Goal: Communication & Community: Answer question/provide support

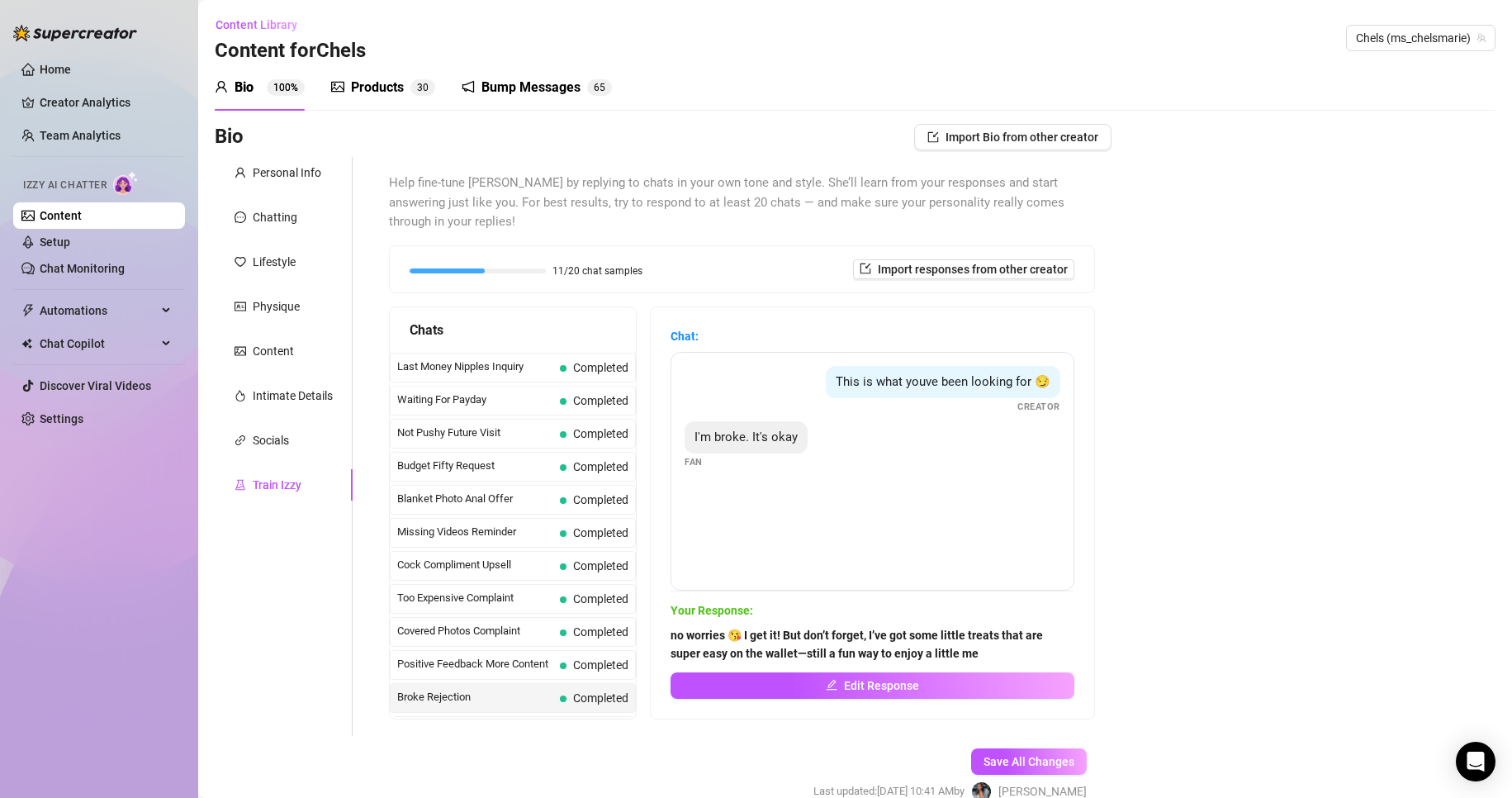
scroll to position [33, 0]
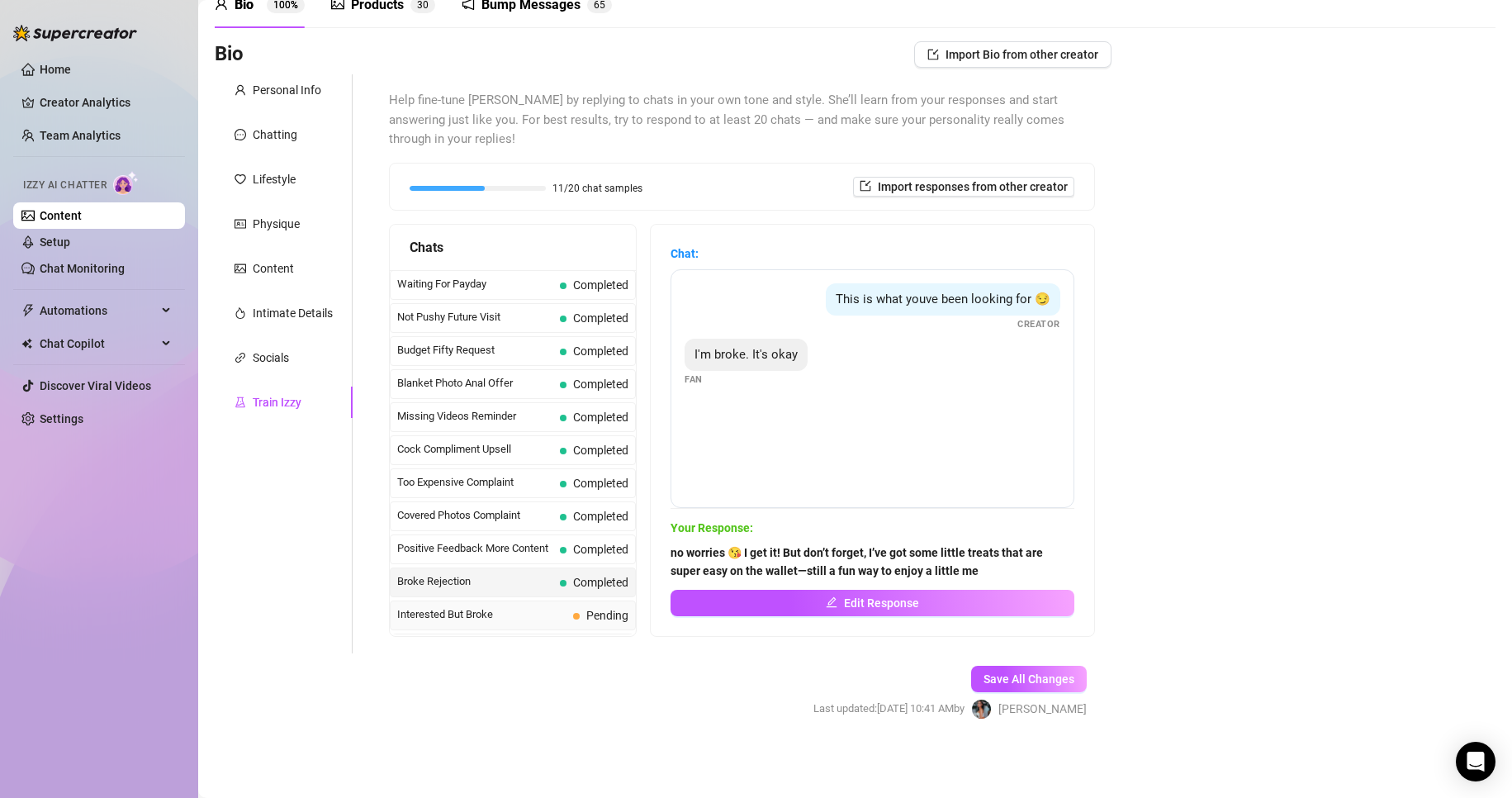
click at [593, 618] on span "Pending" at bounding box center [607, 615] width 42 height 13
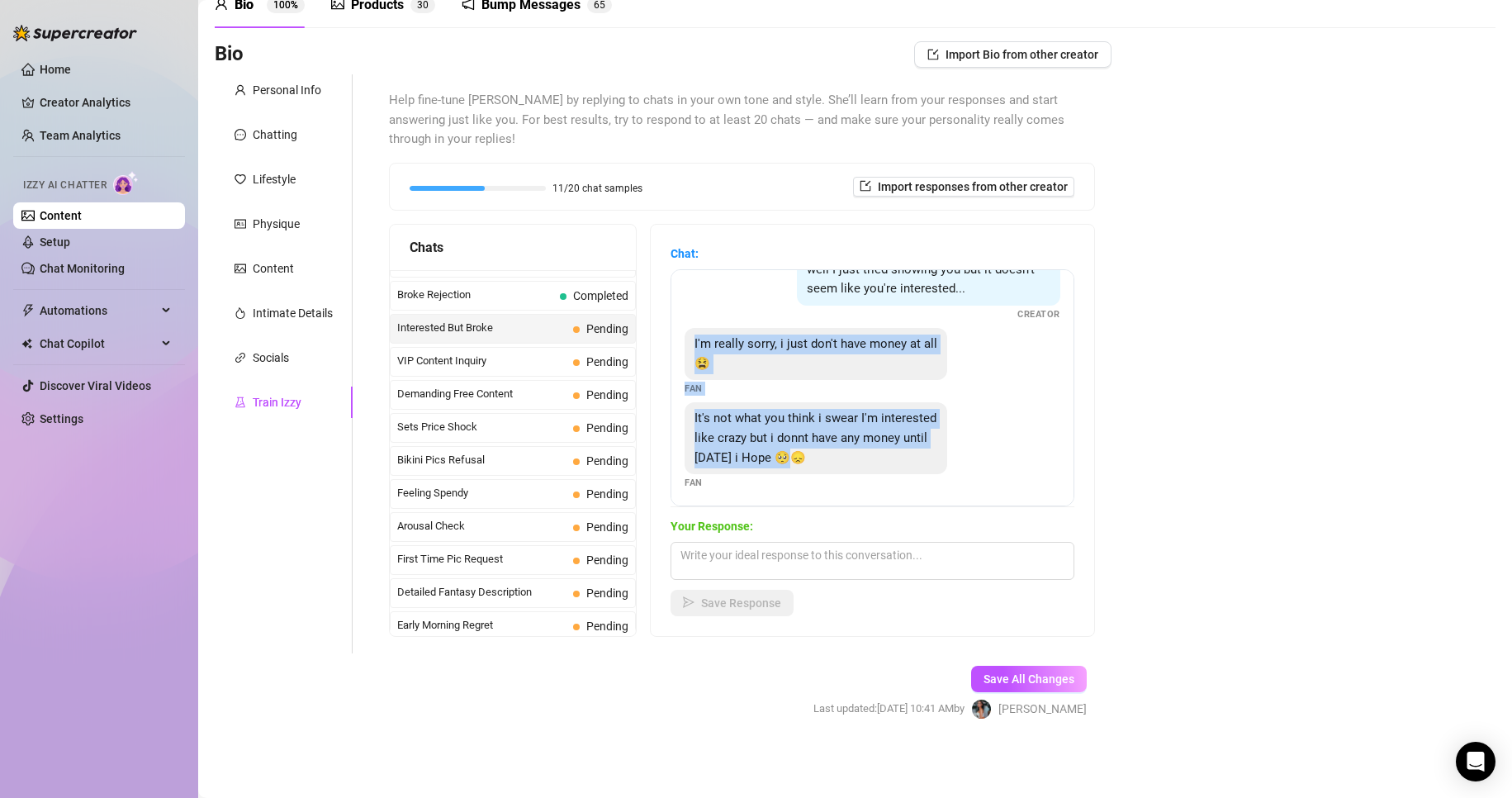
scroll to position [35, 0]
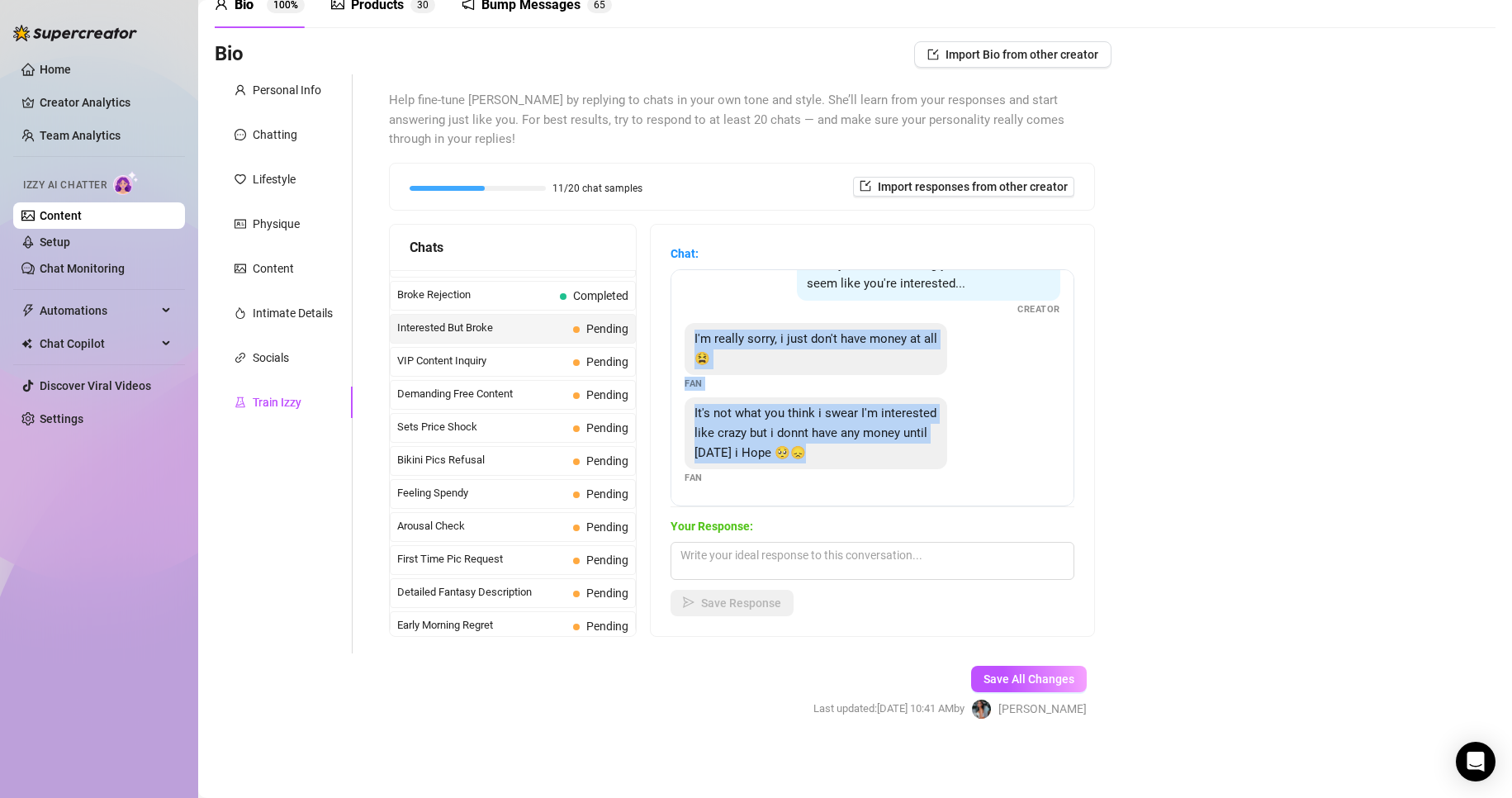
drag, startPoint x: 705, startPoint y: 370, endPoint x: 908, endPoint y: 478, distance: 229.9
click at [908, 478] on div "well I just tried showing you but it doesn't seem like you're interested... Cre…" at bounding box center [873, 388] width 404 height 237
copy div "I'm really sorry, i just don't have money at all 😫 Fan It's not what you think …"
click at [1196, 471] on div "Bio Import Bio from other creator Personal Info Chatting Lifestyle Physique Con…" at bounding box center [855, 395] width 1281 height 707
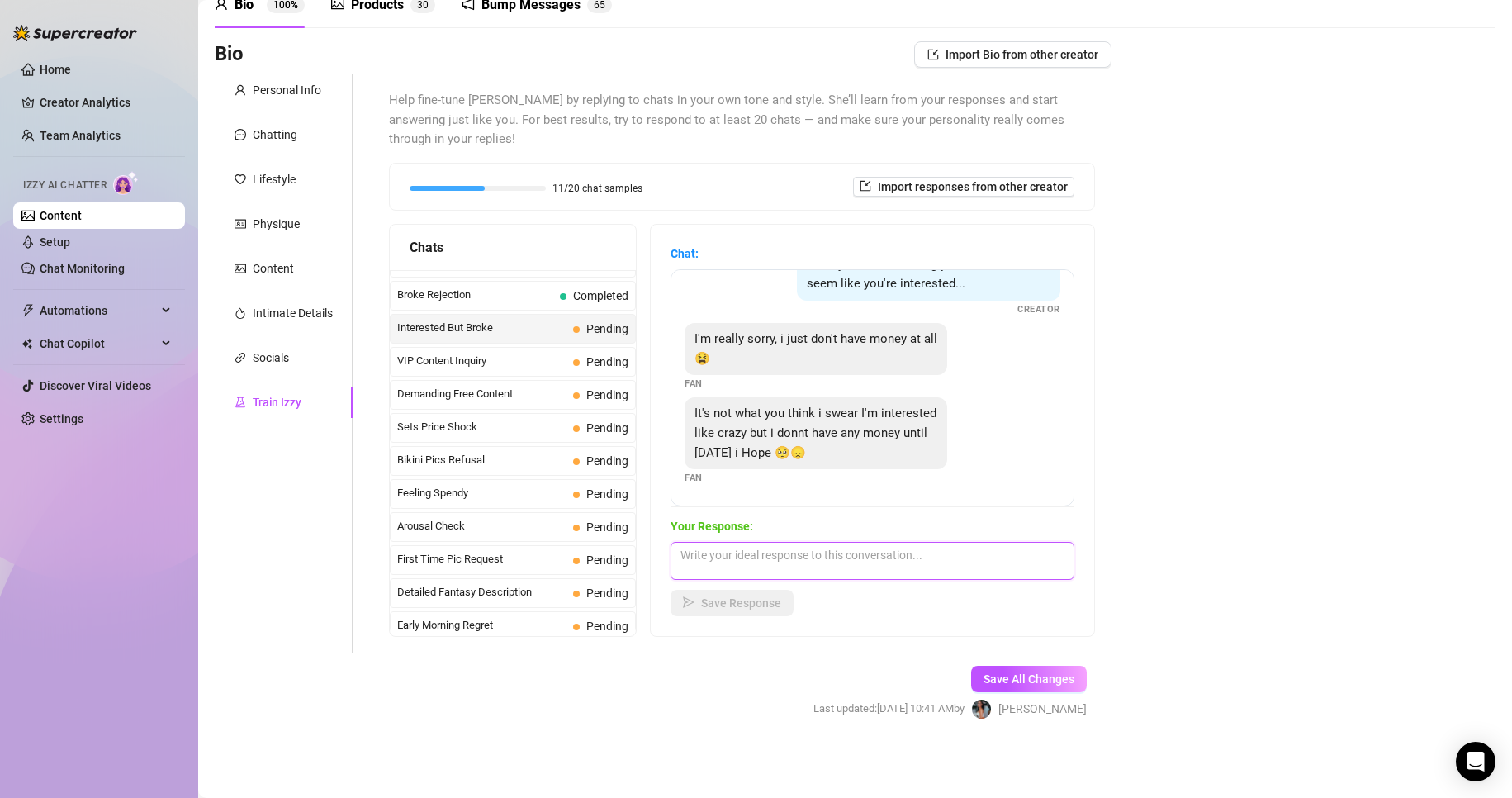
click at [807, 556] on textarea at bounding box center [873, 560] width 404 height 38
paste textarea "No stress, babe! I’ll be right here tempting you a little until payday… makes i…"
type textarea "No stress, babe! I’ll be right here tempting you a little until payday… makes i…"
click at [727, 605] on span "Save Response" at bounding box center [740, 602] width 80 height 13
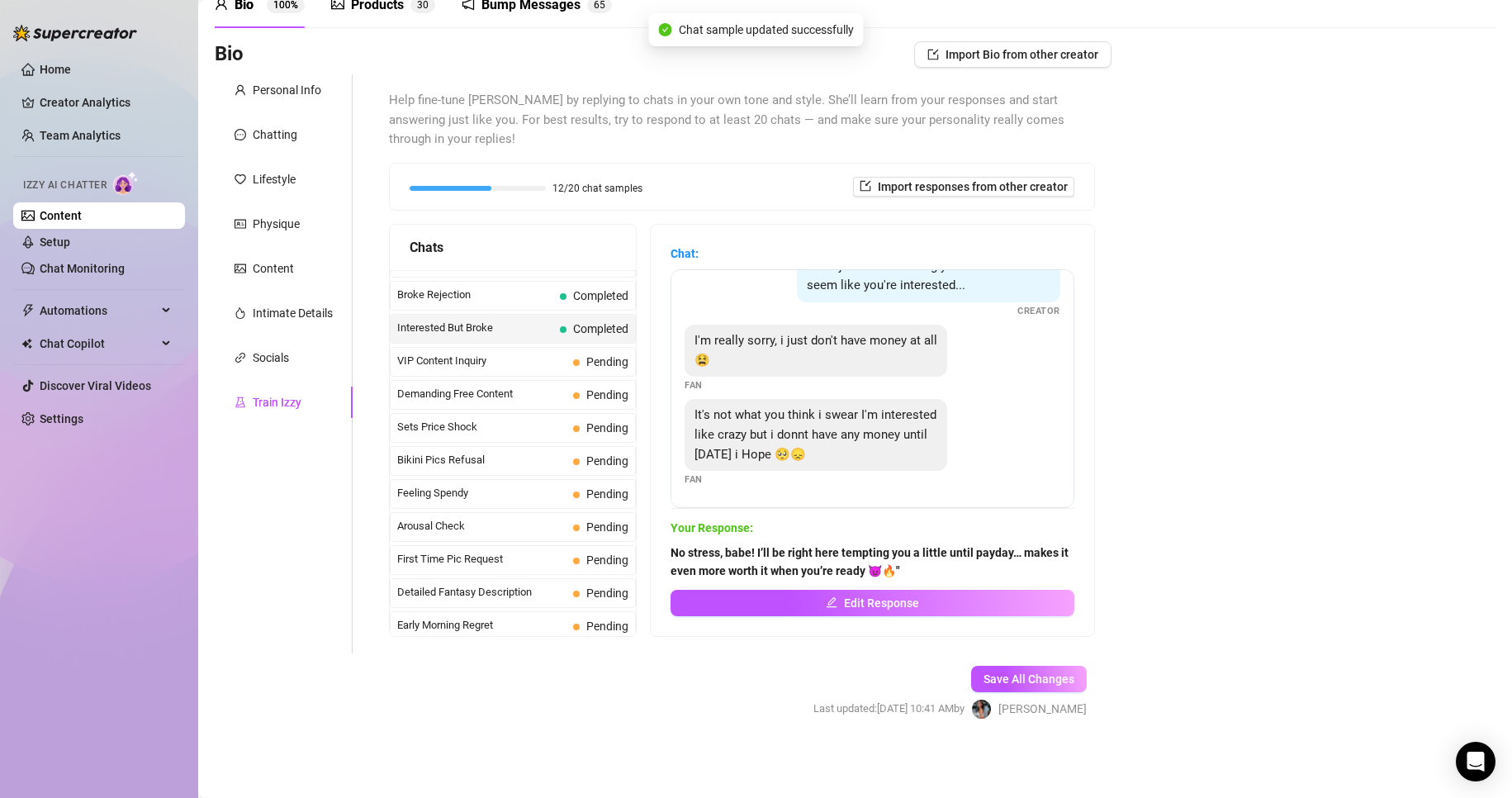
scroll to position [33, 0]
click at [587, 361] on span "Pending" at bounding box center [607, 362] width 42 height 13
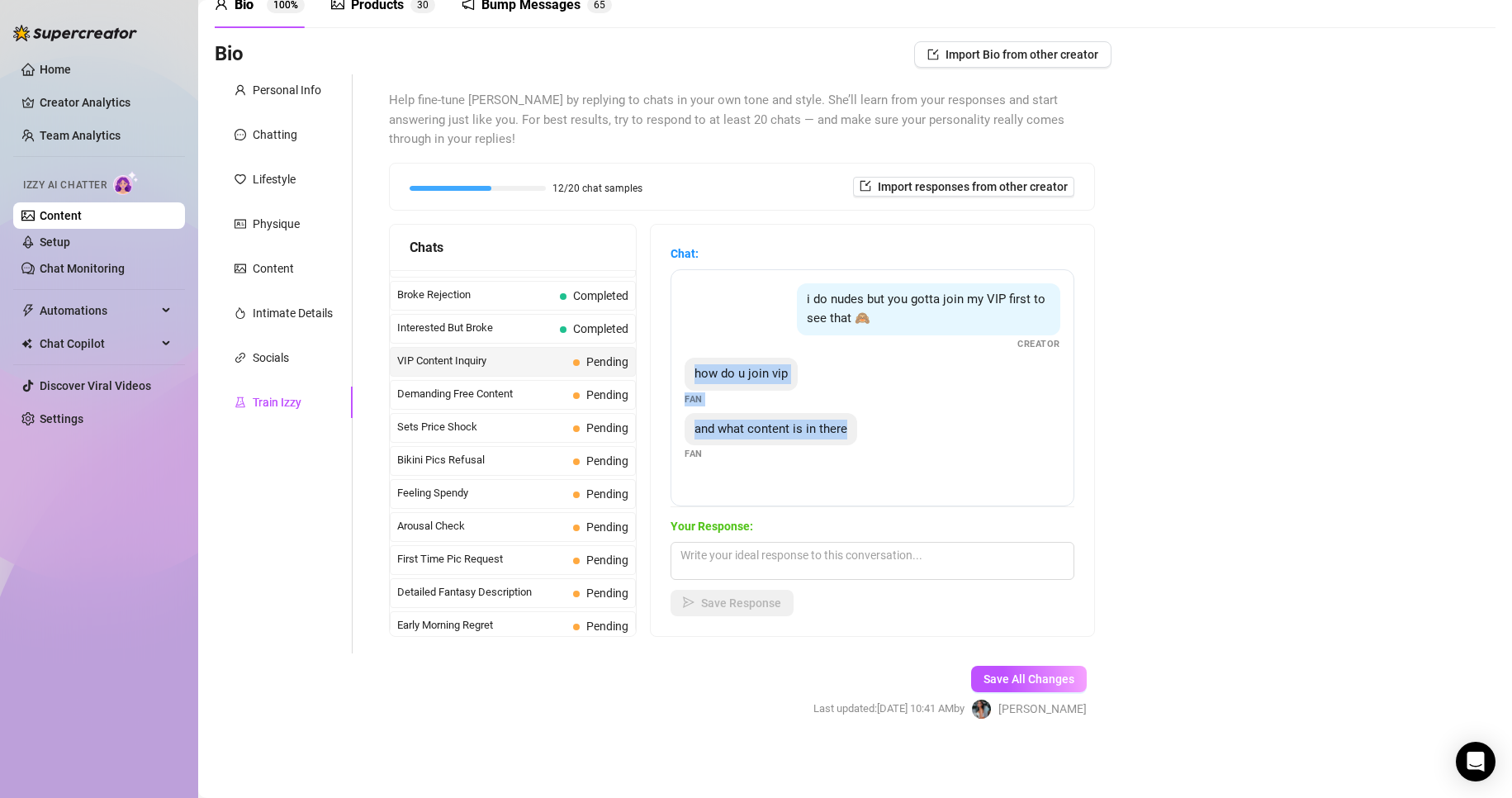
drag, startPoint x: 710, startPoint y: 372, endPoint x: 888, endPoint y: 444, distance: 192.0
click at [888, 444] on div "i do nudes but you gotta join my VIP first to see that 🙈 Creator how do u join …" at bounding box center [873, 388] width 404 height 237
copy div "how do u join vip Fan and what content is in there"
click at [1337, 263] on div "Bio Import Bio from other creator Personal Info Chatting Lifestyle Physique Con…" at bounding box center [855, 395] width 1281 height 707
click at [890, 555] on textarea at bounding box center [873, 560] width 404 height 38
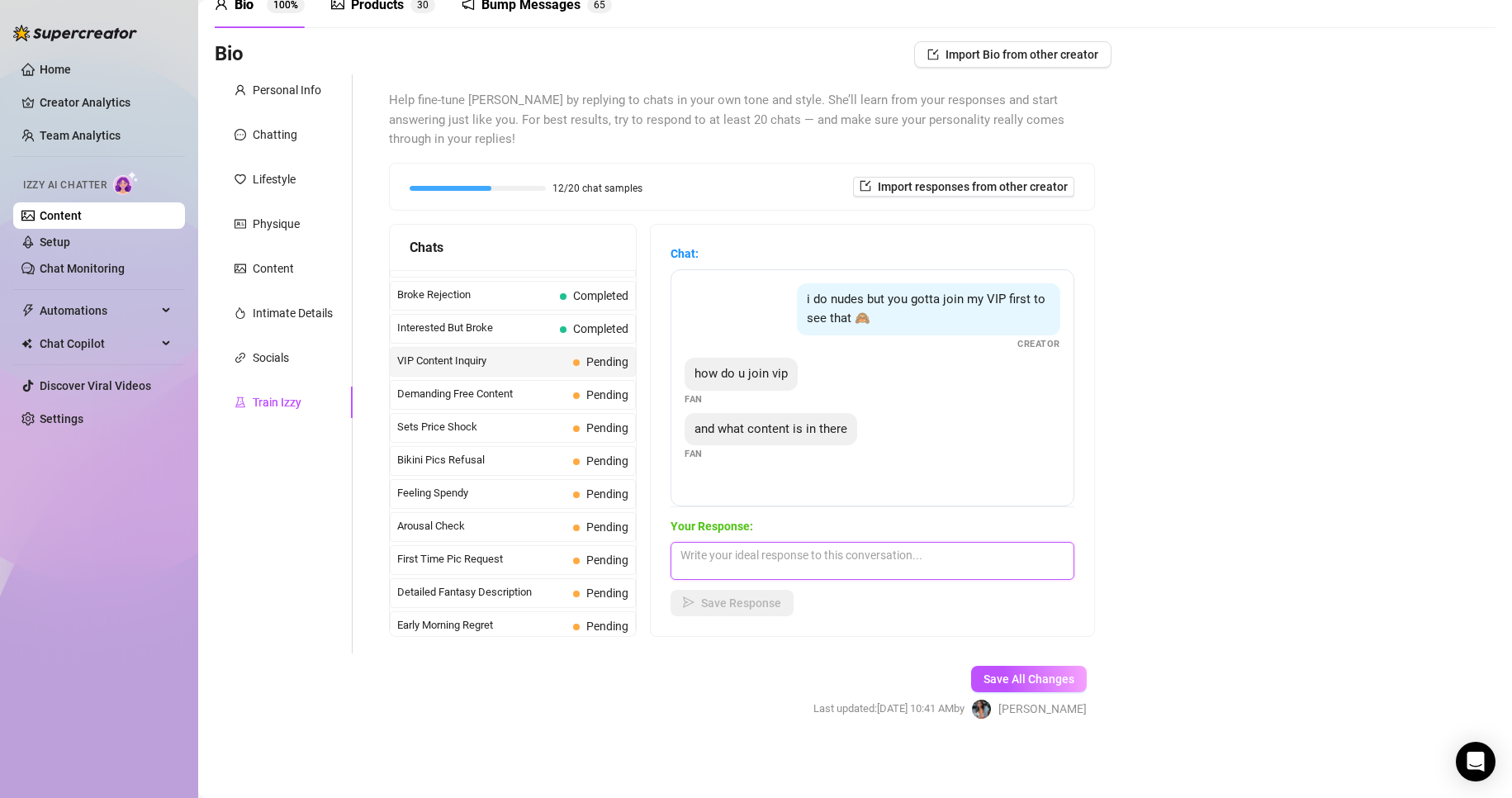
paste textarea "IP is where the real fun happens 😈 You’ll get all my hottest pics, videos, and …"
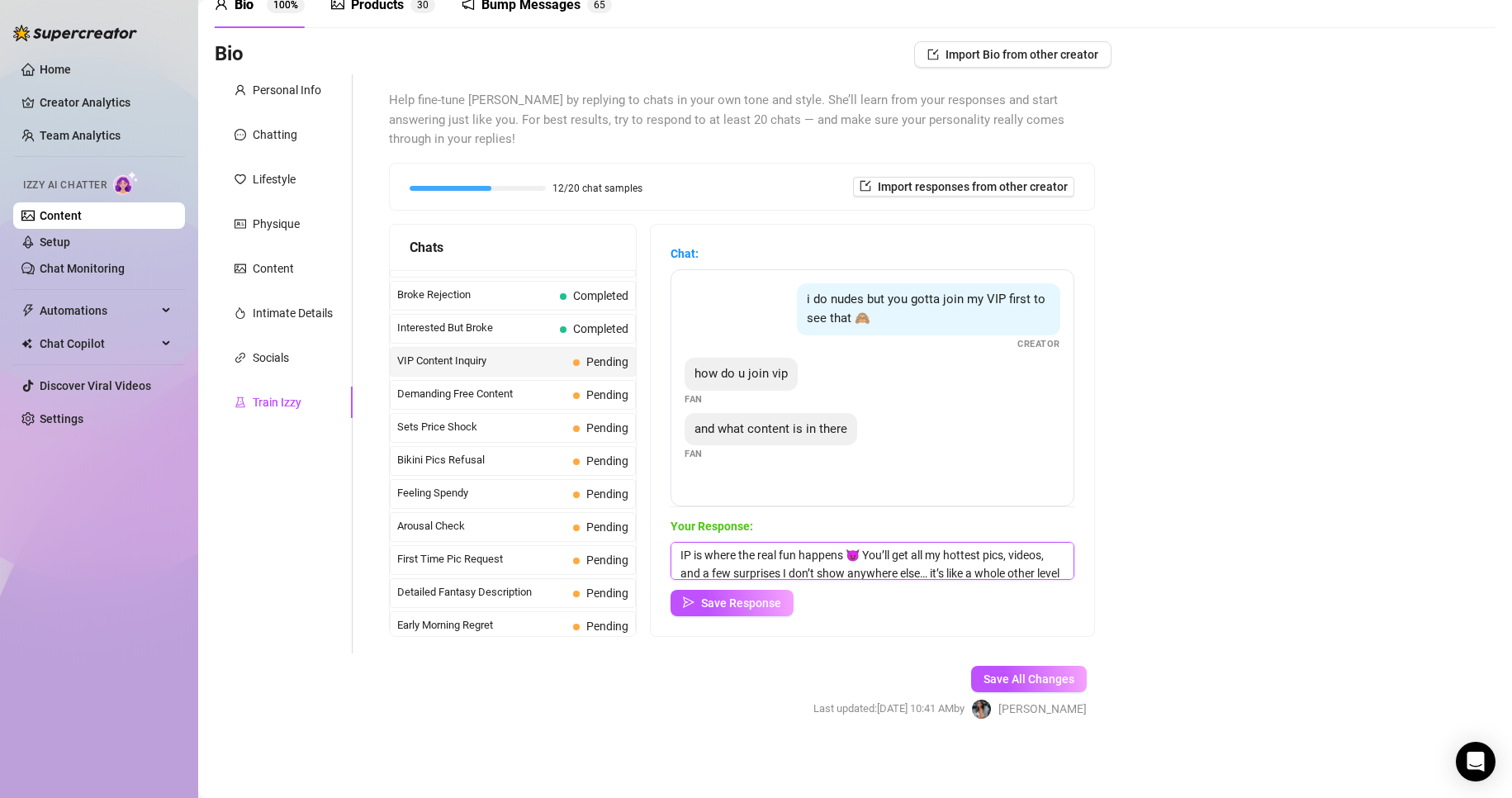
scroll to position [19, 0]
click at [1176, 699] on div "Bio Import Bio from other creator Personal Info Chatting Lifestyle Physique Con…" at bounding box center [855, 395] width 1281 height 707
click at [697, 551] on textarea "IP is where the real fun happens 😈 You’ll get all my hottest pics, videos, and …" at bounding box center [873, 560] width 404 height 38
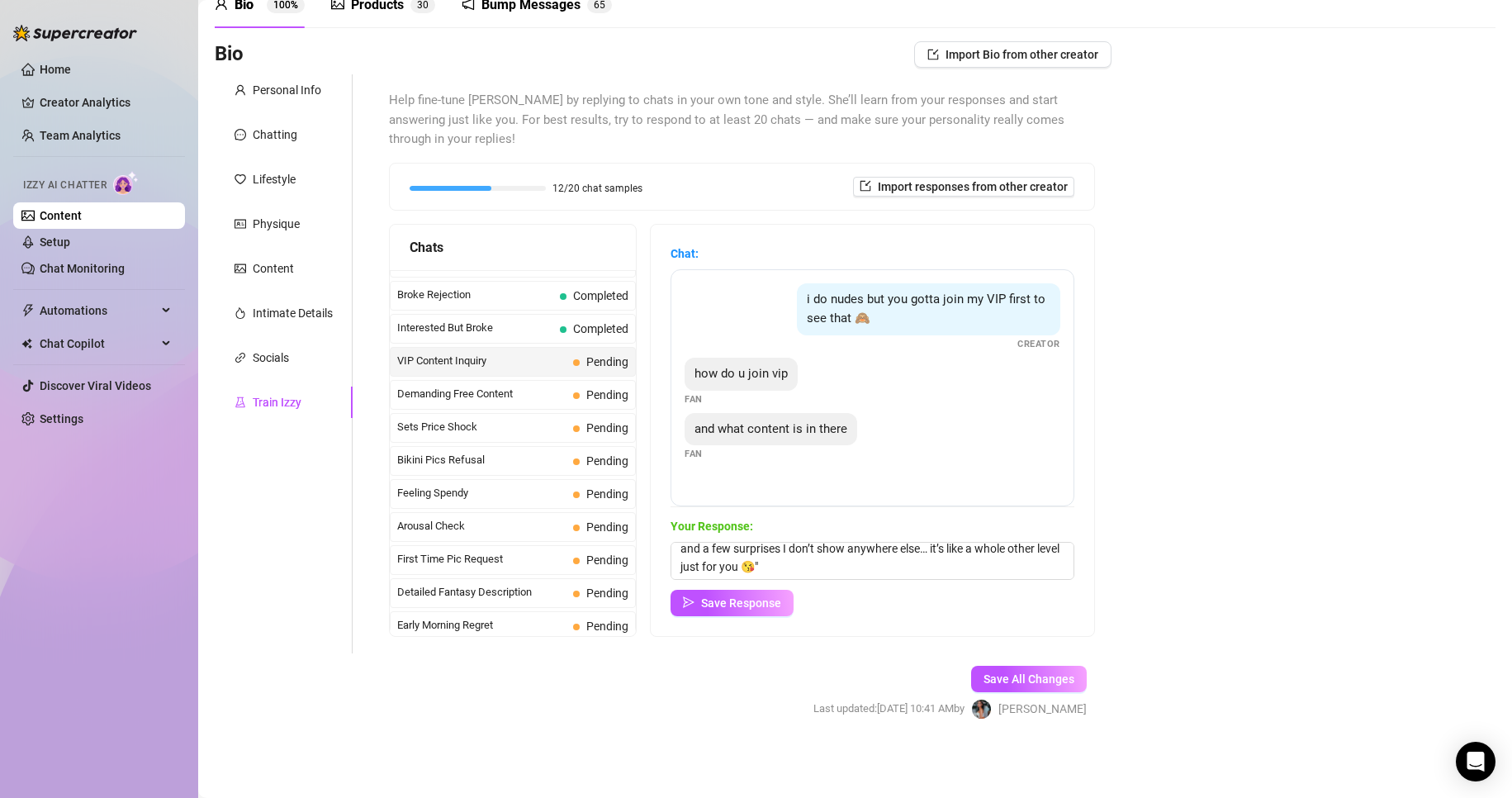
click at [1064, 579] on div "Your Response: VIP is where the real fun happens 😈 You’ll get all my hottest pi…" at bounding box center [873, 567] width 404 height 99
click at [923, 568] on textarea "VIP is where the real fun happens 😈 You’ll get all my hottest pics, videos, and…" at bounding box center [873, 560] width 404 height 38
type textarea "VIP is where the real fun happens 😈 You’ll get all my hottest pics, videos, and…"
click at [711, 588] on div "Your Response: VIP is where the real fun happens 😈 You’ll get all my hottest pi…" at bounding box center [873, 567] width 404 height 99
click at [721, 593] on button "Save Response" at bounding box center [732, 602] width 123 height 27
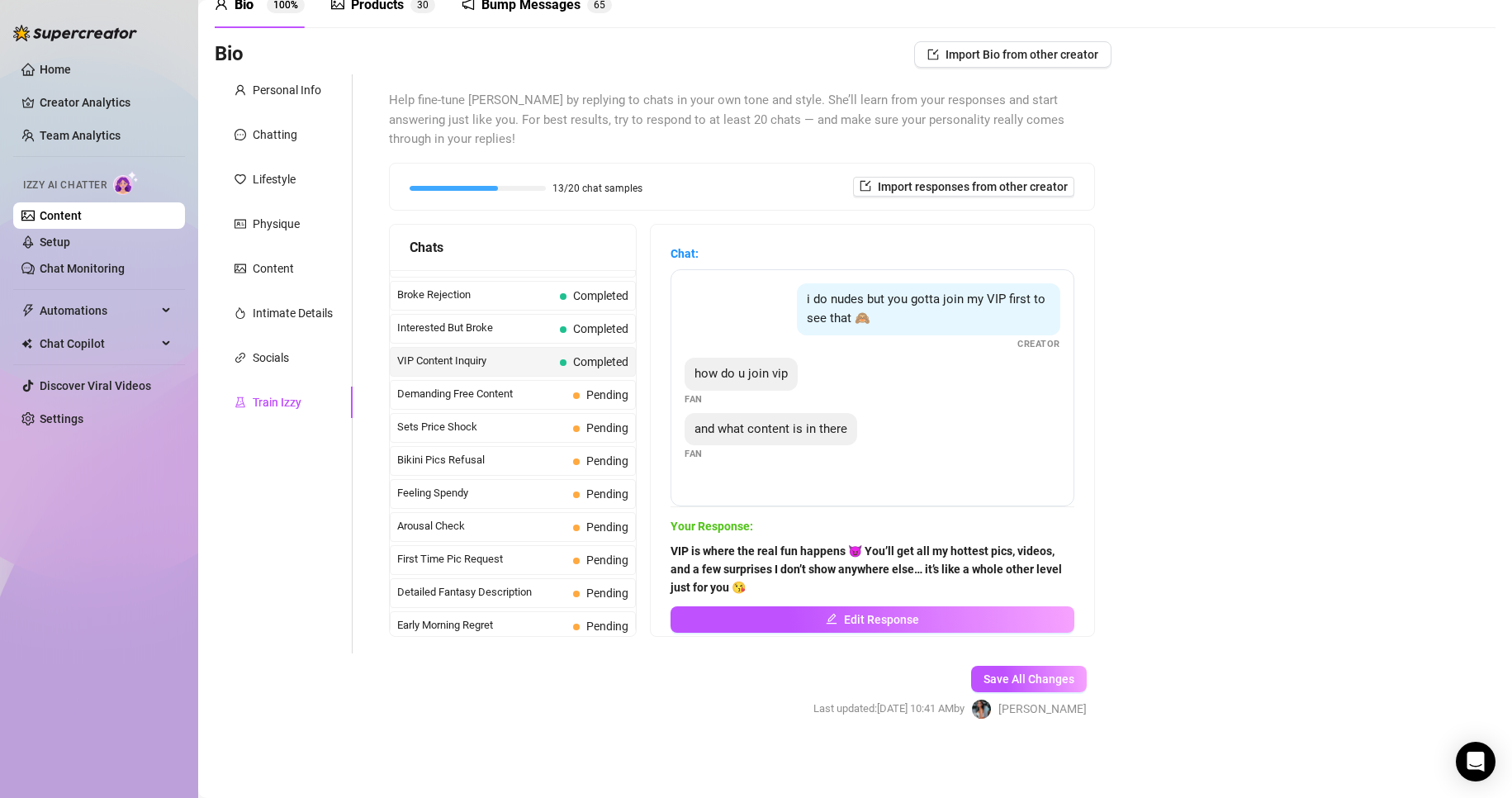
click at [378, 726] on form "Personal Info Chatting Lifestyle Physique Content Intimate Details Socials Trai…" at bounding box center [663, 411] width 897 height 674
click at [603, 402] on span "Pending" at bounding box center [601, 395] width 55 height 18
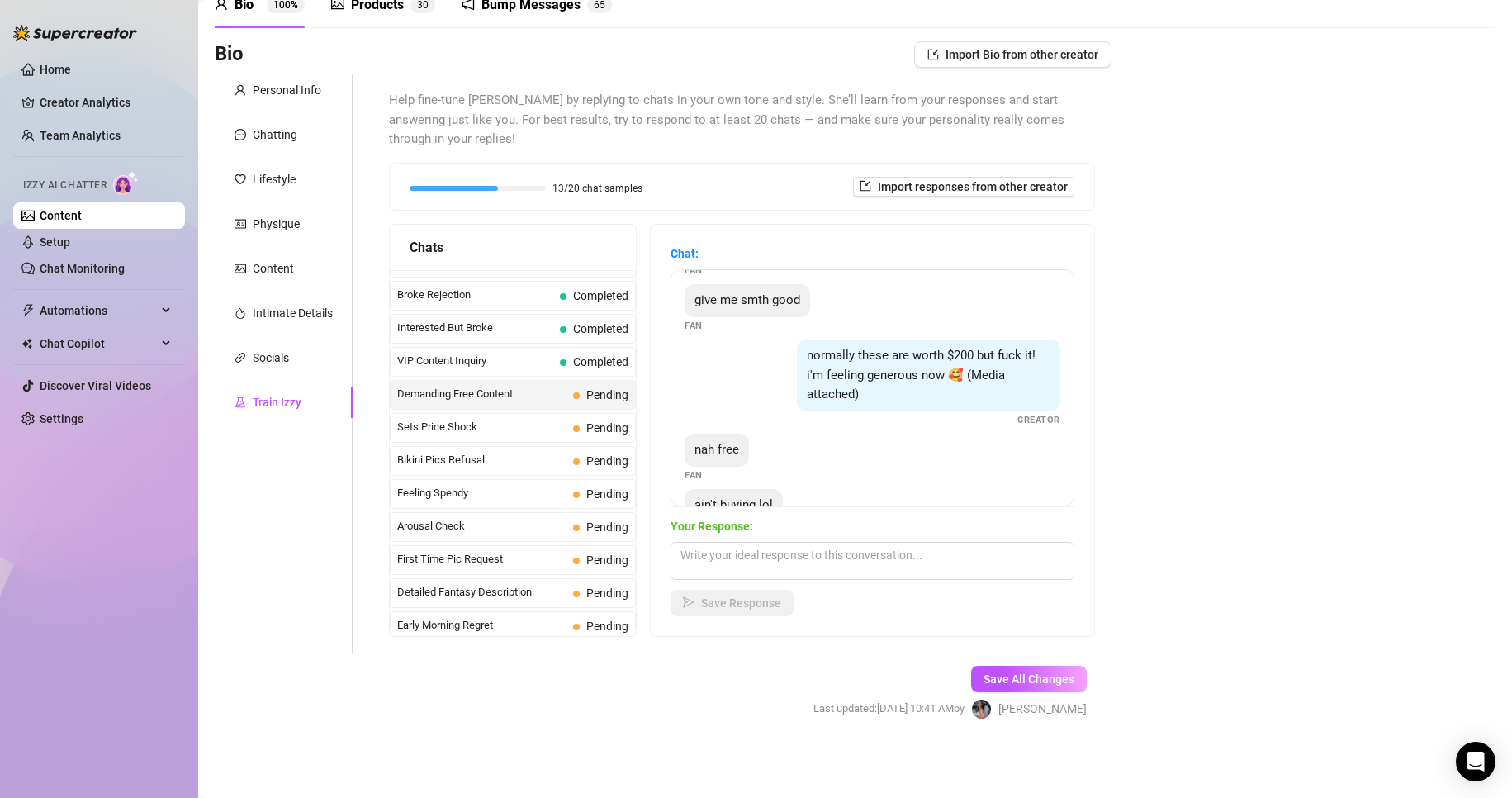
scroll to position [161, 0]
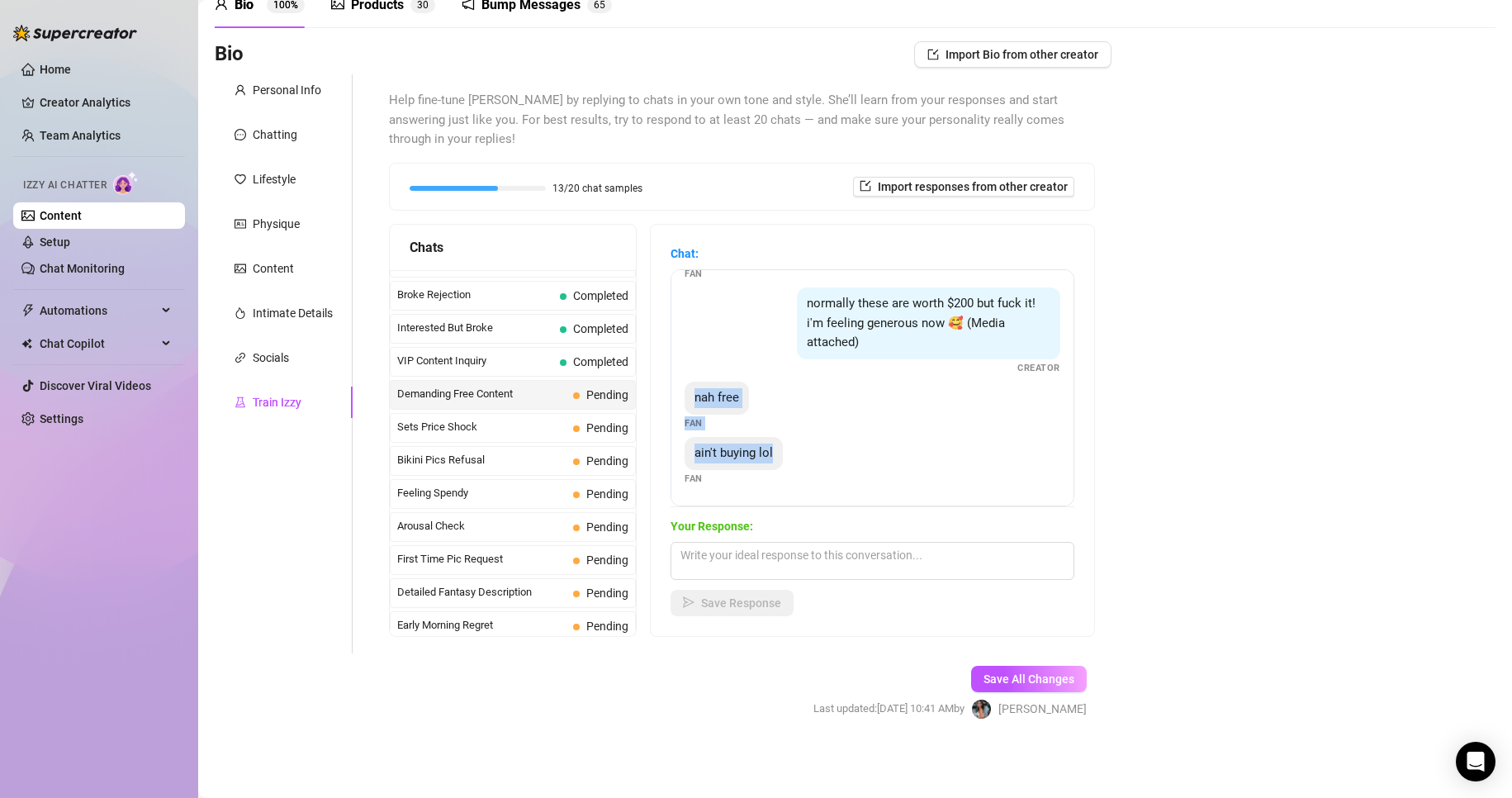
drag, startPoint x: 709, startPoint y: 399, endPoint x: 802, endPoint y: 465, distance: 114.0
click at [802, 465] on div "i was promised nudes for this Fan nudes or at least topless Fan give me smth go…" at bounding box center [873, 388] width 404 height 237
copy div "nah free Fan ain't buying lol"
click at [848, 567] on textarea at bounding box center [873, 560] width 404 height 38
paste textarea "Ooooh, playing it safe, huh? 😏 That’s okay… I’ll just have to make the free stu…"
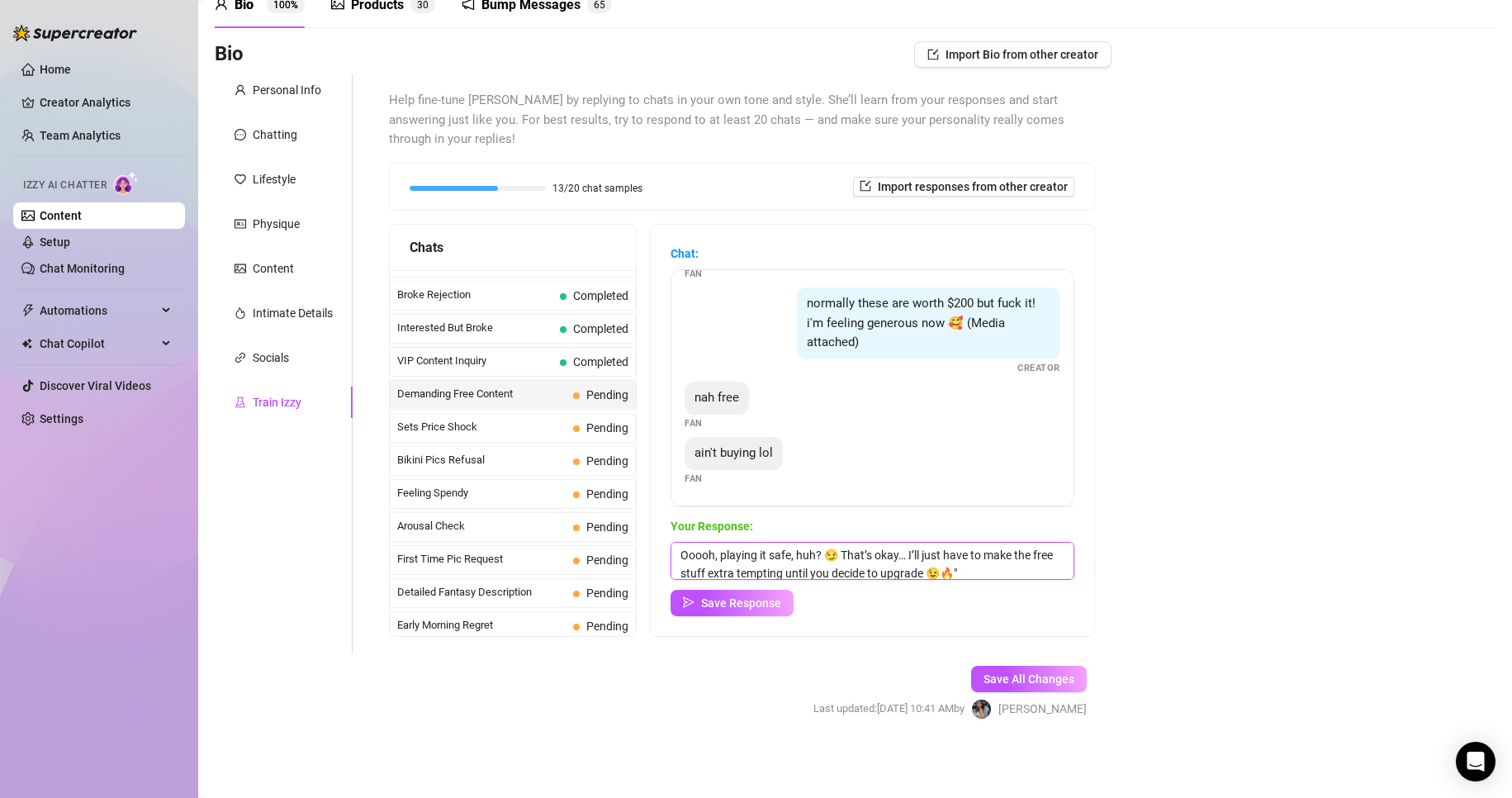
scroll to position [1, 0]
click at [862, 554] on textarea "Ooooh, playing it safe, huh? 😏 That’s okay… I’ll just have to make the free stu…" at bounding box center [873, 560] width 404 height 38
click at [955, 569] on textarea "Ooooh, playing it safe, huh? That’s okay… I’ll just have to make the free stuff…" at bounding box center [873, 560] width 404 height 38
click at [1009, 570] on textarea "Ooooh, playing it safe, huh? That’s okay… I’ll just have to make the free stuff…" at bounding box center [873, 560] width 404 height 38
type textarea "Ooooh, playing it safe, huh? That’s okay… I’ll just have to make the free stuff…"
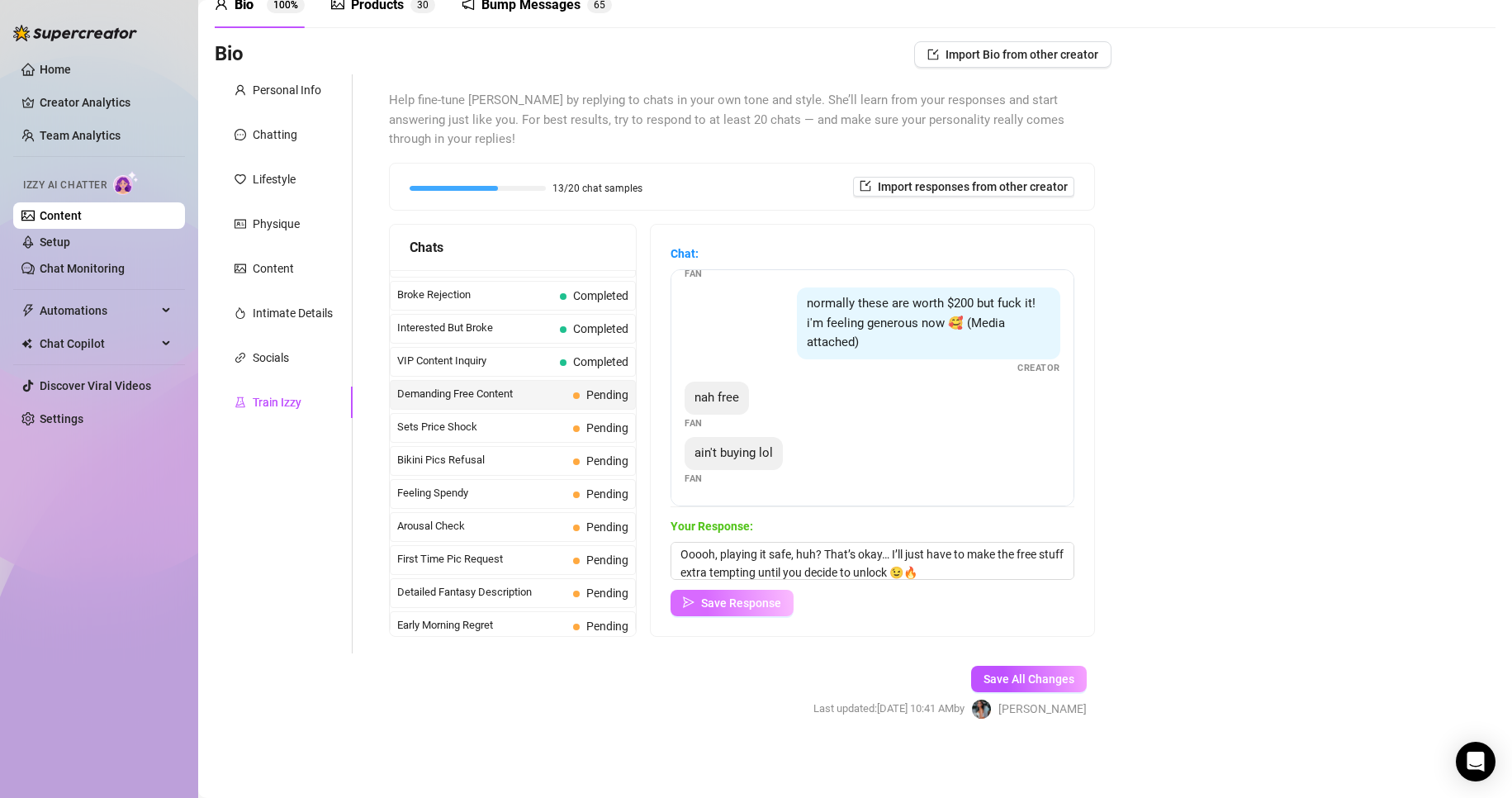
click at [782, 601] on span "Save Response" at bounding box center [740, 602] width 80 height 13
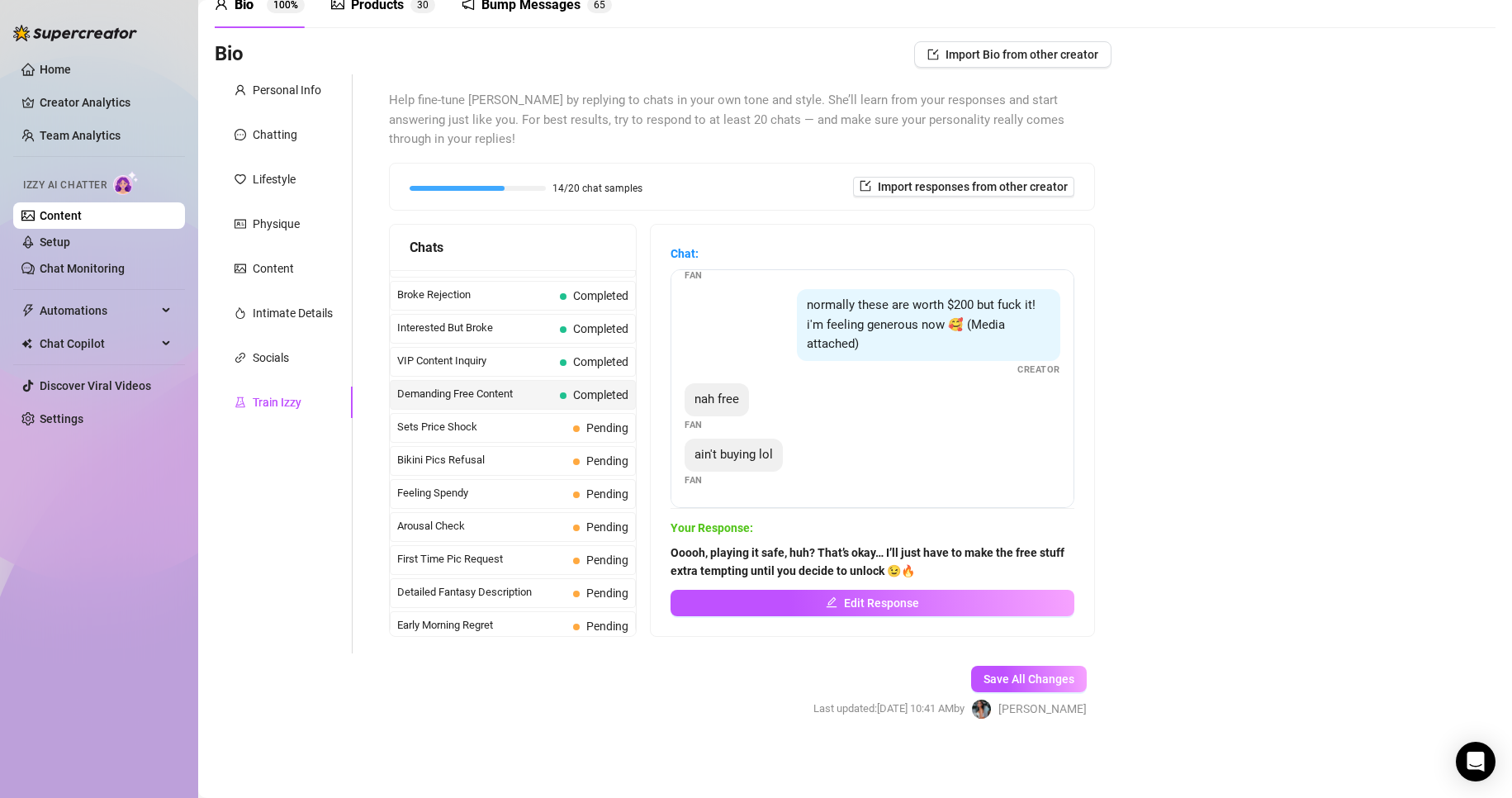
scroll to position [160, 0]
click at [592, 425] on span "Pending" at bounding box center [607, 428] width 42 height 13
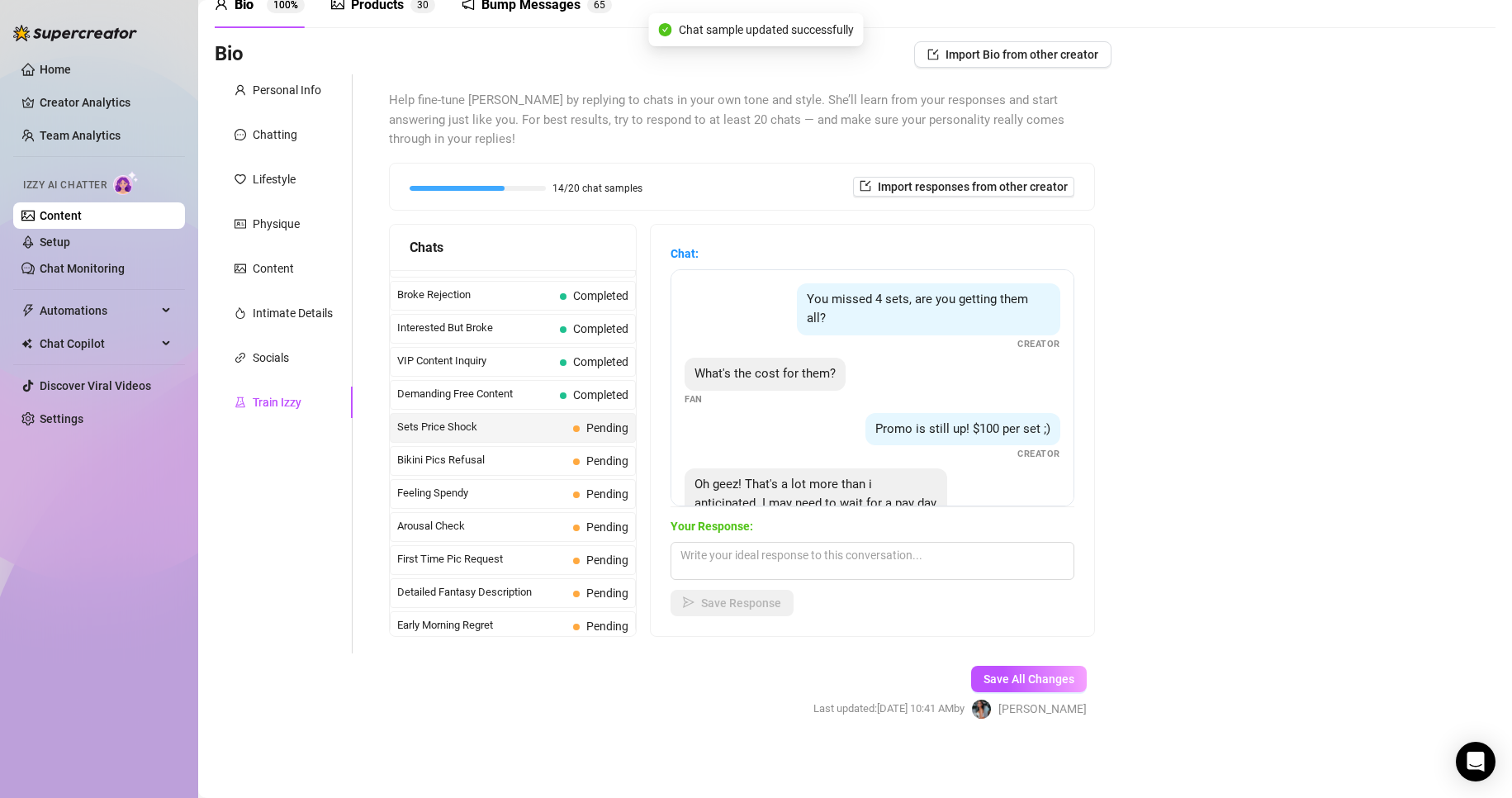
click at [592, 425] on span "Pending" at bounding box center [607, 428] width 42 height 13
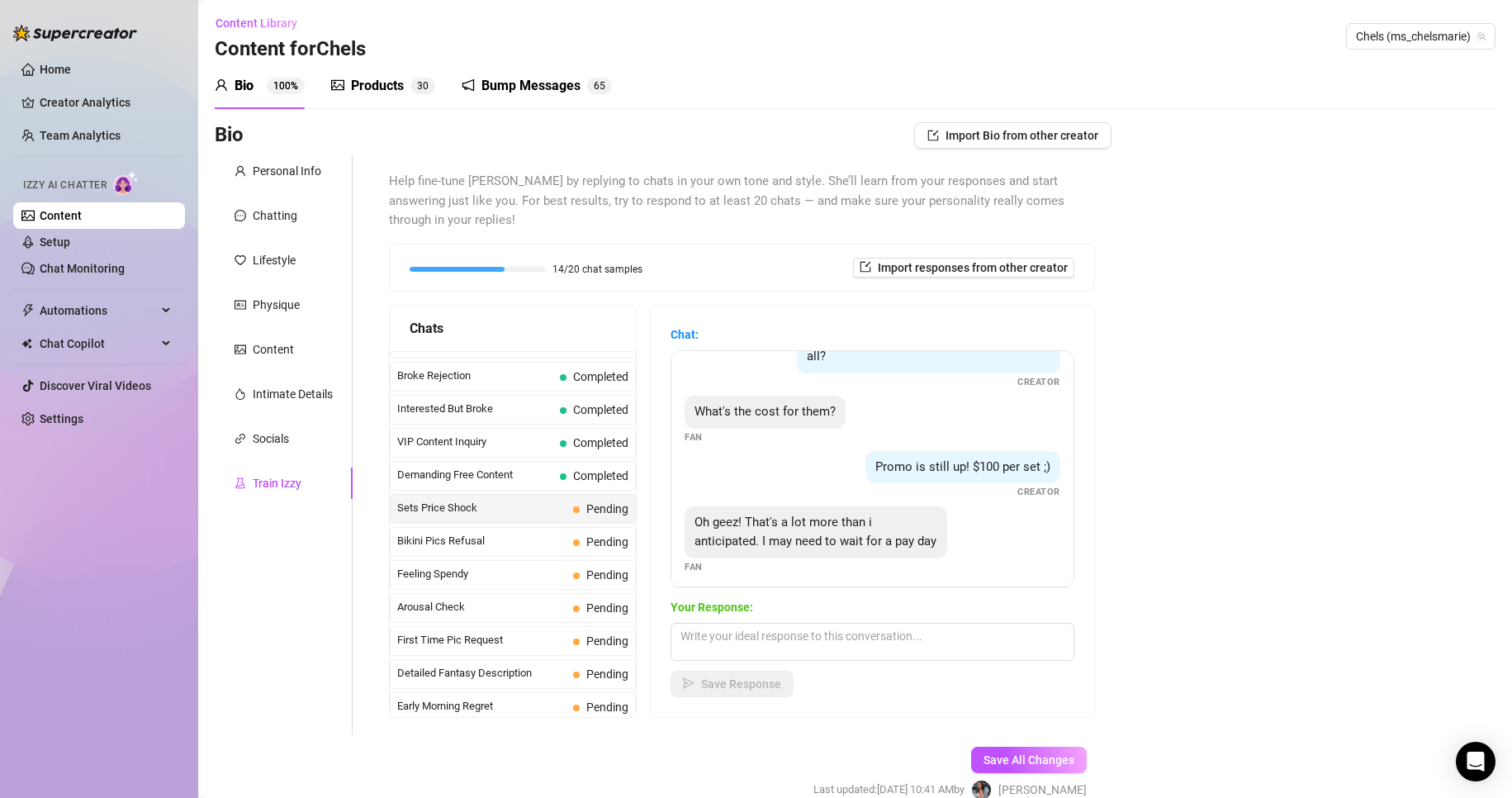
scroll to position [70, 0]
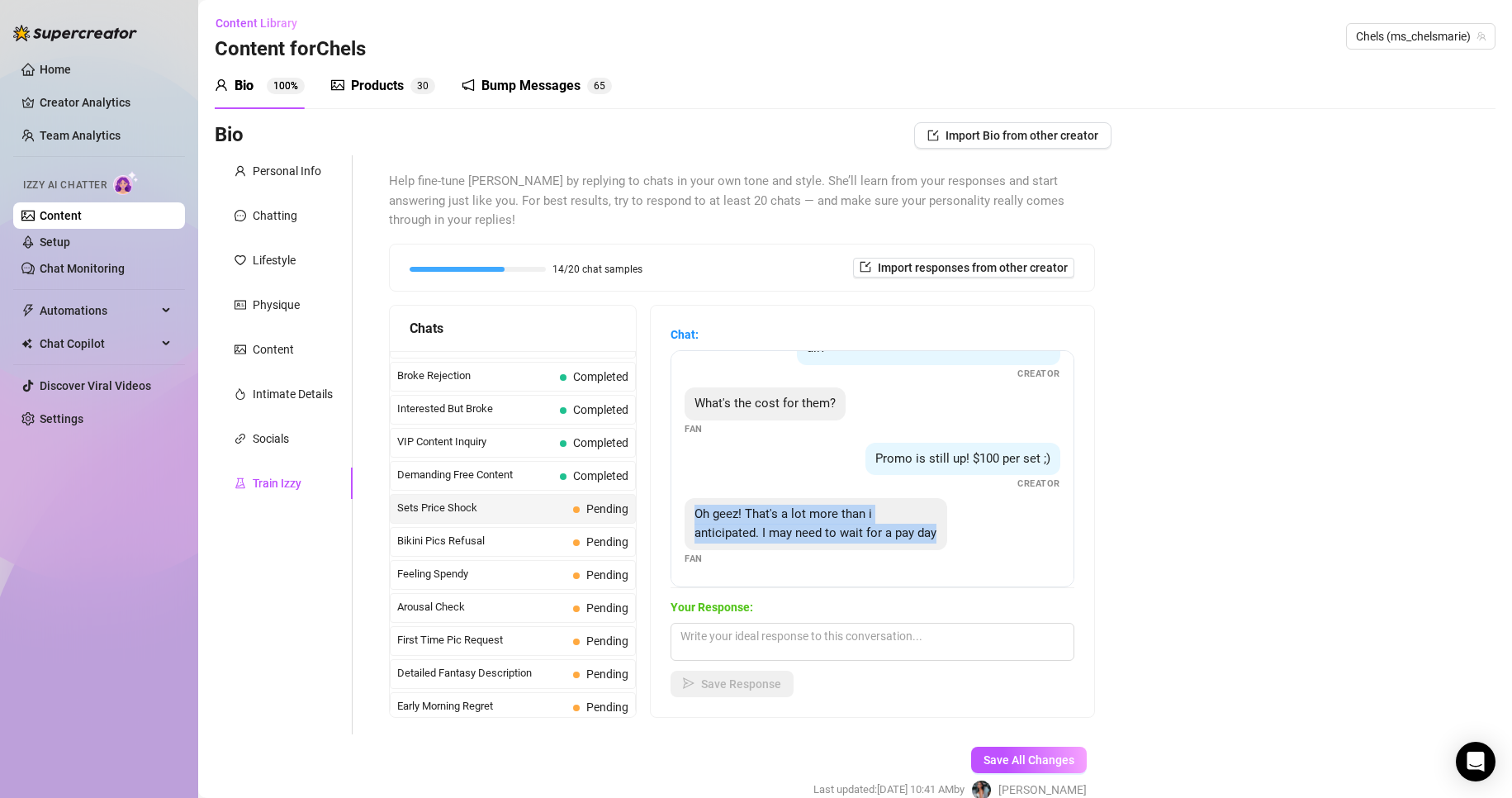
drag, startPoint x: 704, startPoint y: 495, endPoint x: 790, endPoint y: 532, distance: 93.6
click at [790, 532] on div "Oh geez! That's a lot more than i anticipated. I may need to wait for a pay day" at bounding box center [816, 523] width 263 height 52
copy span "Oh geez! That's a lot more than i anticipated. I may need to wait for a pay day"
drag, startPoint x: 709, startPoint y: 382, endPoint x: 734, endPoint y: 388, distance: 25.7
click at [734, 396] on span "What's the cost for them?" at bounding box center [765, 403] width 141 height 15
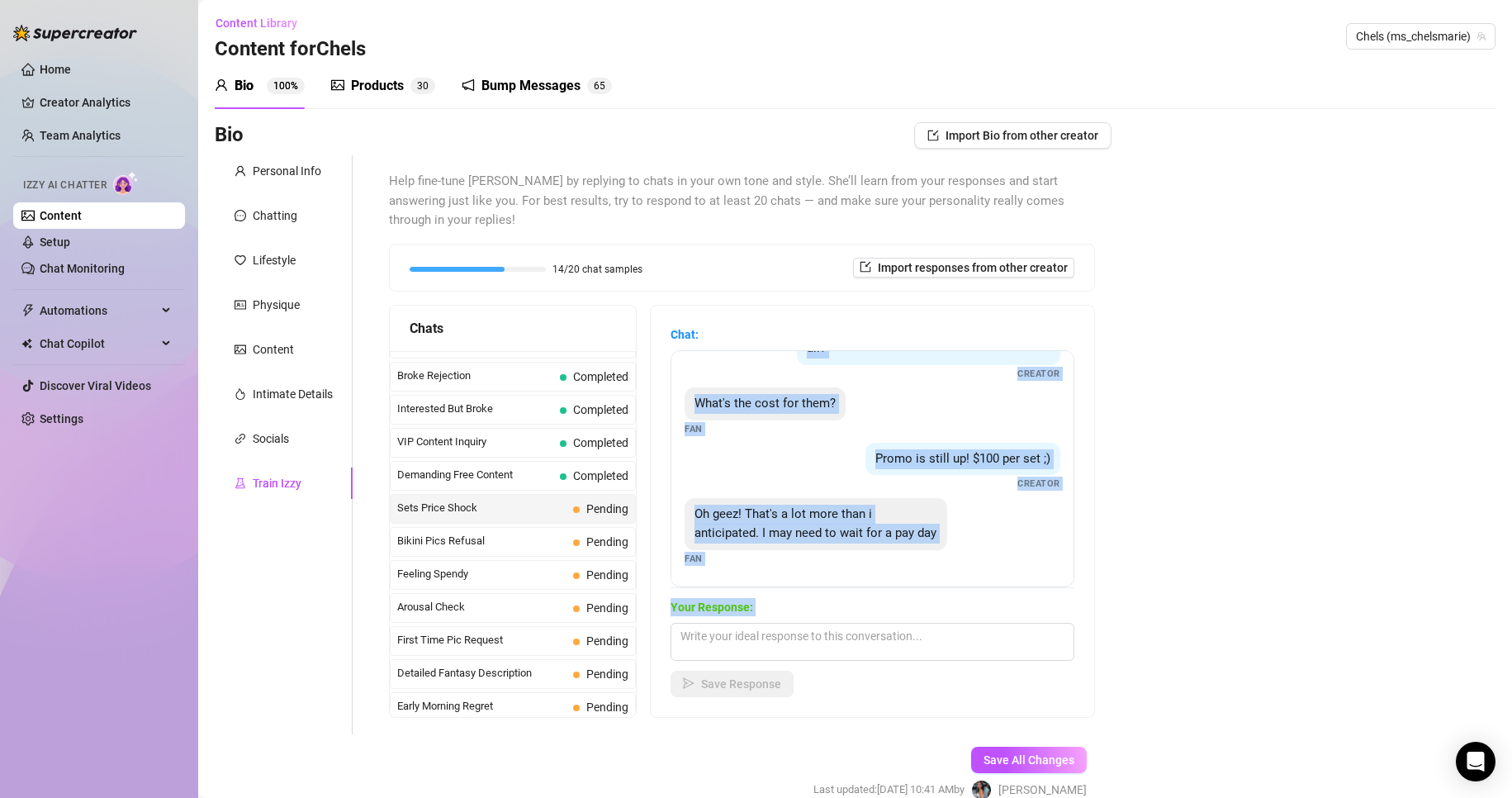
drag, startPoint x: 811, startPoint y: 379, endPoint x: 1000, endPoint y: 717, distance: 387.3
click at [1000, 717] on div "Help fine-tune [PERSON_NAME] by replying to chats in your own tone and style. S…" at bounding box center [742, 444] width 739 height 579
drag, startPoint x: 808, startPoint y: 371, endPoint x: 961, endPoint y: 605, distance: 279.6
click at [961, 605] on div "Chat: You missed 4 sets, are you getting them all? Creator What's the cost for …" at bounding box center [873, 511] width 404 height 372
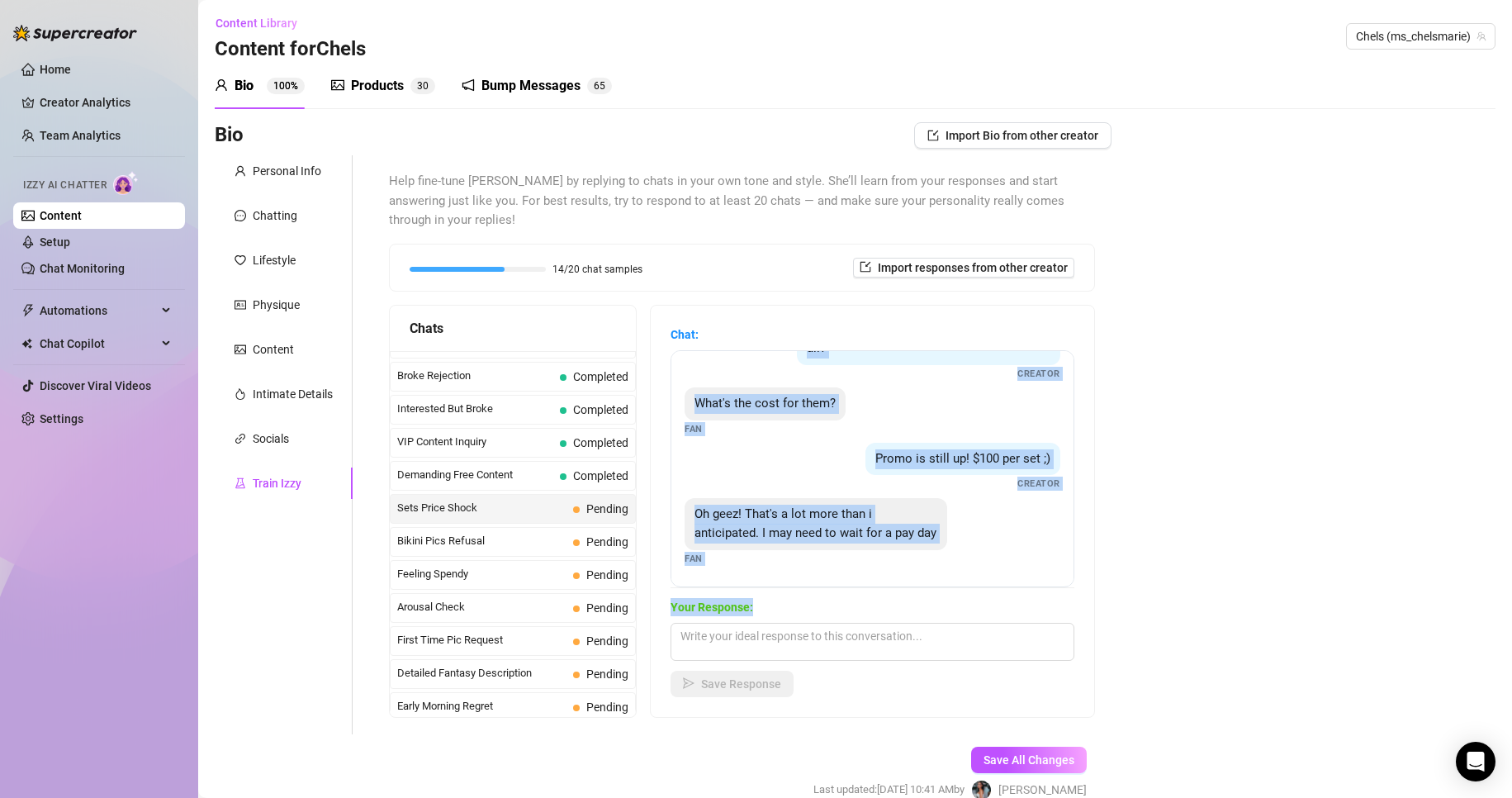
copy div "You missed 4 sets, are you getting them all? Creator What's the cost for them? …"
click at [1287, 392] on div "Bio Import Bio from other creator Personal Info Chatting Lifestyle Physique Con…" at bounding box center [855, 476] width 1281 height 707
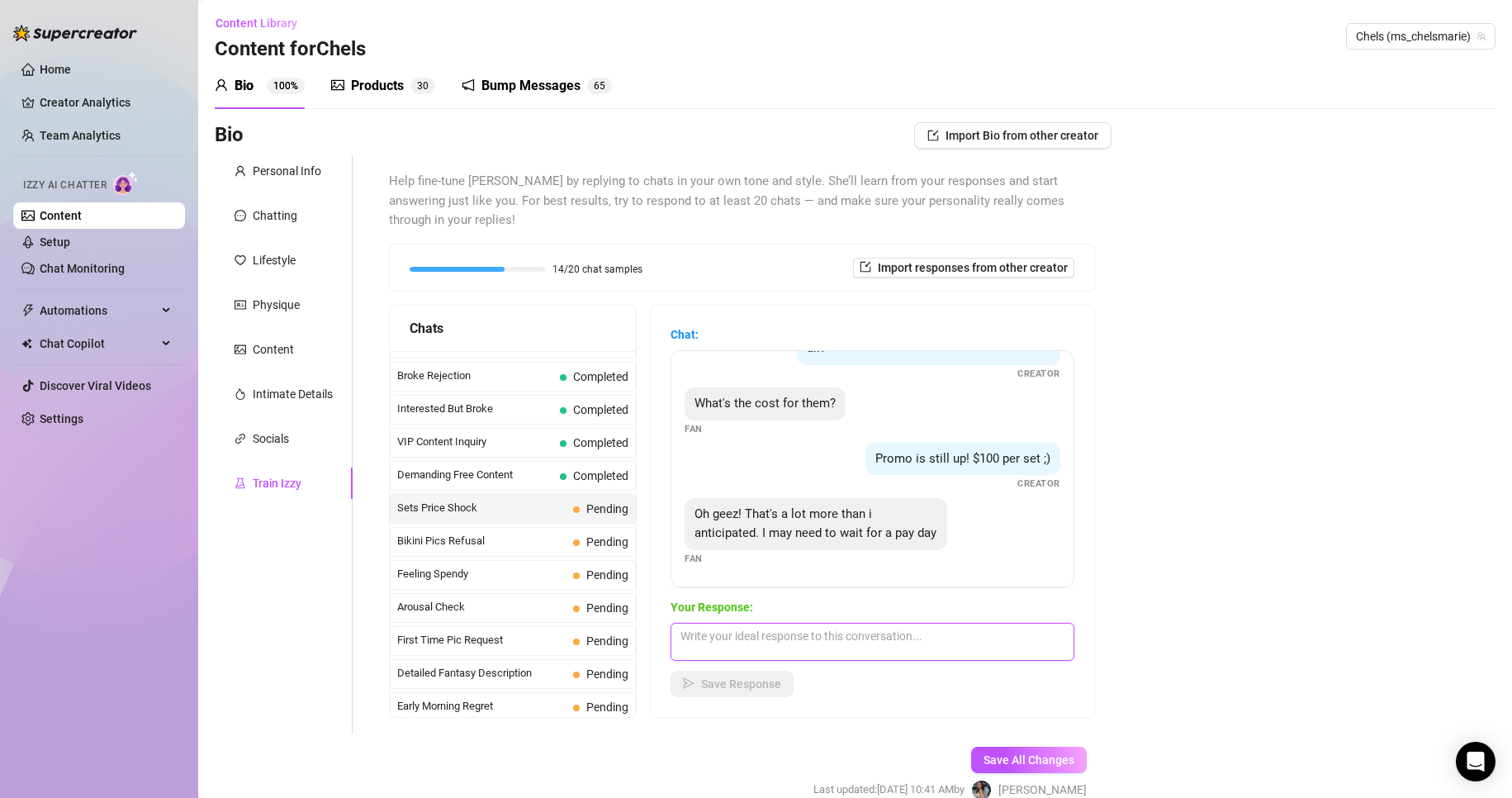
click at [888, 648] on textarea at bounding box center [873, 641] width 404 height 38
paste textarea "I feel you 😈 $100 is a lot, but trust me… these sets are fire 🔥 Totally worth t…"
type textarea "I feel you 😈 $100 is a lot, but trust me… these sets are fire 🔥 Totally worth t…"
click at [757, 677] on span "Save Response" at bounding box center [740, 683] width 80 height 13
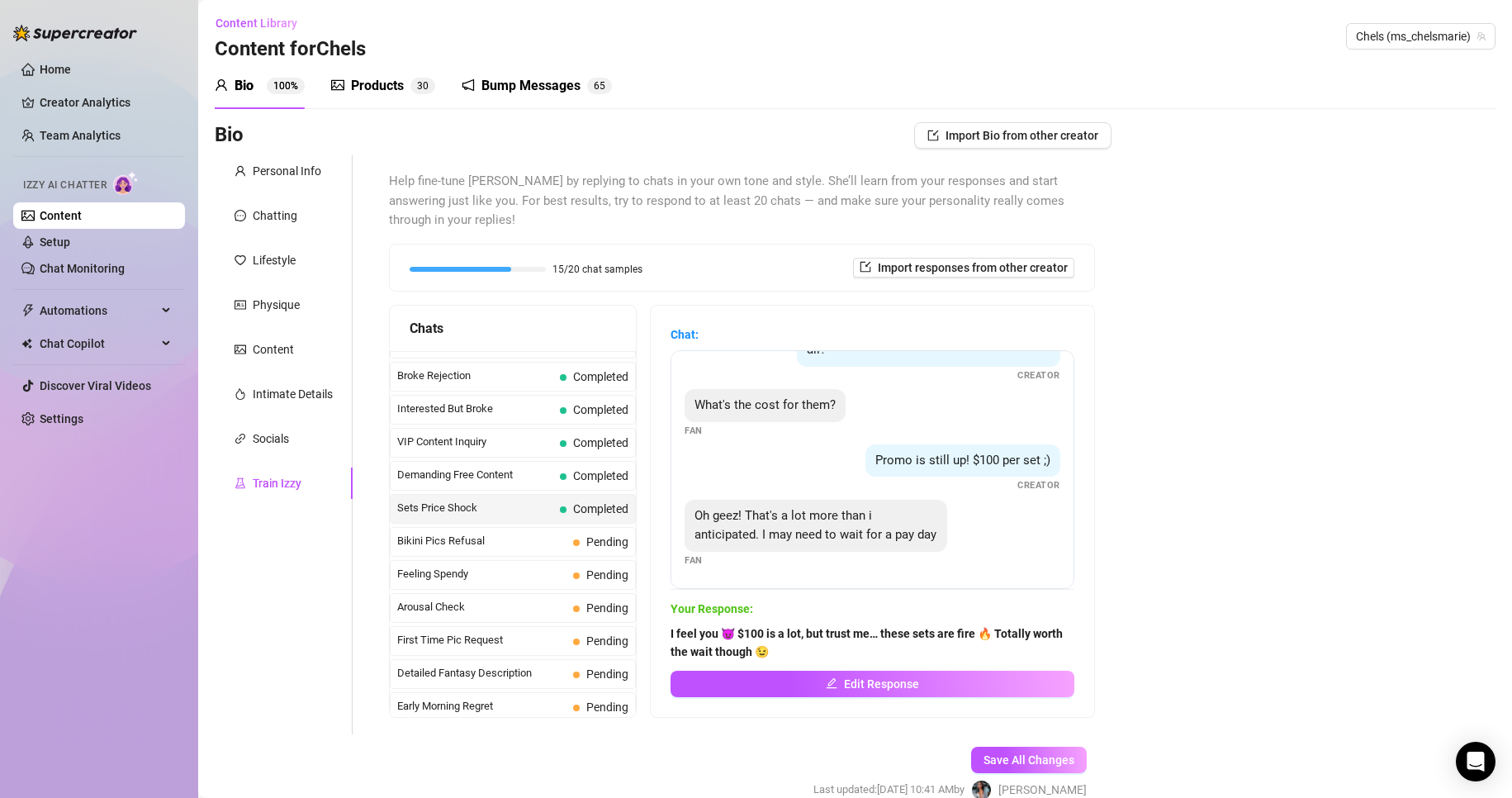
scroll to position [69, 0]
click at [611, 553] on div "Bikini Pics Refusal Pending" at bounding box center [513, 542] width 246 height 29
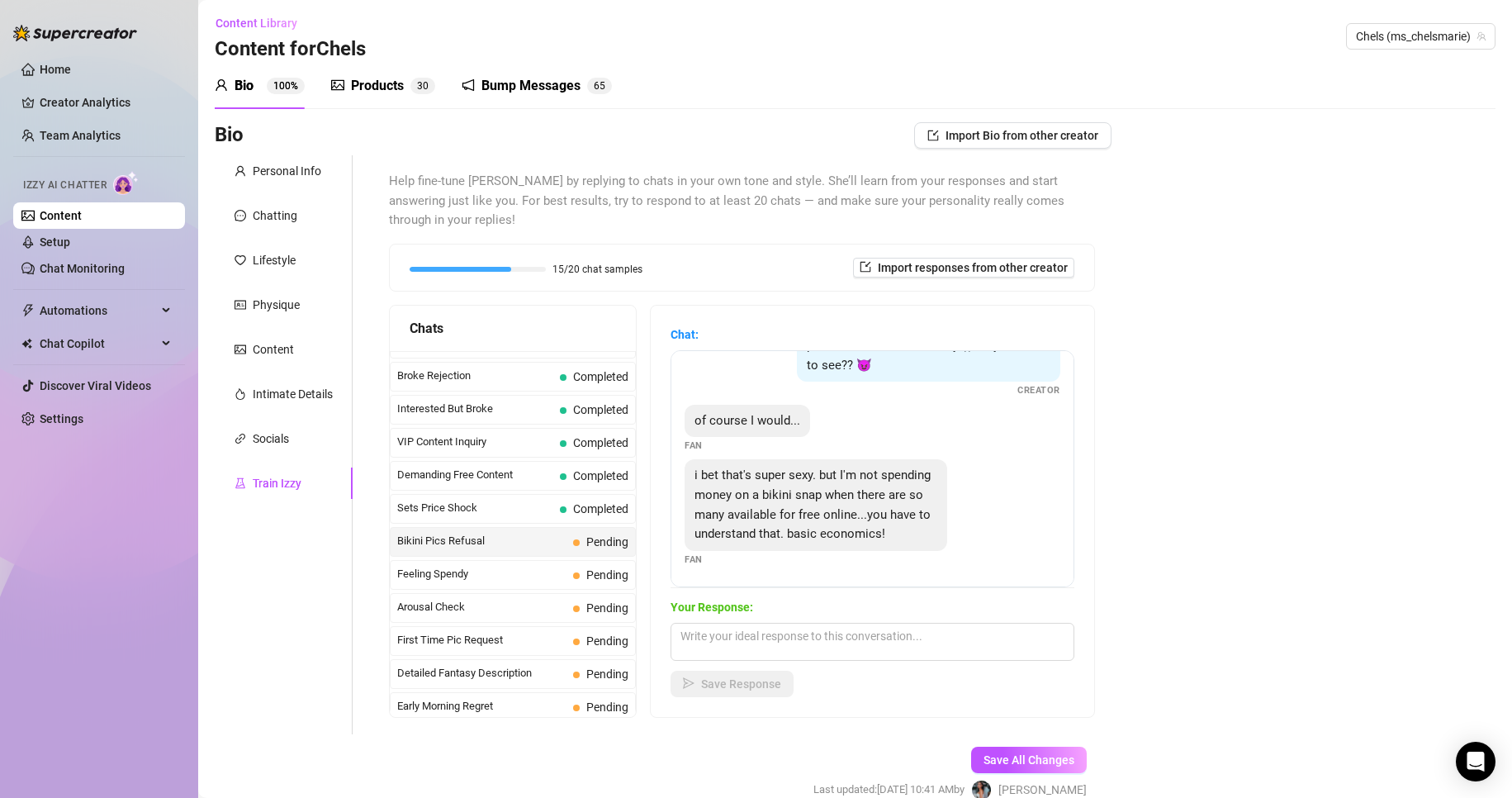
scroll to position [58, 0]
click at [807, 378] on div "Hahaha well it's a good thing I've been in perfect bikini weather lately ;)) do…" at bounding box center [872, 354] width 376 height 87
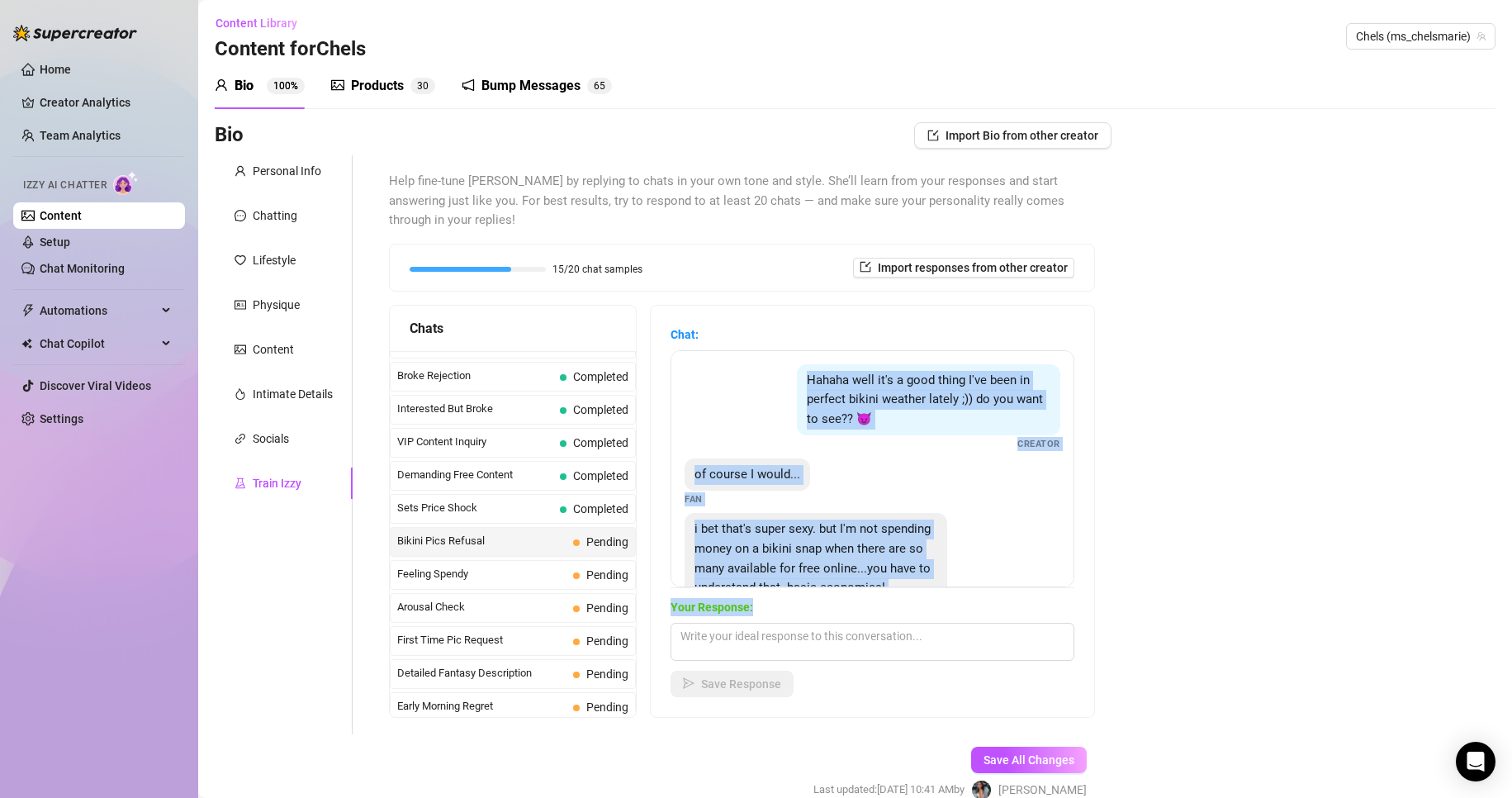
scroll to position [73, 0]
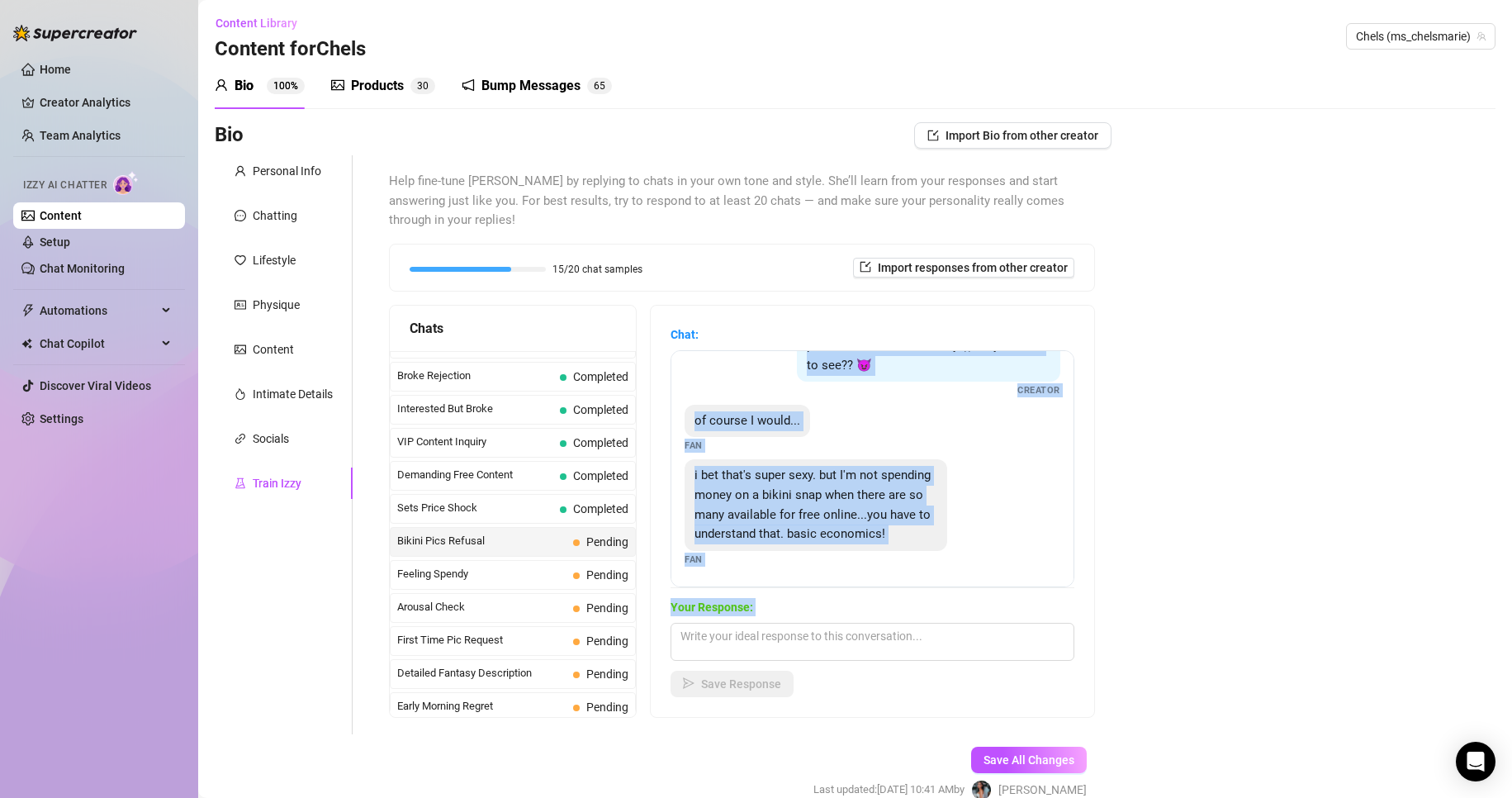
drag, startPoint x: 812, startPoint y: 384, endPoint x: 945, endPoint y: 677, distance: 321.8
click at [945, 677] on div "Chat: Hahaha well it's a good thing I've been in perfect bikini weather lately …" at bounding box center [873, 511] width 404 height 372
copy form "Hahaha well it's a good thing I've been in perfect bikini weather lately ;)) do…"
click at [841, 669] on div "Your Response: Save Response" at bounding box center [873, 647] width 404 height 99
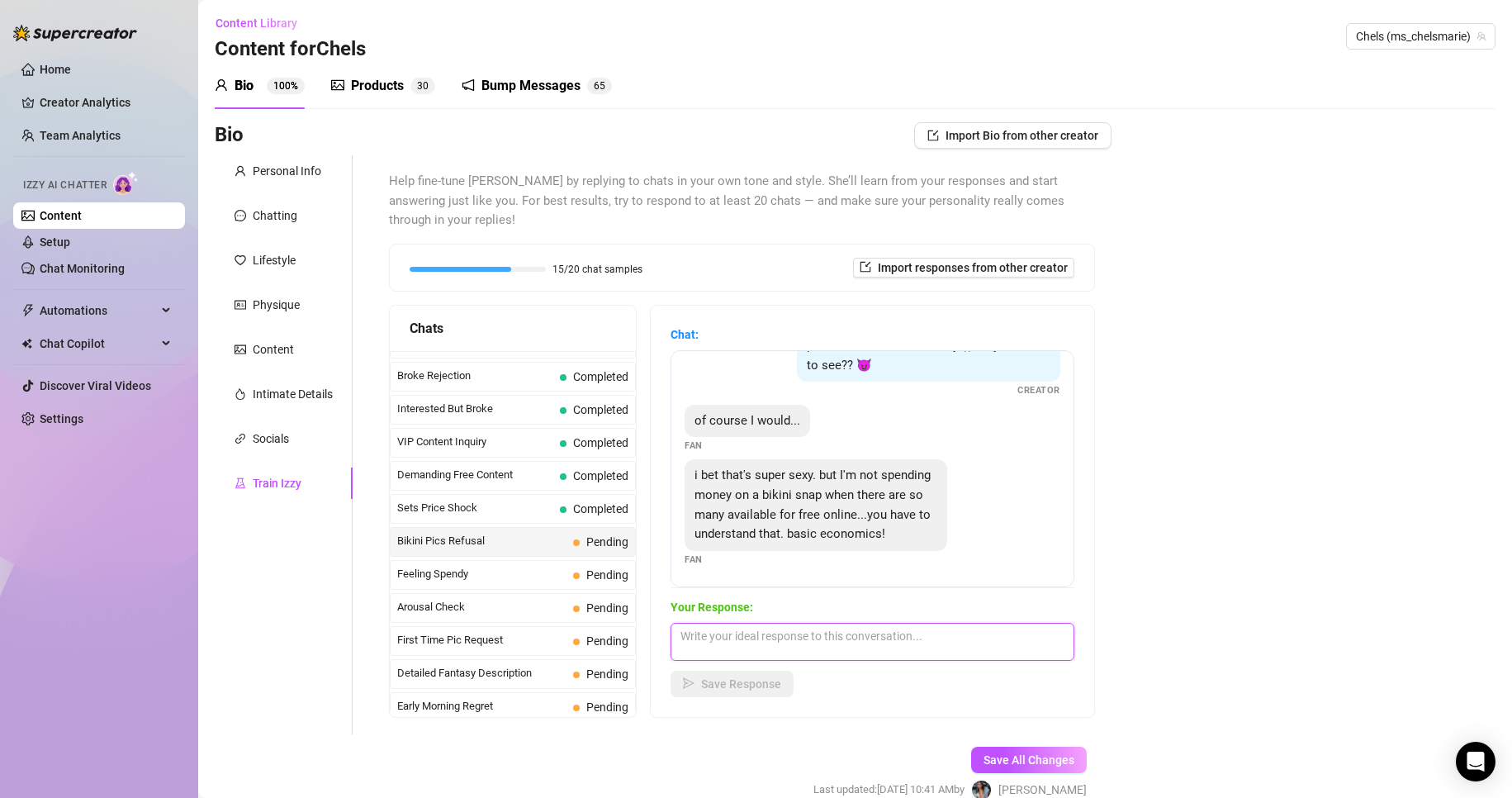
click at [818, 637] on textarea at bounding box center [873, 641] width 404 height 38
paste textarea "Ooooh, trying to be all economic on me? 😈 That’s fair… but I promise, what I’ve…"
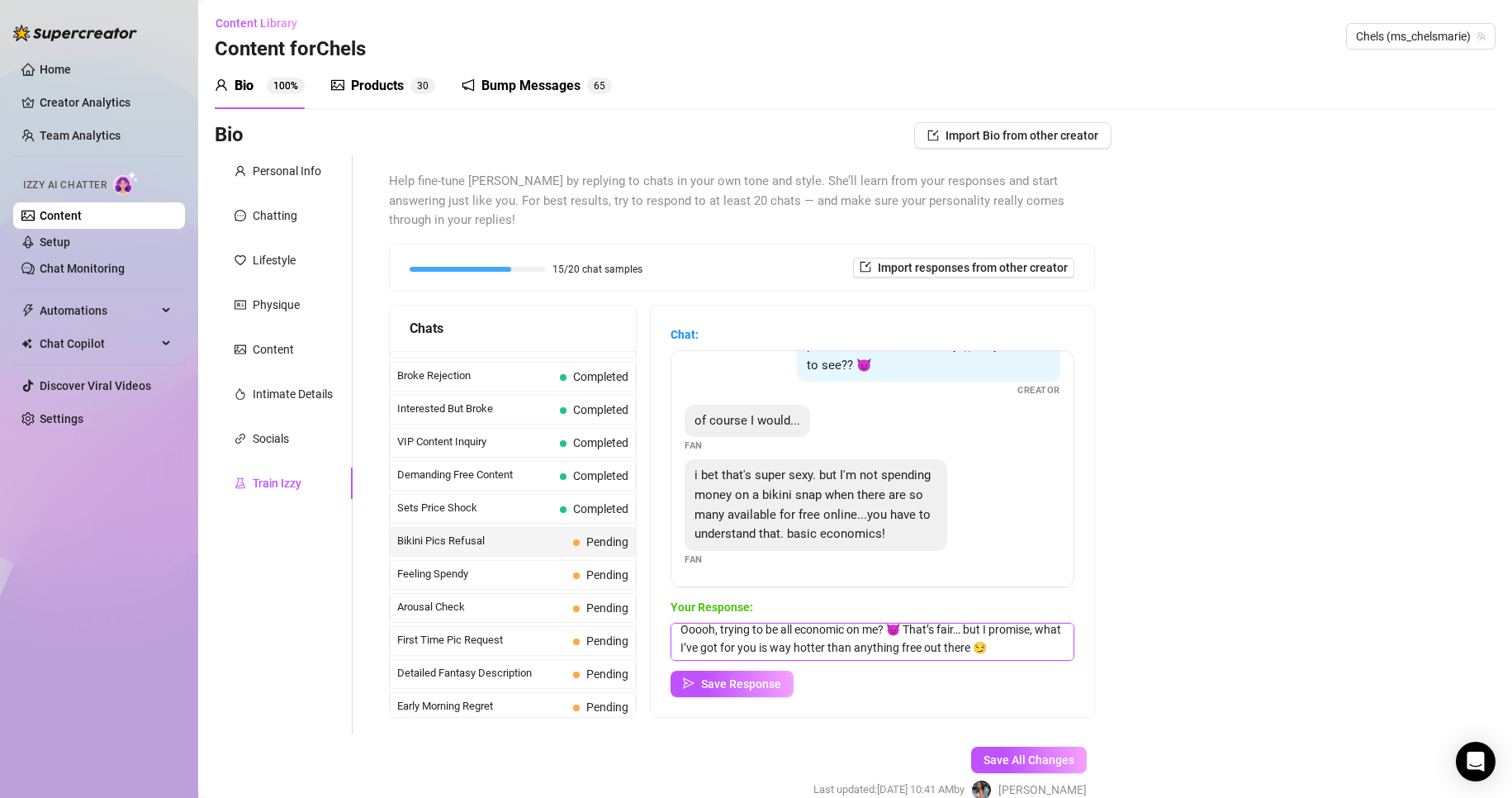
scroll to position [25, 0]
type textarea "Ooooh, trying to be all economic on me? 😈 That’s fair… but I promise, what I’ve…"
click at [755, 686] on span "Save Response" at bounding box center [740, 683] width 80 height 13
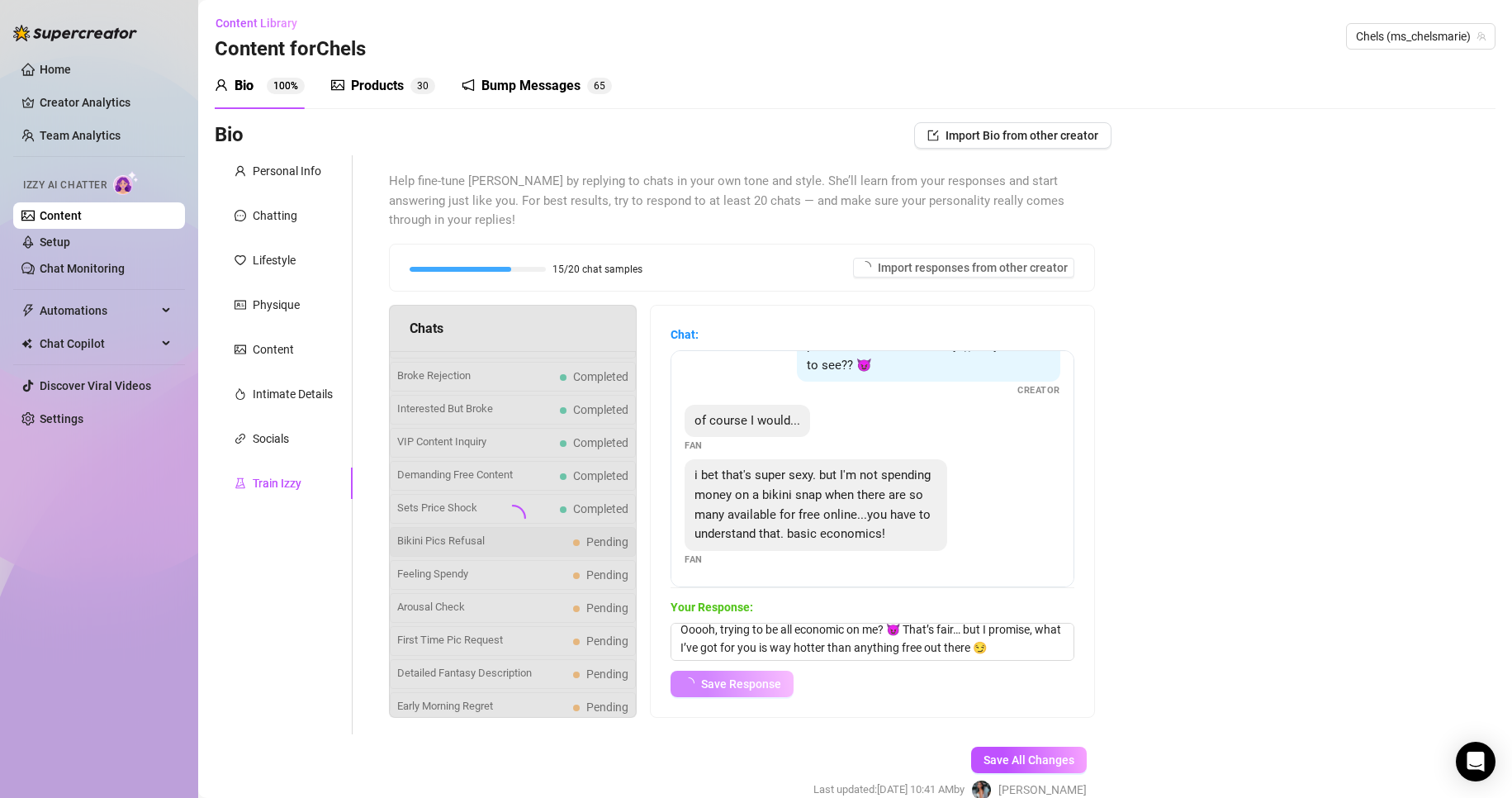
scroll to position [72, 0]
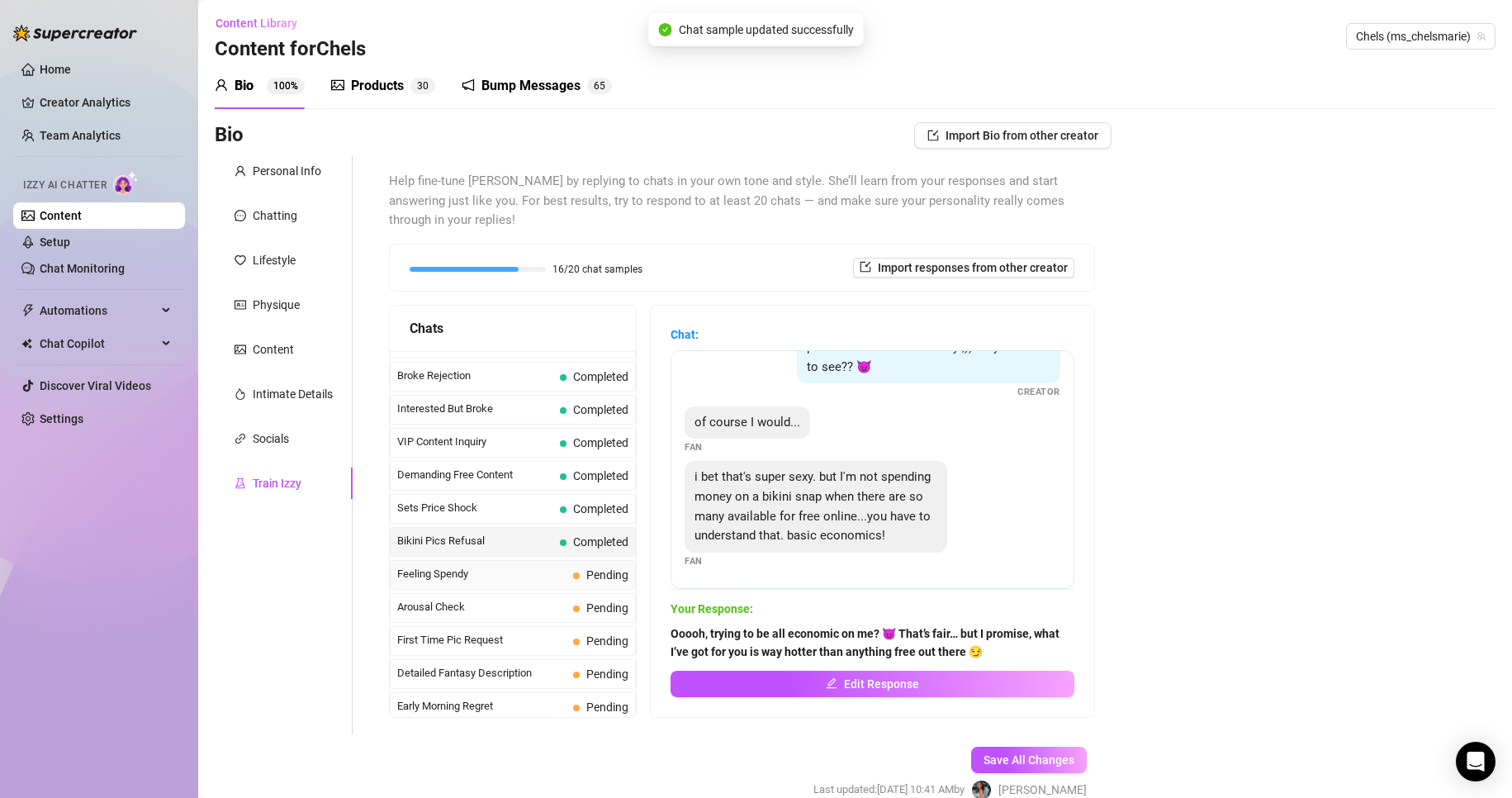
click at [604, 585] on div "Feeling Spendy Pending" at bounding box center [513, 575] width 246 height 29
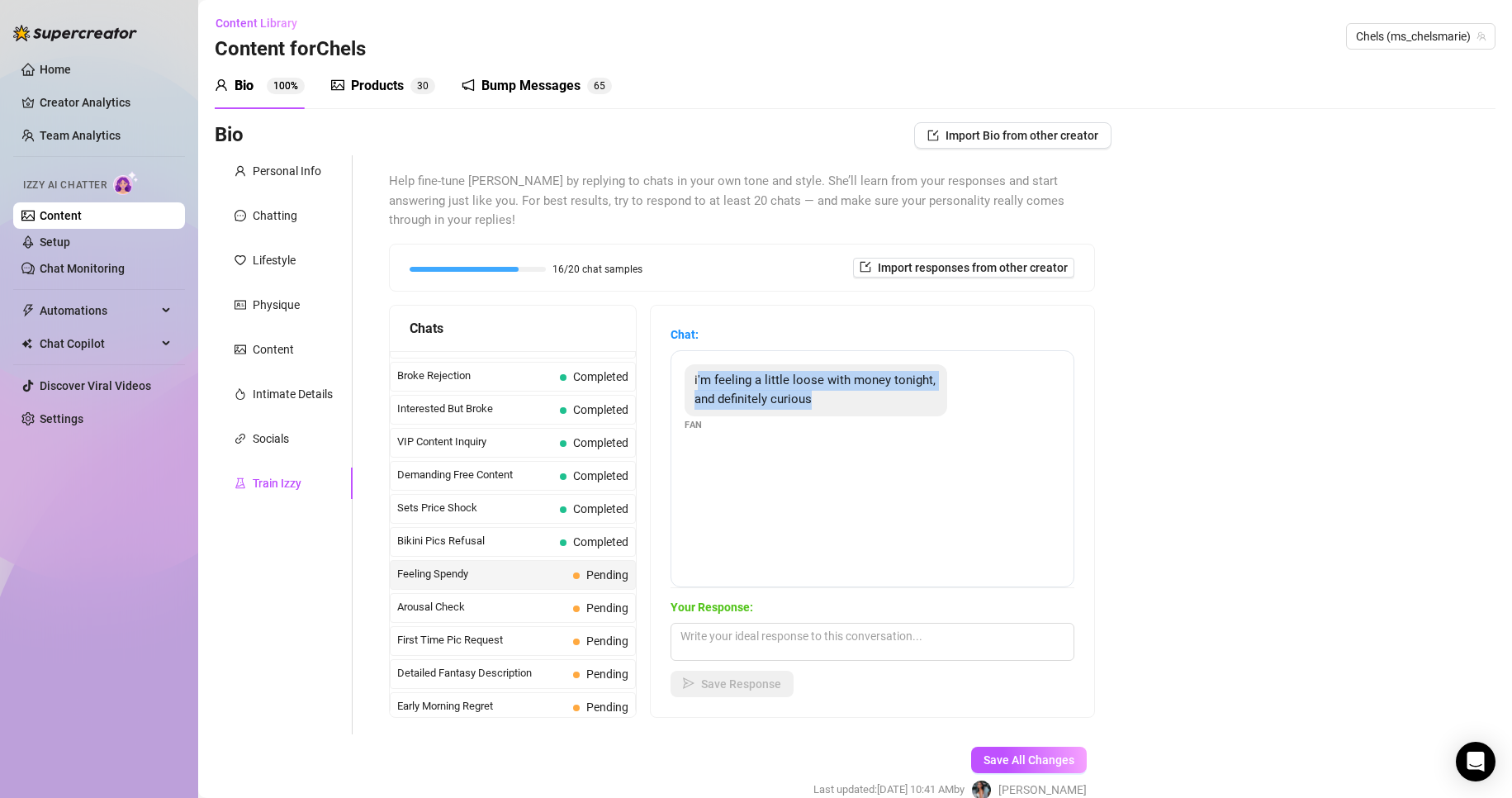
drag, startPoint x: 712, startPoint y: 386, endPoint x: 891, endPoint y: 409, distance: 180.5
click at [891, 409] on div "i'm feeling a little loose with money tonight, and definitely curious" at bounding box center [816, 390] width 263 height 52
copy span "'m feeling a little loose with money tonight, and definitely curious"
click at [775, 650] on textarea at bounding box center [873, 641] width 404 height 38
paste textarea "I love a curious fan… let’s see if I can make your ‘loose’ night worth every [P…"
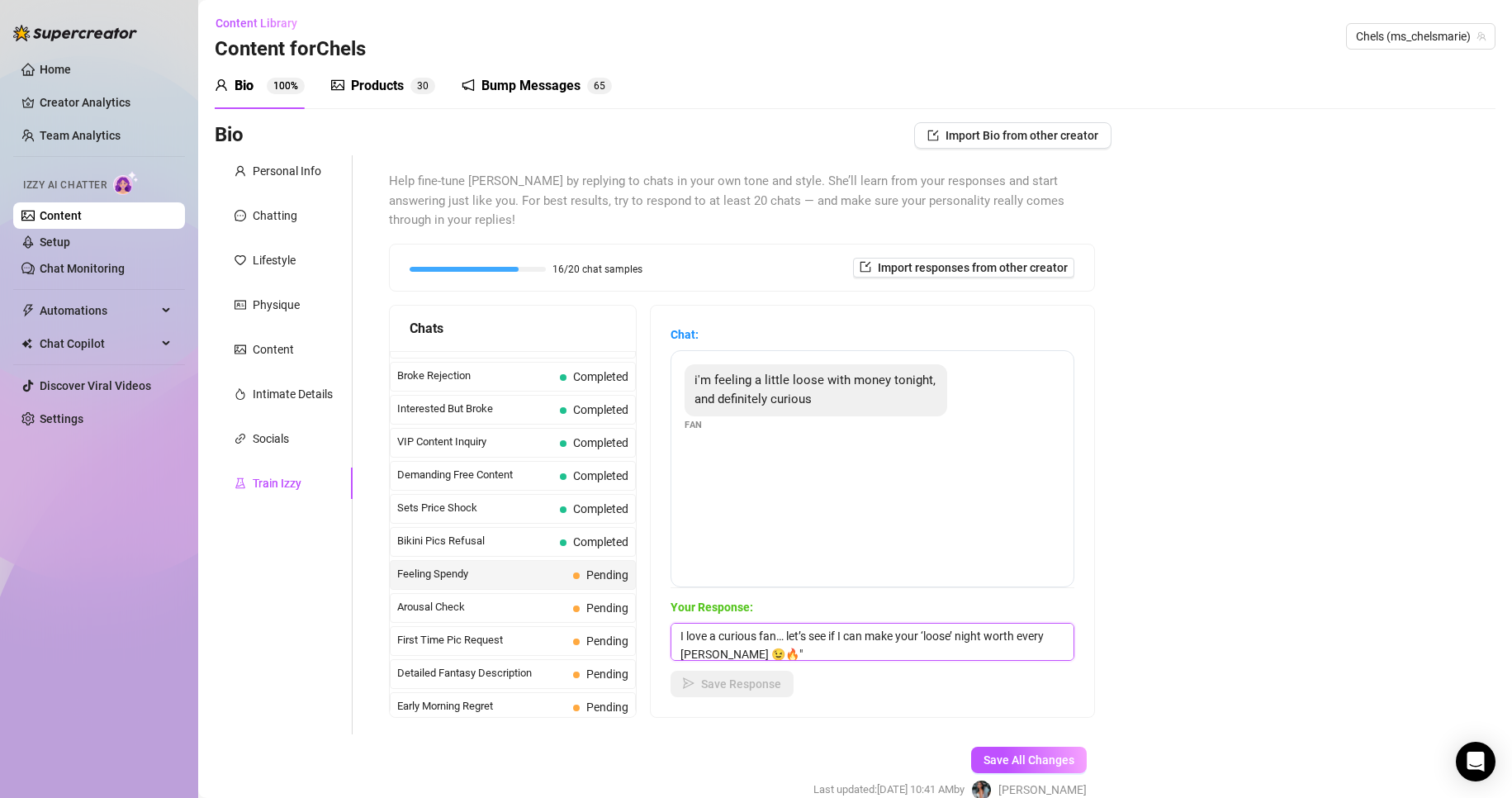
scroll to position [1, 0]
type textarea "I love a curious fan… let’s see if I can make your ‘loose’ night worth every [P…"
click at [775, 691] on button "Save Response" at bounding box center [732, 683] width 123 height 27
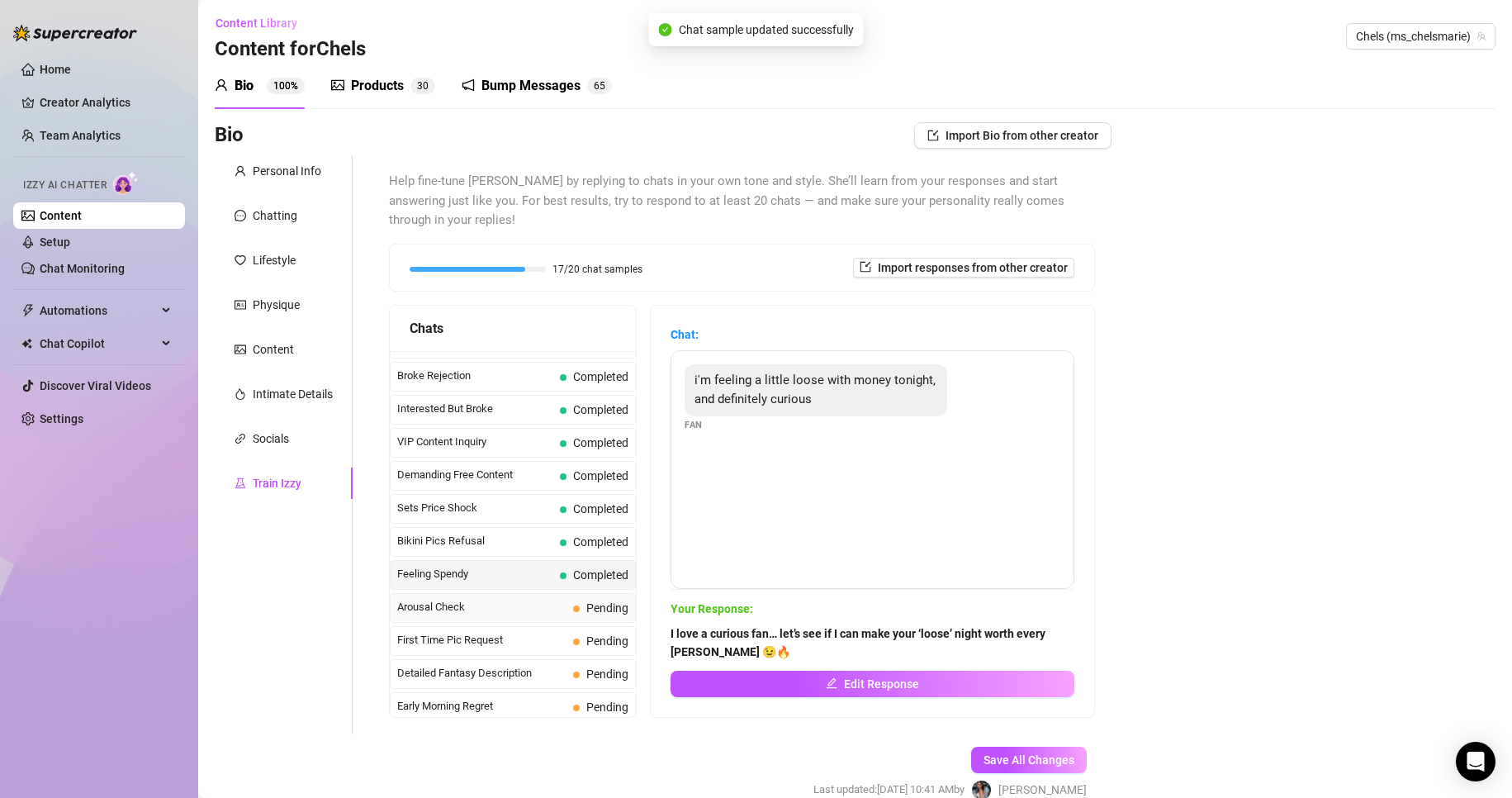
click at [614, 610] on span "Pending" at bounding box center [607, 608] width 42 height 13
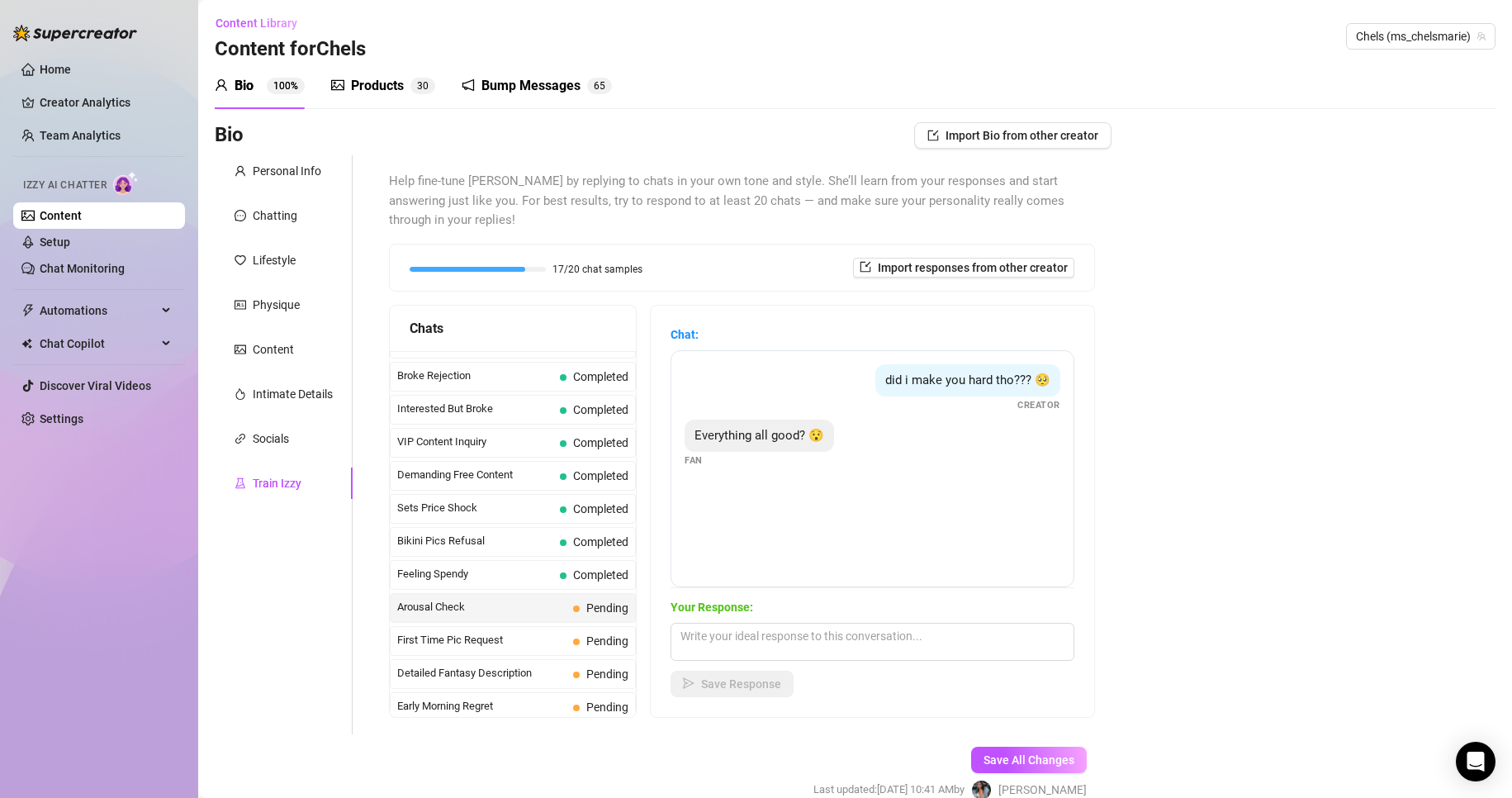
scroll to position [0, 0]
drag, startPoint x: 705, startPoint y: 437, endPoint x: 858, endPoint y: 451, distance: 153.6
click at [858, 451] on div "Everything all good? 😯 Fan" at bounding box center [872, 445] width 376 height 49
copy span "Everything all good? 😯"
click at [1226, 528] on div "Bio Import Bio from other creator Personal Info Chatting Lifestyle Physique Con…" at bounding box center [855, 478] width 1281 height 707
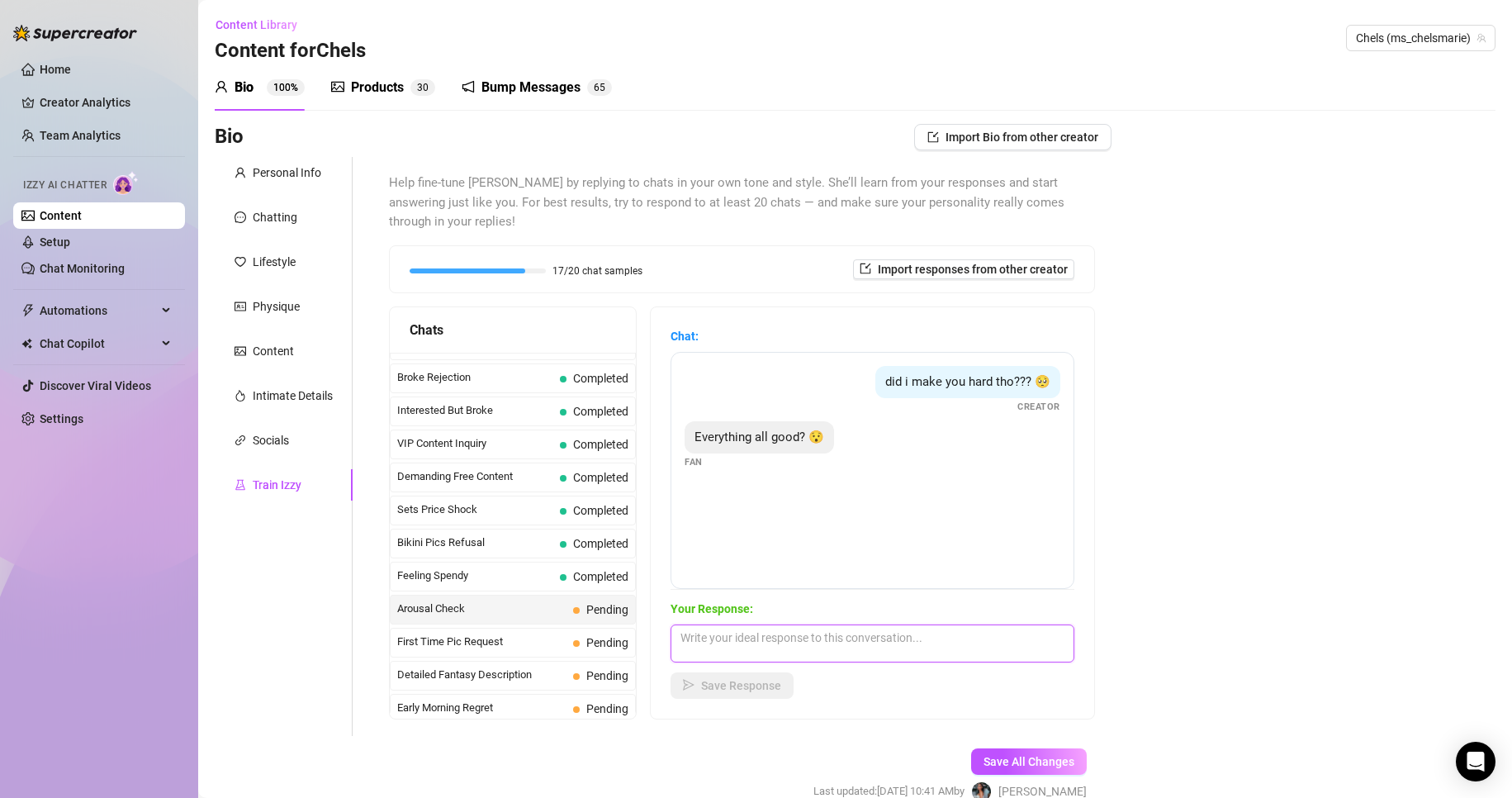
click at [755, 652] on textarea at bounding box center [873, 643] width 404 height 38
paste textarea "Hey! Yeah, all good 😘 How about you?""
type textarea "Hey! Yeah, all good 😘 How about you?"
click at [782, 675] on button "Save Response" at bounding box center [732, 685] width 123 height 27
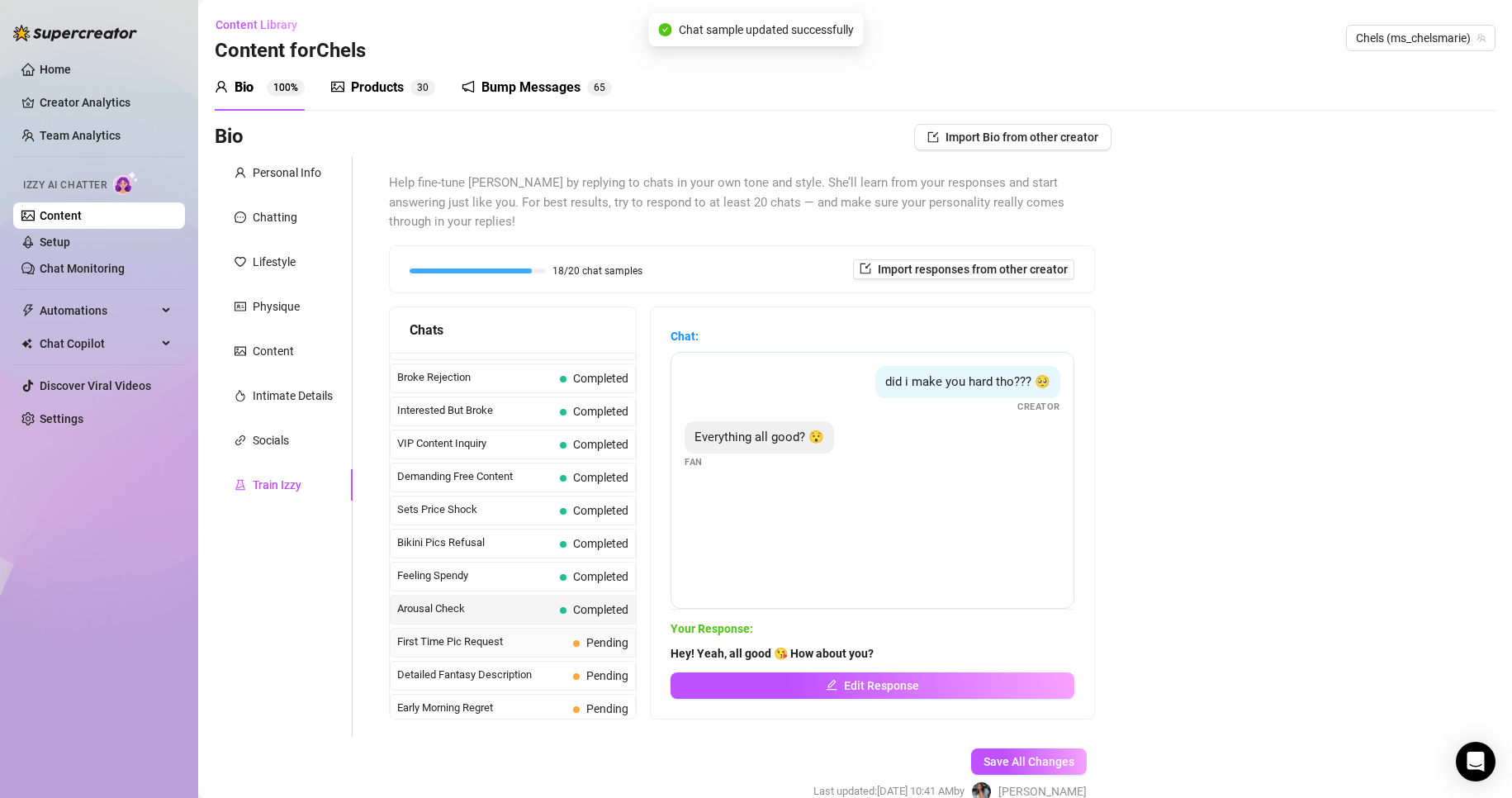
click at [606, 637] on span "Pending" at bounding box center [607, 642] width 42 height 13
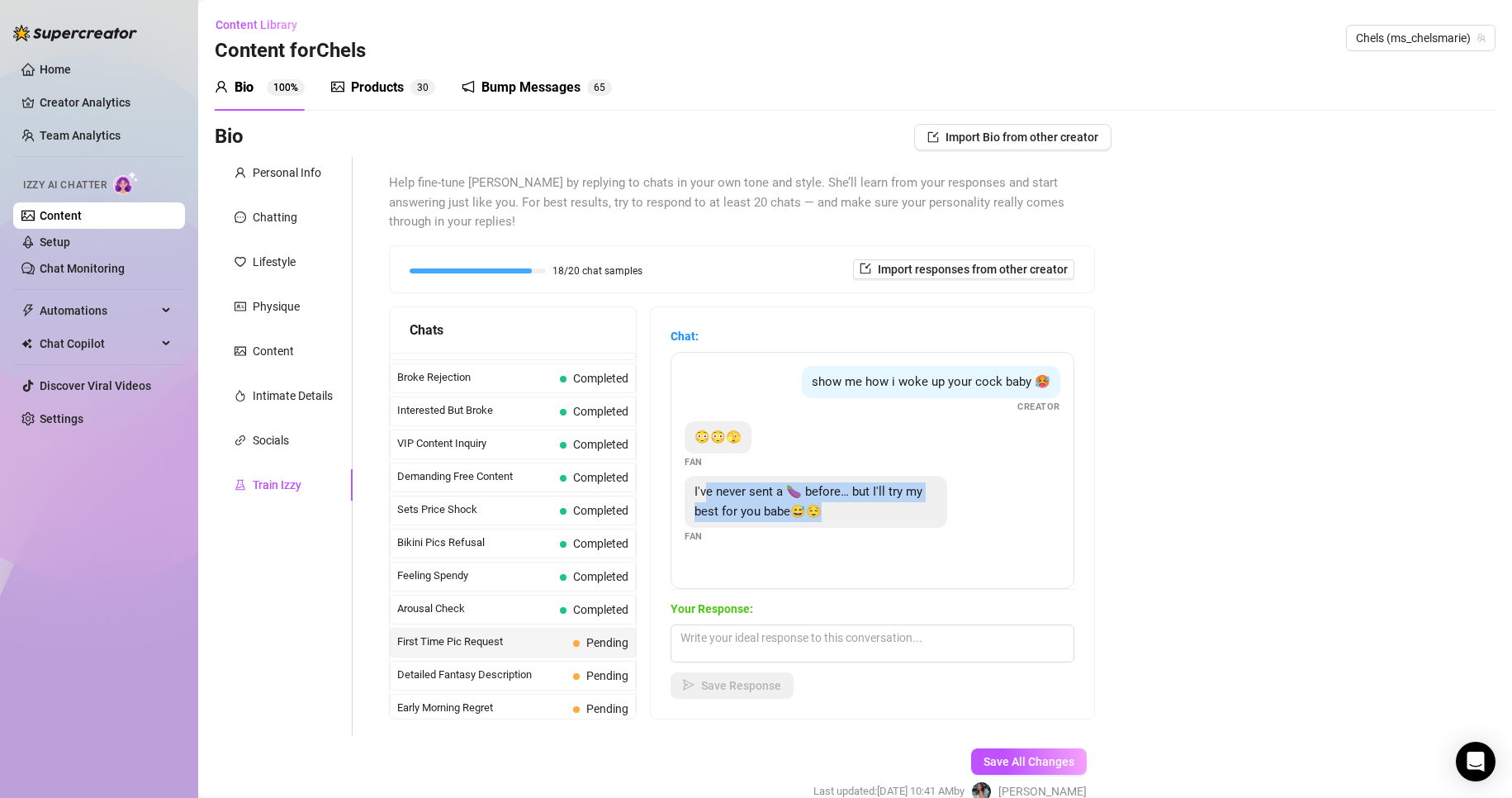
drag, startPoint x: 717, startPoint y: 514, endPoint x: 856, endPoint y: 532, distance: 140.2
click at [856, 519] on span "I've never sent a 🍆 before… but I'll try my best for you babe😅😌" at bounding box center [808, 501] width 228 height 35
click at [707, 503] on div "I've never sent a 🍆 before… but I'll try my best for you babe😅😌" at bounding box center [816, 501] width 263 height 52
drag, startPoint x: 707, startPoint y: 507, endPoint x: 896, endPoint y: 536, distance: 191.2
click at [896, 528] on div "I've never sent a 🍆 before… but I'll try my best for you babe😅😌" at bounding box center [816, 501] width 263 height 52
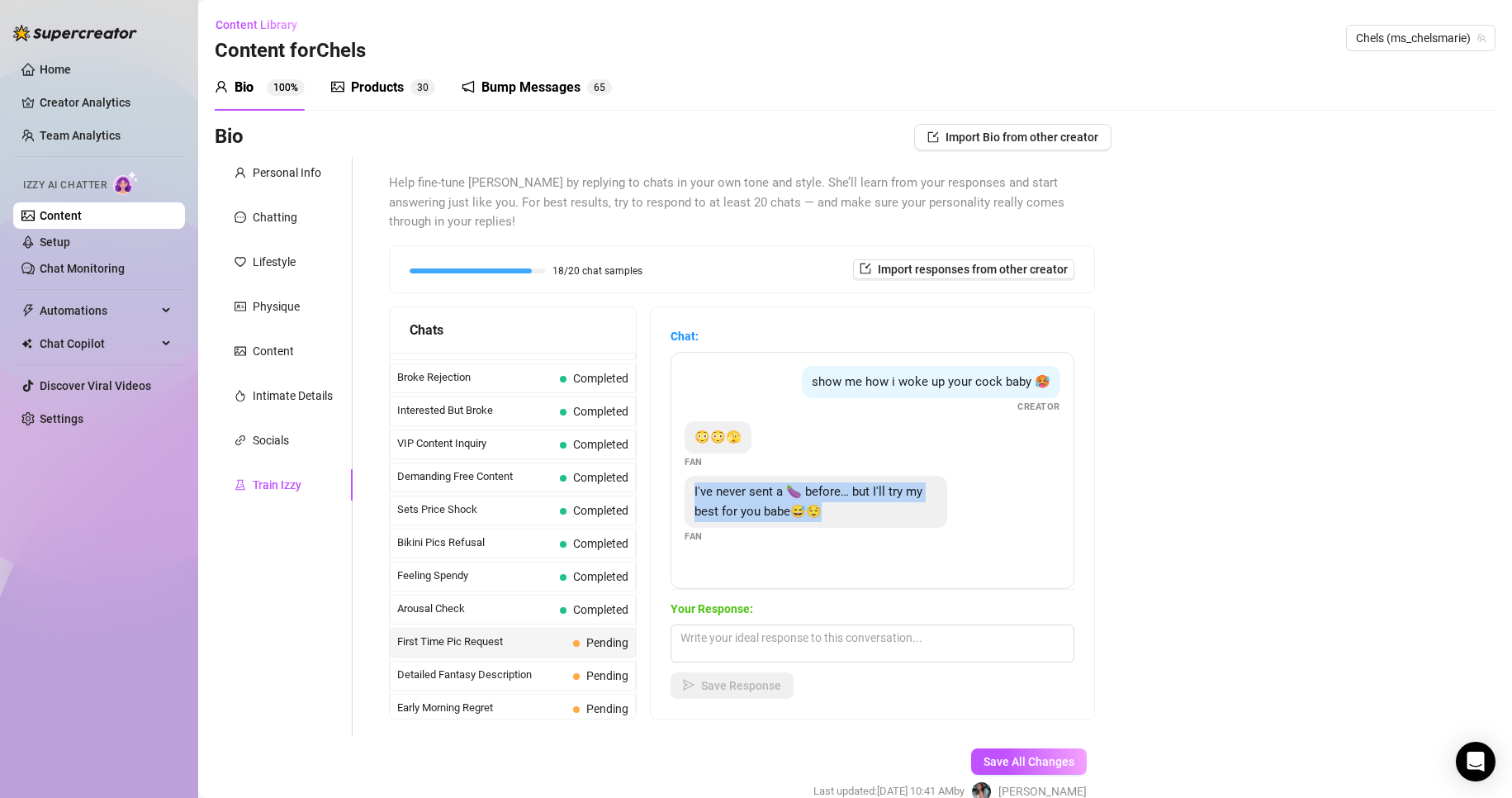
copy span "I've never sent a 🍆 before… but I'll try my best for you babe😅😌"
click at [896, 528] on div "I've never sent a 🍆 before… but I'll try my best for you babe😅😌" at bounding box center [816, 501] width 263 height 52
drag, startPoint x: 730, startPoint y: 514, endPoint x: 725, endPoint y: 504, distance: 11.2
click at [725, 504] on span "I've never sent a 🍆 before… but I'll try my best for you babe😅😌" at bounding box center [808, 501] width 228 height 35
drag, startPoint x: 708, startPoint y: 507, endPoint x: 880, endPoint y: 528, distance: 173.3
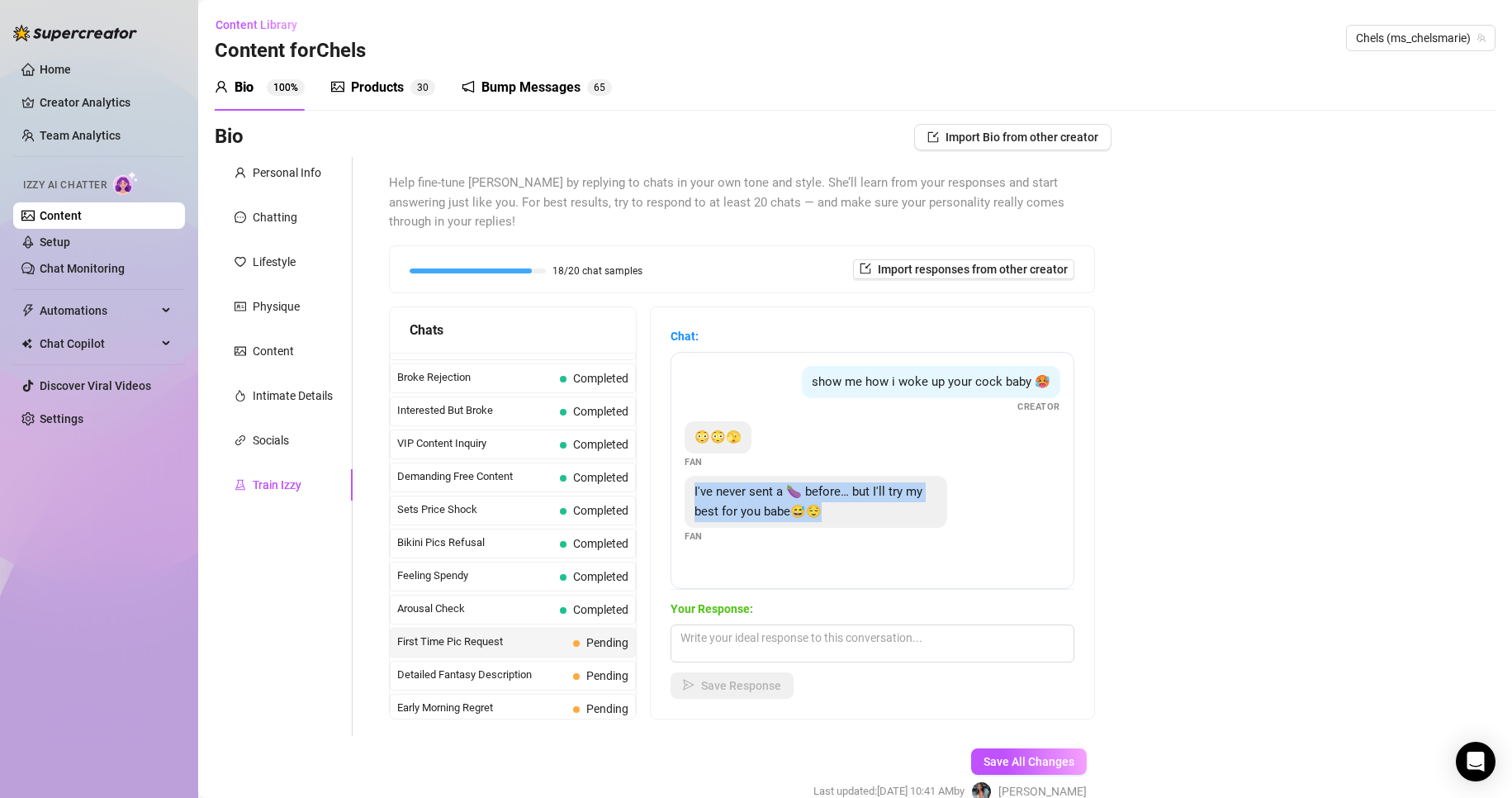
click at [880, 528] on div "I've never sent a 🍆 before… but I'll try my best for you babe😅😌" at bounding box center [816, 501] width 263 height 52
click at [1240, 536] on div "Bio Import Bio from other creator Personal Info Chatting Lifestyle Physique Con…" at bounding box center [855, 478] width 1281 height 707
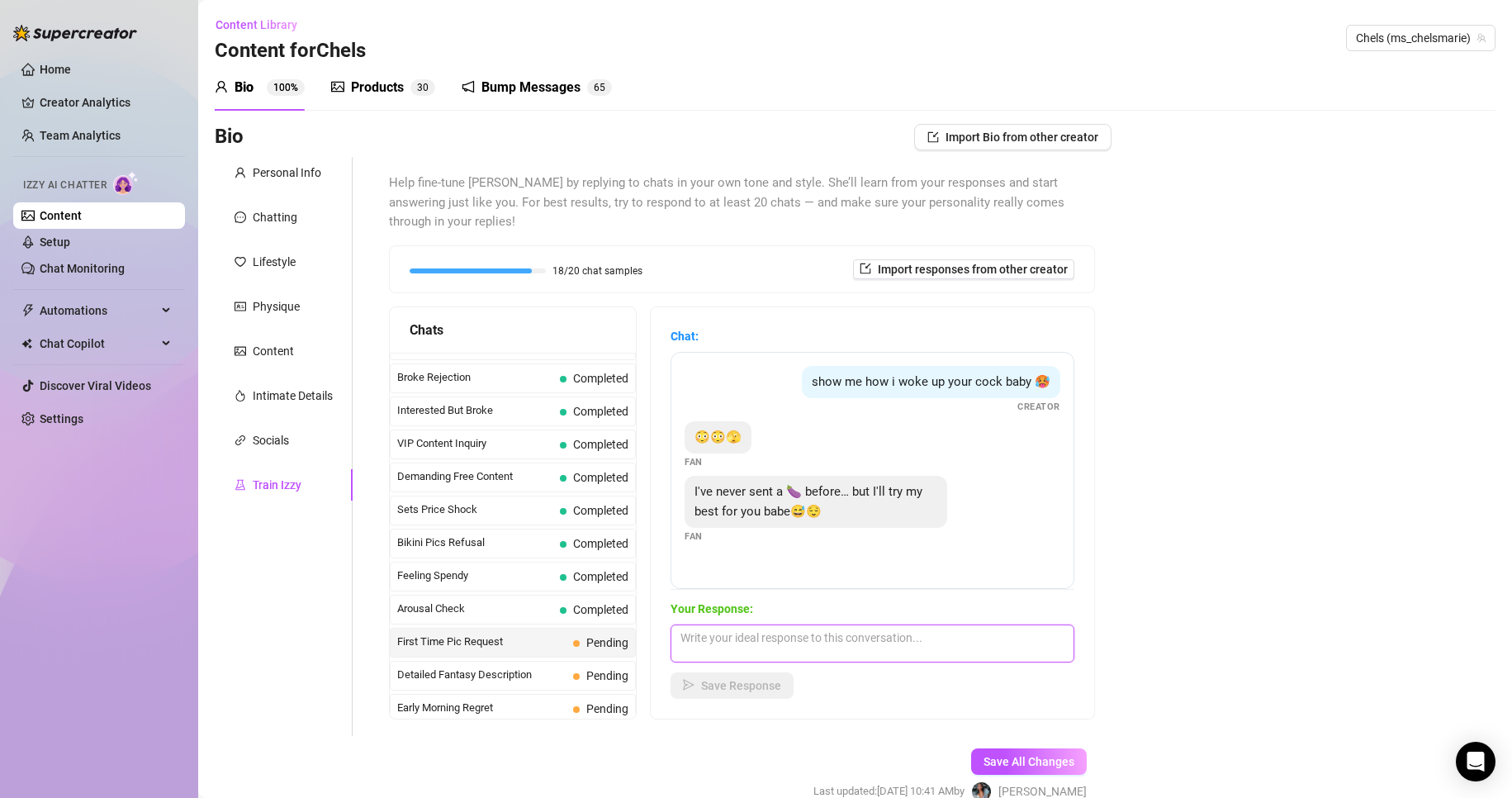
click at [811, 651] on textarea at bounding box center [873, 643] width 404 height 38
paste textarea "don’t worry babe, I’ll be gentle with my feedback… maybe 😉🔥"
type textarea "don’t worry babe, I’ll be gentle with my feedback… maybe 😉🔥"
click at [775, 684] on span "Save Response" at bounding box center [740, 685] width 80 height 13
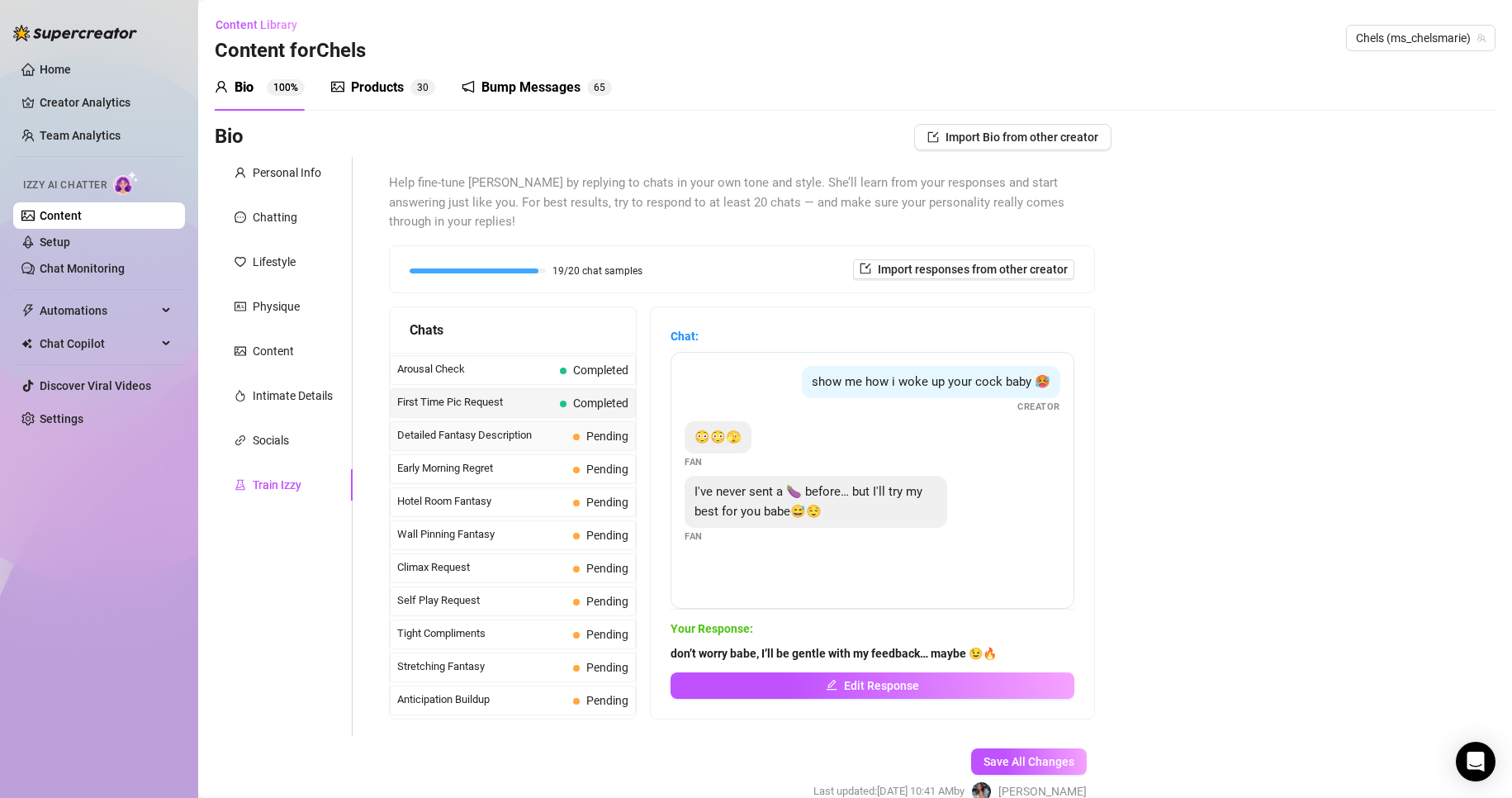
scroll to position [558, 0]
click at [561, 445] on div "Detailed Fantasy Description Pending" at bounding box center [513, 436] width 246 height 29
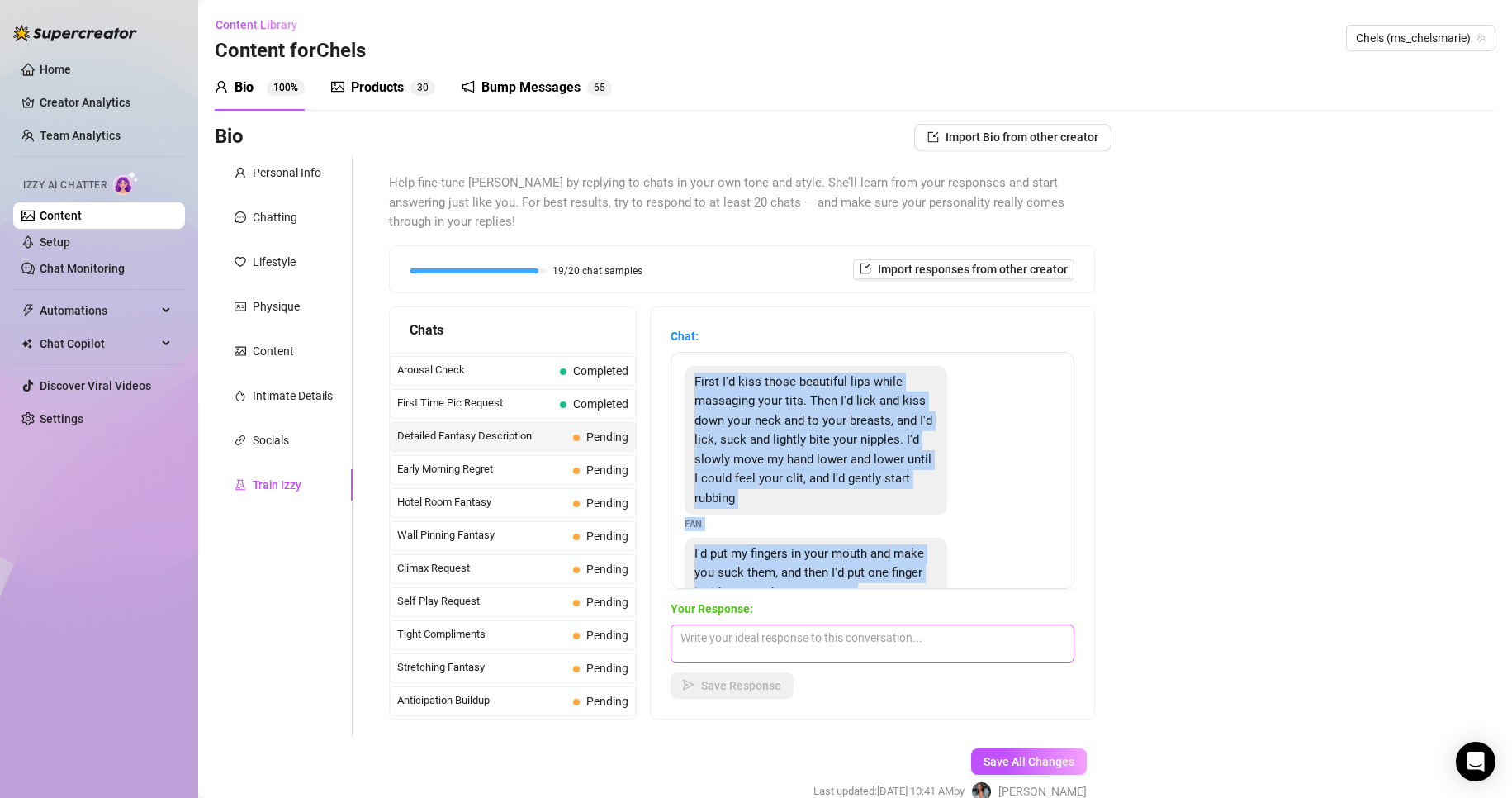
scroll to position [96, 0]
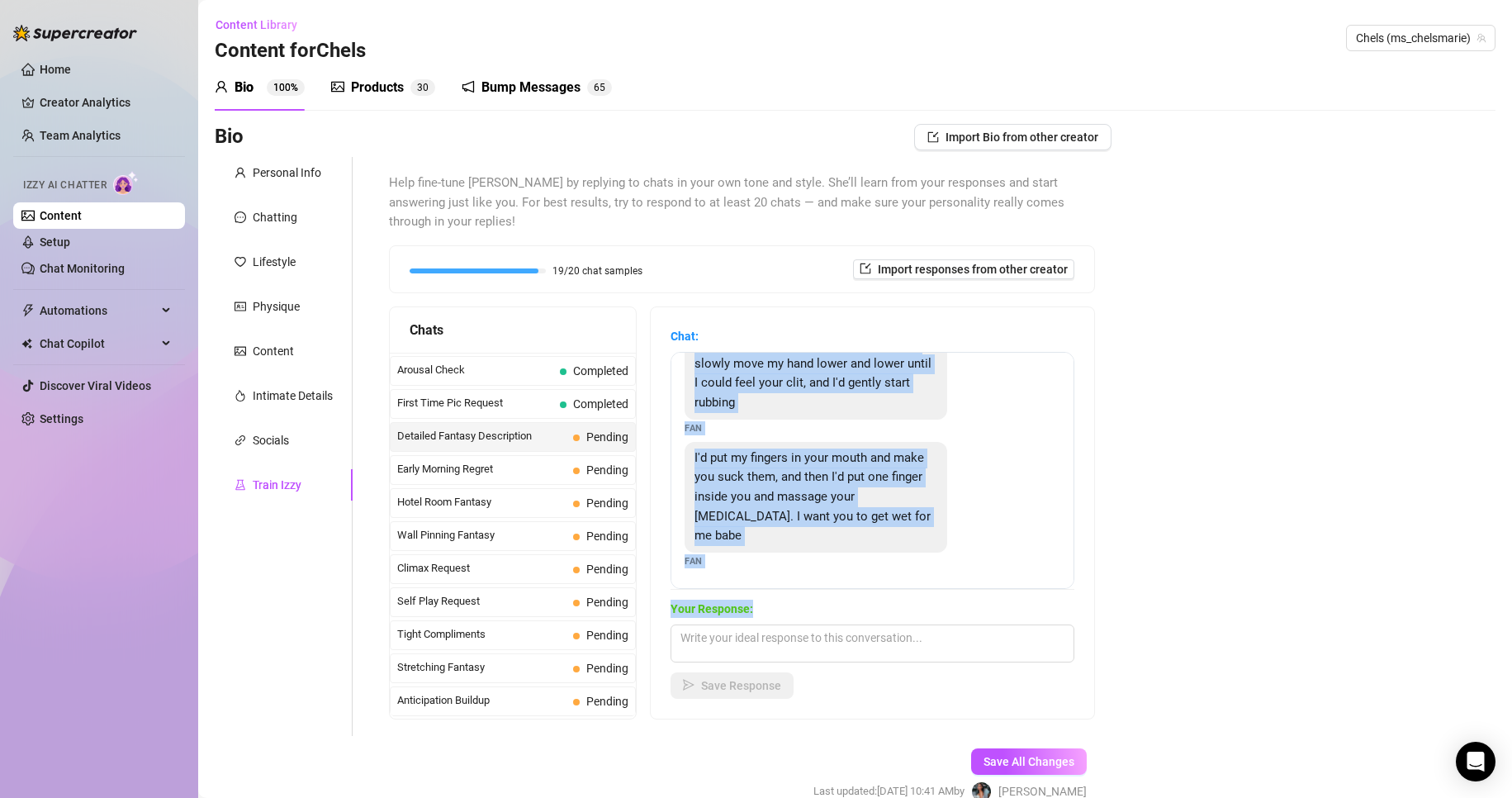
drag, startPoint x: 707, startPoint y: 378, endPoint x: 881, endPoint y: 601, distance: 282.9
click at [881, 601] on div "Chat: First I'd kiss those beautiful lips while massaging your tits. Then I'd l…" at bounding box center [873, 512] width 404 height 372
copy div "First I'd kiss those beautiful lips while massaging your tits. Then I'd lick an…"
click at [1166, 502] on div "Bio Import Bio from other creator Personal Info Chatting Lifestyle Physique Con…" at bounding box center [855, 478] width 1281 height 707
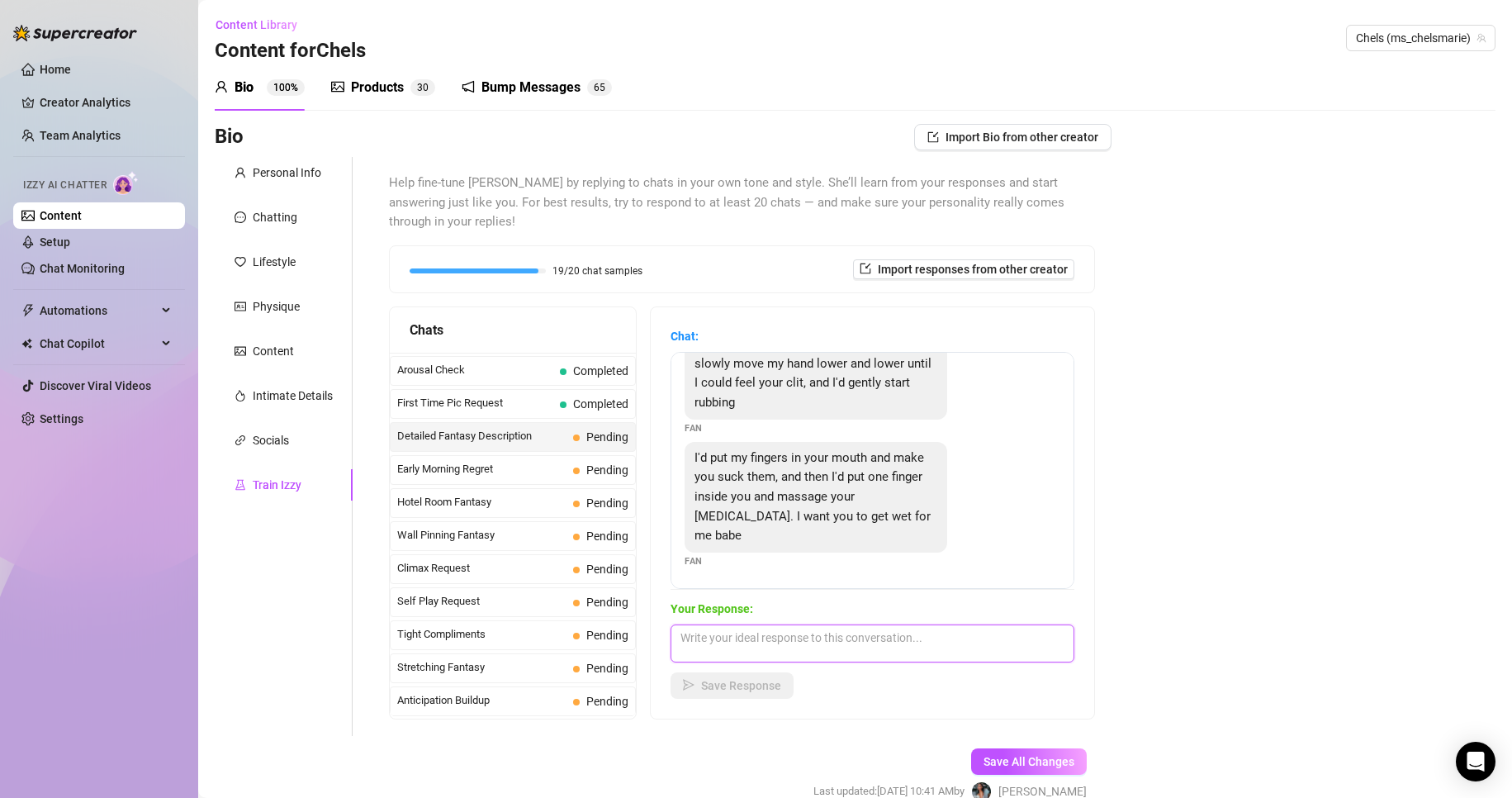
click at [970, 636] on textarea at bounding box center [873, 643] width 404 height 38
paste textarea "Mmm 😏 you’re making me so wet just thinking about it… you really know how to tu…"
type textarea "Mmm 😏 you’re making me so wet just thinking about it… you really know how to tu…"
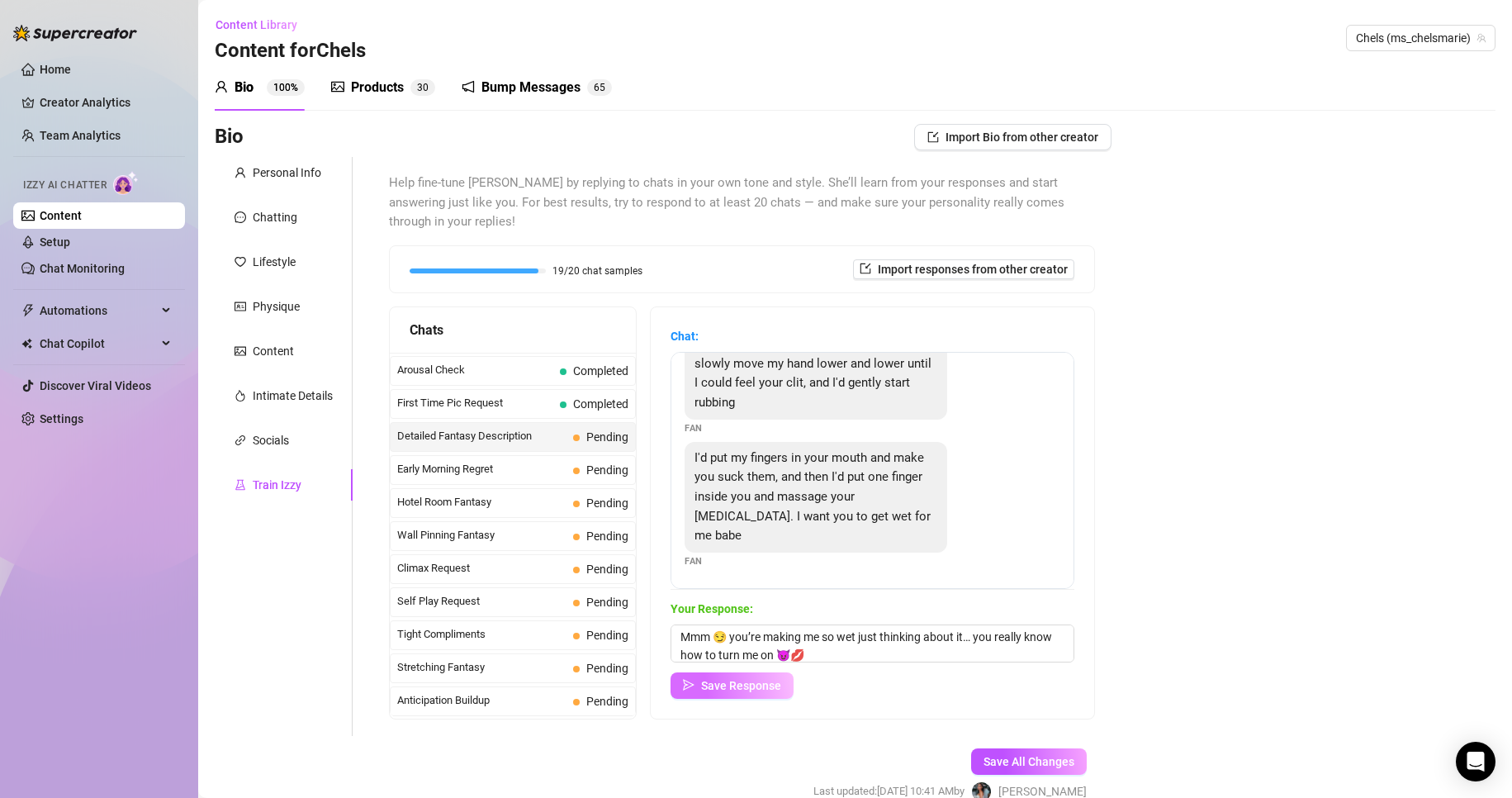
click at [782, 681] on span "Save Response" at bounding box center [740, 685] width 80 height 13
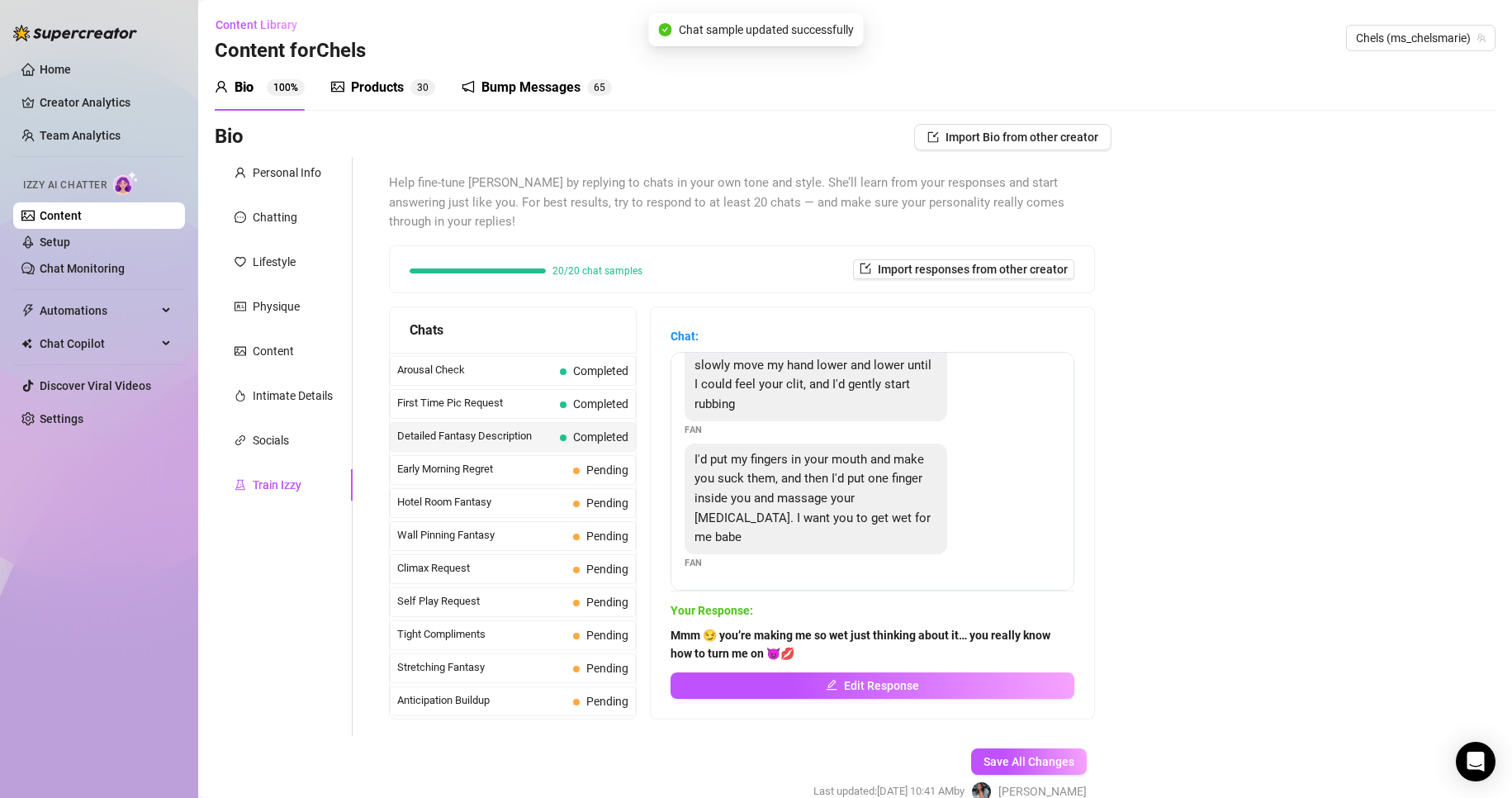
scroll to position [94, 0]
click at [585, 465] on span "Pending" at bounding box center [601, 470] width 55 height 18
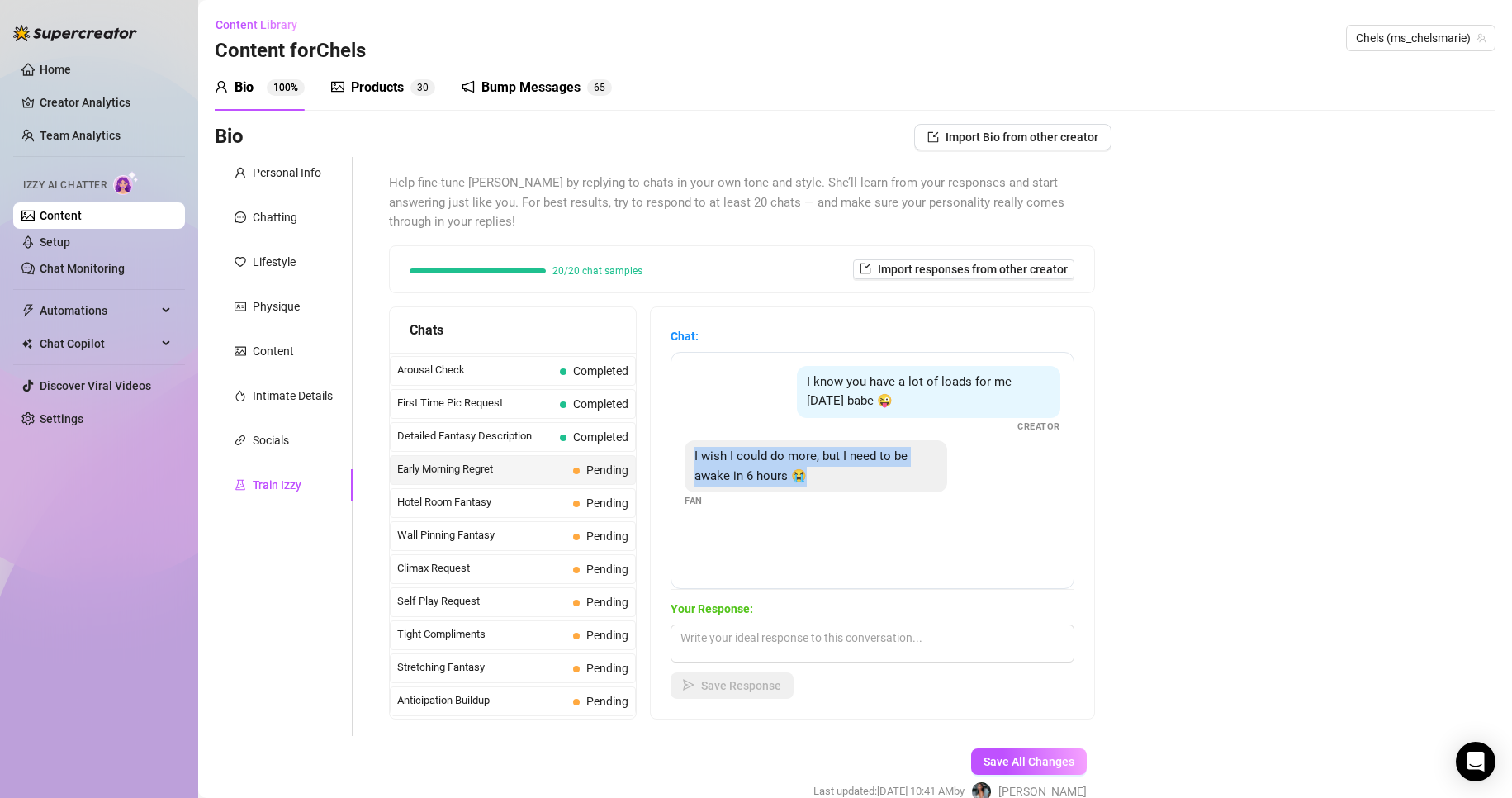
drag, startPoint x: 837, startPoint y: 489, endPoint x: 687, endPoint y: 456, distance: 153.6
click at [687, 456] on div "I know you have a lot of loads for me [DATE] babe 😜 Creator I wish I could do m…" at bounding box center [873, 470] width 404 height 237
click at [1176, 519] on div "Bio Import Bio from other creator Personal Info Chatting Lifestyle Physique Con…" at bounding box center [855, 478] width 1281 height 707
click at [969, 634] on textarea at bounding box center [873, 643] width 404 height 38
paste textarea "I love that you’re thinking of me even with only 6 hours of sleep… get some res…"
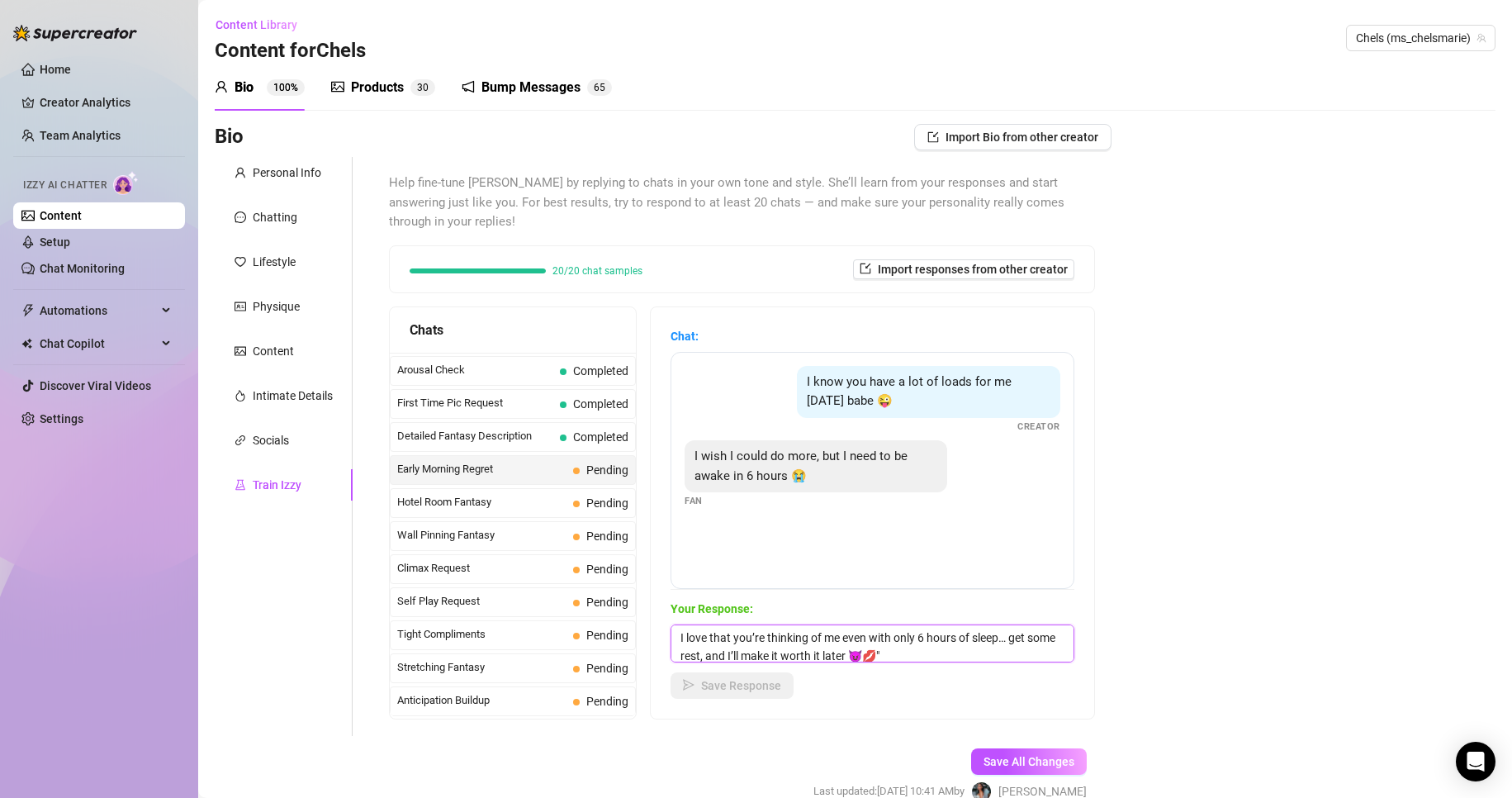
scroll to position [1, 0]
type textarea "I love that you’re thinking of me even with only 6 hours of sleep… get some res…"
click at [782, 685] on span "Save Response" at bounding box center [740, 685] width 80 height 13
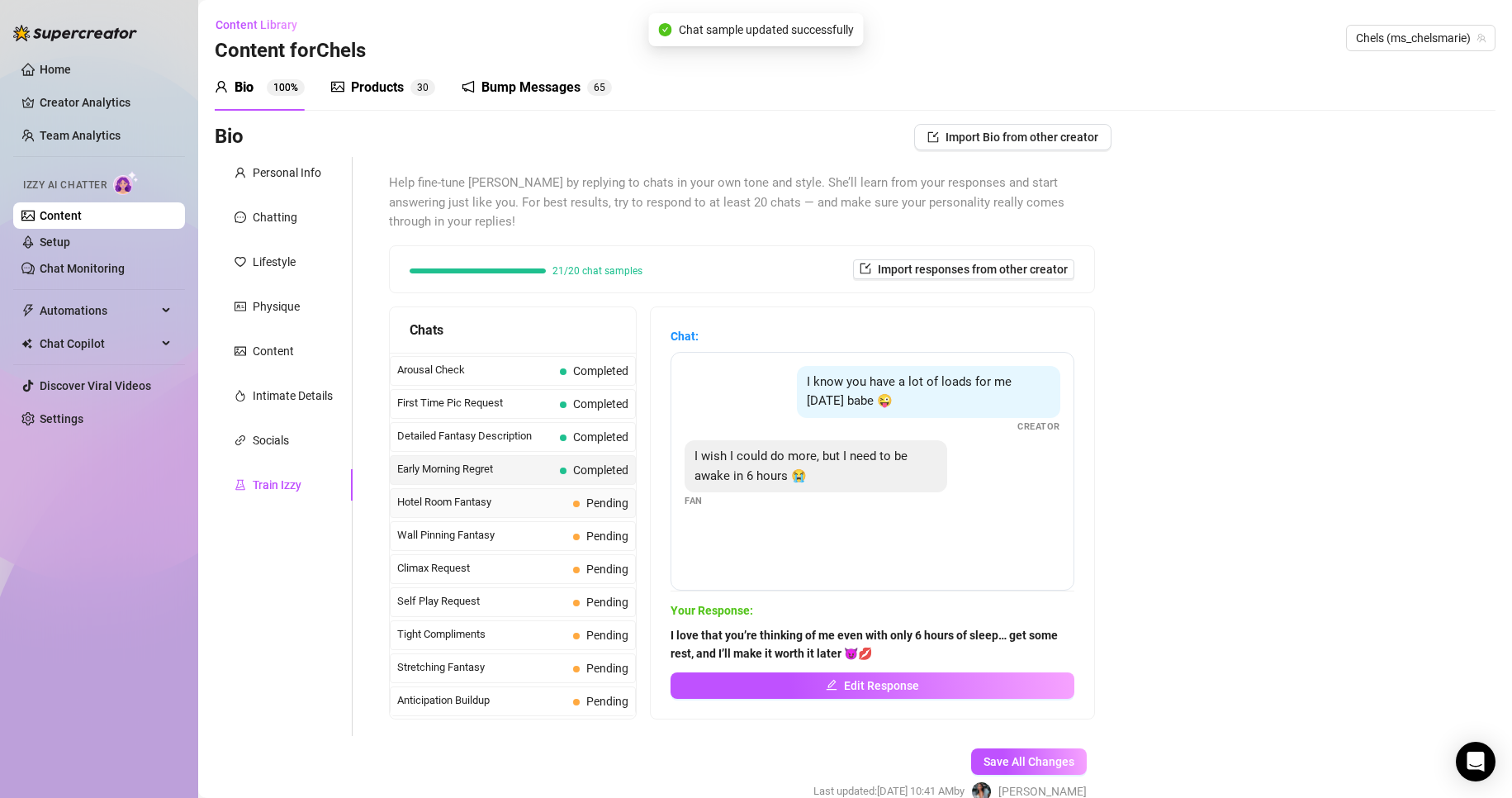
click at [603, 508] on span "Pending" at bounding box center [607, 502] width 42 height 13
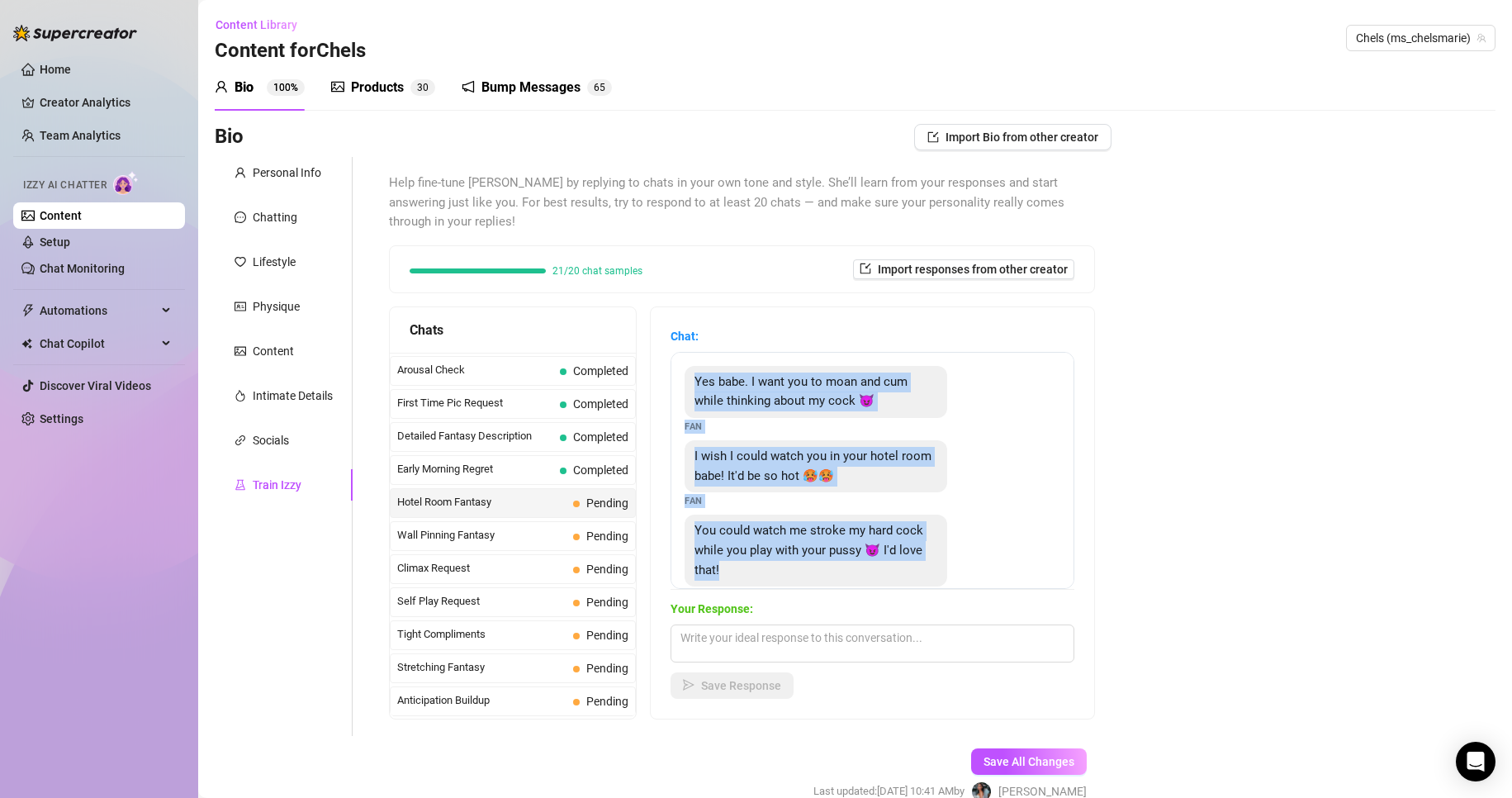
scroll to position [35, 0]
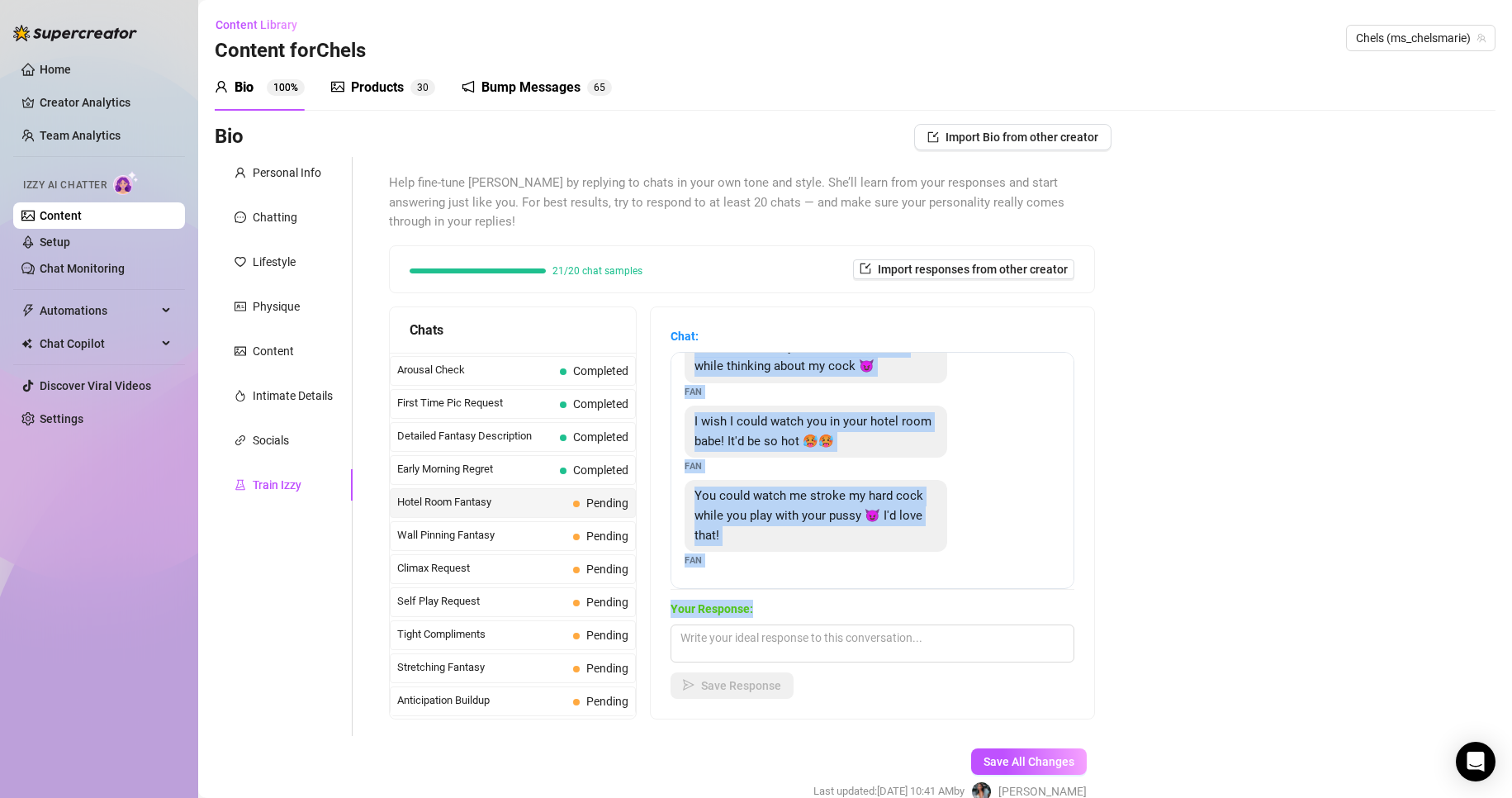
drag, startPoint x: 708, startPoint y: 381, endPoint x: 945, endPoint y: 612, distance: 331.0
click at [945, 612] on div "Chat: Yes babe. I want you to moan and cum while thinking about my cock 😈 Fan I…" at bounding box center [873, 512] width 404 height 372
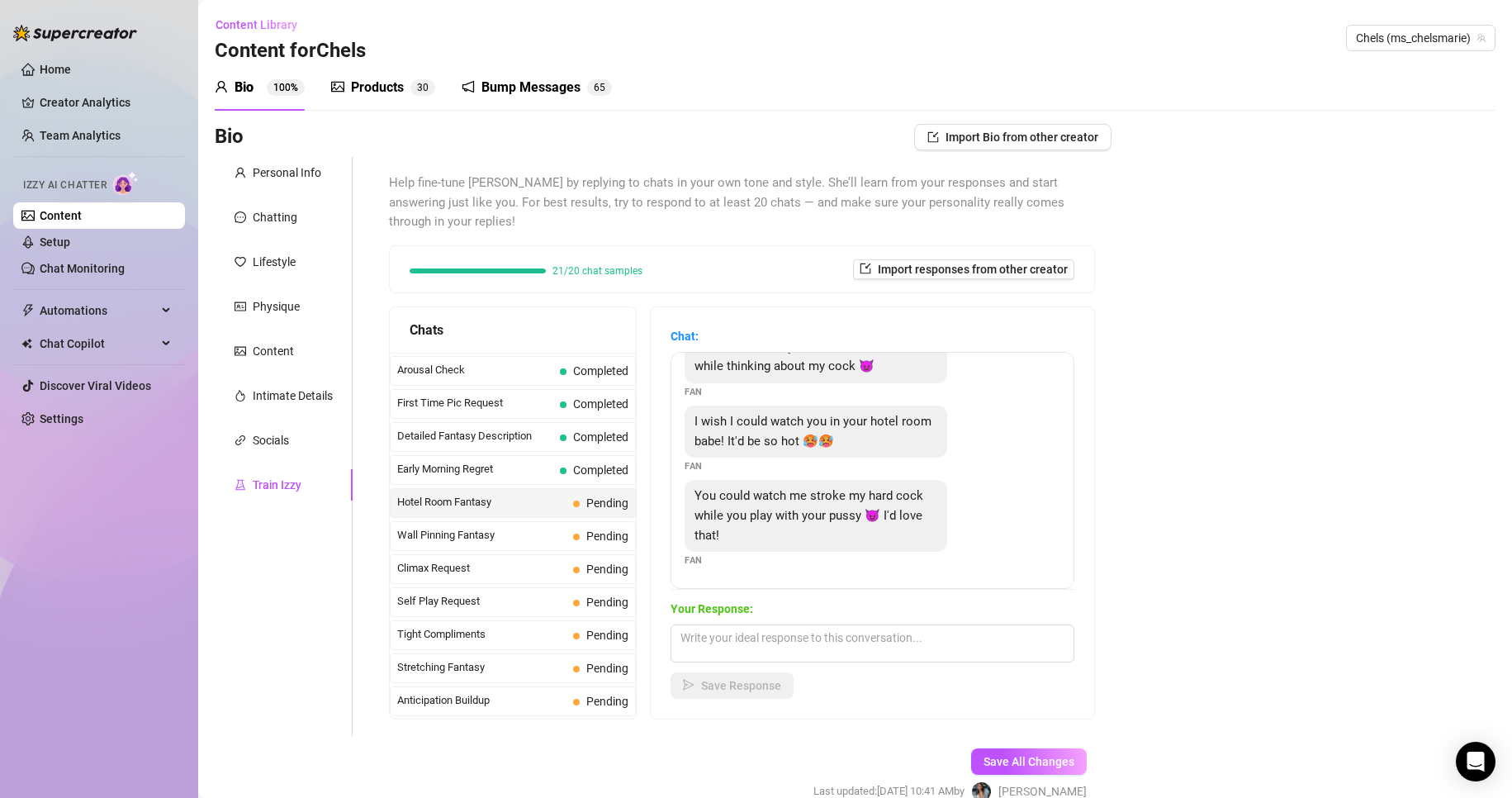
click at [917, 686] on div "Save Response" at bounding box center [873, 685] width 404 height 27
click at [893, 619] on div "Your Response: Save Response" at bounding box center [873, 649] width 404 height 99
click at [908, 643] on textarea at bounding box center [873, 643] width 404 height 38
paste textarea "you’re making it so hard to focus… imagining you like that has me dripping alre…"
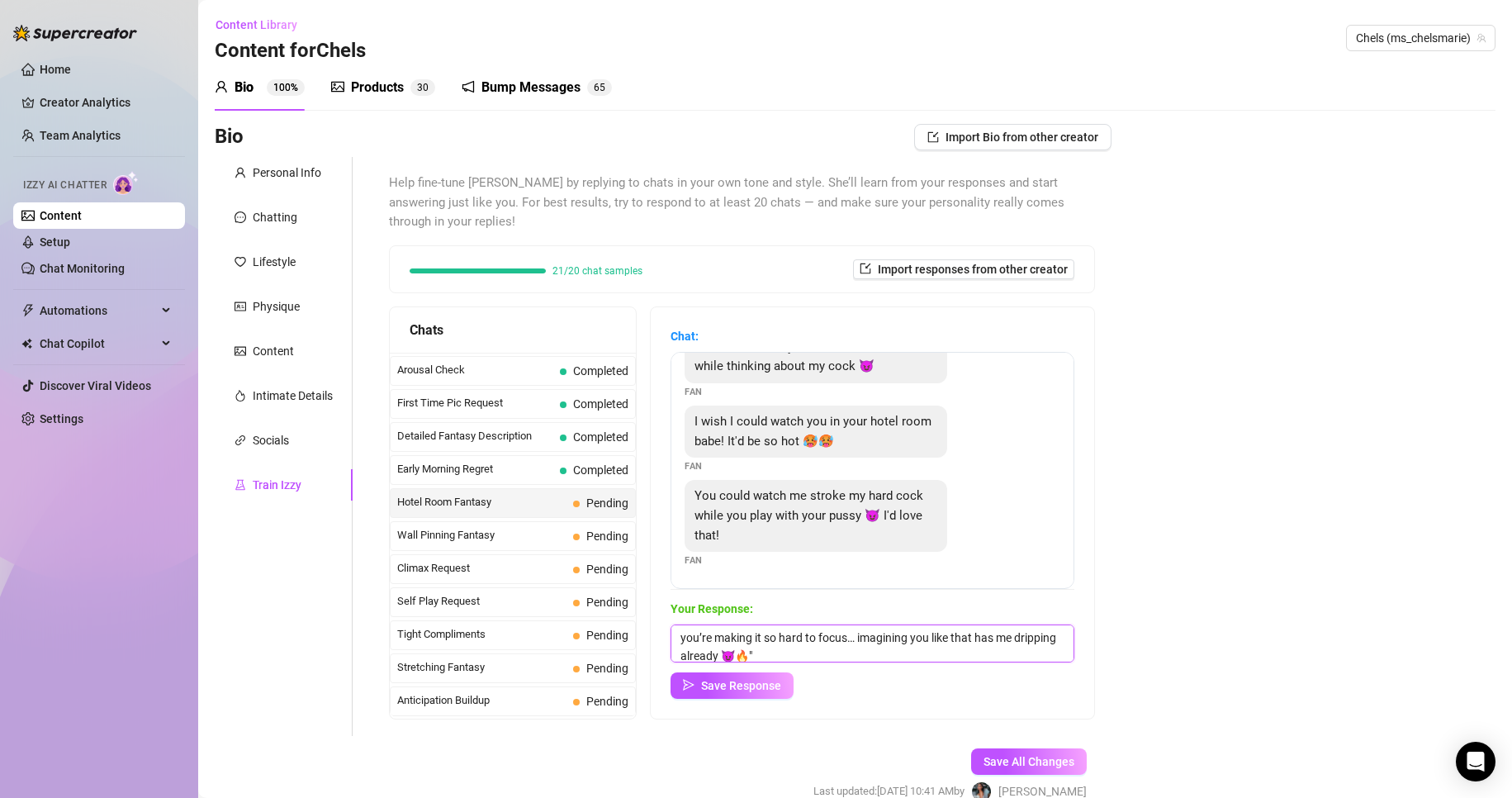
scroll to position [1, 0]
type textarea "you’re making it so hard to focus… imagining you like that has me dripping alre…"
click at [782, 680] on span "Save Response" at bounding box center [740, 685] width 80 height 13
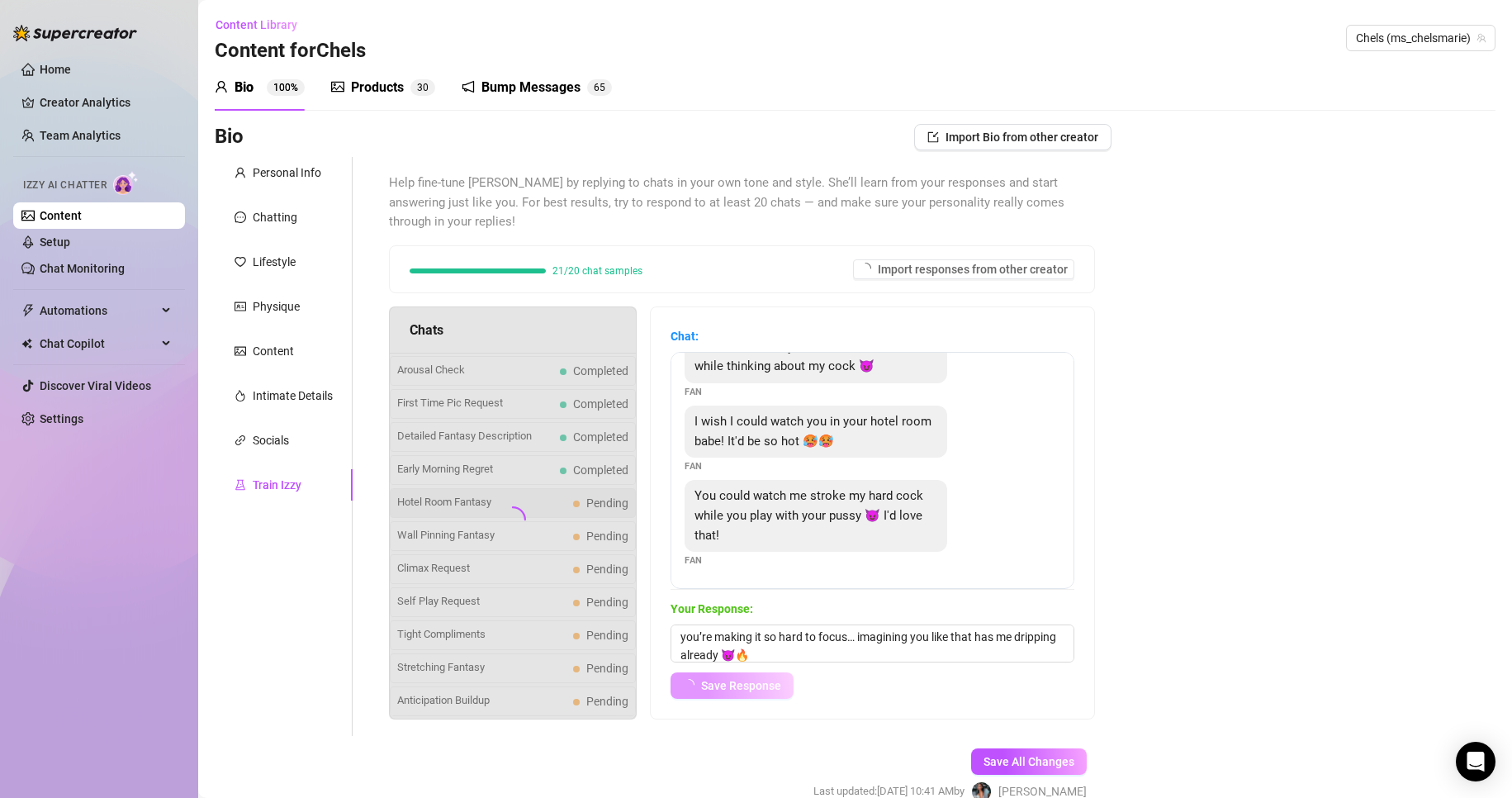
scroll to position [33, 0]
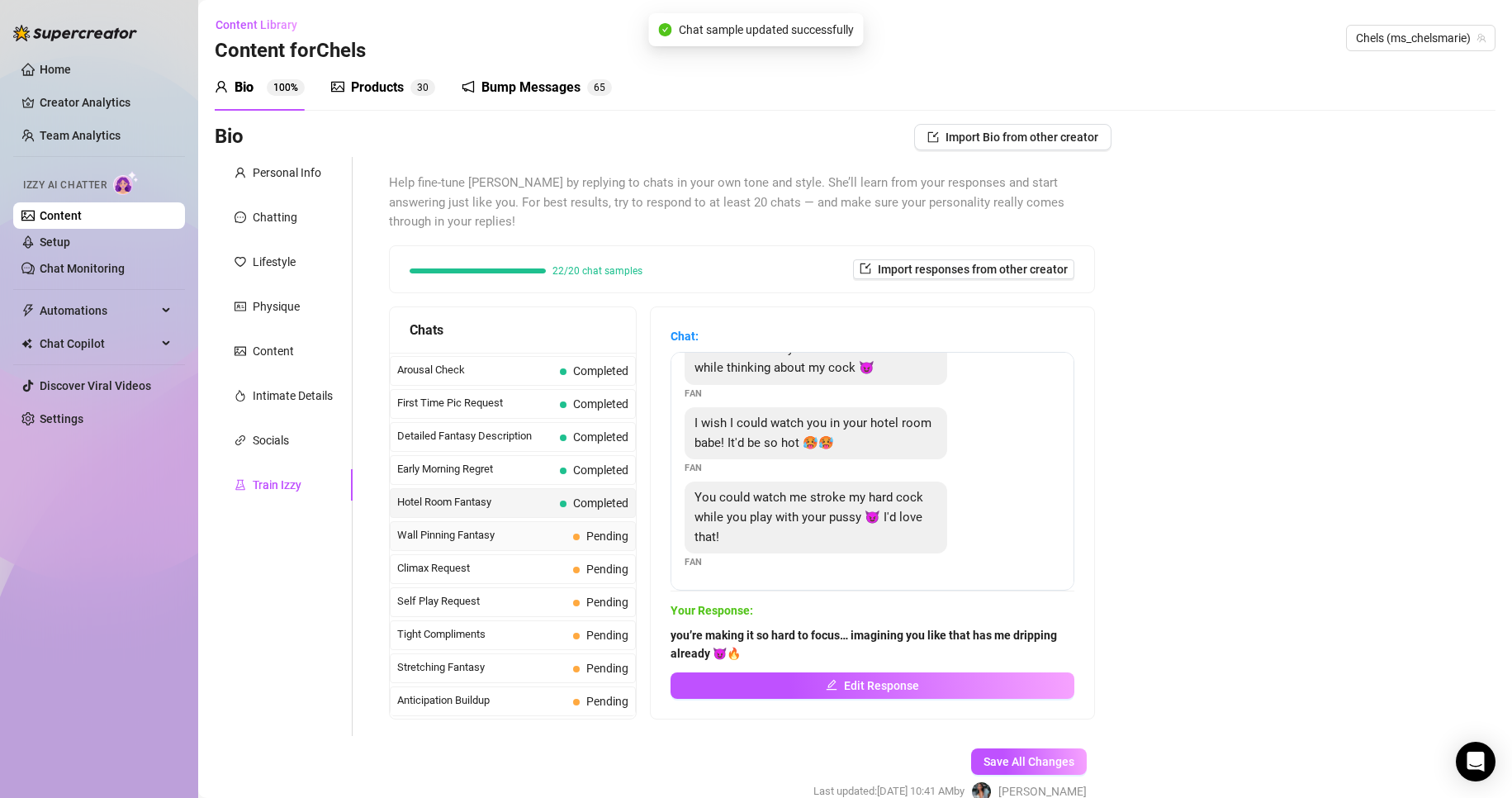
click at [615, 548] on div "Wall Pinning Fantasy Pending" at bounding box center [513, 535] width 246 height 29
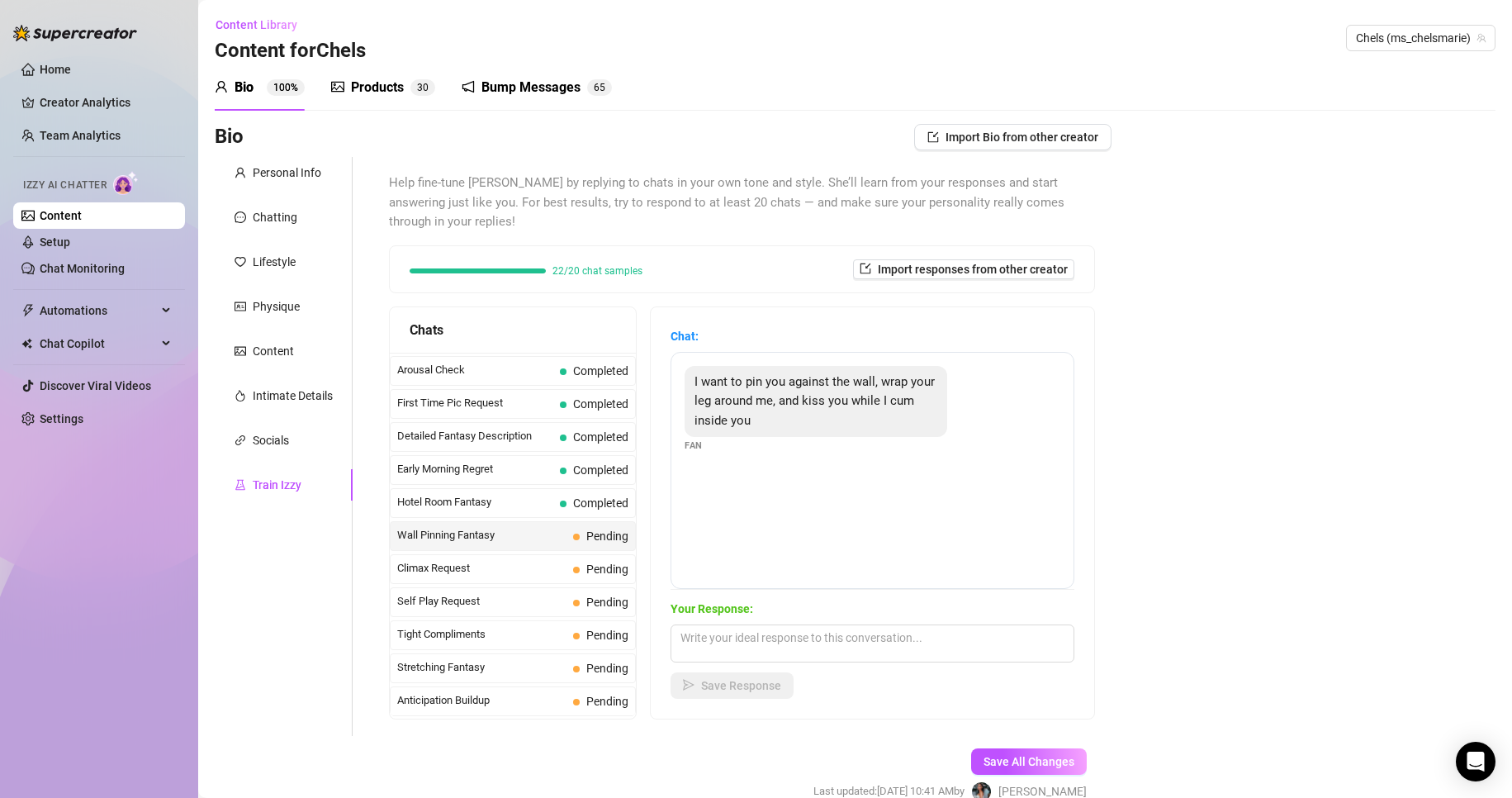
click at [615, 548] on div "Wall Pinning Fantasy Pending" at bounding box center [513, 535] width 246 height 29
drag, startPoint x: 725, startPoint y: 390, endPoint x: 830, endPoint y: 426, distance: 111.0
click at [830, 426] on div "I want to pin you against the wall, wrap your leg around me, and kiss you while…" at bounding box center [816, 401] width 263 height 72
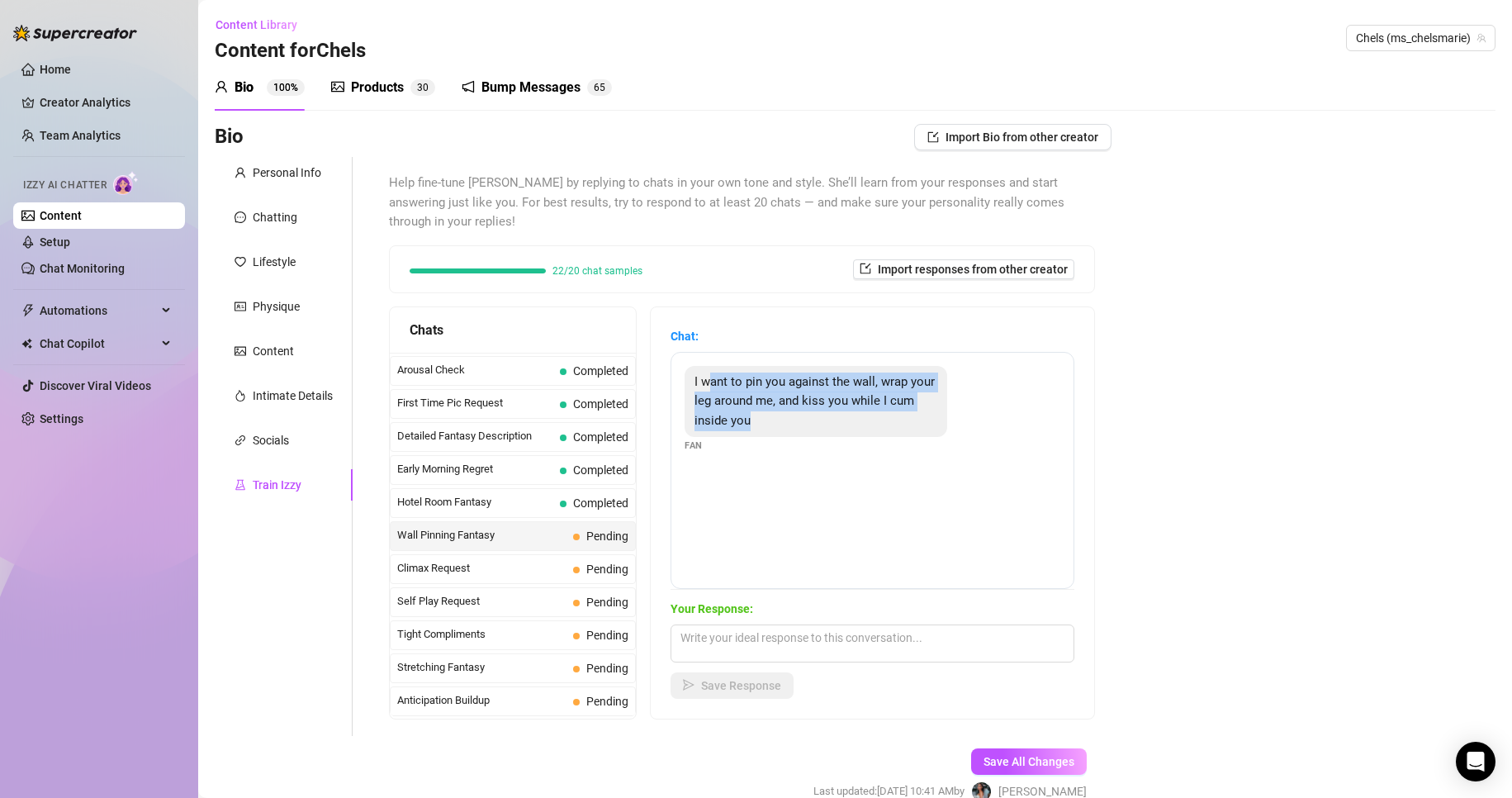
click at [1184, 565] on div "Bio Import Bio from other creator Personal Info Chatting Lifestyle Physique Con…" at bounding box center [855, 478] width 1281 height 707
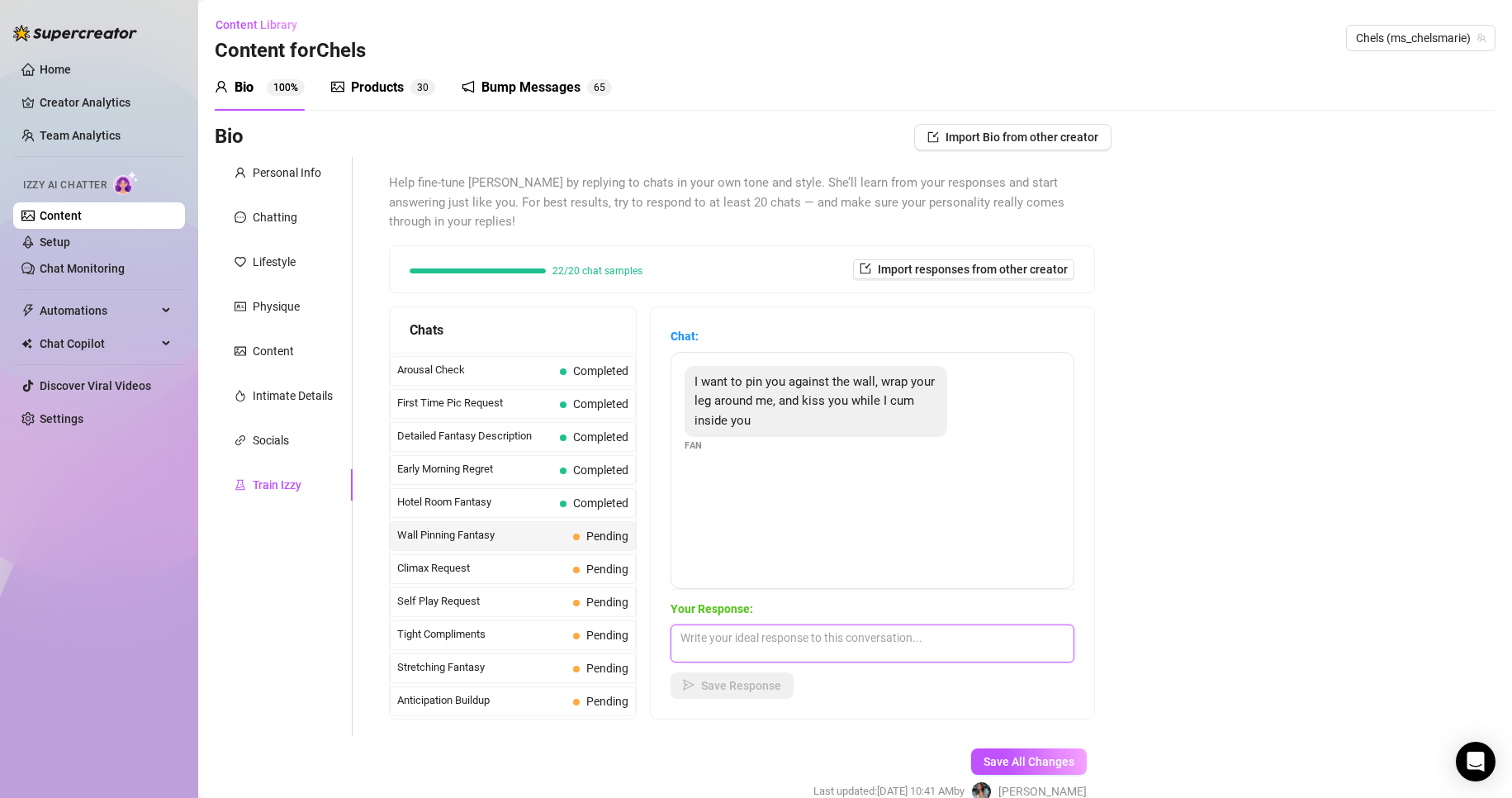
click at [995, 636] on textarea at bounding box center [873, 643] width 404 height 38
paste textarea "the thought of that has me dripping already… you’re making it hard to focus 😈🔥""
type textarea "the thought of that has me dripping already… you’re making it hard to focus 😈🔥"
click at [776, 686] on span "Save Response" at bounding box center [740, 685] width 80 height 13
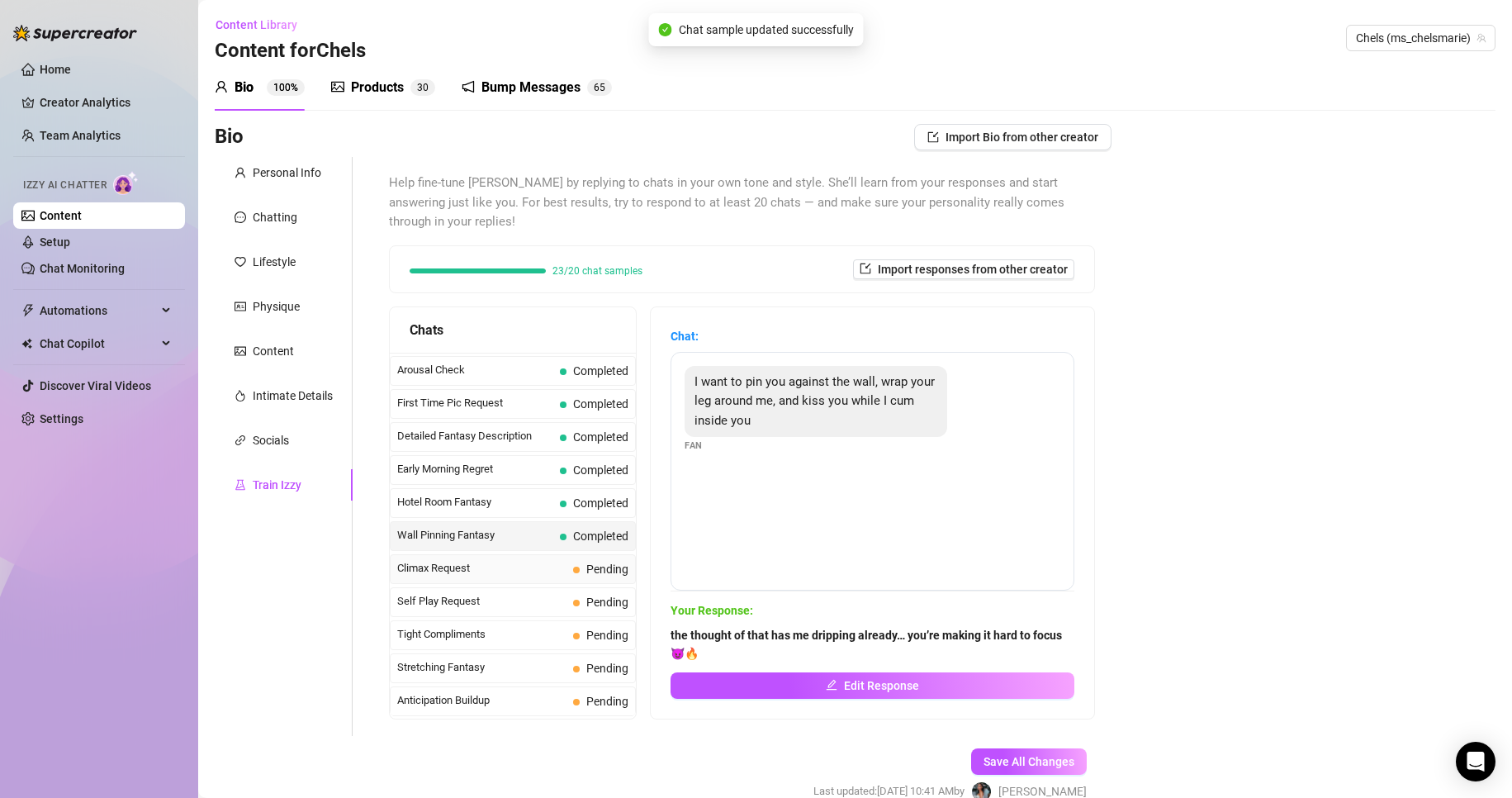
click at [604, 575] on span "Pending" at bounding box center [607, 568] width 42 height 13
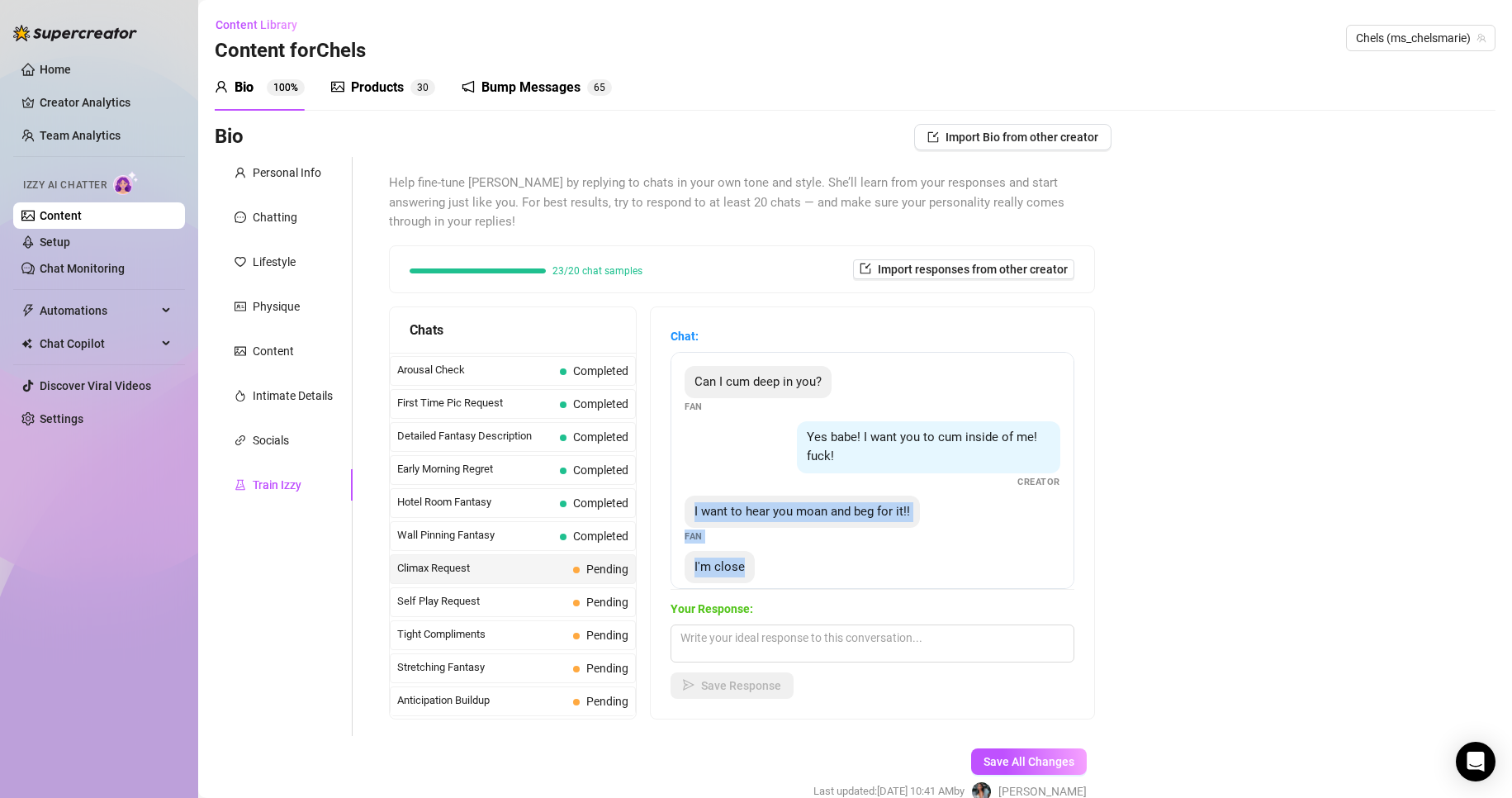
drag, startPoint x: 709, startPoint y: 510, endPoint x: 827, endPoint y: 563, distance: 129.4
click at [827, 563] on div "Can I cum deep in you? Fan Yes babe! I want you to cum inside of me! fuck! Crea…" at bounding box center [873, 470] width 404 height 237
click at [1281, 673] on div "Bio Import Bio from other creator Personal Info Chatting Lifestyle Physique Con…" at bounding box center [855, 478] width 1281 height 707
click at [904, 658] on textarea at bounding box center [873, 643] width 404 height 38
paste textarea "don’t stop now… I want every moan, every little gasp… you’re making me so wet 😈…"
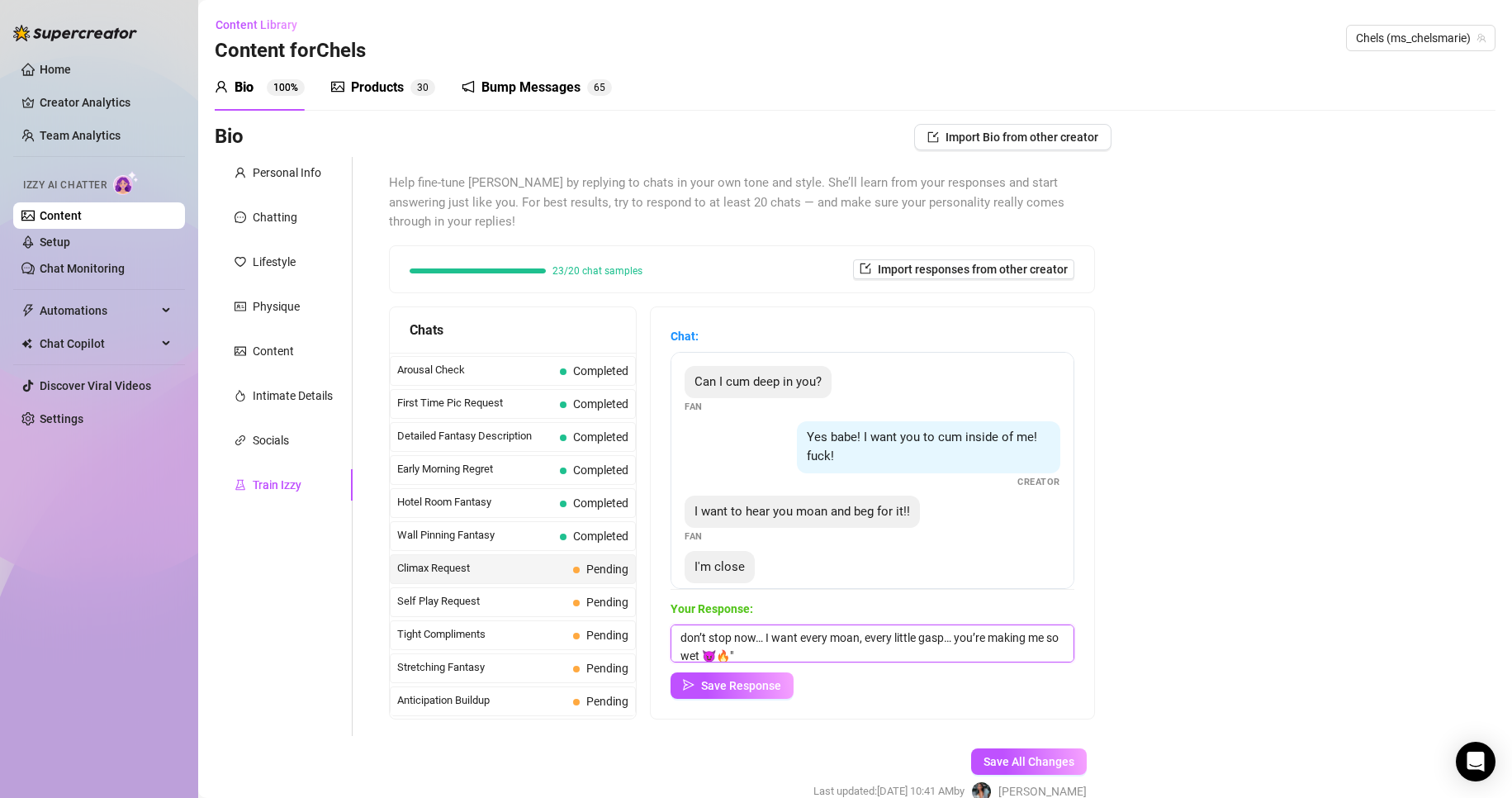
scroll to position [1, 0]
type textarea "don’t stop now… I want every moan, every little gasp… you’re making me so wet 😈🔥"
click at [726, 684] on span "Save Response" at bounding box center [740, 685] width 80 height 13
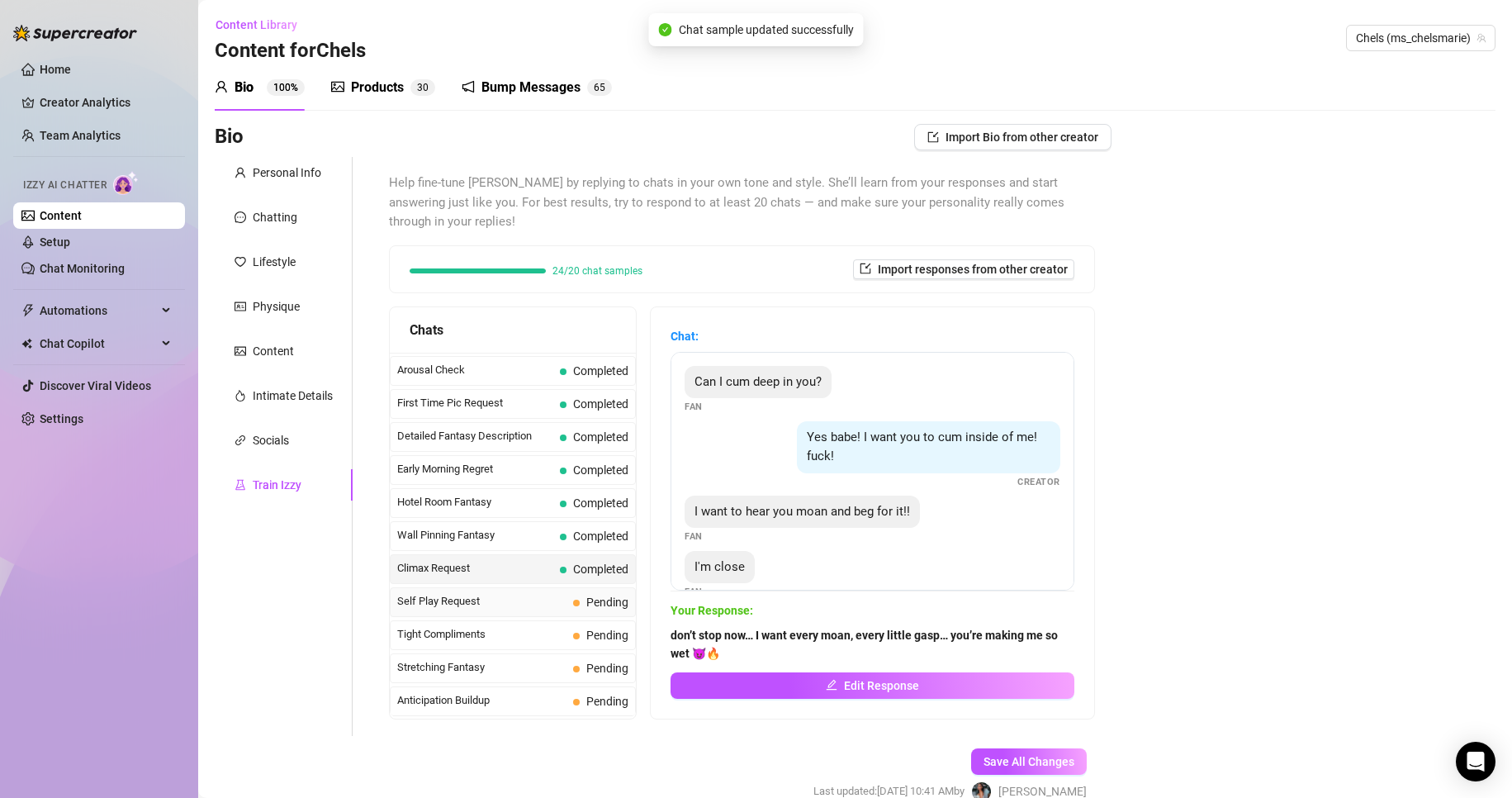
click at [612, 609] on span "Pending" at bounding box center [601, 602] width 55 height 18
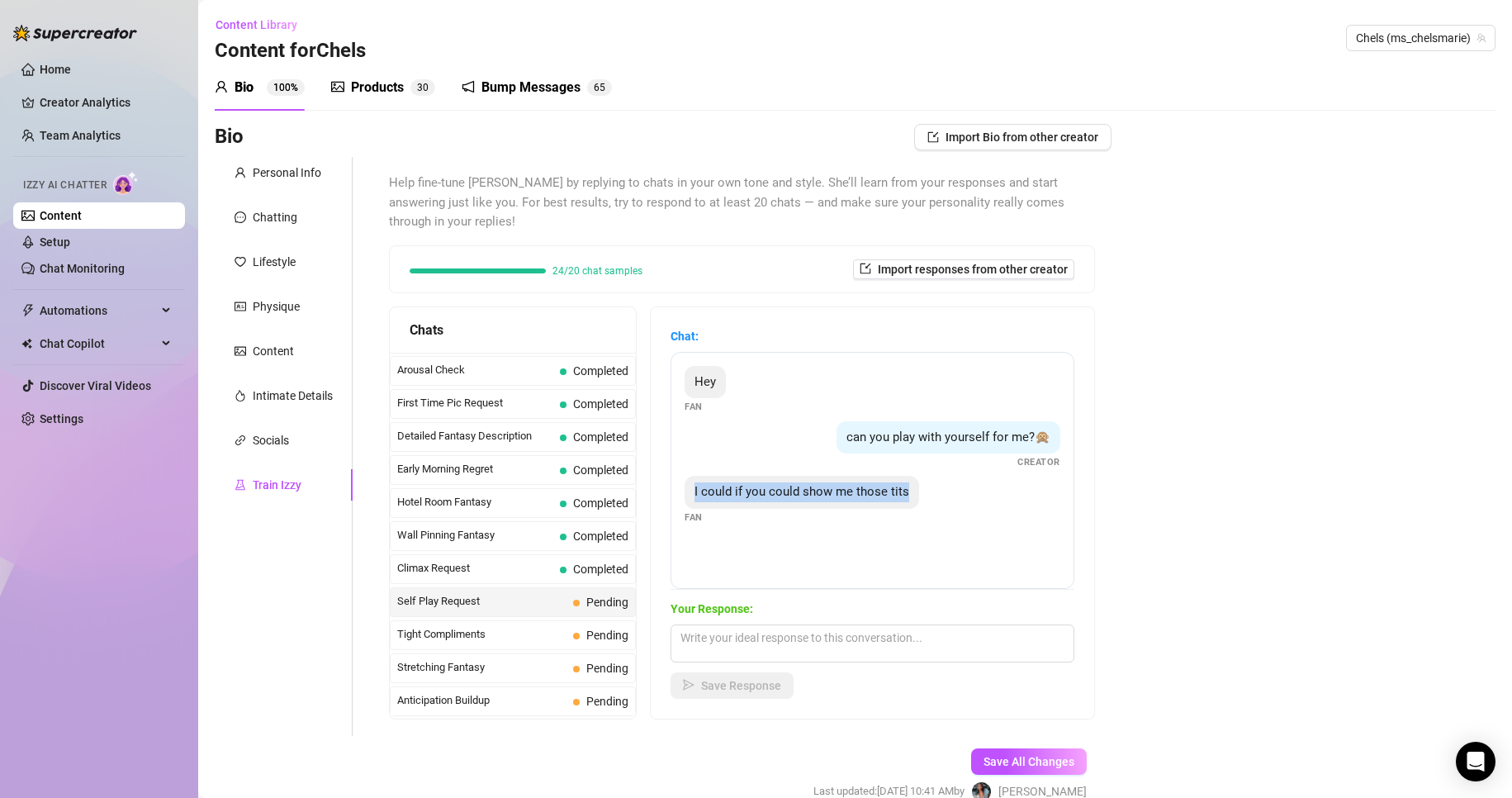
drag, startPoint x: 705, startPoint y: 494, endPoint x: 959, endPoint y: 493, distance: 254.0
click at [959, 493] on div "I could if you could show me those tits Fan" at bounding box center [872, 500] width 376 height 49
click at [1360, 568] on div "Bio Import Bio from other creator Personal Info Chatting Lifestyle Physique Con…" at bounding box center [855, 478] width 1281 height 707
click at [974, 658] on textarea at bounding box center [873, 643] width 404 height 38
paste textarea "you’re making it hard to resist… maybe I’ll show you, just enough to drive you …"
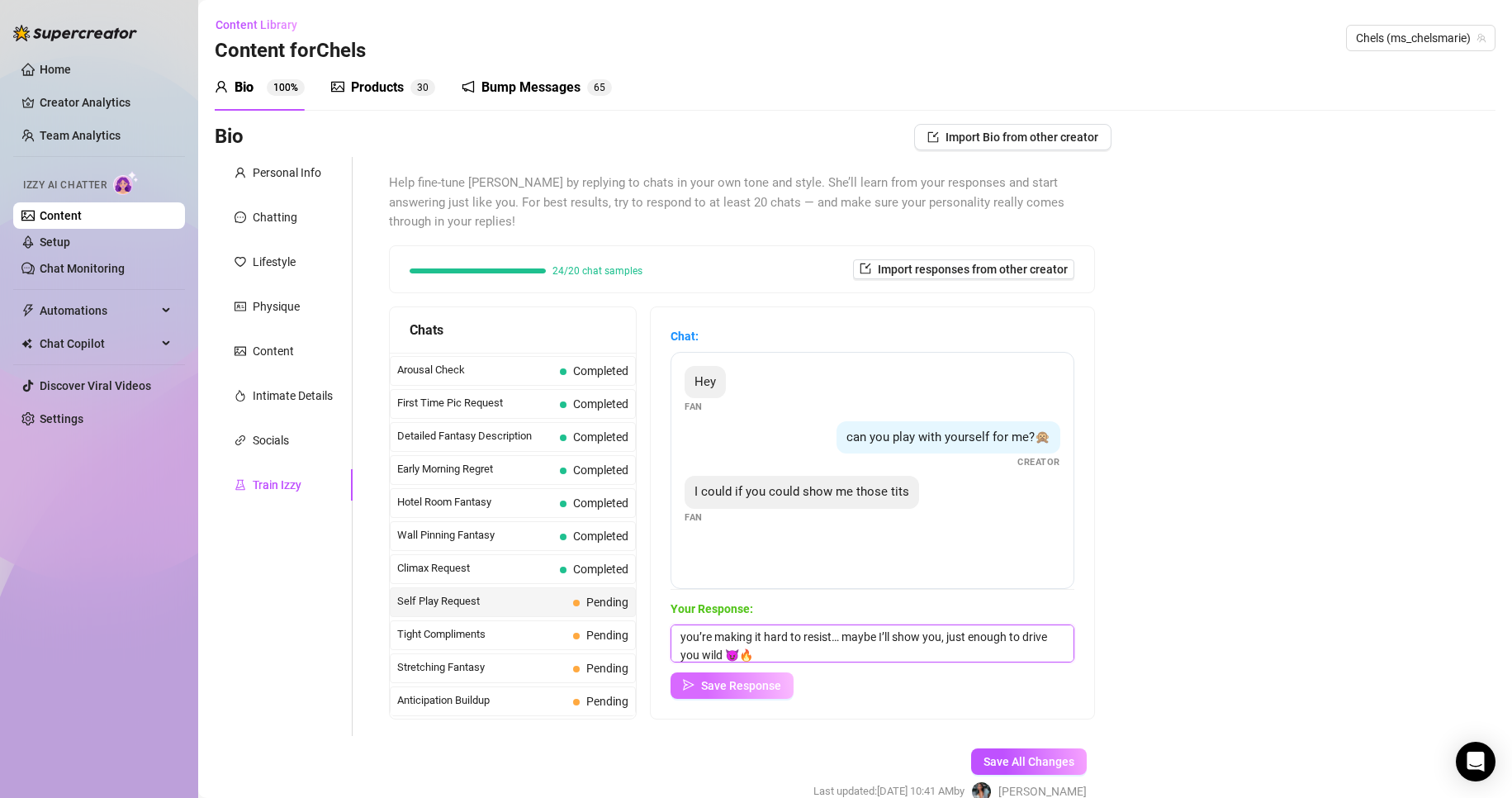
type textarea "you’re making it hard to resist… maybe I’ll show you, just enough to drive you …"
click at [778, 685] on span "Save Response" at bounding box center [740, 685] width 80 height 13
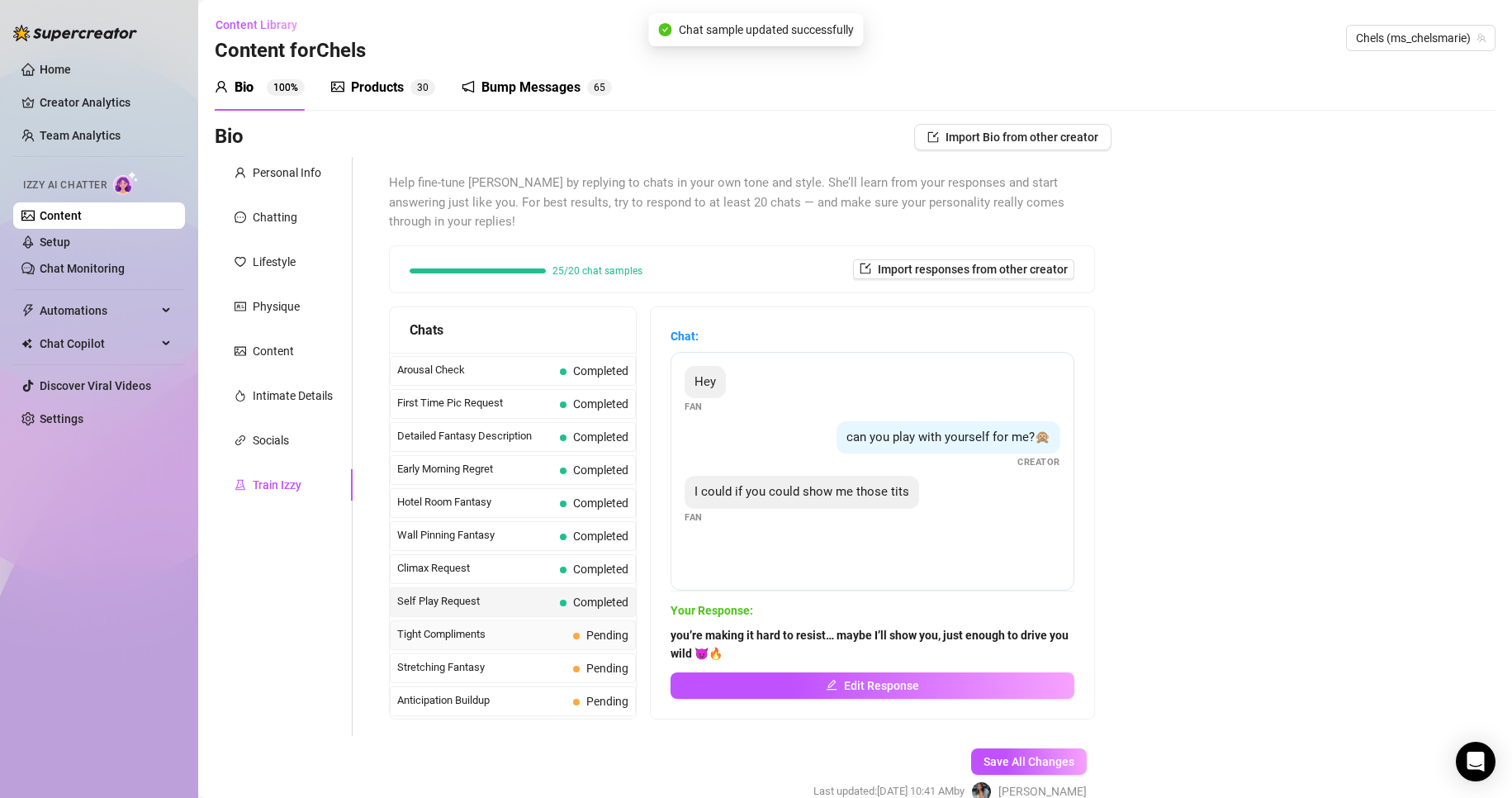
click at [618, 635] on span "Pending" at bounding box center [607, 635] width 42 height 13
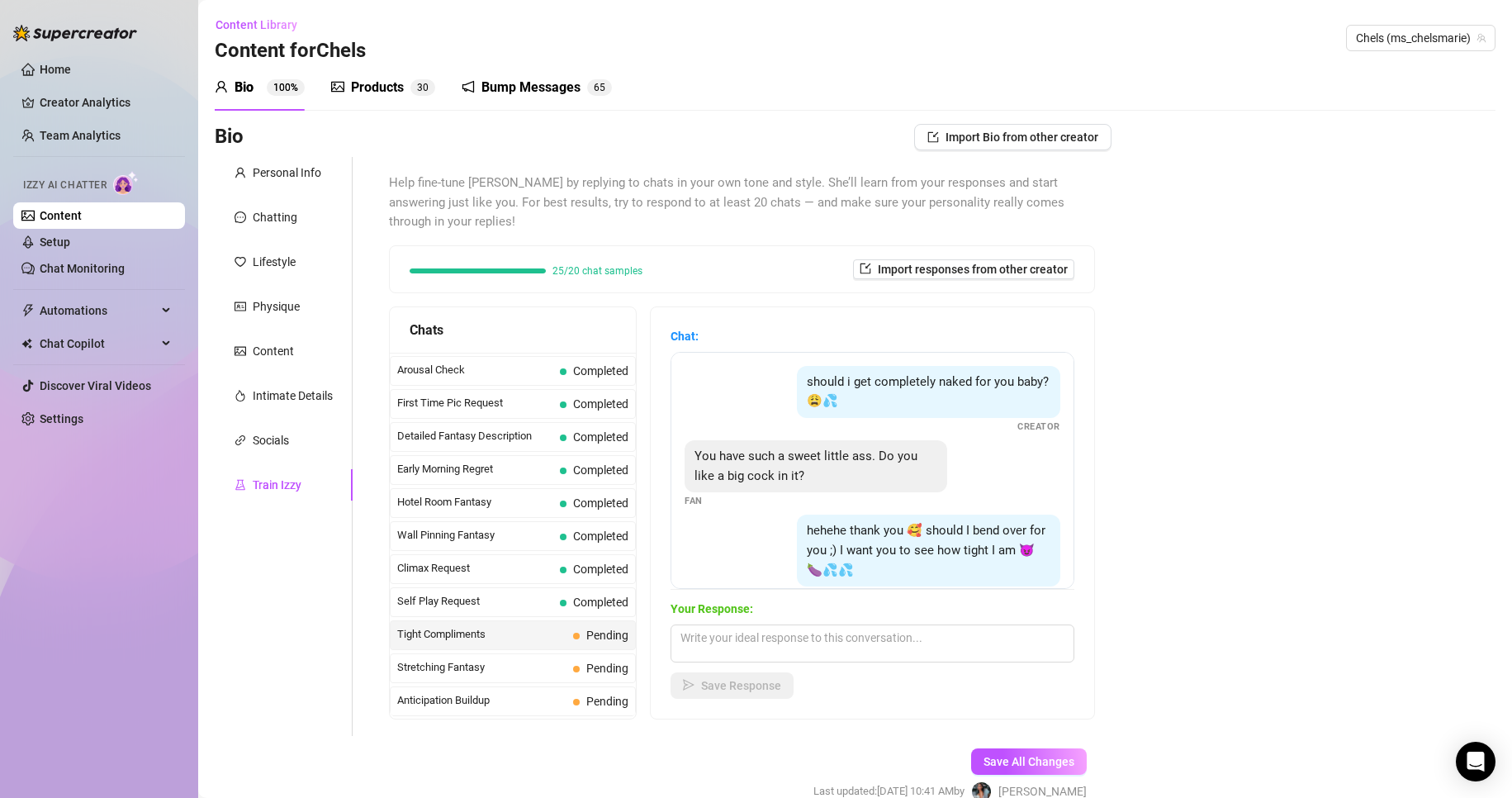
scroll to position [109, 0]
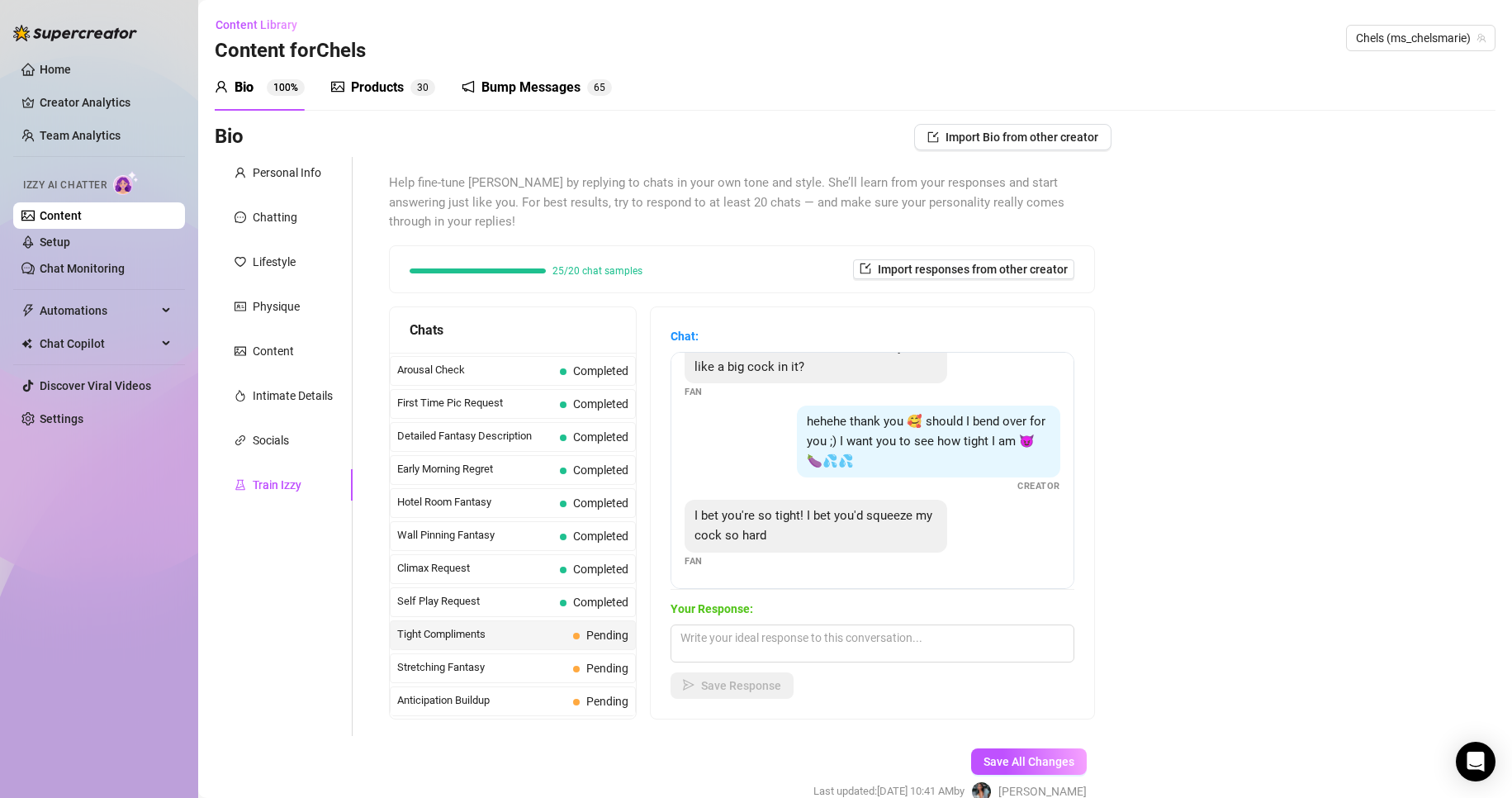
click at [711, 511] on span "I bet you're so tight! I bet you'd squeeze my cock so hard" at bounding box center [813, 525] width 238 height 35
drag, startPoint x: 708, startPoint y: 517, endPoint x: 812, endPoint y: 534, distance: 105.4
click at [812, 534] on div "I bet you're so tight! I bet you'd squeeze my cock so hard" at bounding box center [816, 525] width 263 height 52
click at [1431, 430] on div "Bio Import Bio from other creator Personal Info Chatting Lifestyle Physique Con…" at bounding box center [855, 478] width 1281 height 707
click at [919, 630] on textarea at bounding box center [873, 643] width 404 height 38
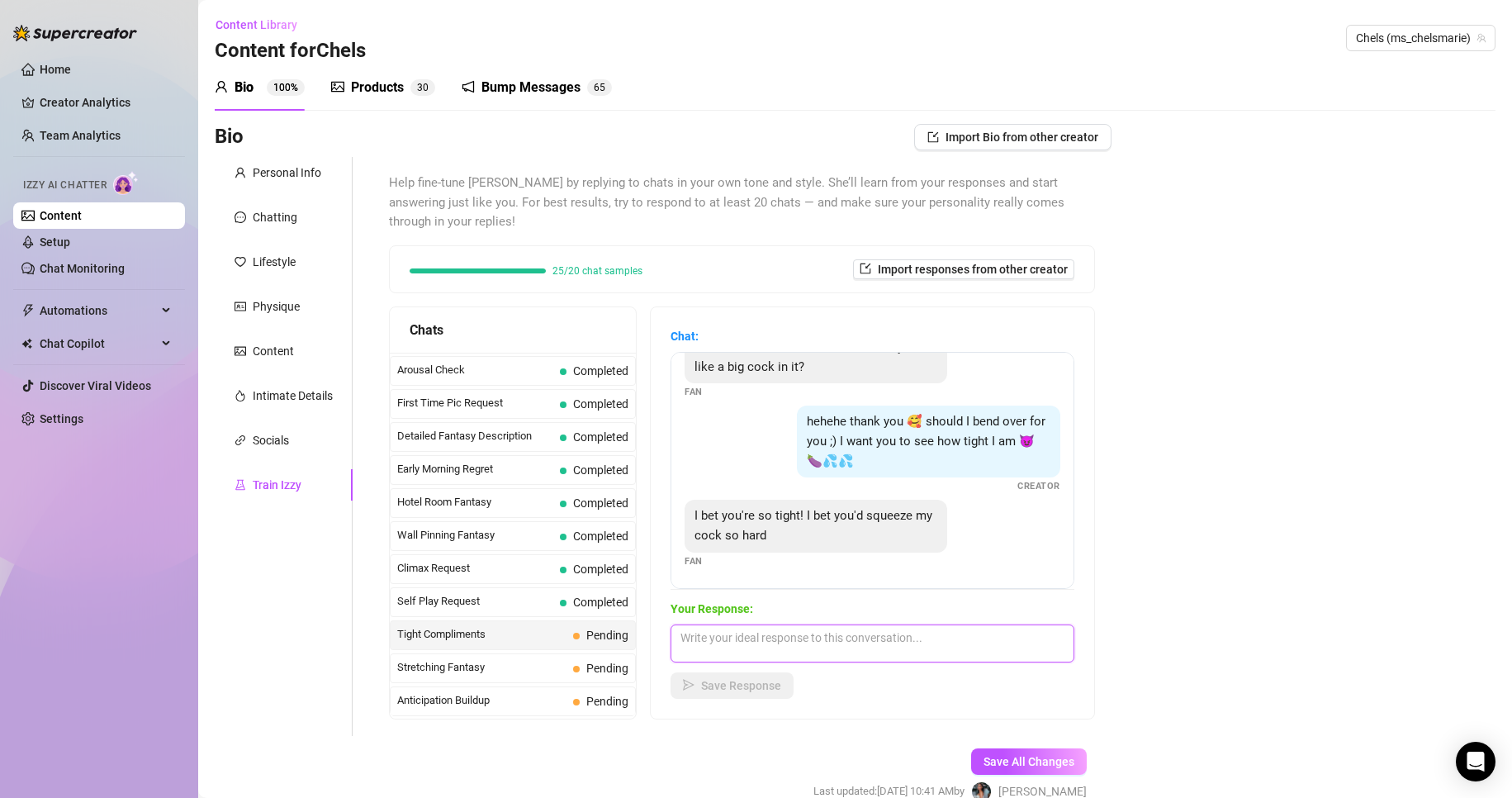
paste textarea "you’re making it so hard to focus… imagining you like that has me dripping 😈🔥""
type textarea "you’re making it so hard to focus… imagining you like that has me dripping 😈🔥"
click at [735, 695] on button "Save Response" at bounding box center [732, 685] width 123 height 27
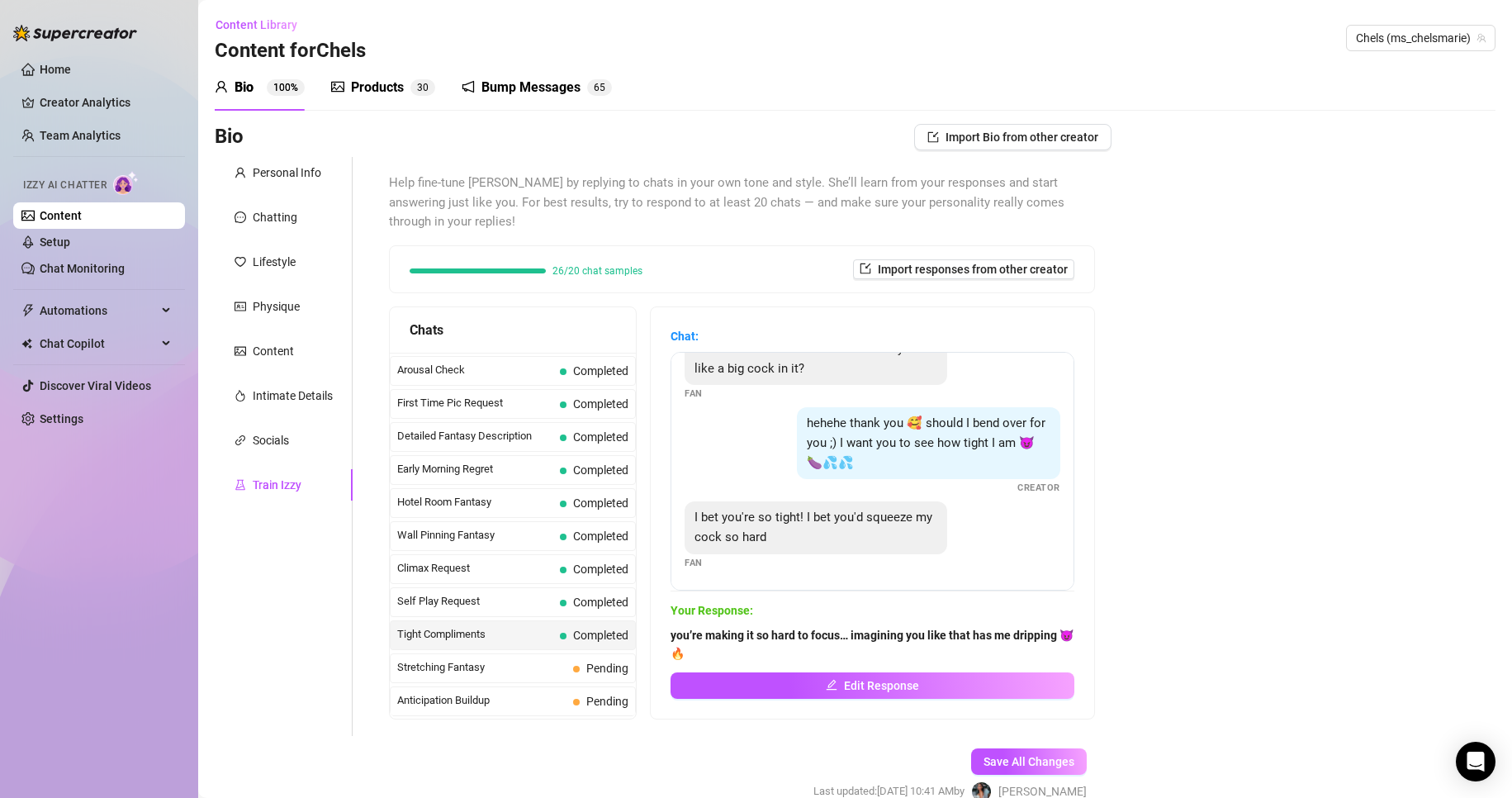
scroll to position [107, 0]
click at [621, 664] on span "Pending" at bounding box center [607, 668] width 42 height 13
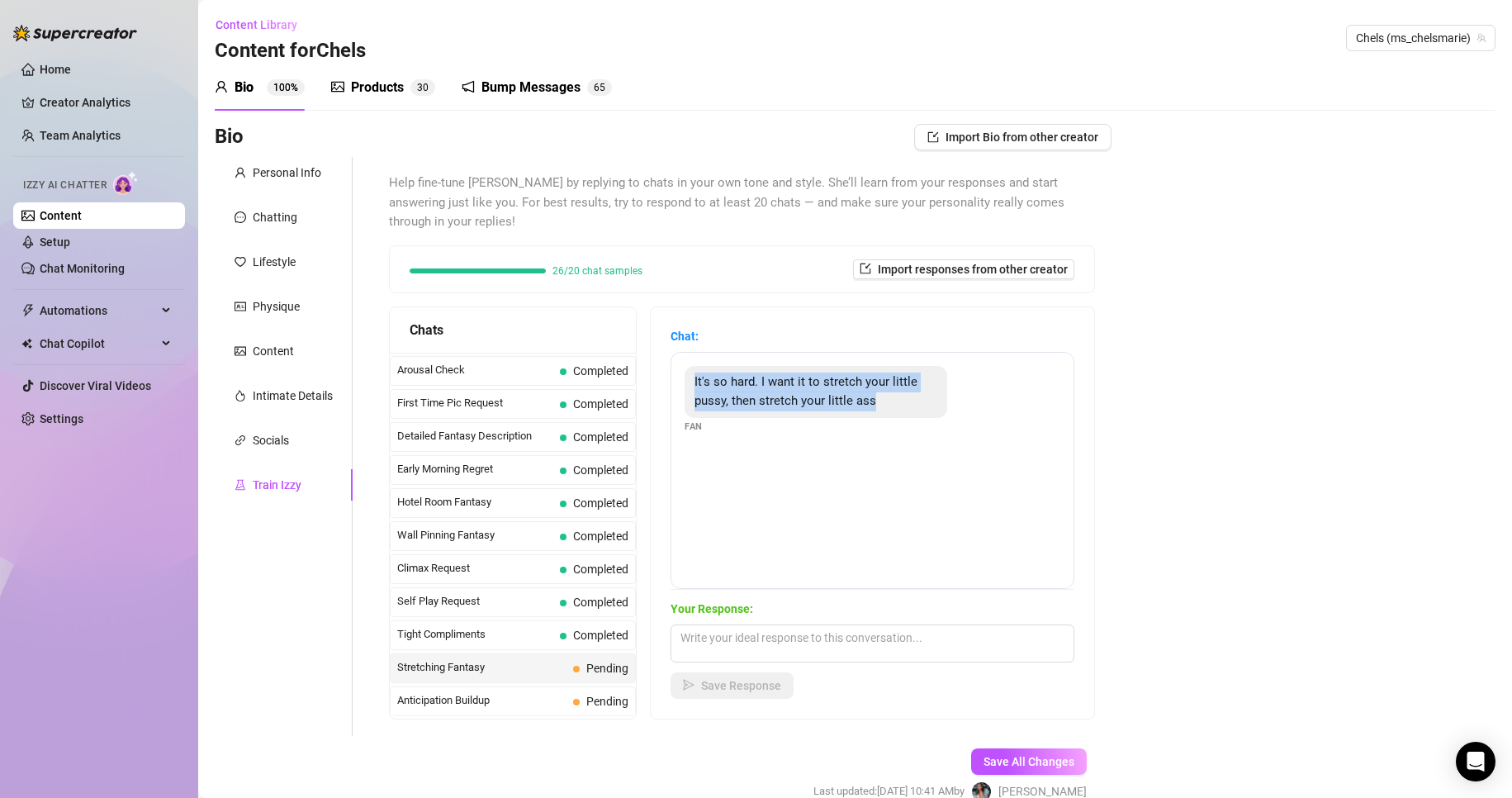
drag, startPoint x: 707, startPoint y: 380, endPoint x: 933, endPoint y: 405, distance: 227.4
click at [933, 405] on div "It's so hard. I want it to stretch your little pussy, then stretch your little …" at bounding box center [816, 391] width 263 height 52
click at [1226, 505] on div "Bio Import Bio from other creator Personal Info Chatting Lifestyle Physique Con…" at bounding box center [855, 478] width 1281 height 707
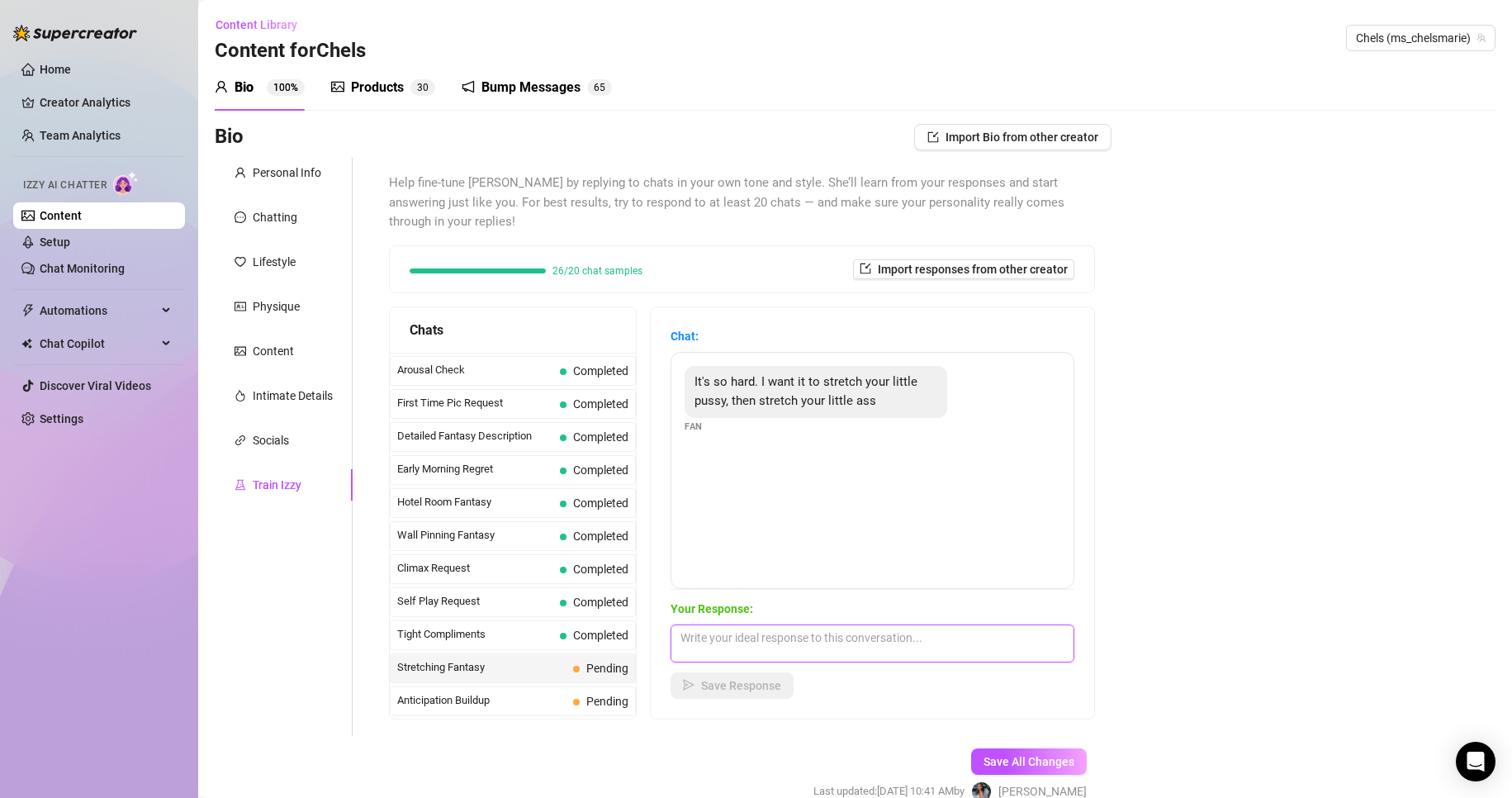
click at [958, 639] on textarea at bounding box center [873, 643] width 404 height 38
paste textarea "you’re making it so hard to focus… imagining you like that has me dripping 😈🔥""
type textarea "you’re making it so hard to focus… imagining you like that has me dripping 😈🔥"
click at [752, 684] on span "Save Response" at bounding box center [740, 685] width 80 height 13
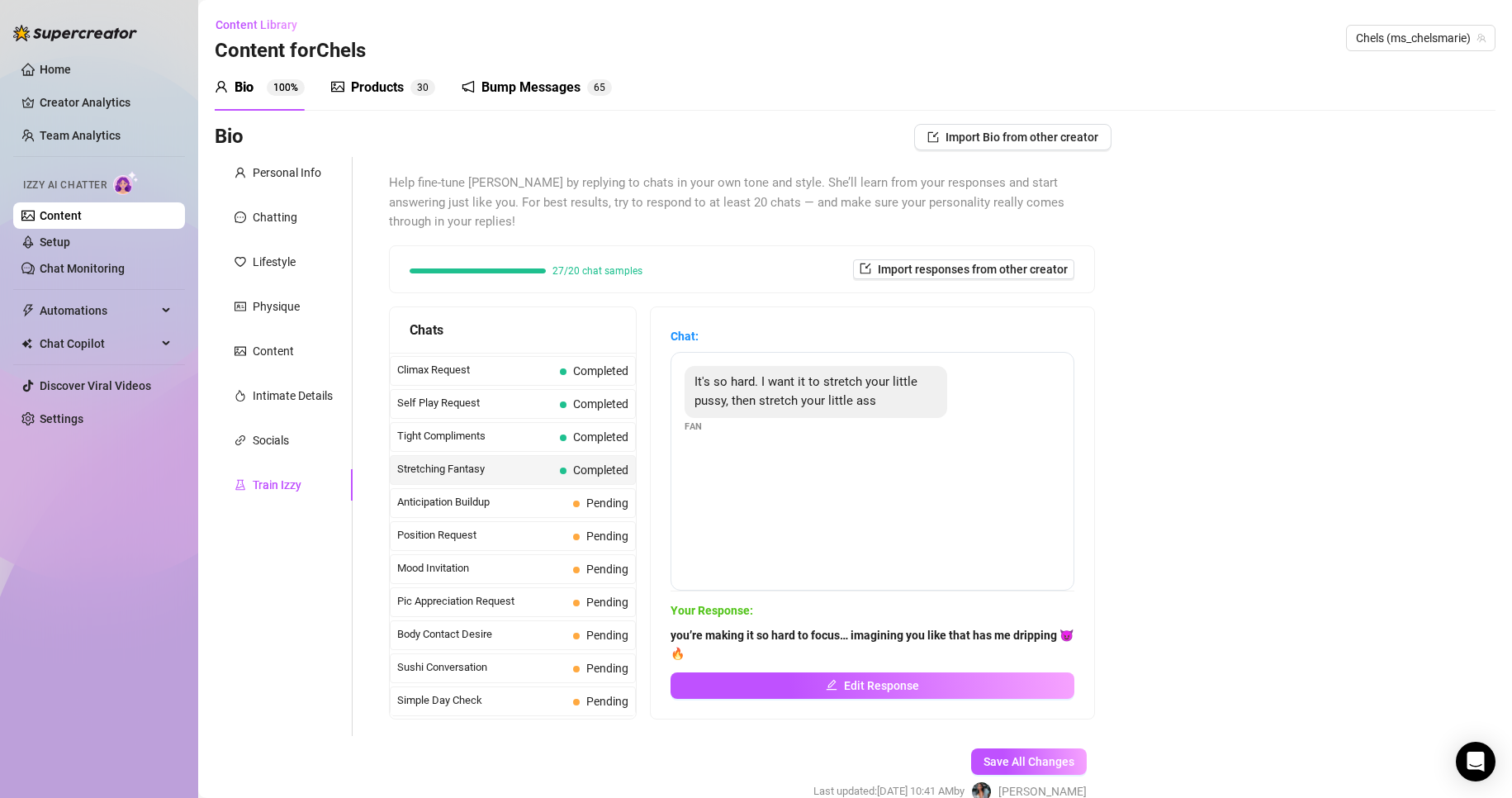
scroll to position [790, 0]
click at [618, 463] on span "Pending" at bounding box center [607, 469] width 42 height 13
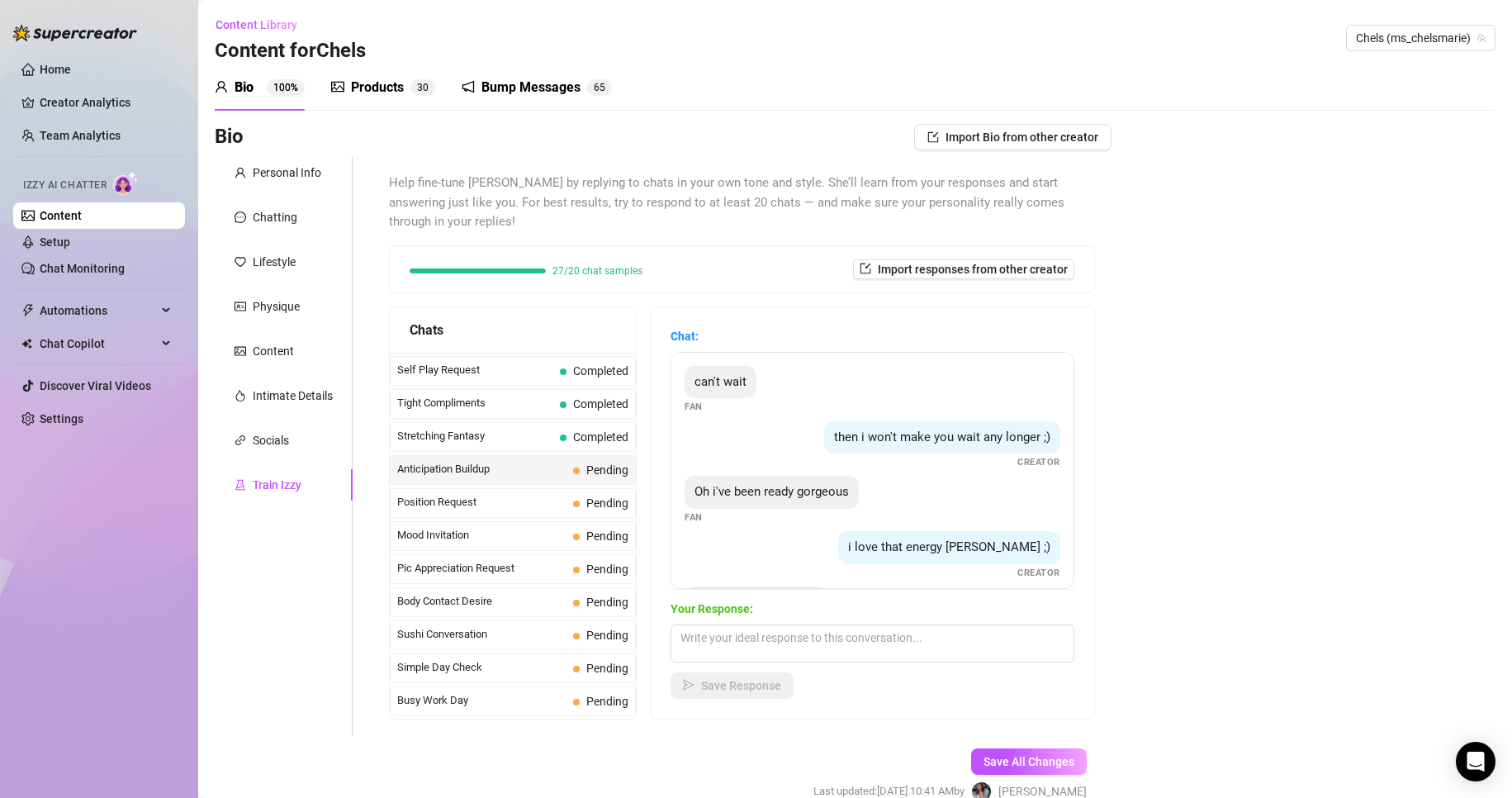
scroll to position [67, 0]
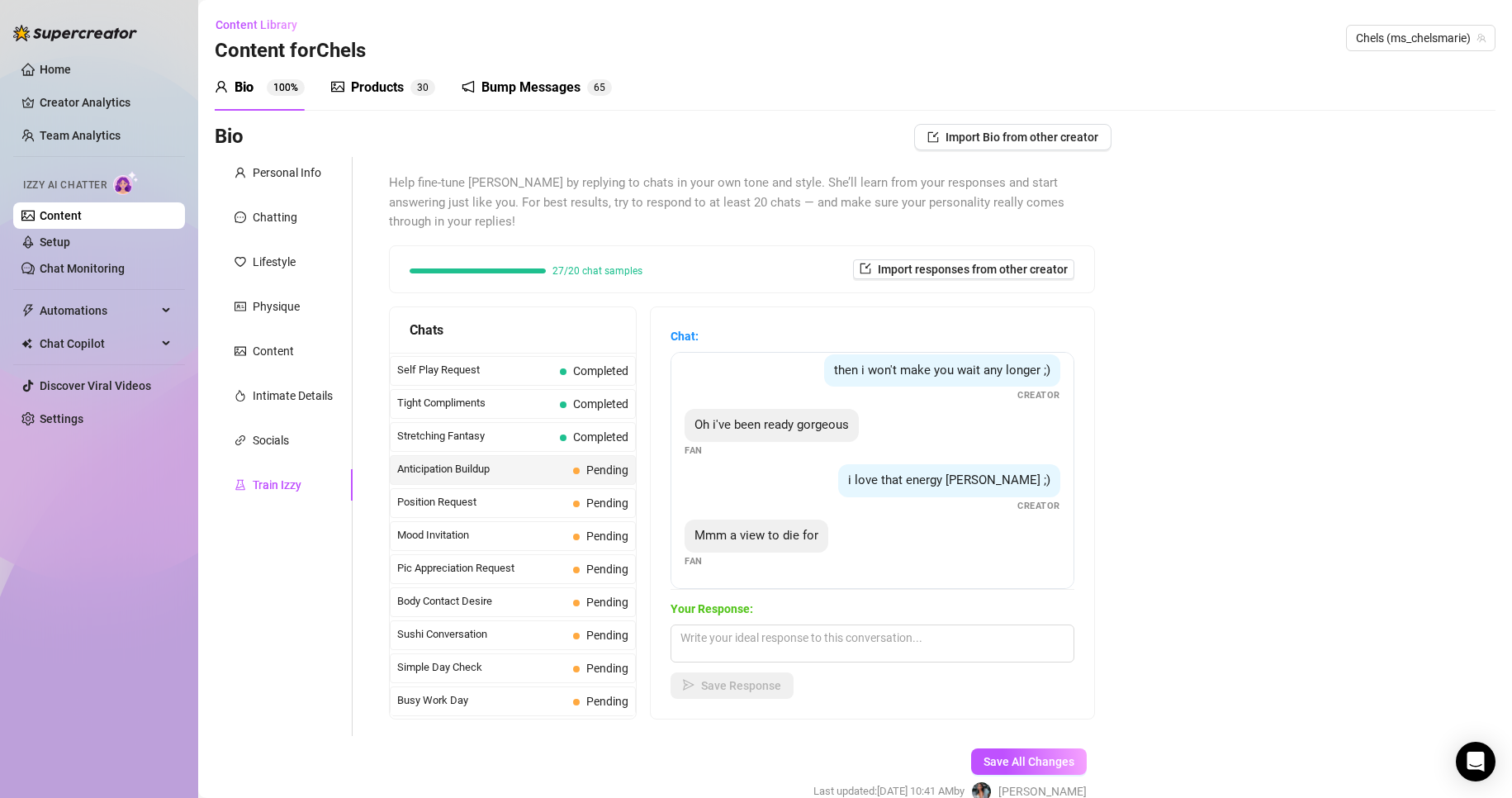
click at [798, 526] on div "Mmm a view to die for" at bounding box center [756, 536] width 143 height 33
click at [737, 540] on span "Mmm a view to die for" at bounding box center [756, 535] width 124 height 15
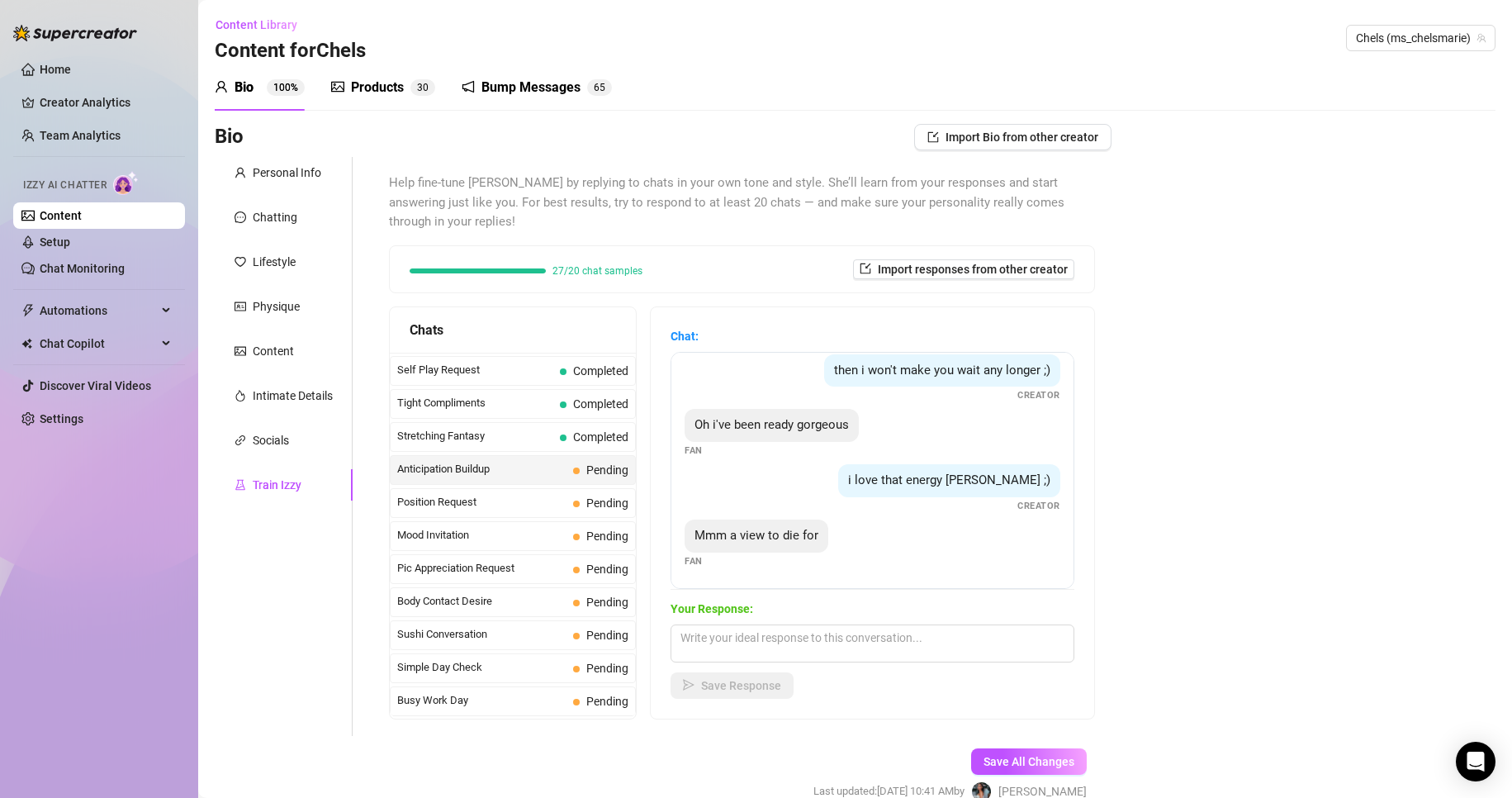
click at [1349, 457] on div "Bio Import Bio from other creator Personal Info Chatting Lifestyle Physique Con…" at bounding box center [855, 478] width 1281 height 707
click at [1010, 648] on textarea at bounding box center [873, 643] width 404 height 38
paste textarea "just thinking about you watching me has me feeling naughty 😈🔥""
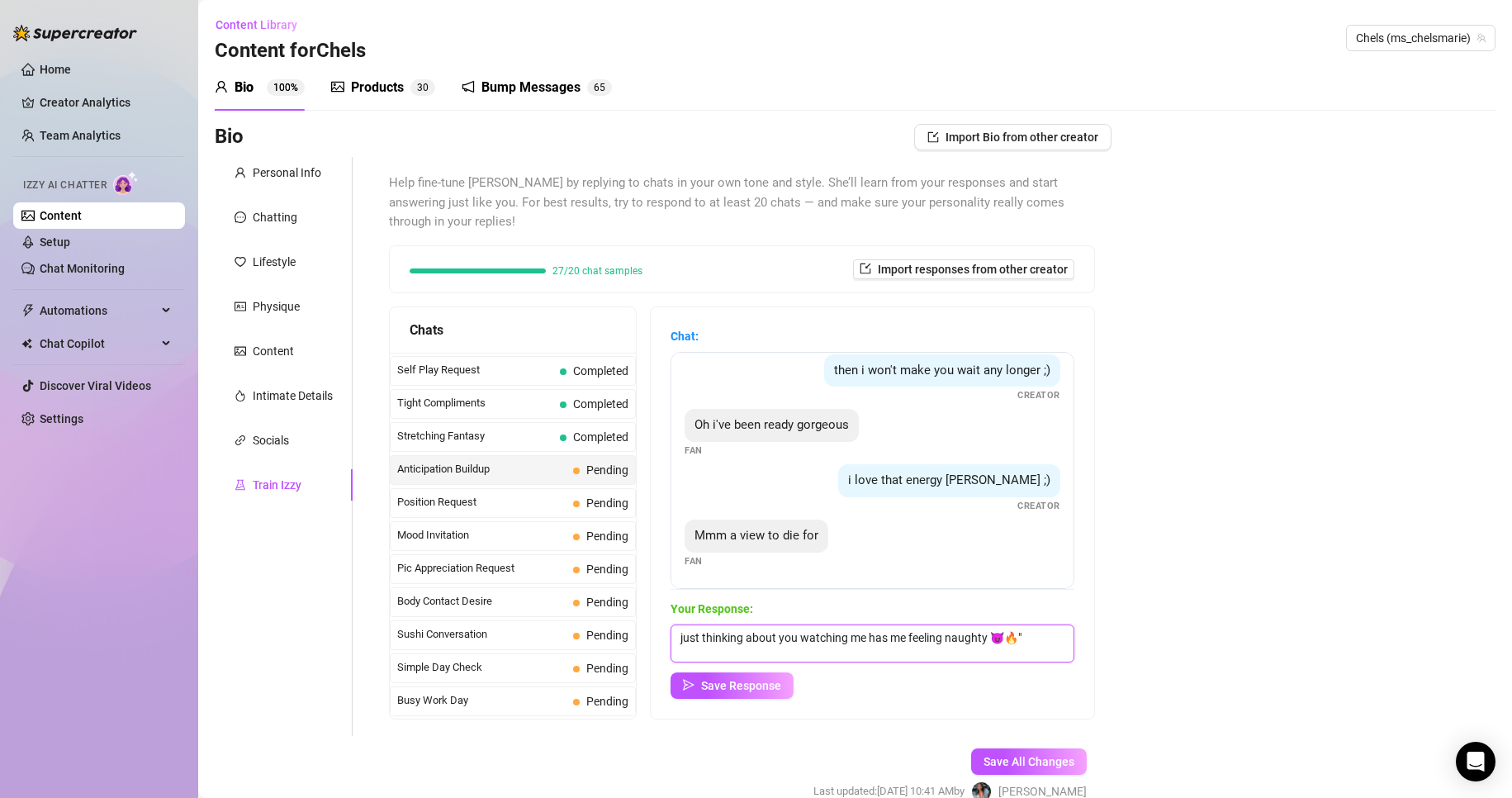
click at [962, 640] on textarea "just thinking about you watching me has me feeling naughty 😈🔥"" at bounding box center [873, 643] width 404 height 38
click at [816, 655] on textarea "just thinking about you watching me has me feeling a lil naughty 😈🔥"" at bounding box center [873, 643] width 404 height 38
click at [1015, 639] on textarea "just thinking about you watching me has me feeling a lil naughty 😈🔥" at bounding box center [873, 643] width 404 height 38
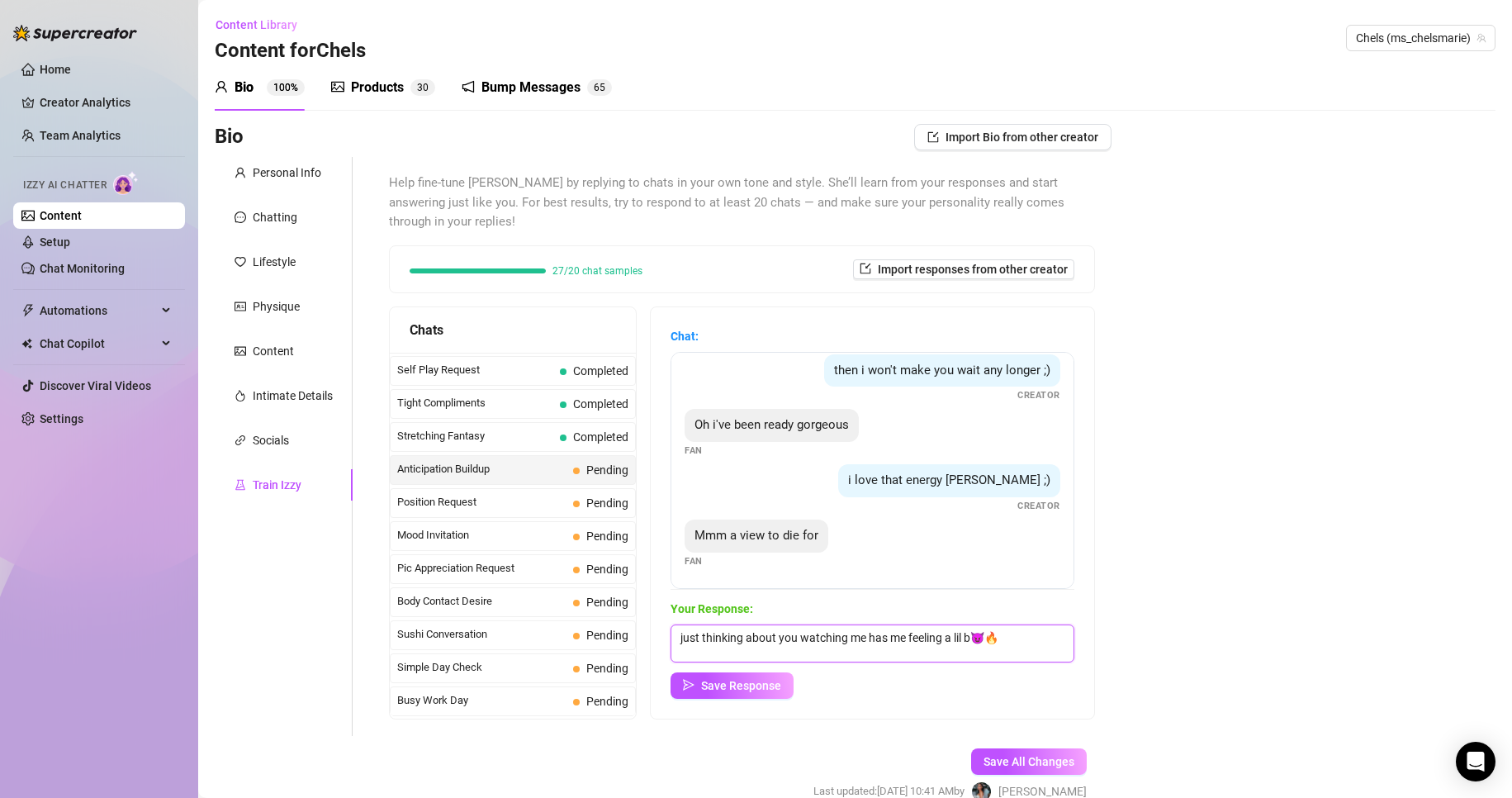
scroll to position [0, 0]
type textarea "just thinking about you watching me has me feeling a lil bad 😈🔥"
click at [782, 684] on span "Save Response" at bounding box center [740, 685] width 80 height 13
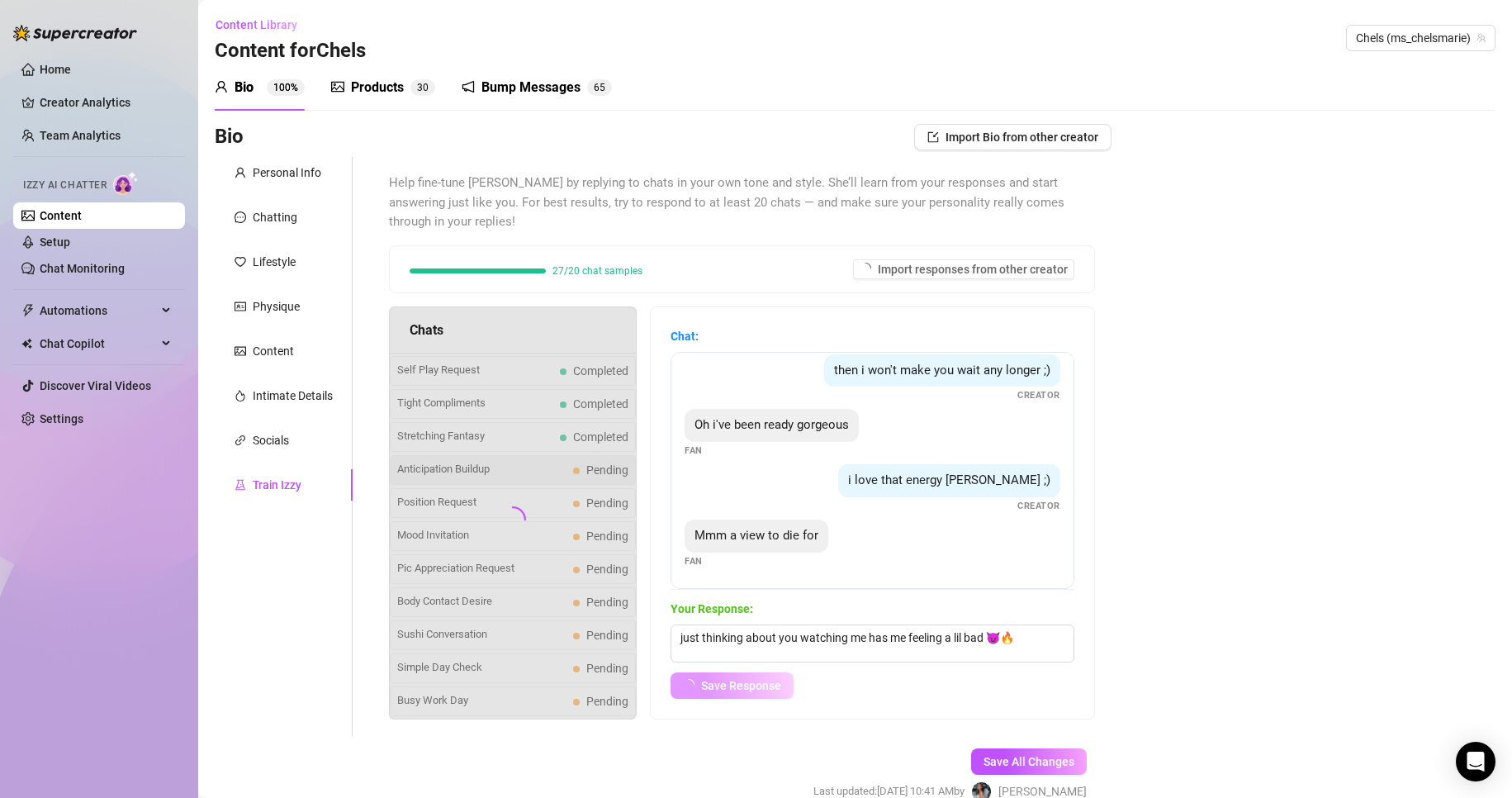
scroll to position [47, 0]
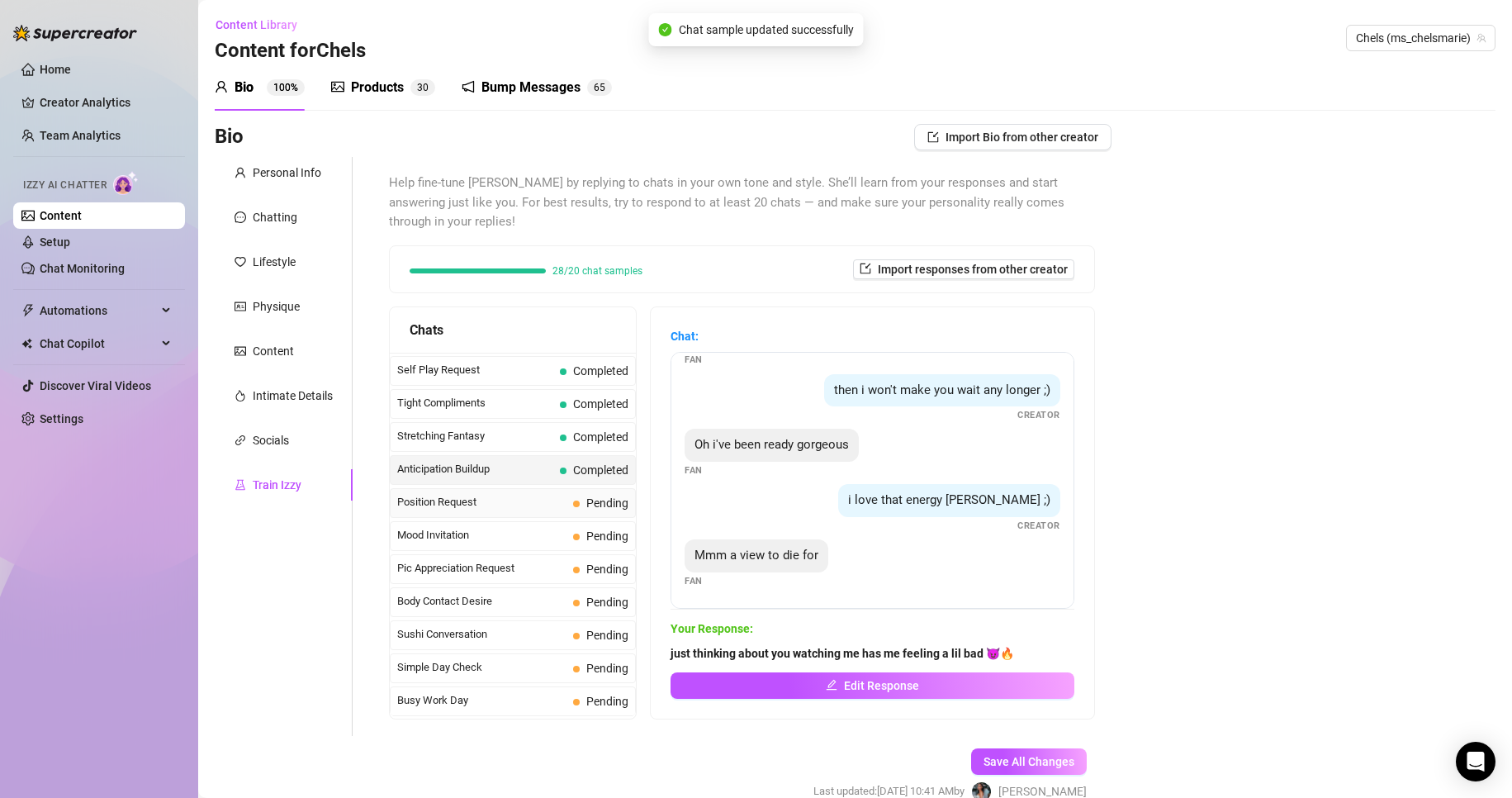
click at [613, 505] on span "Pending" at bounding box center [607, 502] width 42 height 13
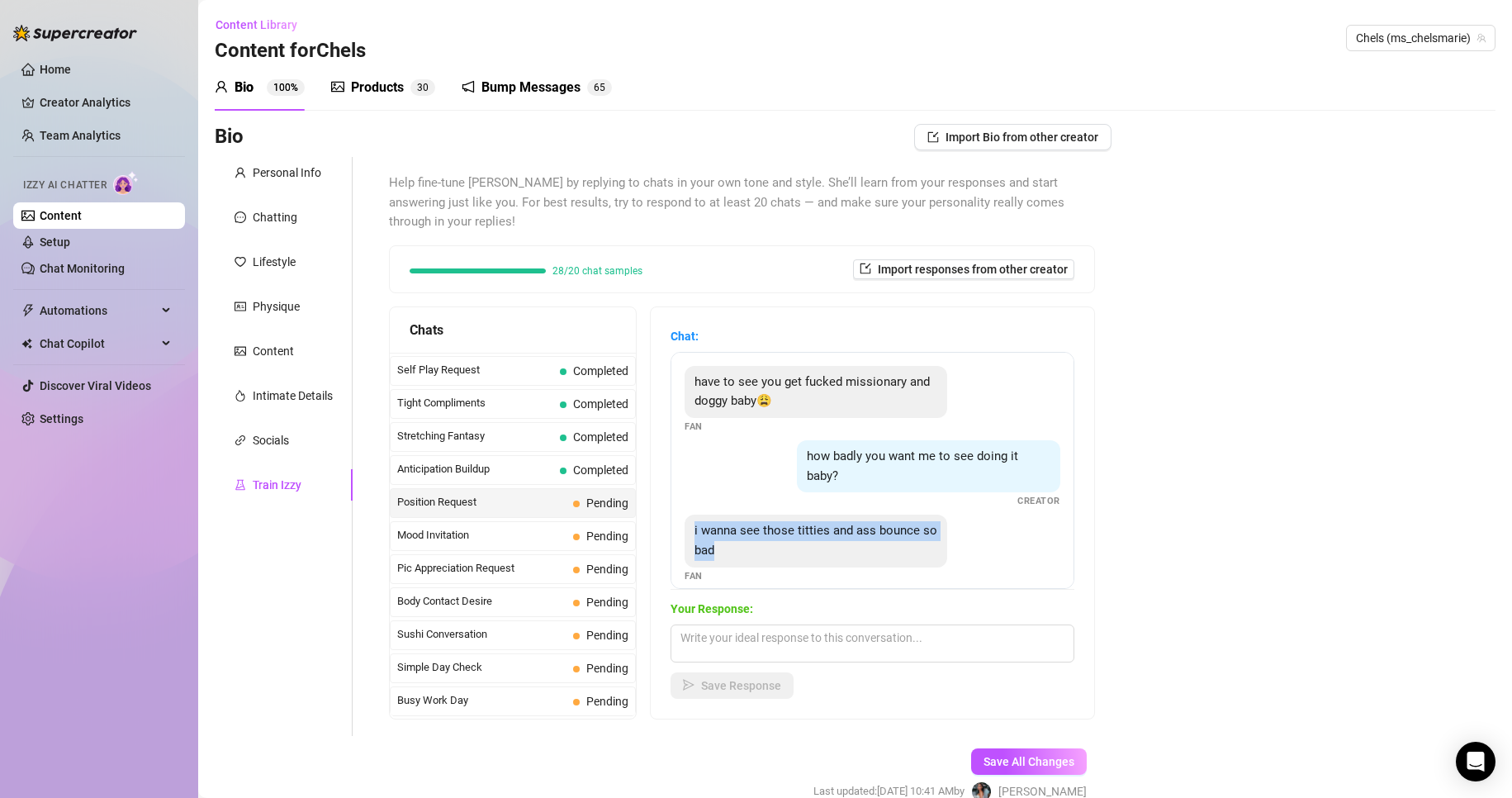
drag, startPoint x: 709, startPoint y: 540, endPoint x: 844, endPoint y: 558, distance: 136.2
click at [844, 558] on div "i wanna see those titties and ass bounce so bad" at bounding box center [816, 540] width 263 height 52
click at [1175, 714] on div "Bio Import Bio from other creator Personal Info Chatting Lifestyle Physique Con…" at bounding box center [855, 478] width 1281 height 707
click at [897, 641] on textarea at bounding box center [873, 643] width 404 height 38
paste textarea "you’re making it so hard to resist… I might just make them bounce for you 😈🔥""
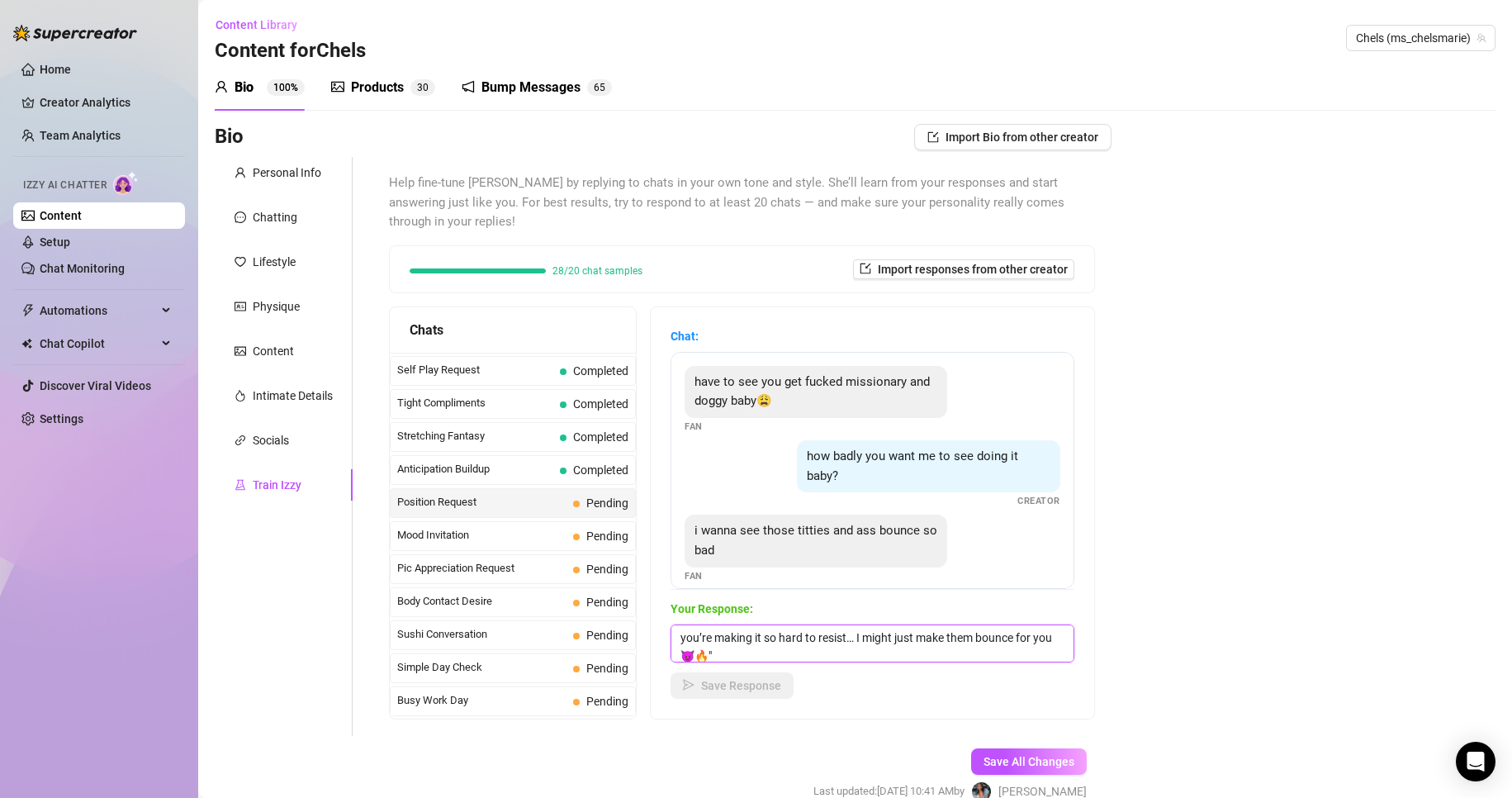
scroll to position [1, 0]
type textarea "you’re making it so hard to resist… I might just make them bounce for you 😈🔥"
click at [794, 687] on button "Save Response" at bounding box center [732, 685] width 123 height 27
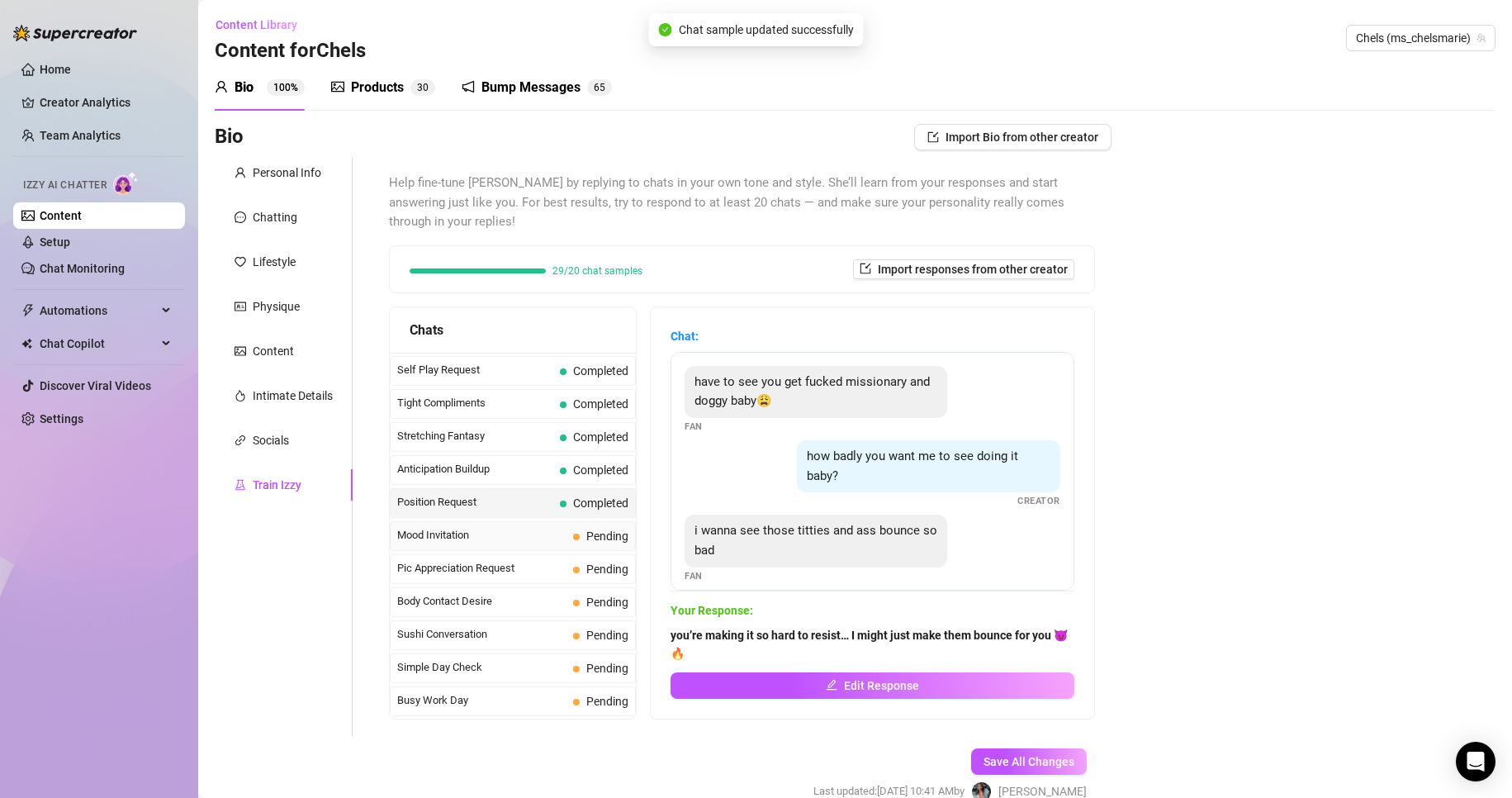
click at [556, 533] on span "Mood Invitation" at bounding box center [481, 535] width 169 height 17
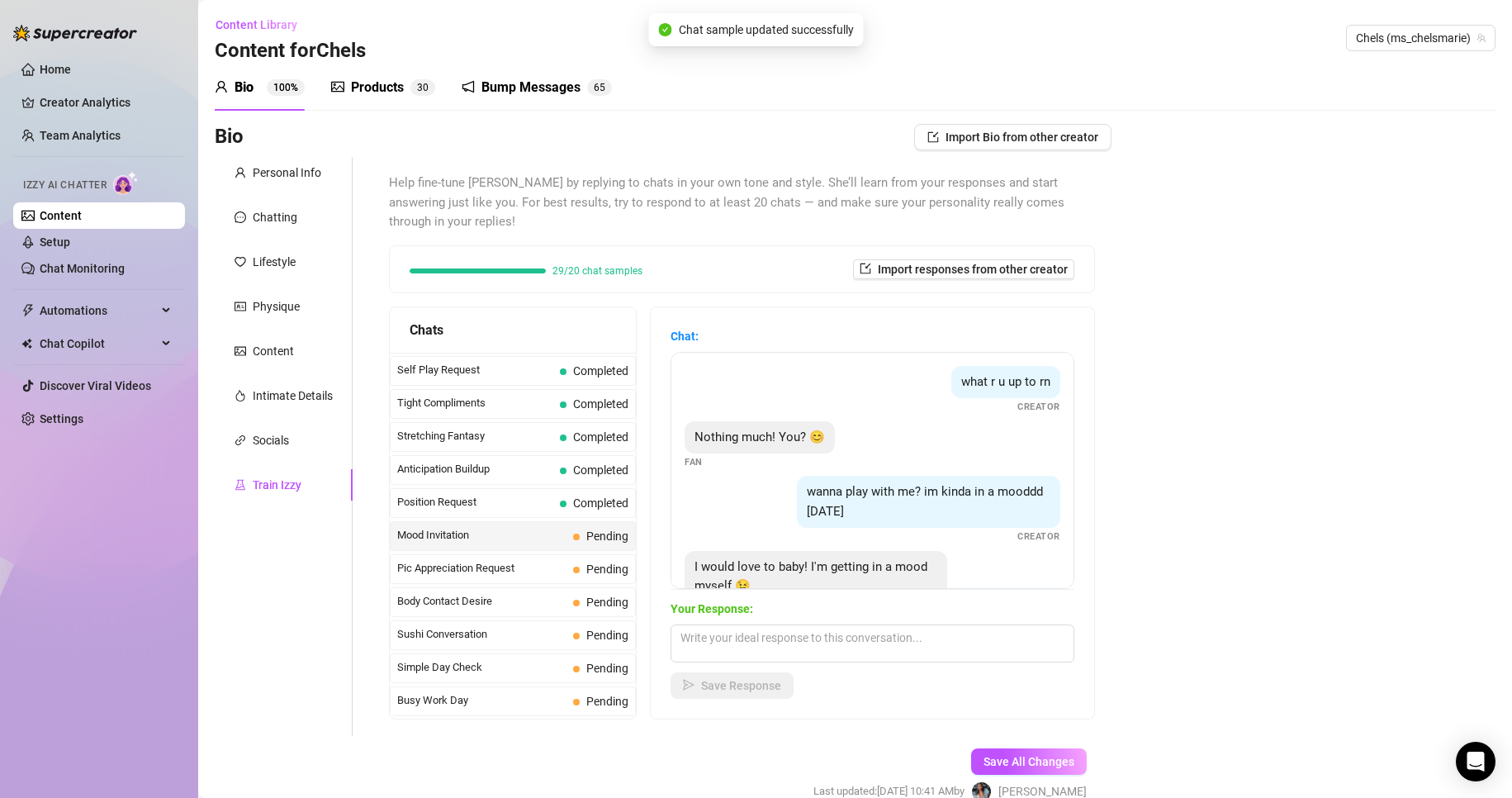
scroll to position [51, 0]
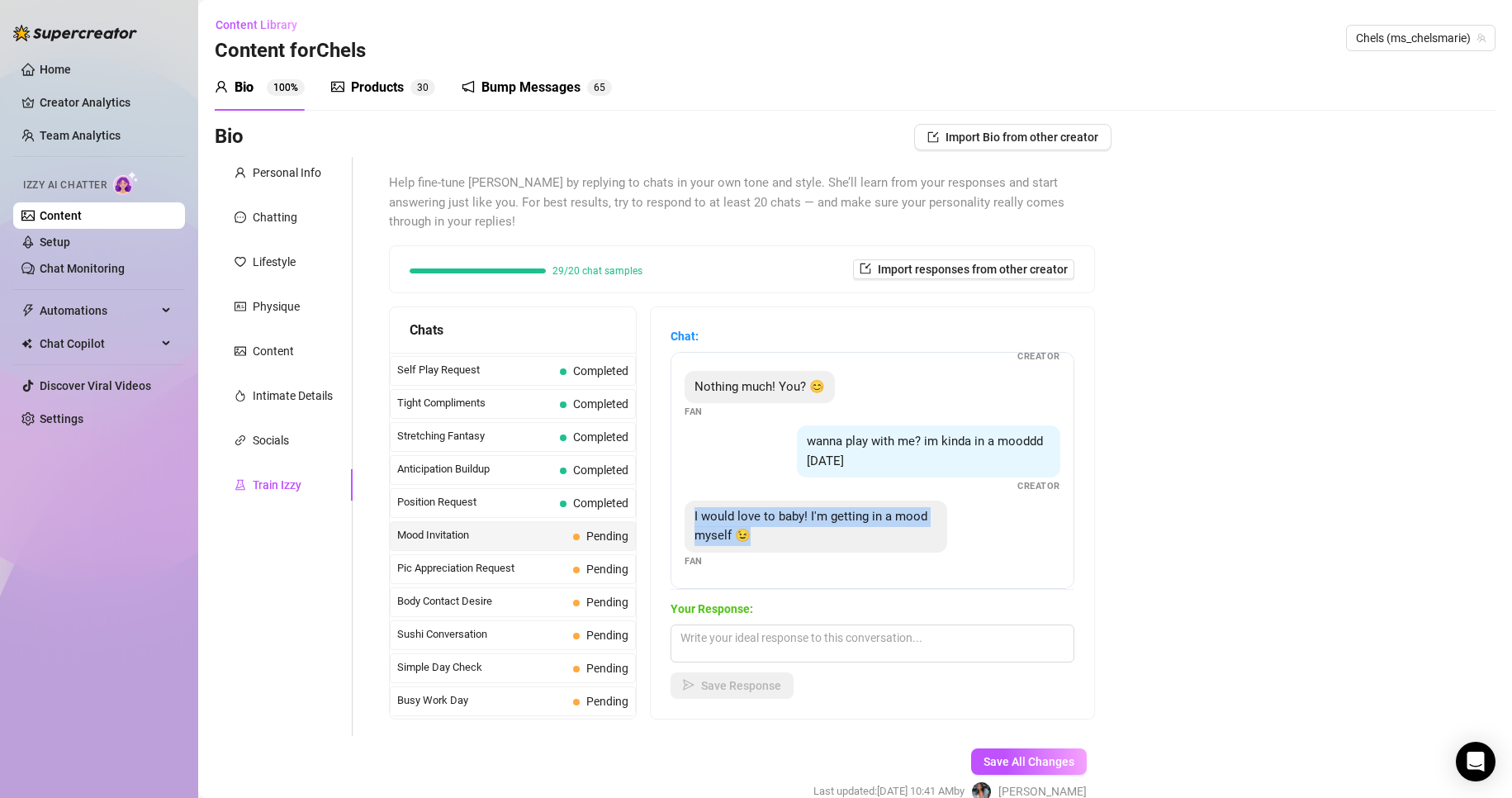
drag, startPoint x: 705, startPoint y: 516, endPoint x: 794, endPoint y: 536, distance: 91.2
click at [794, 536] on div "I would love to baby! I'm getting in a mood myself 😉" at bounding box center [816, 526] width 263 height 52
click at [1298, 711] on div "Bio Import Bio from other creator Personal Info Chatting Lifestyle Physique Con…" at bounding box center [855, 478] width 1281 height 707
click at [1032, 646] on textarea at bounding box center [873, 643] width 404 height 38
paste textarea "I love that… let’s get naughty together then 😈💦"
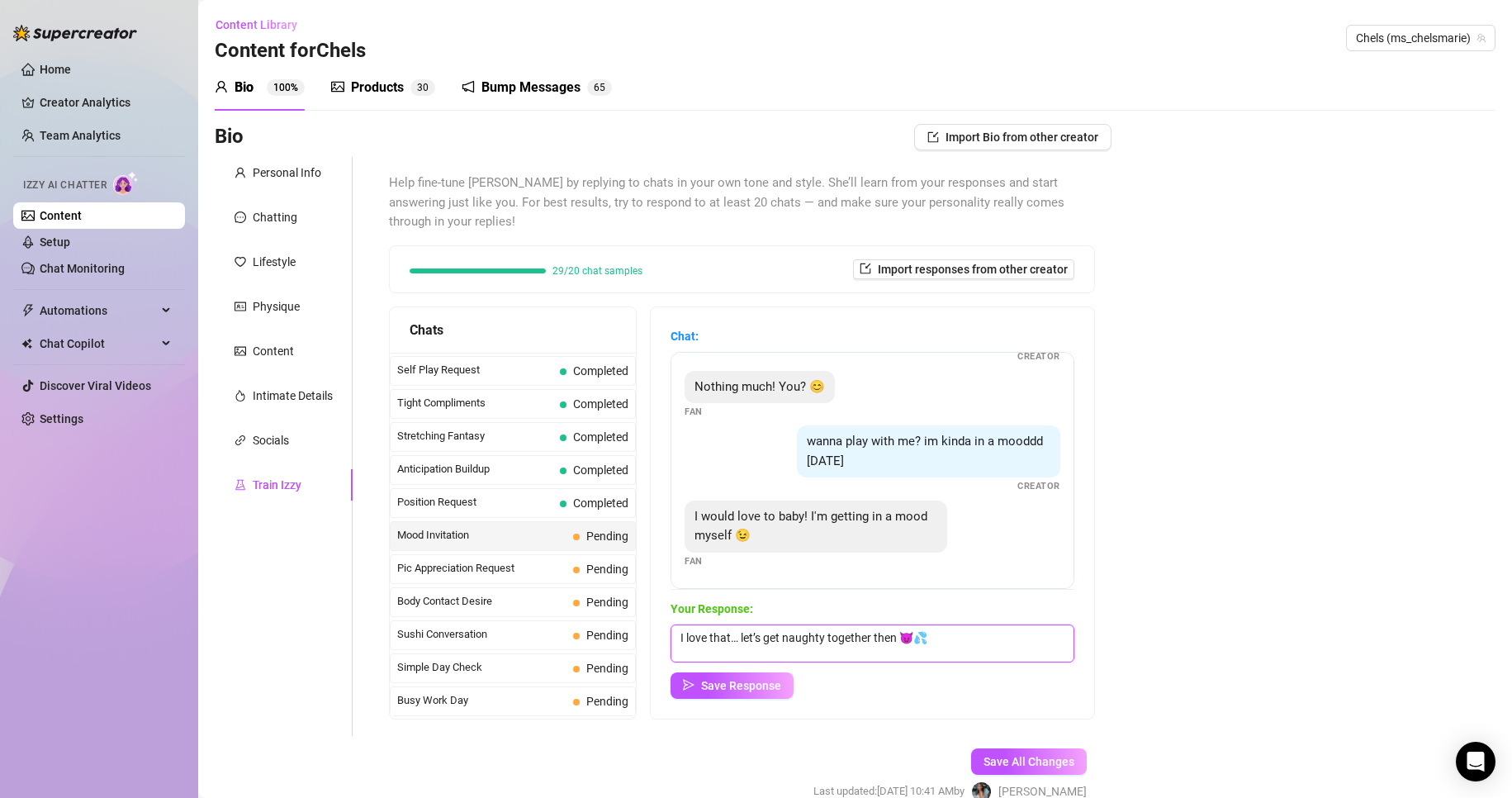
drag, startPoint x: 1032, startPoint y: 646, endPoint x: 884, endPoint y: 641, distance: 148.1
click at [884, 641] on textarea "I love that… let’s get naughty together then 😈💦" at bounding box center [873, 643] width 404 height 38
click at [1041, 632] on textarea "I love that… let’s get naughty together then 😈💦" at bounding box center [873, 643] width 404 height 38
click at [831, 642] on textarea "I love that… let’s get naughty together then 😈💦" at bounding box center [873, 643] width 404 height 38
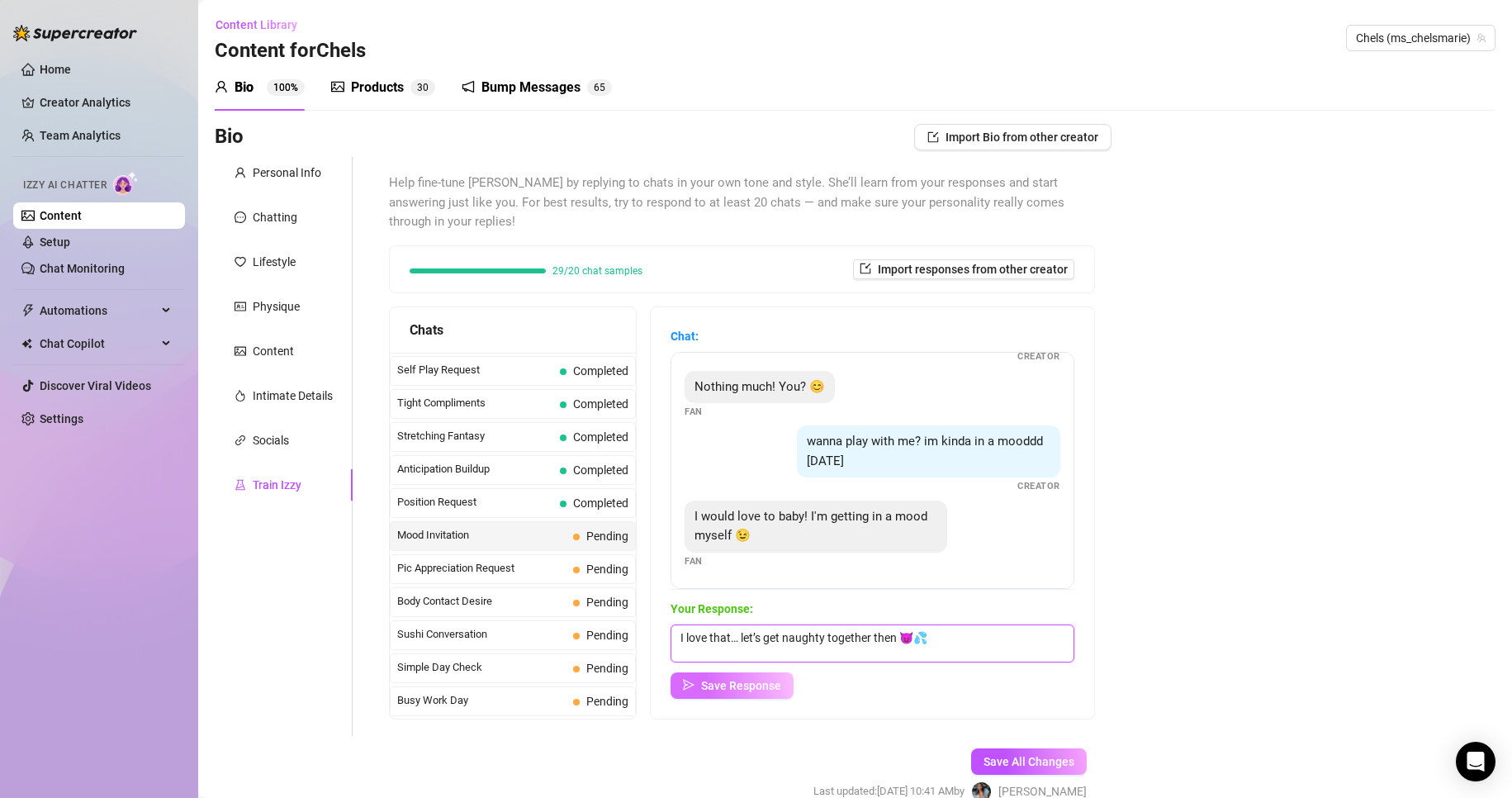
type textarea "I love that… let’s get naughty together then 😈💦"
click at [718, 689] on span "Save Response" at bounding box center [740, 685] width 80 height 13
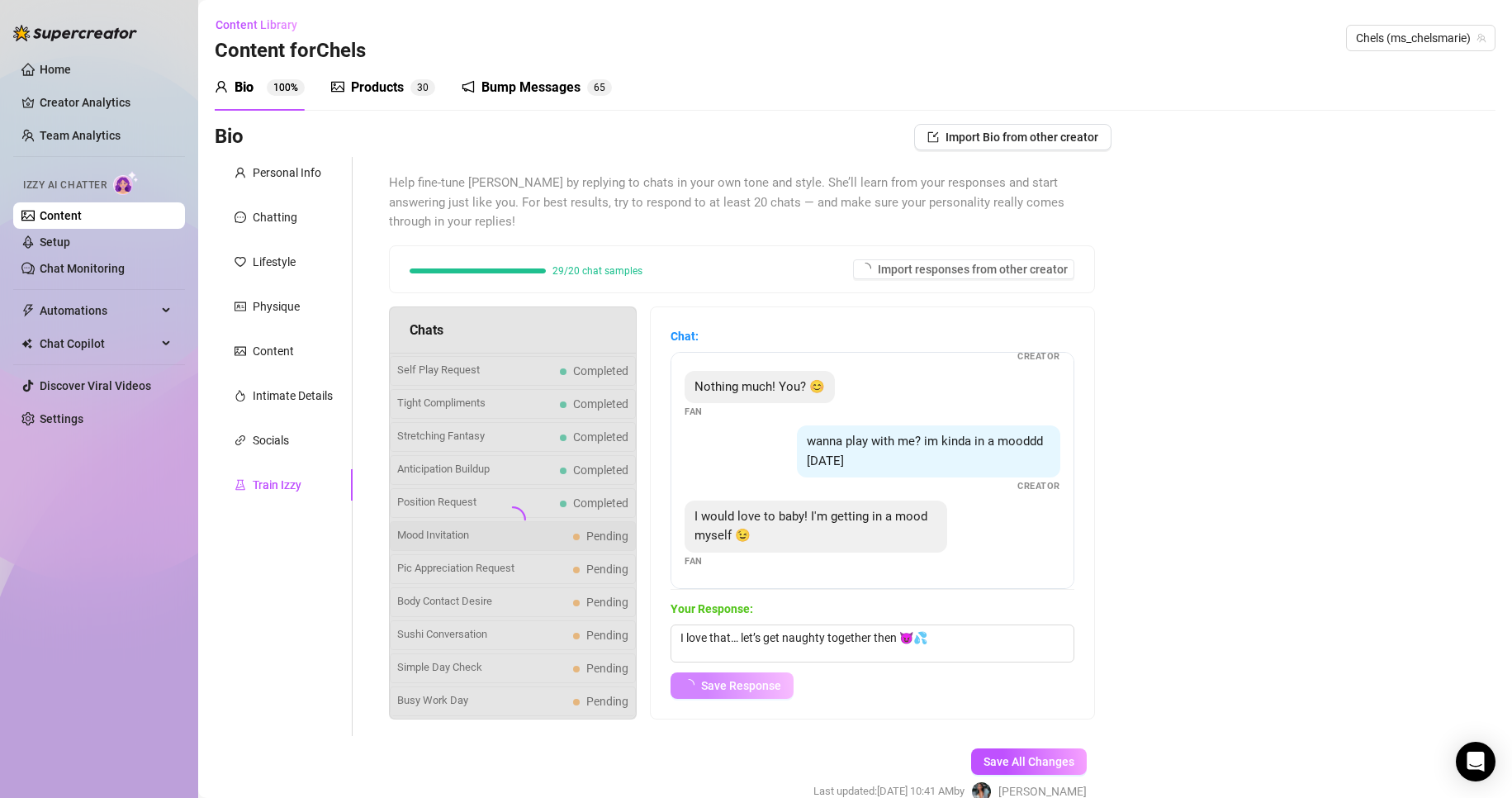
scroll to position [31, 0]
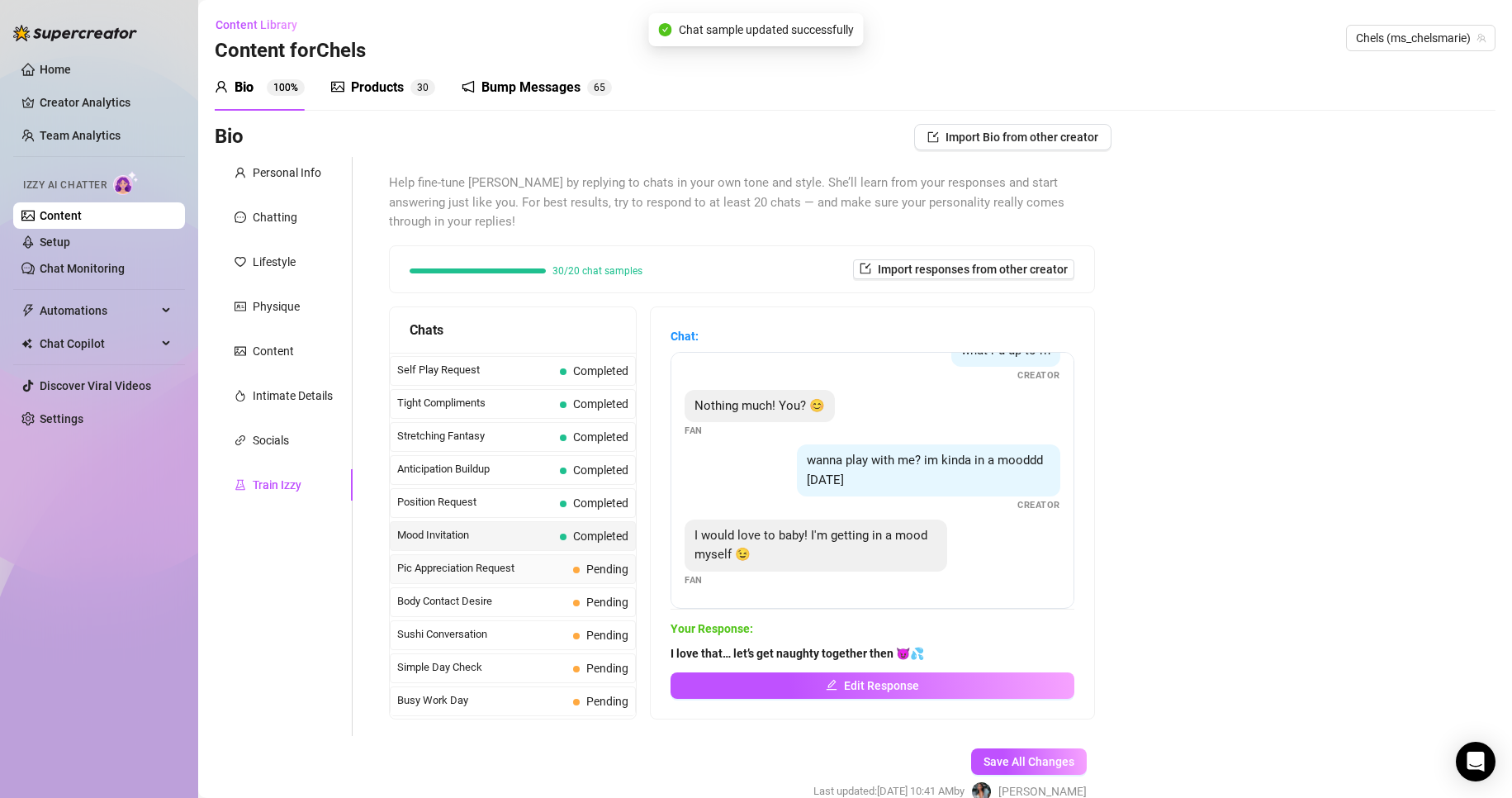
click at [609, 564] on span "Pending" at bounding box center [607, 568] width 42 height 13
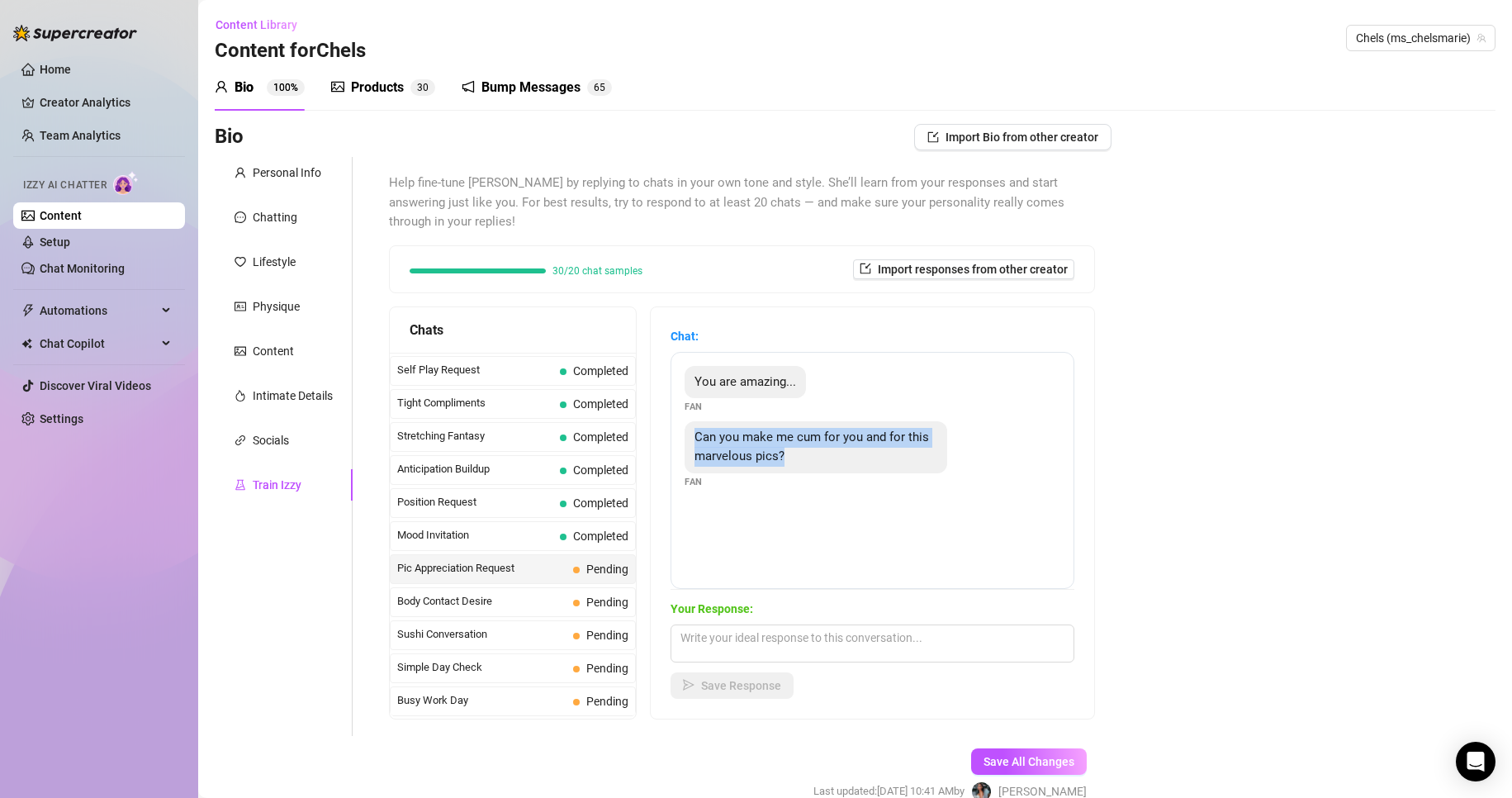
drag, startPoint x: 709, startPoint y: 441, endPoint x: 830, endPoint y: 483, distance: 128.1
click at [830, 483] on div "Can you make me cum for you and for this marvelous pics? Fan" at bounding box center [872, 455] width 376 height 68
click at [1420, 581] on div "Bio Import Bio from other creator Personal Info Chatting Lifestyle Physique Con…" at bounding box center [855, 478] width 1281 height 707
click at [1023, 637] on textarea at bounding box center [873, 643] width 404 height 38
paste textarea "oh, you know I can… just imagine me watching you and it’ll happen 😈💦"
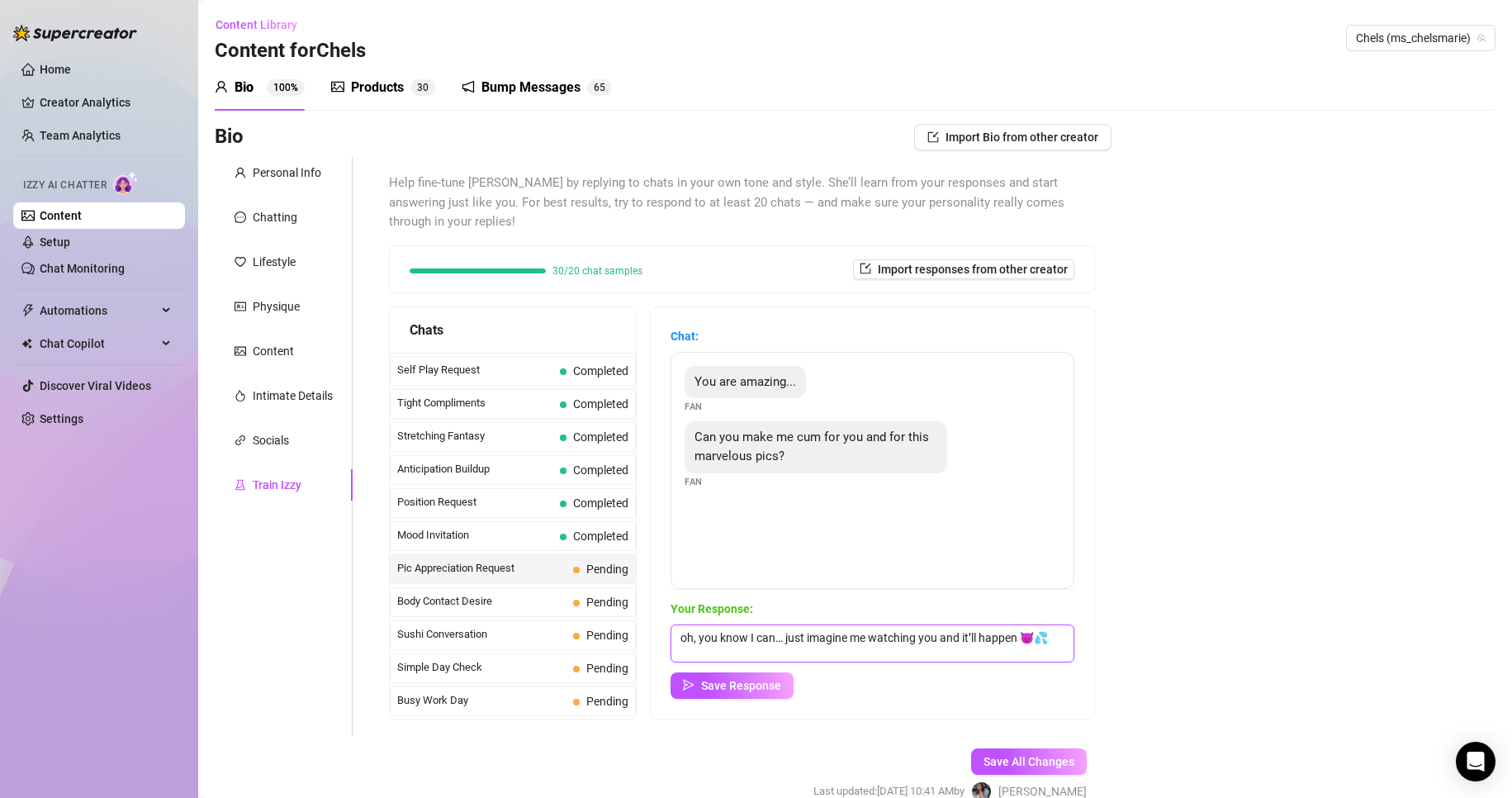
scroll to position [1, 0]
type textarea "oh, you know I can… just imagine me watching you and it’ll happen 😈💦"
click at [782, 688] on span "Save Response" at bounding box center [740, 685] width 80 height 13
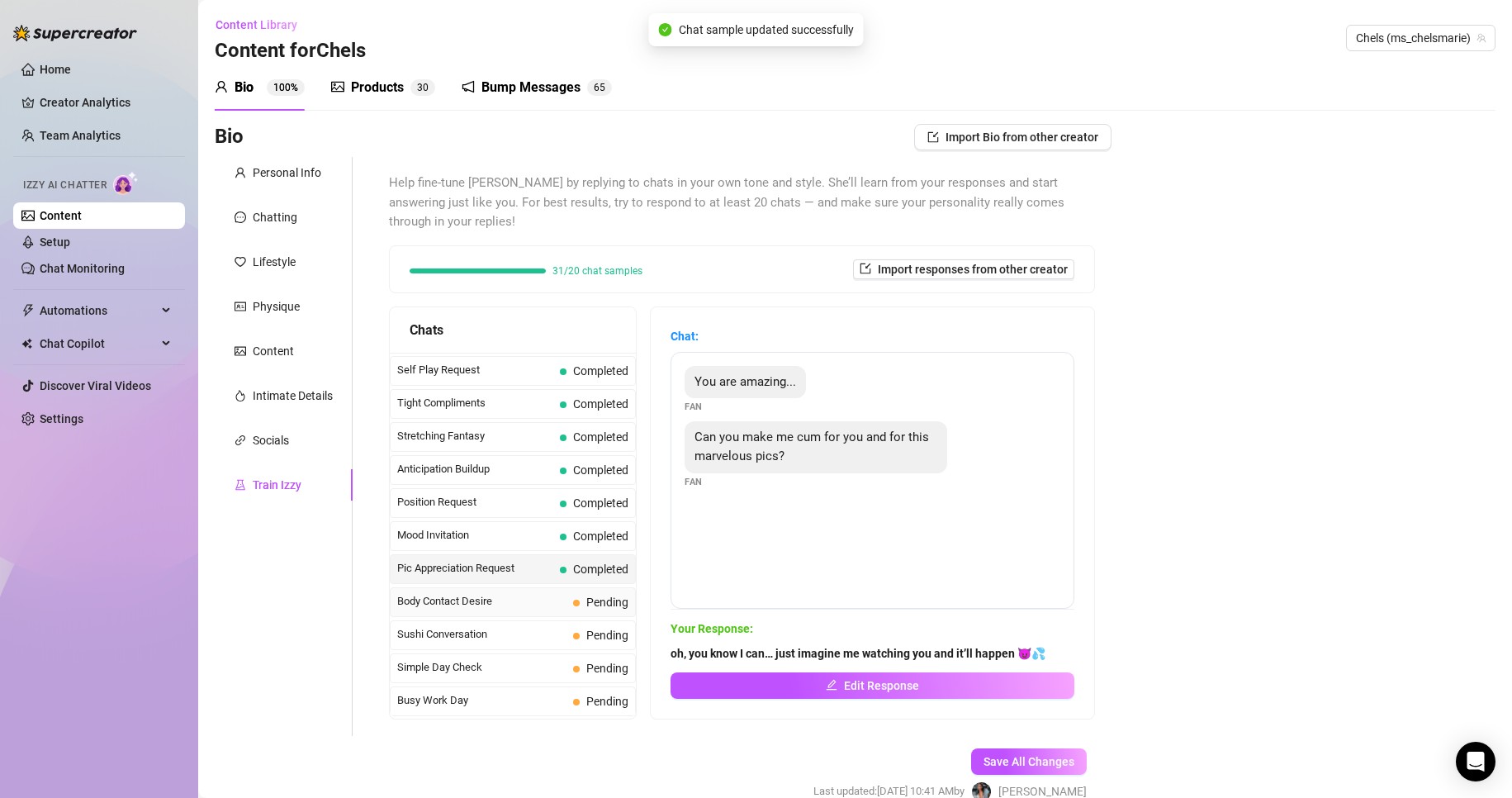
click at [519, 602] on span "Body Contact Desire" at bounding box center [481, 601] width 169 height 17
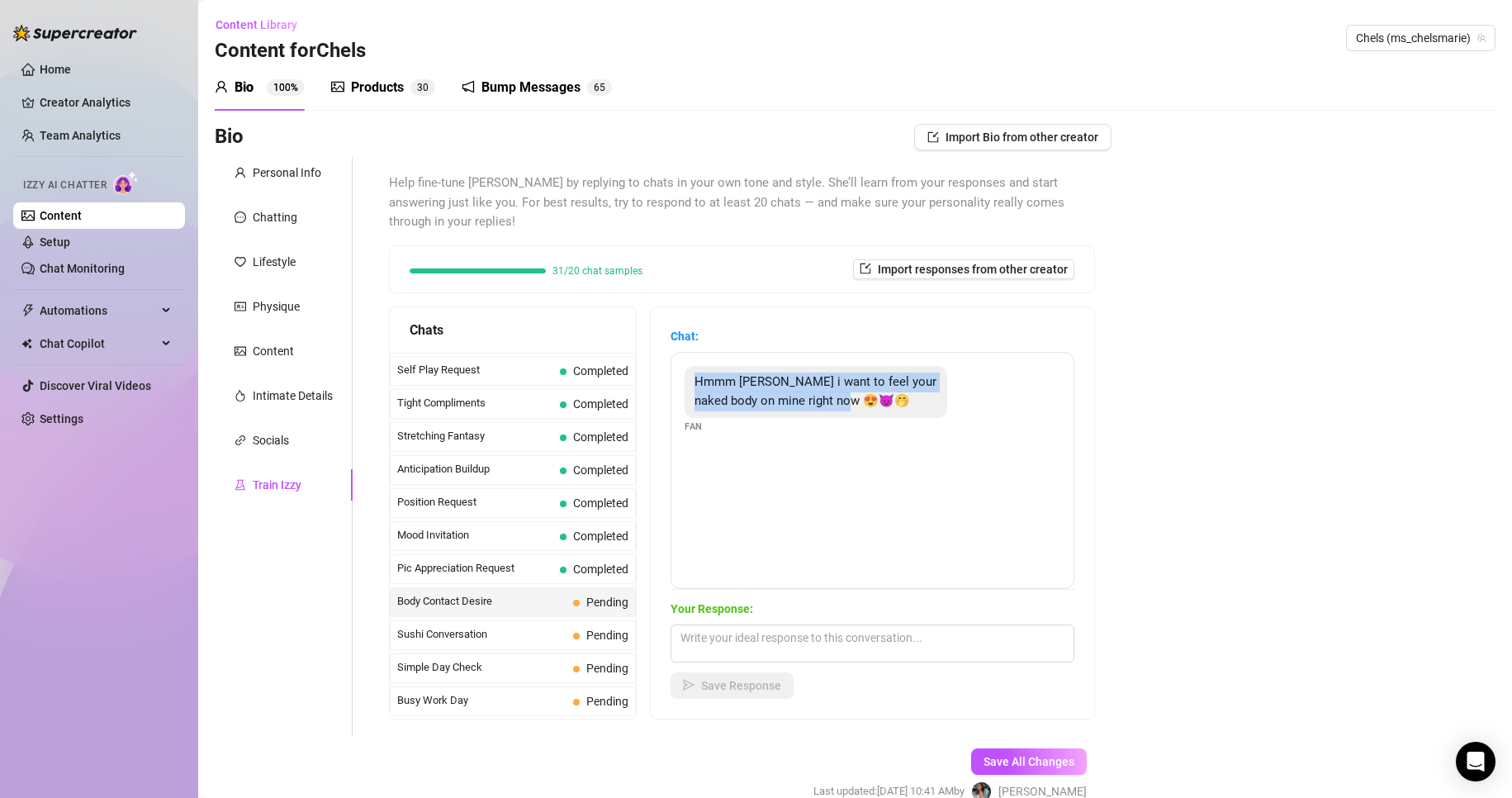
drag, startPoint x: 708, startPoint y: 380, endPoint x: 921, endPoint y: 408, distance: 214.8
click at [921, 408] on div "Hmmm [PERSON_NAME] i want to feel your naked body on mine right now 😍😈🤭" at bounding box center [816, 391] width 263 height 52
click at [1035, 760] on span "Save All Changes" at bounding box center [1029, 761] width 91 height 13
click at [1237, 680] on div "Bio Import Bio from other creator Personal Info Chatting Lifestyle Physique Con…" at bounding box center [855, 478] width 1281 height 707
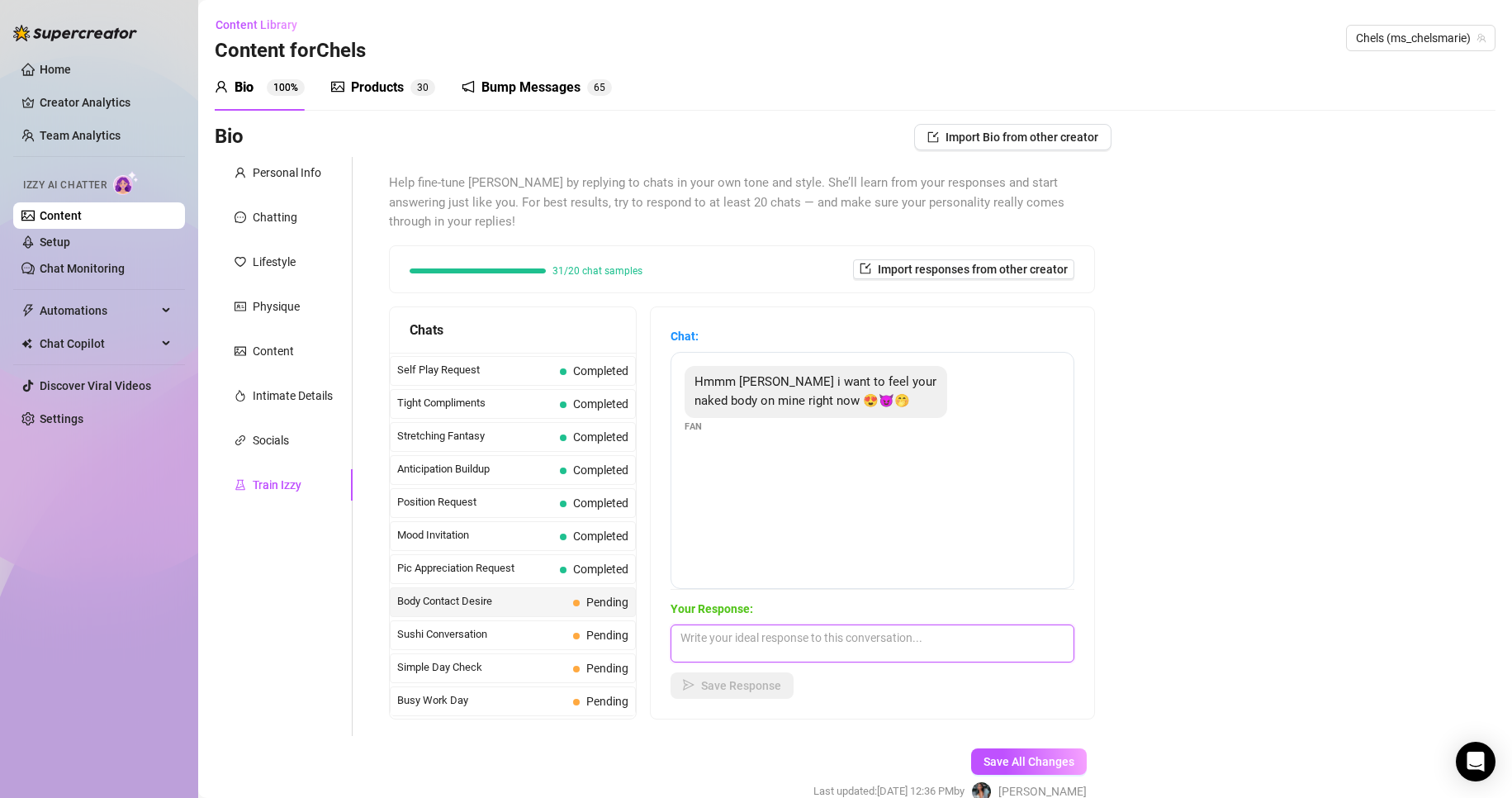
click at [929, 651] on textarea at bounding box center [873, 643] width 404 height 38
paste textarea "Hehe 😌 close enough 😈… just thinking about you on me is driving me crazy 😈🔥""
type textarea "Hehe 😌 close enough 😈… just thinking about you on me is driving me crazy 😈🔥"
click at [778, 691] on span "Save Response" at bounding box center [740, 685] width 80 height 13
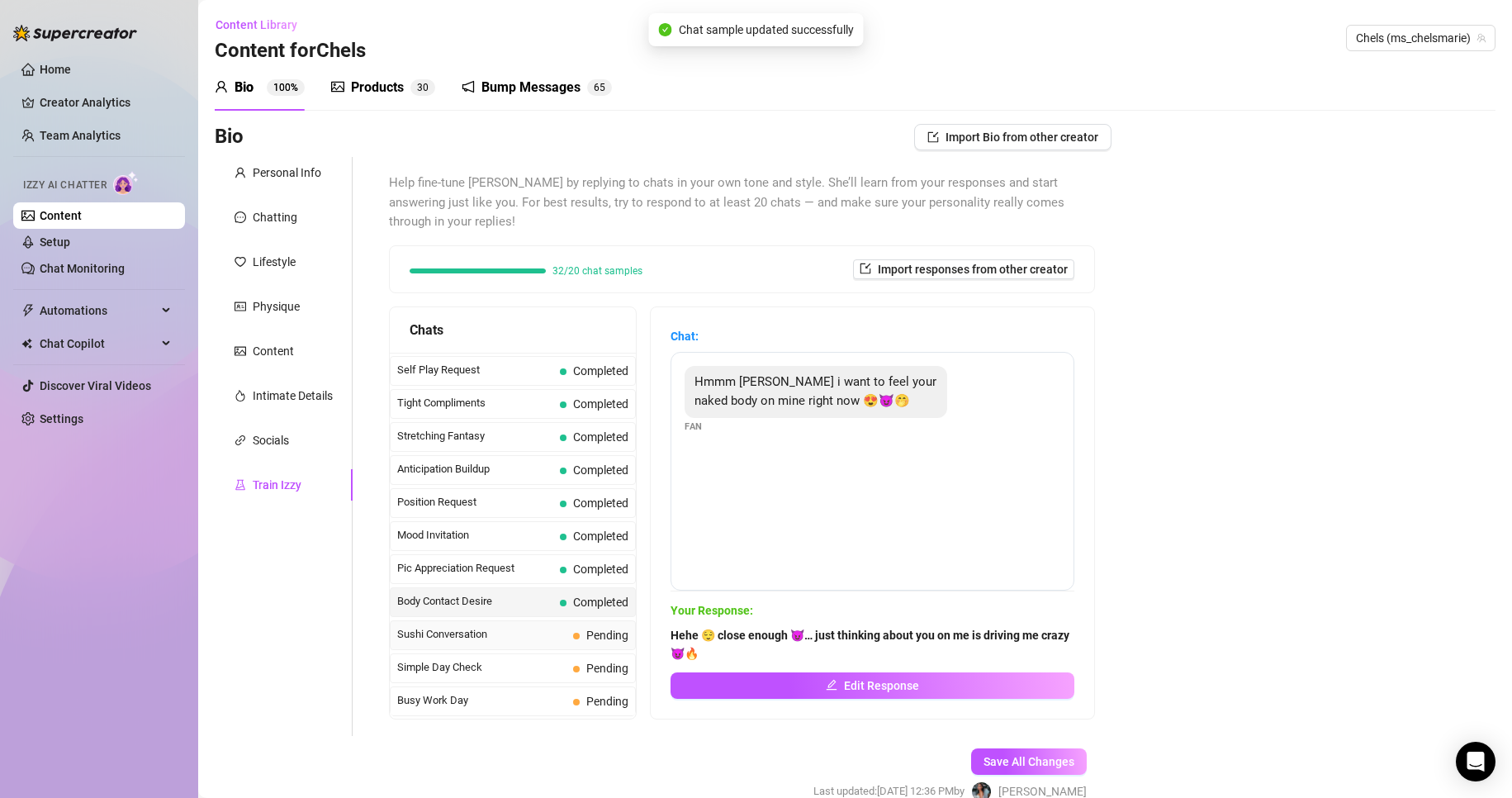
click at [611, 632] on span "Pending" at bounding box center [607, 635] width 42 height 13
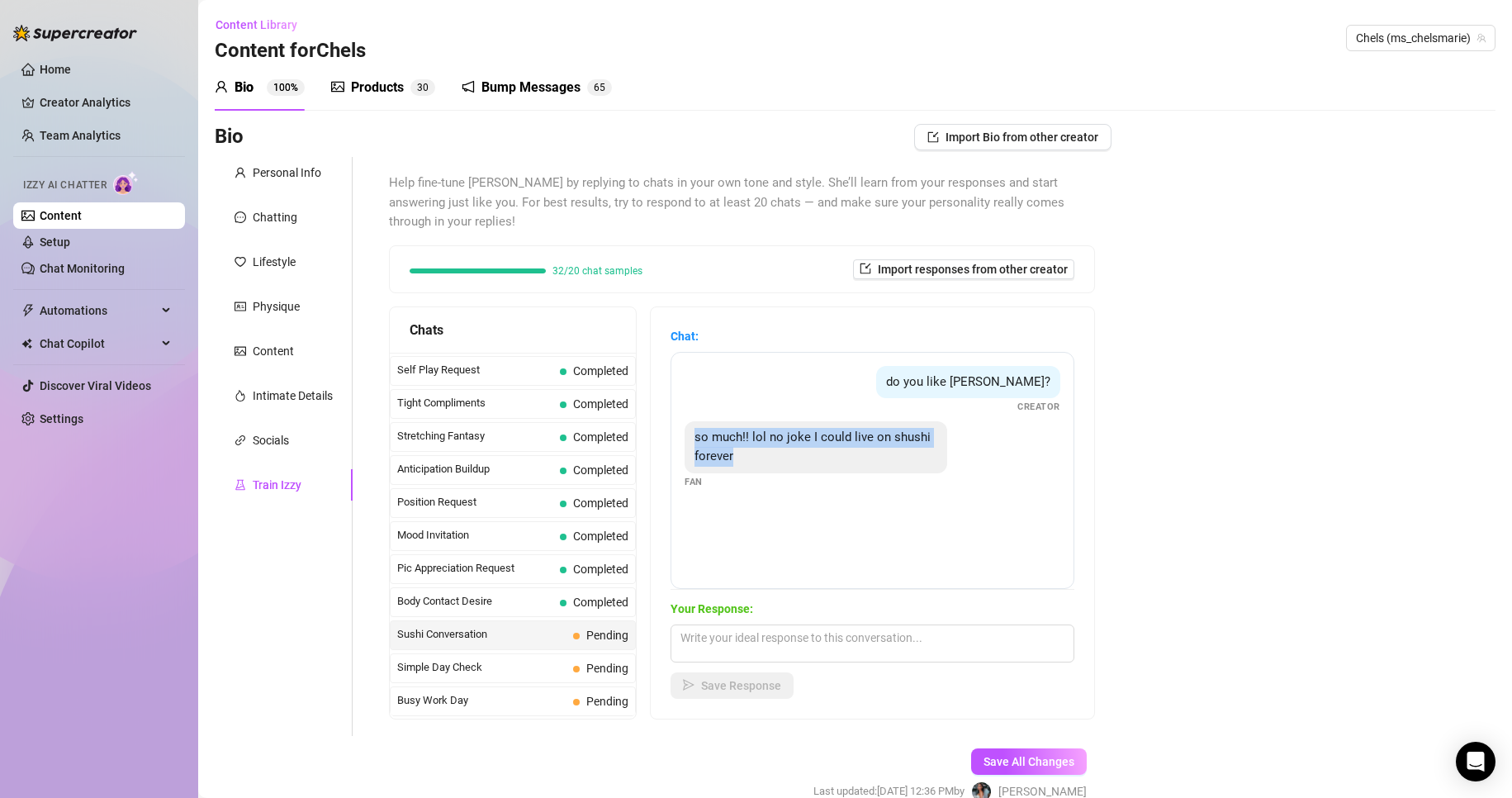
drag, startPoint x: 705, startPoint y: 436, endPoint x: 844, endPoint y: 478, distance: 145.2
click at [844, 478] on div "so much!! lol no joke I could live on shushi forever Fan" at bounding box center [872, 455] width 376 height 68
click at [938, 385] on span "do you like [PERSON_NAME]?" at bounding box center [968, 381] width 164 height 15
drag, startPoint x: 938, startPoint y: 385, endPoint x: 1054, endPoint y: 446, distance: 131.1
click at [1054, 446] on div "do you like [PERSON_NAME]? Creator so much!! lol no joke I could live on shushi…" at bounding box center [873, 470] width 404 height 237
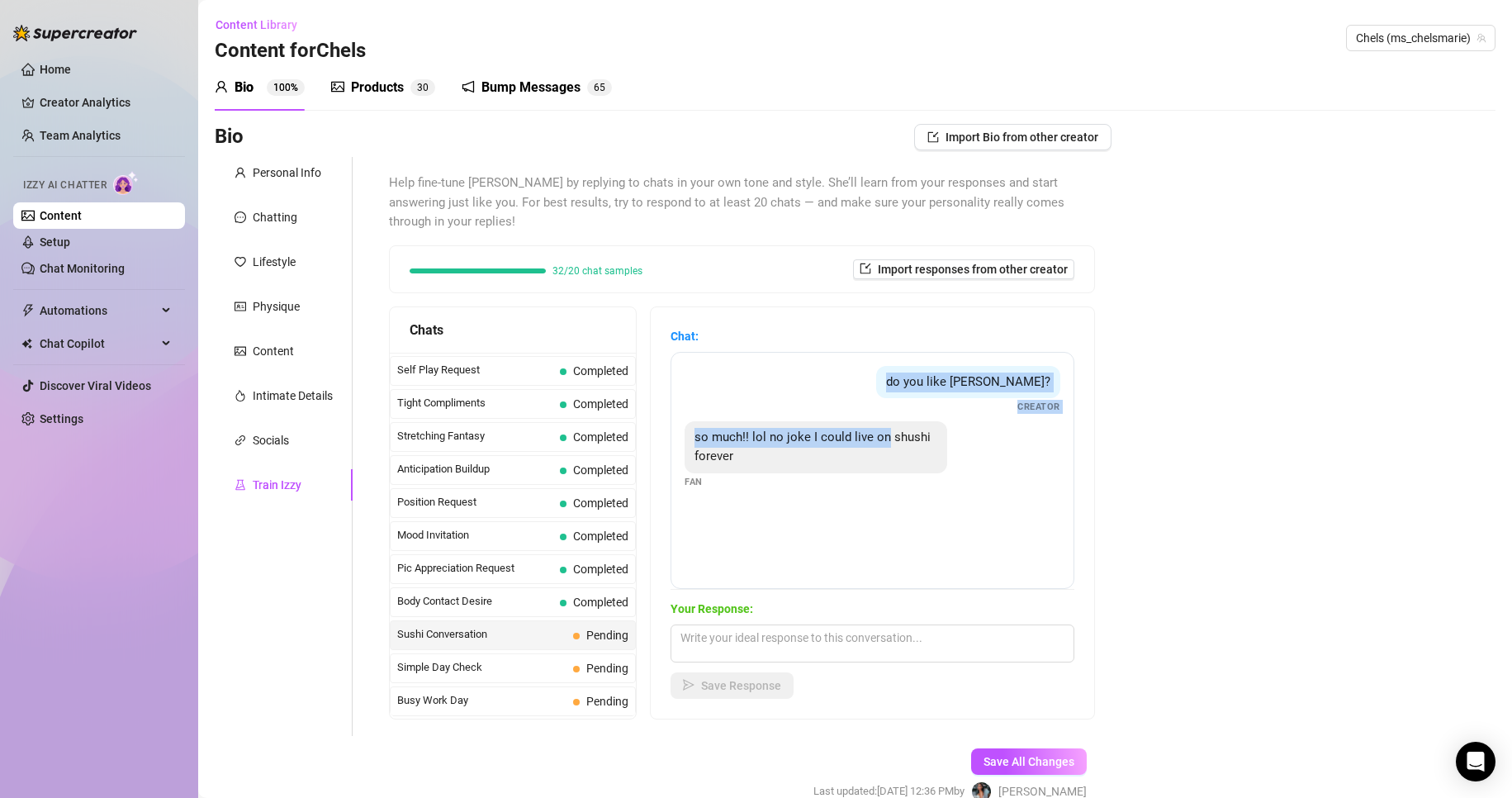
click at [955, 386] on span "do you like [PERSON_NAME]?" at bounding box center [968, 381] width 164 height 15
click at [938, 380] on span "do you like [PERSON_NAME]?" at bounding box center [968, 381] width 164 height 15
drag, startPoint x: 938, startPoint y: 380, endPoint x: 1008, endPoint y: 564, distance: 196.9
click at [1008, 564] on div "do you like [PERSON_NAME]? Creator so much!! lol no joke I could live on shushi…" at bounding box center [873, 470] width 404 height 237
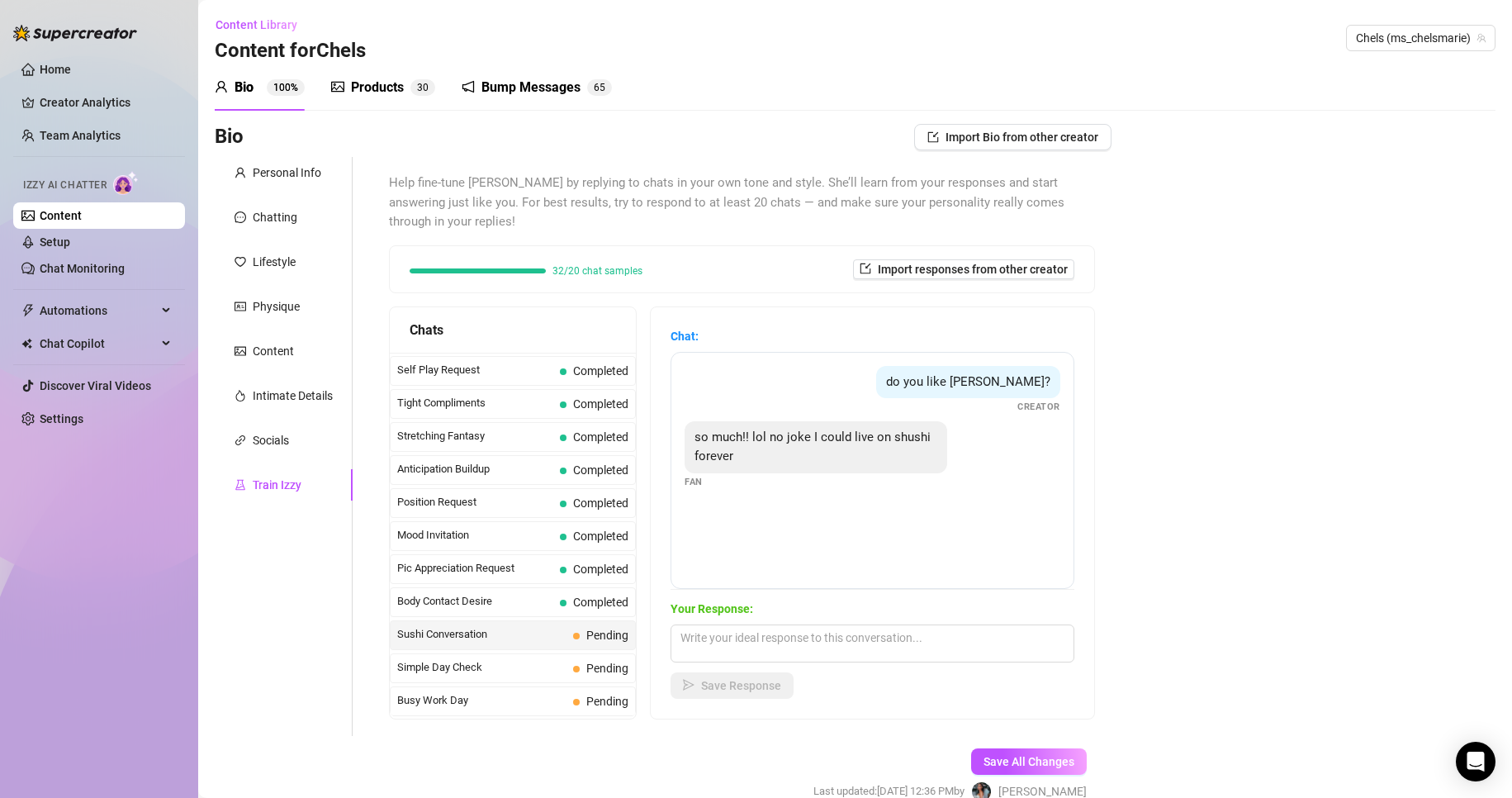
click at [1443, 742] on div "Bio Import Bio from other creator Personal Info Chatting Lifestyle Physique Con…" at bounding box center [855, 478] width 1281 height 707
click at [847, 650] on textarea at bounding box center [873, 643] width 404 height 38
paste textarea "sushi forever sounds like a dream… what’s your absolute favorite roll? 😋""
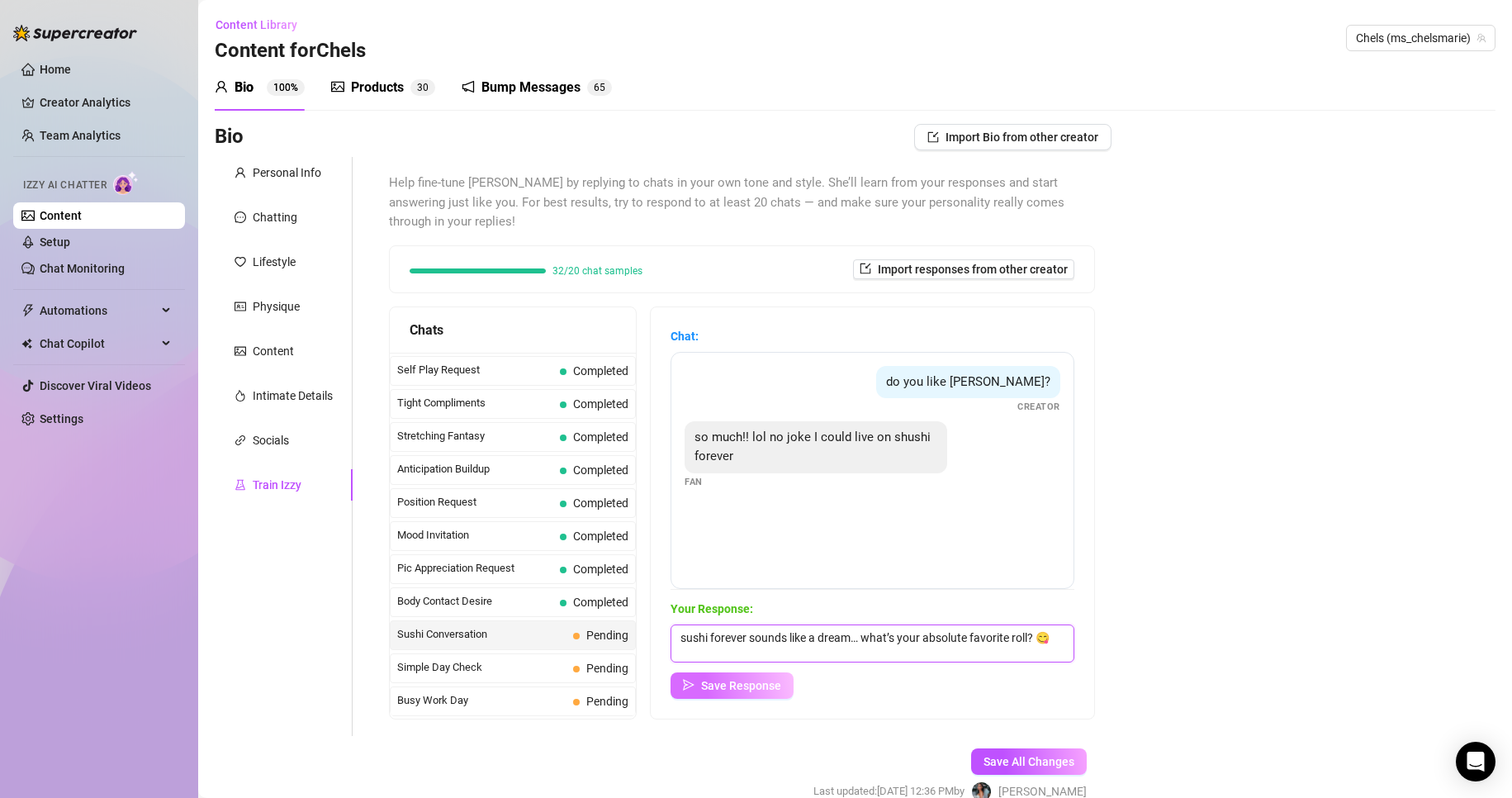
type textarea "sushi forever sounds like a dream… what’s your absolute favorite roll? 😋"
click at [772, 689] on span "Save Response" at bounding box center [740, 685] width 80 height 13
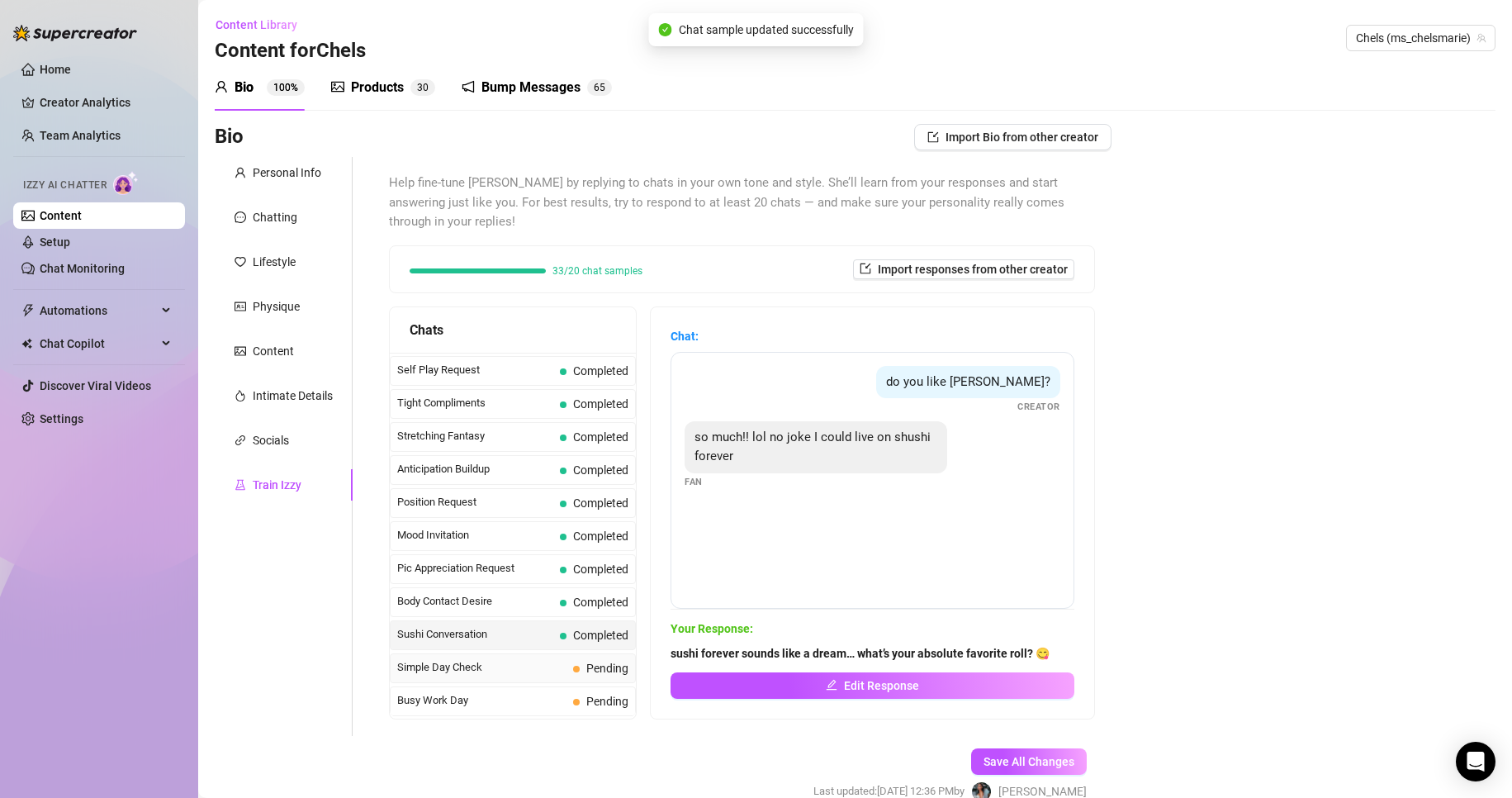
click at [615, 659] on span "Pending" at bounding box center [601, 668] width 55 height 18
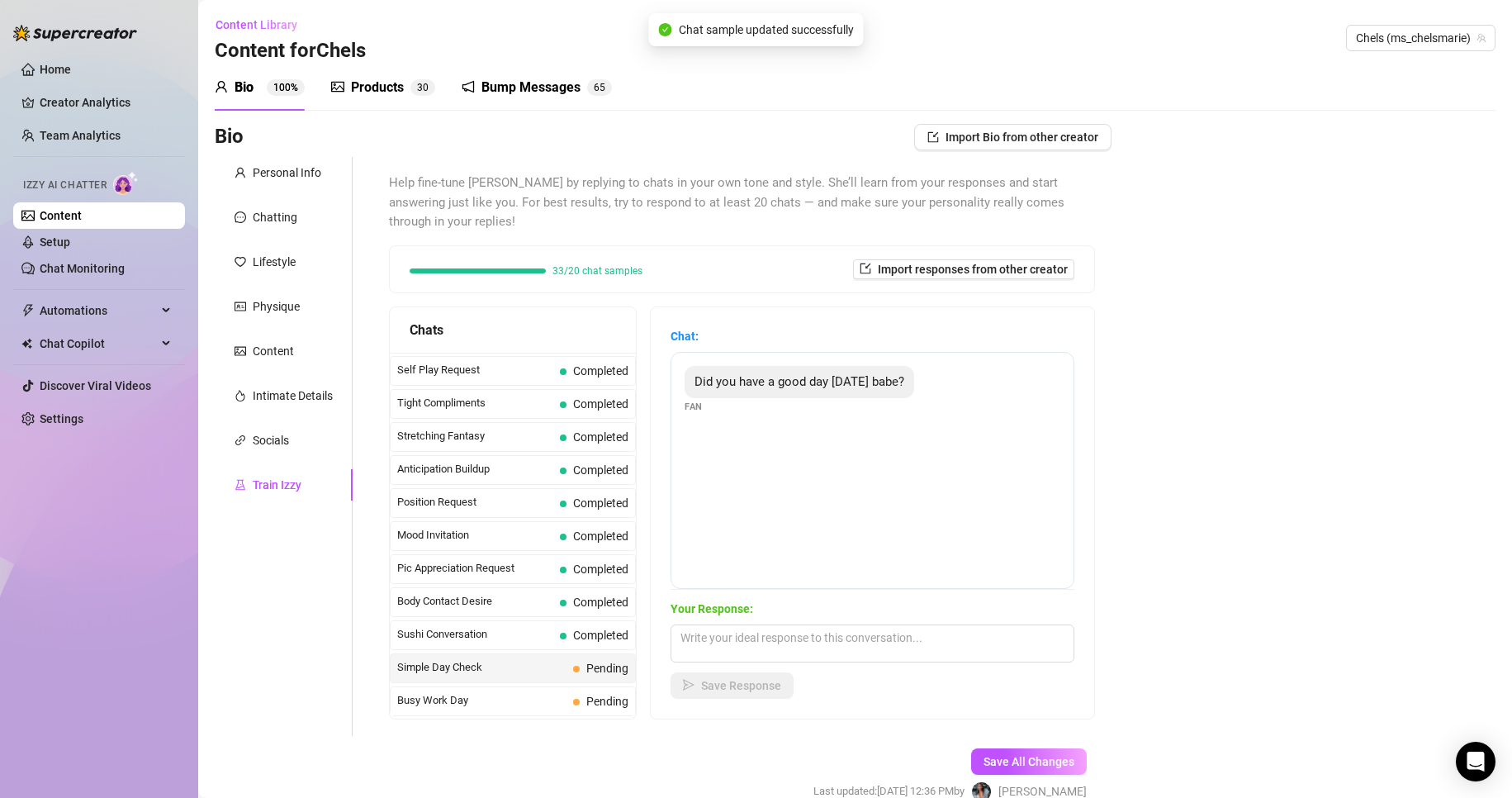
click at [615, 659] on span "Pending" at bounding box center [601, 668] width 55 height 18
click at [808, 374] on span "Did you have a good day [DATE] babe?" at bounding box center [799, 381] width 209 height 15
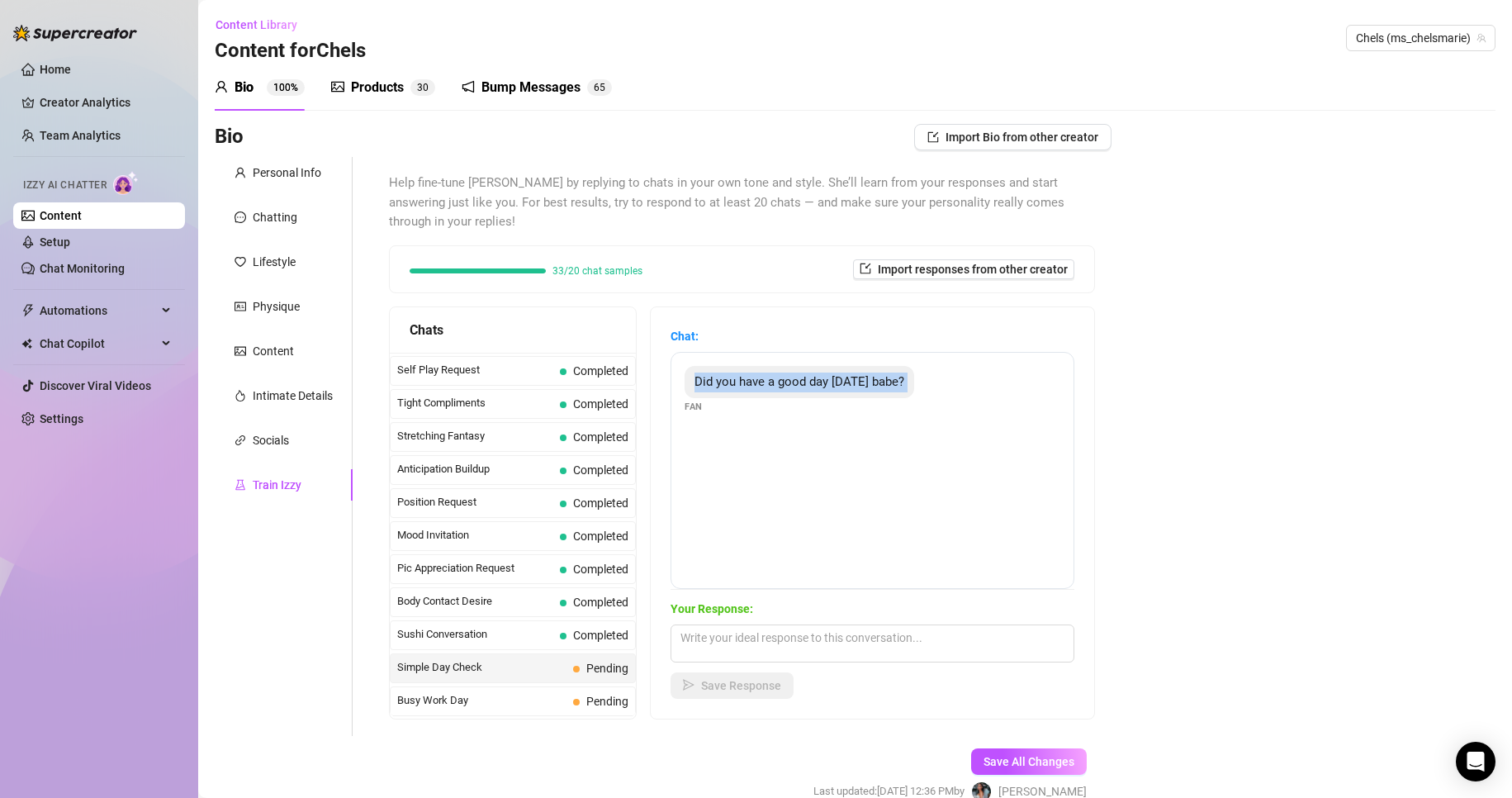
click at [808, 374] on span "Did you have a good day [DATE] babe?" at bounding box center [799, 381] width 209 height 15
click at [1062, 638] on textarea at bounding box center [873, 643] width 404 height 38
click at [1016, 654] on textarea at bounding box center [873, 643] width 404 height 38
paste textarea "my day was good, but thinking about you just made it better 😏💖… how was yours?""
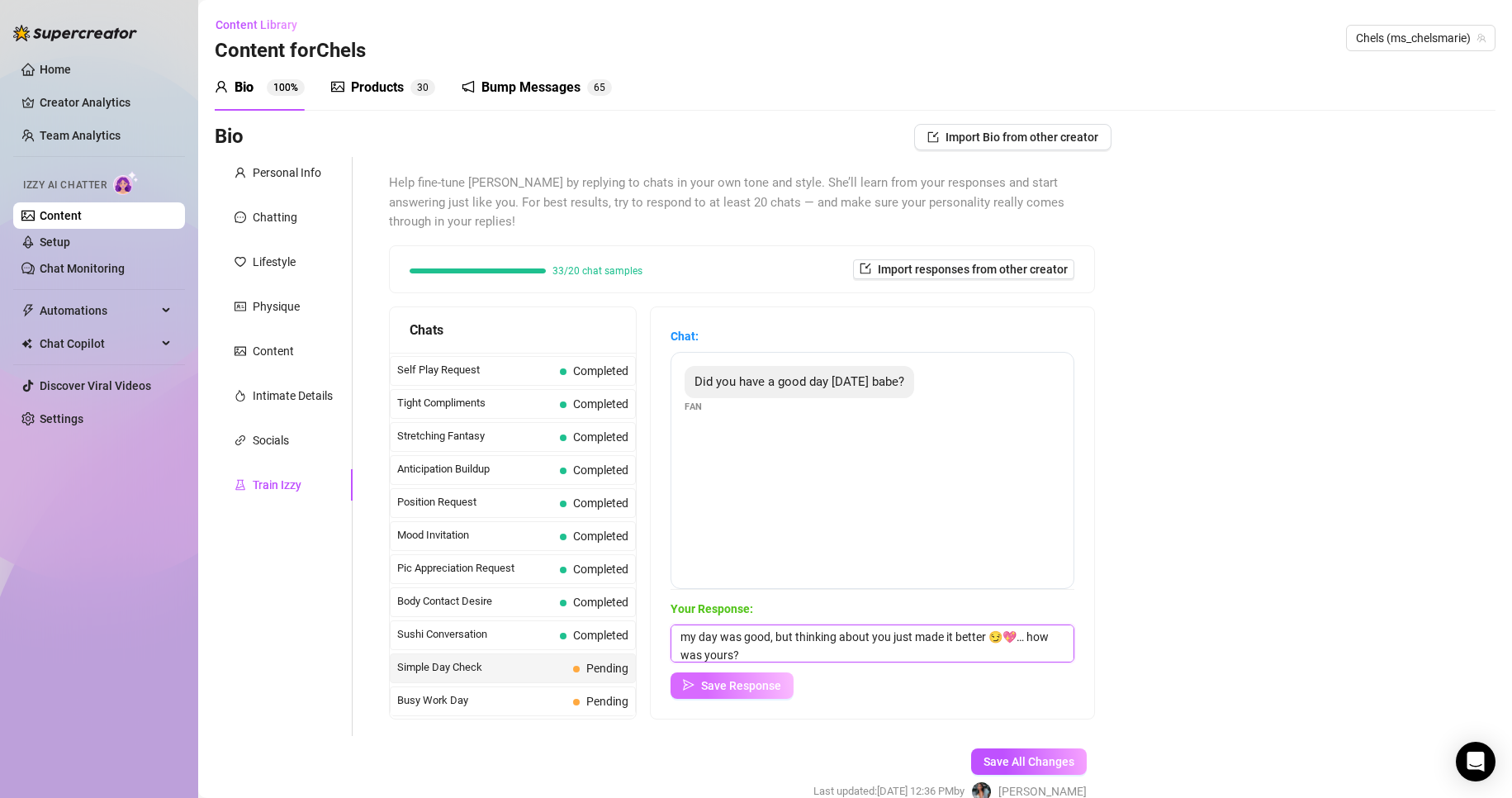
type textarea "my day was good, but thinking about you just made it better 😏💖… how was yours?"
click at [773, 688] on span "Save Response" at bounding box center [740, 685] width 80 height 13
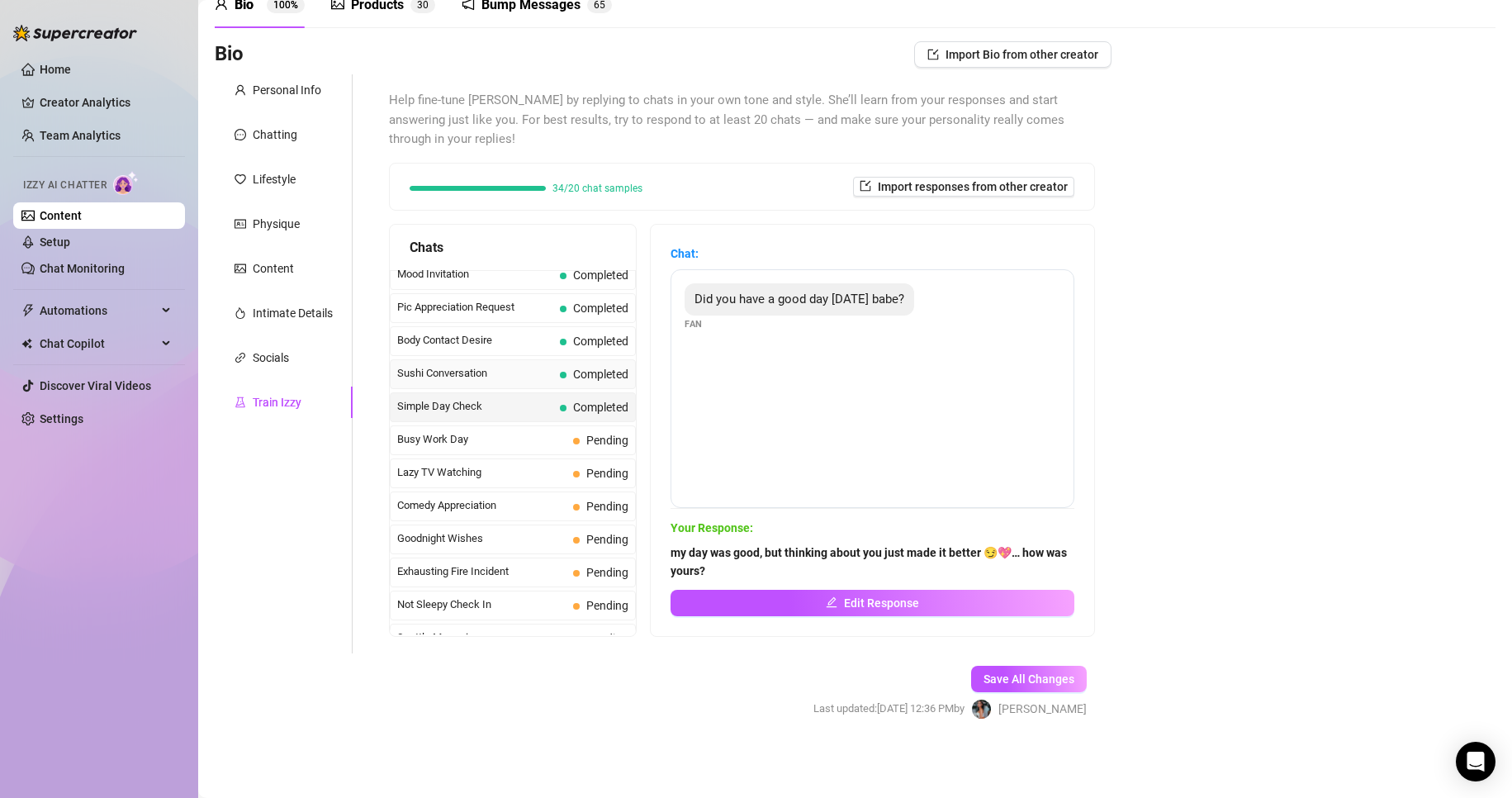
scroll to position [967, 0]
click at [581, 444] on span "Pending" at bounding box center [601, 441] width 55 height 18
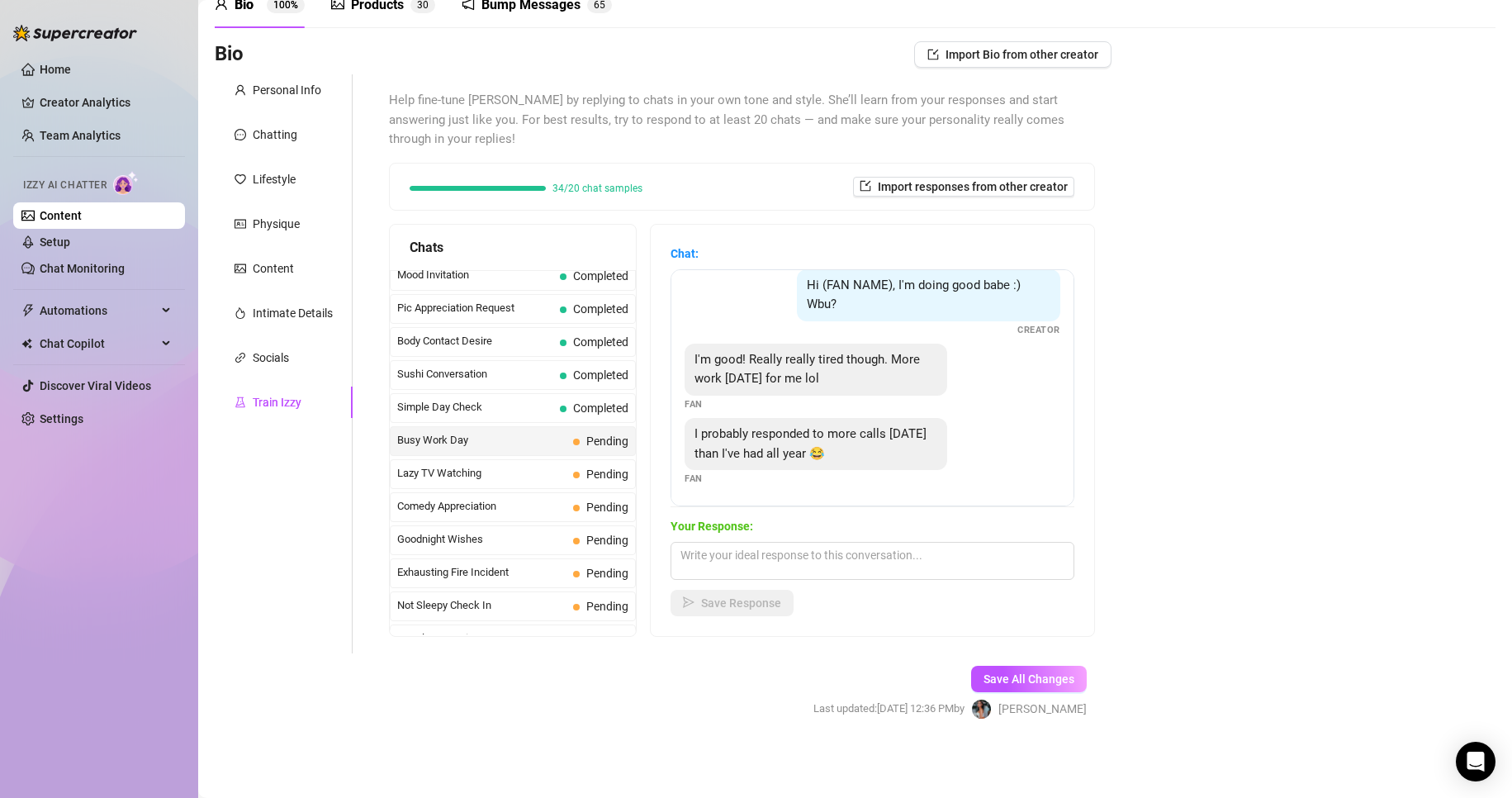
scroll to position [70, 0]
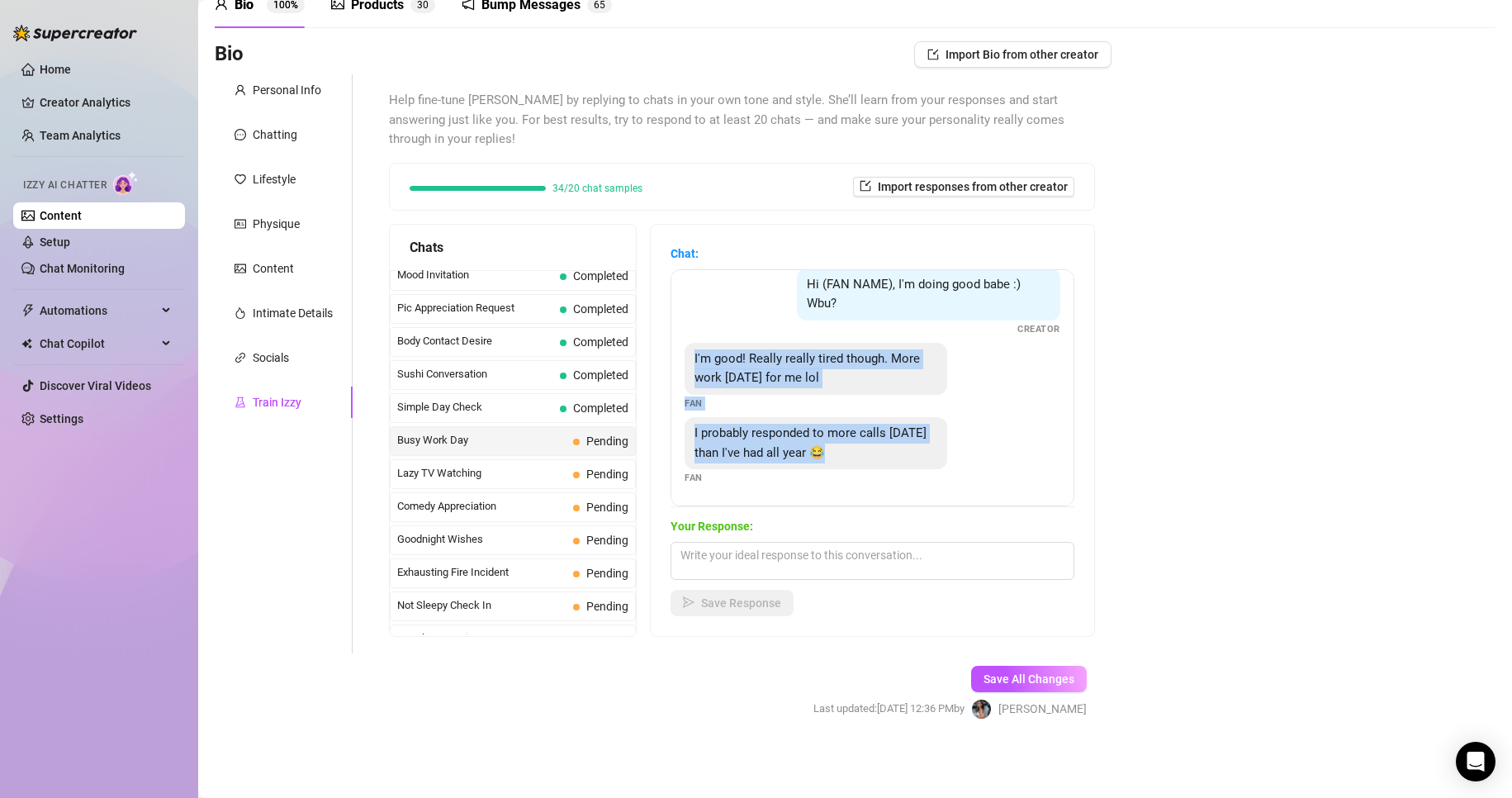
drag, startPoint x: 701, startPoint y: 361, endPoint x: 875, endPoint y: 478, distance: 209.7
click at [875, 478] on div "Did you have a good day [DATE] babe? Fan Hi (FAN NAME), I'm doing good babe :) …" at bounding box center [873, 388] width 404 height 237
drag, startPoint x: 807, startPoint y: 284, endPoint x: 921, endPoint y: 455, distance: 205.5
click at [921, 455] on div "Did you have a good day [DATE] babe? Fan Hi (FAN NAME), I'm doing good babe :) …" at bounding box center [873, 388] width 404 height 237
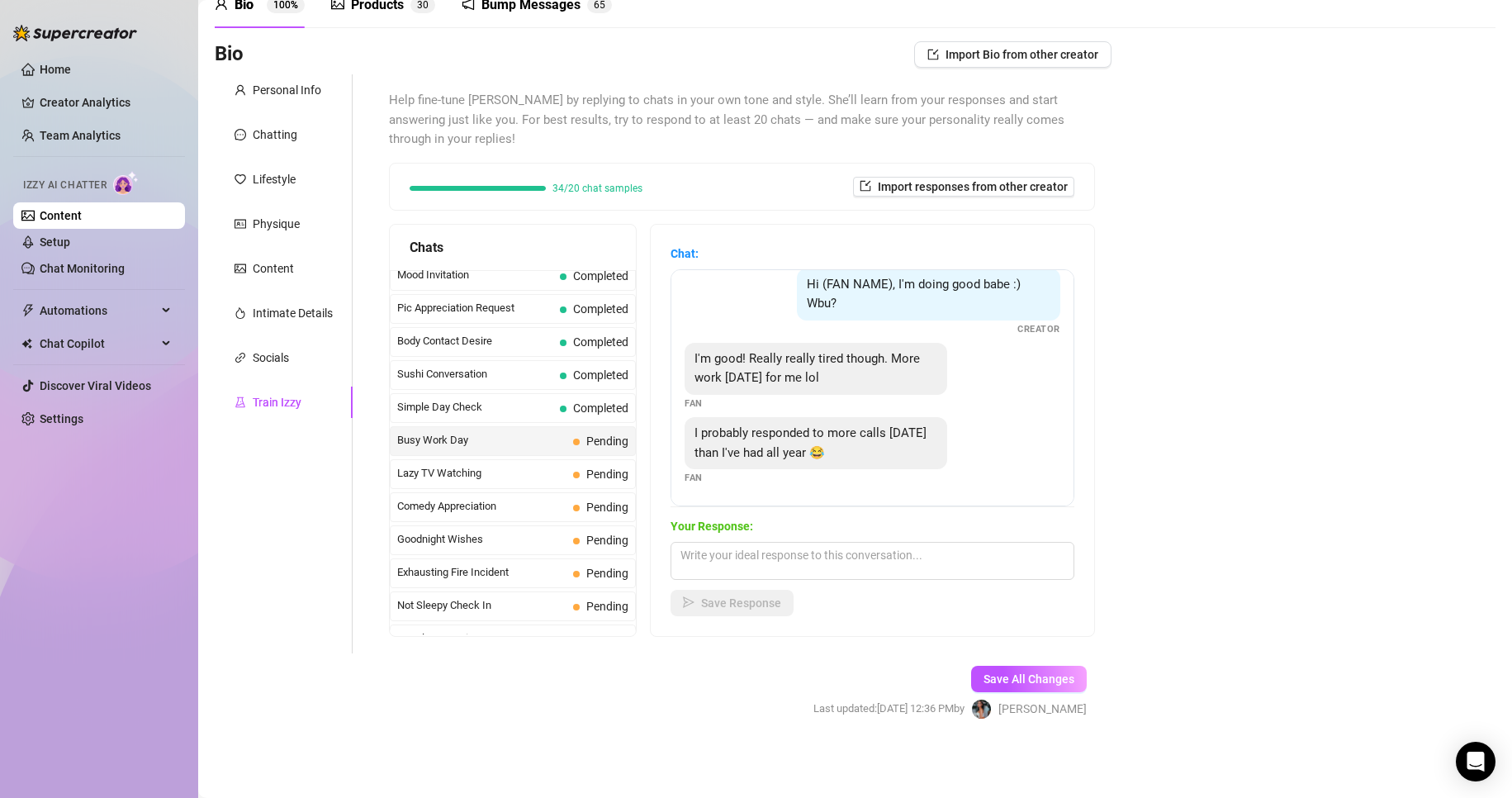
click at [1402, 582] on div "Bio Import Bio from other creator Personal Info Chatting Lifestyle Physique Con…" at bounding box center [855, 395] width 1281 height 707
click at [969, 572] on textarea at bounding box center [873, 560] width 404 height 38
paste textarea "sounds exhausting! You better let me spoil you a little to make up for it 😈💦""
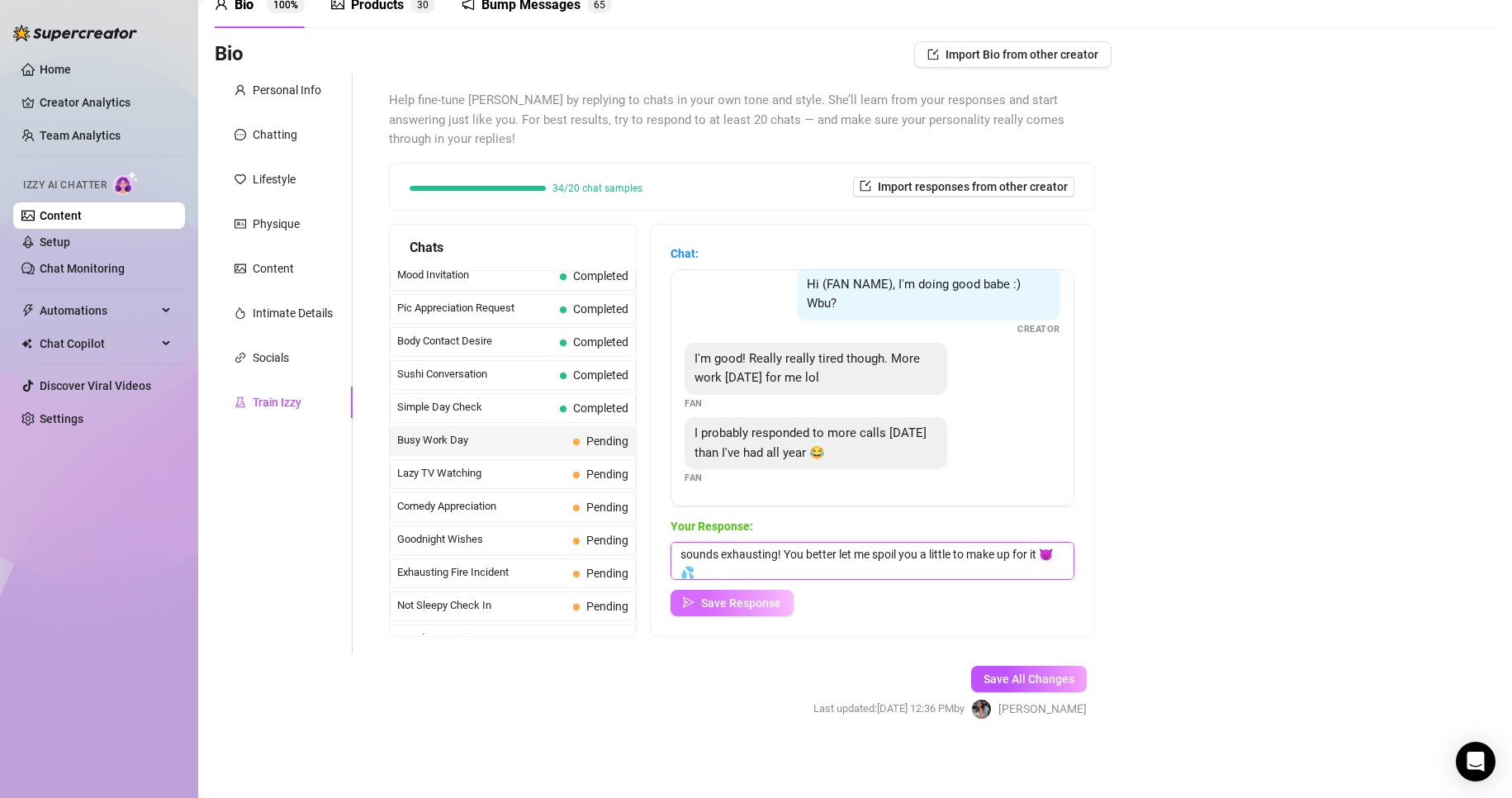
type textarea "sounds exhausting! You better let me spoil you a little to make up for it 😈💦"
click at [782, 600] on span "Save Response" at bounding box center [740, 602] width 80 height 13
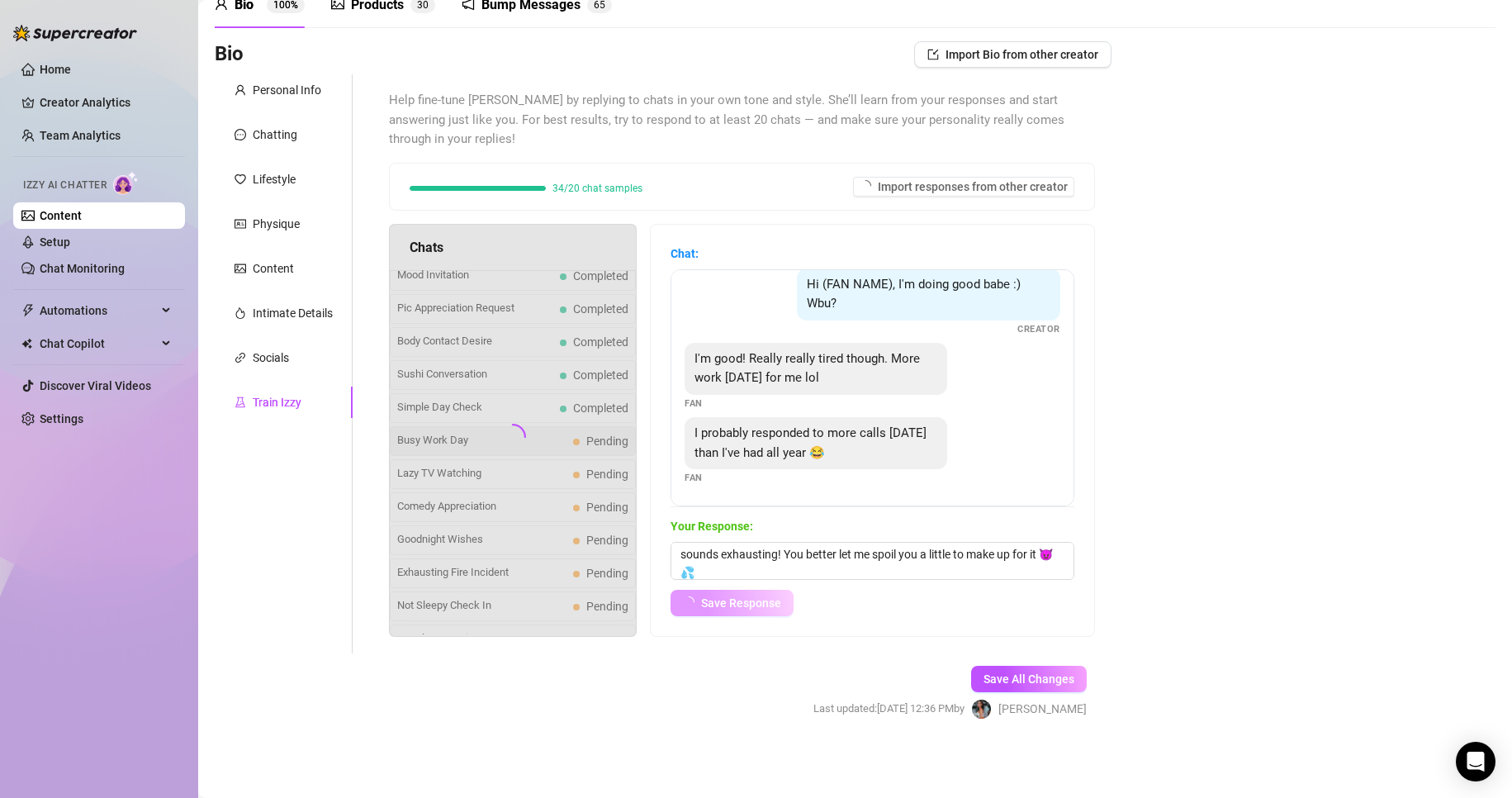
scroll to position [69, 0]
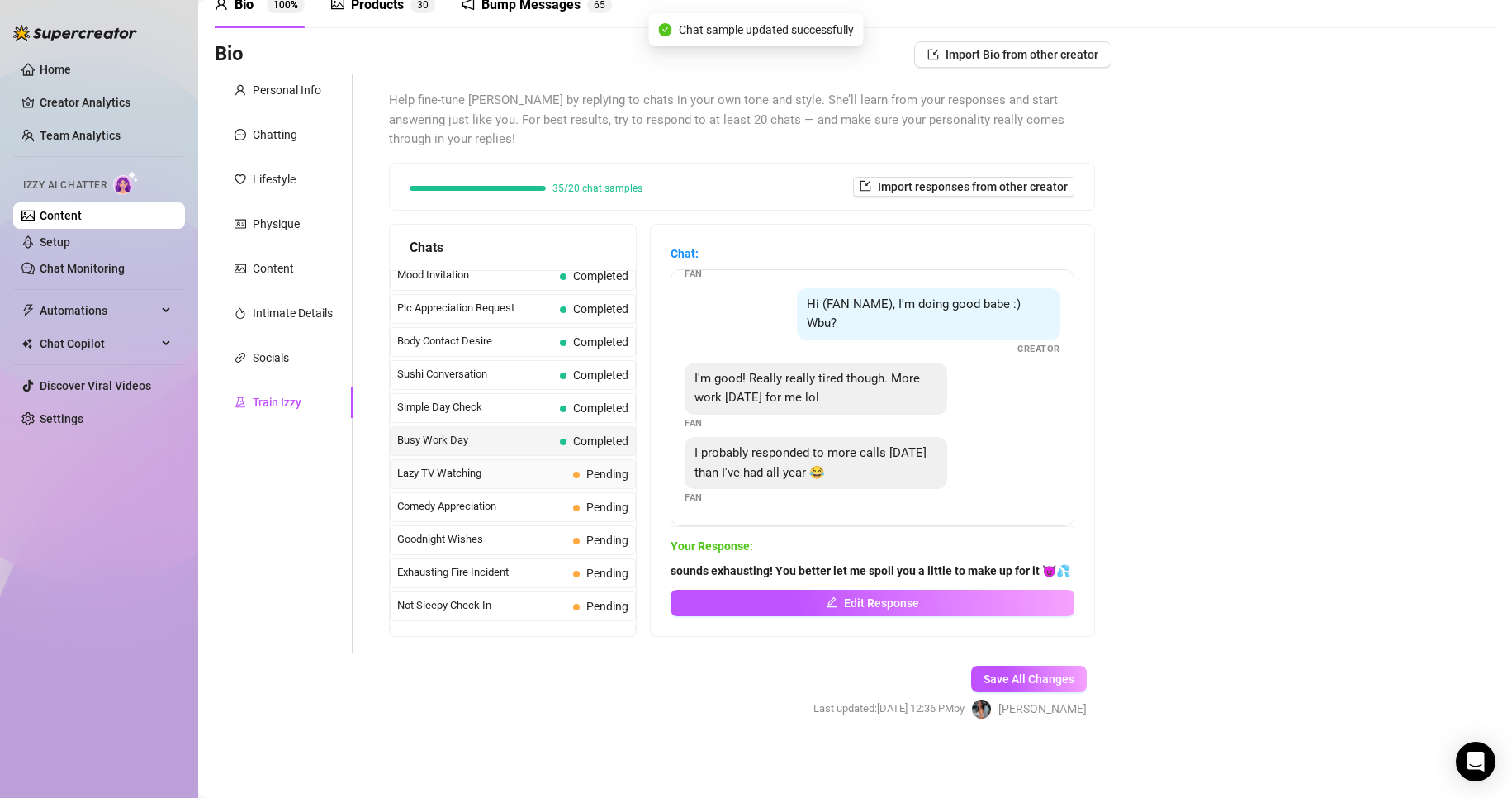
click at [617, 470] on span "Pending" at bounding box center [607, 474] width 42 height 13
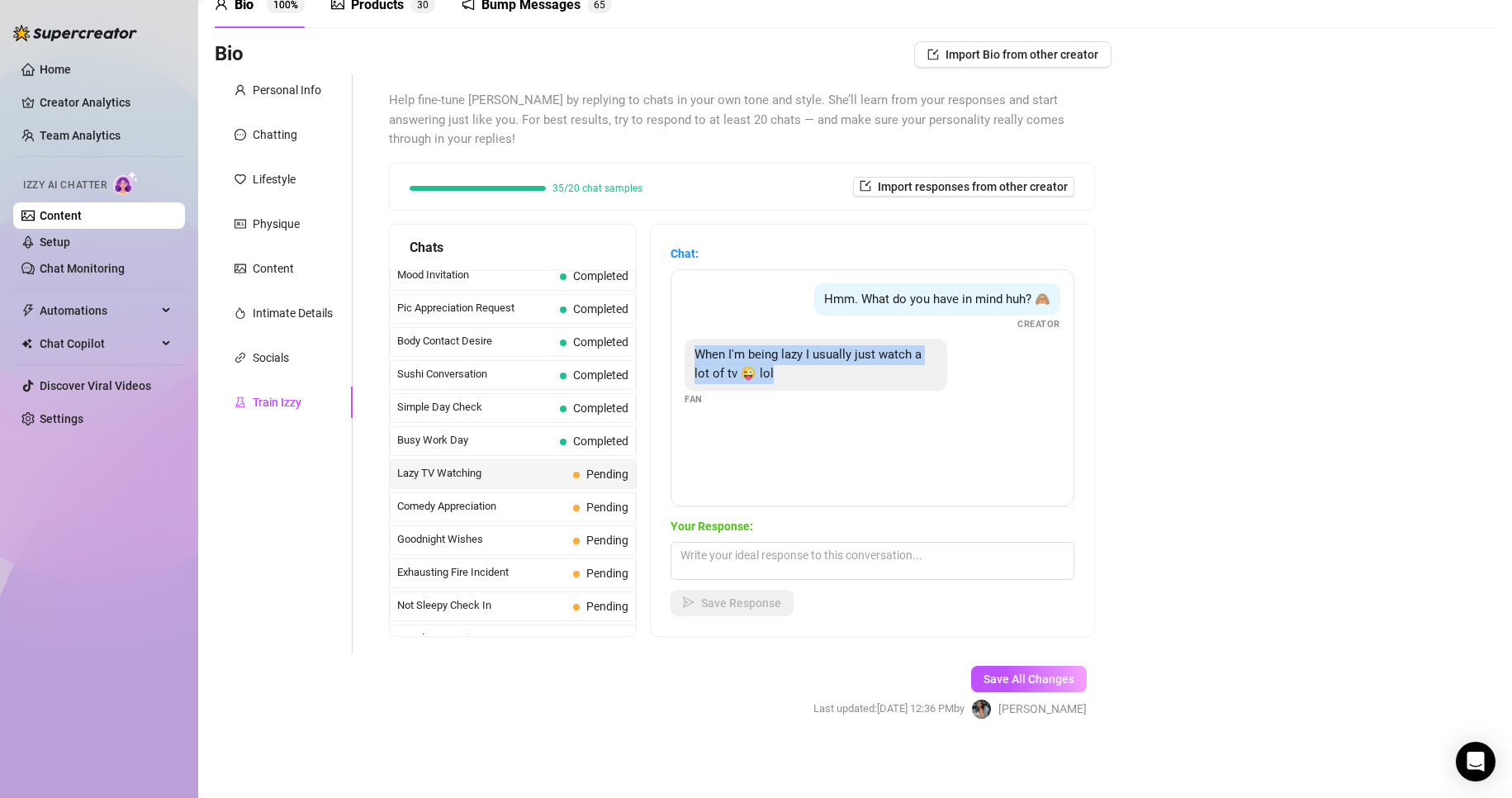
drag, startPoint x: 712, startPoint y: 373, endPoint x: 807, endPoint y: 417, distance: 104.7
click at [807, 406] on div "When I'm being lazy I usually just watch a lot of tv 😜 lol Fan" at bounding box center [872, 373] width 376 height 68
drag, startPoint x: 812, startPoint y: 291, endPoint x: 887, endPoint y: 411, distance: 141.5
click at [887, 411] on div "Hmm. What do you have in mind huh? 🙈 Creator When I'm being lazy I usually just…" at bounding box center [873, 388] width 404 height 237
click at [792, 384] on div "When I'm being lazy I usually just watch a lot of tv 😜 lol" at bounding box center [816, 365] width 263 height 52
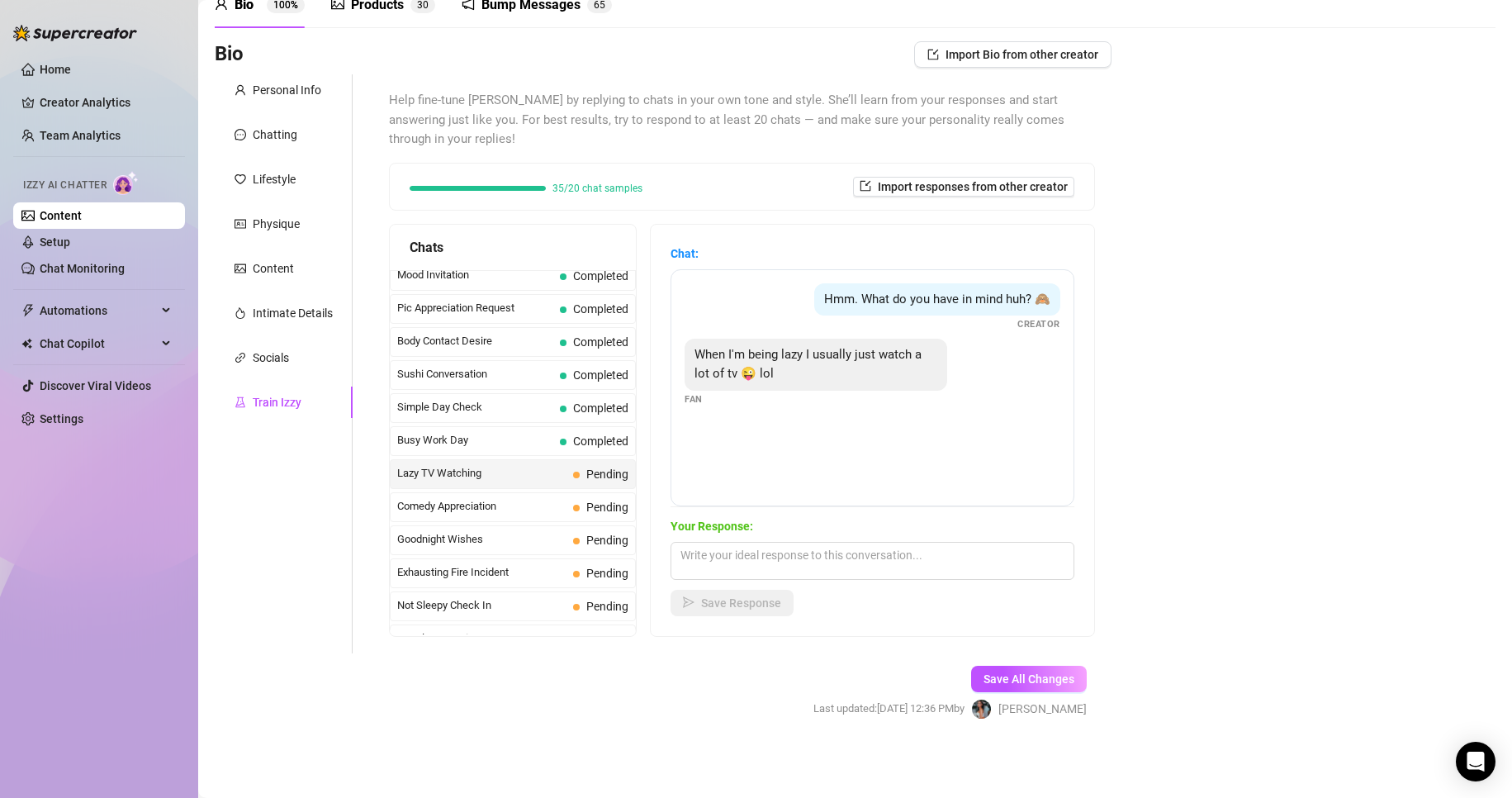
click at [782, 378] on span "When I'm being lazy I usually just watch a lot of tv 😜 lol" at bounding box center [807, 365] width 227 height 35
click at [1400, 666] on div "Bio Import Bio from other creator Personal Info Chatting Lifestyle Physique Con…" at bounding box center [855, 395] width 1281 height 707
click at [1030, 553] on textarea at bounding box center [873, 560] width 404 height 38
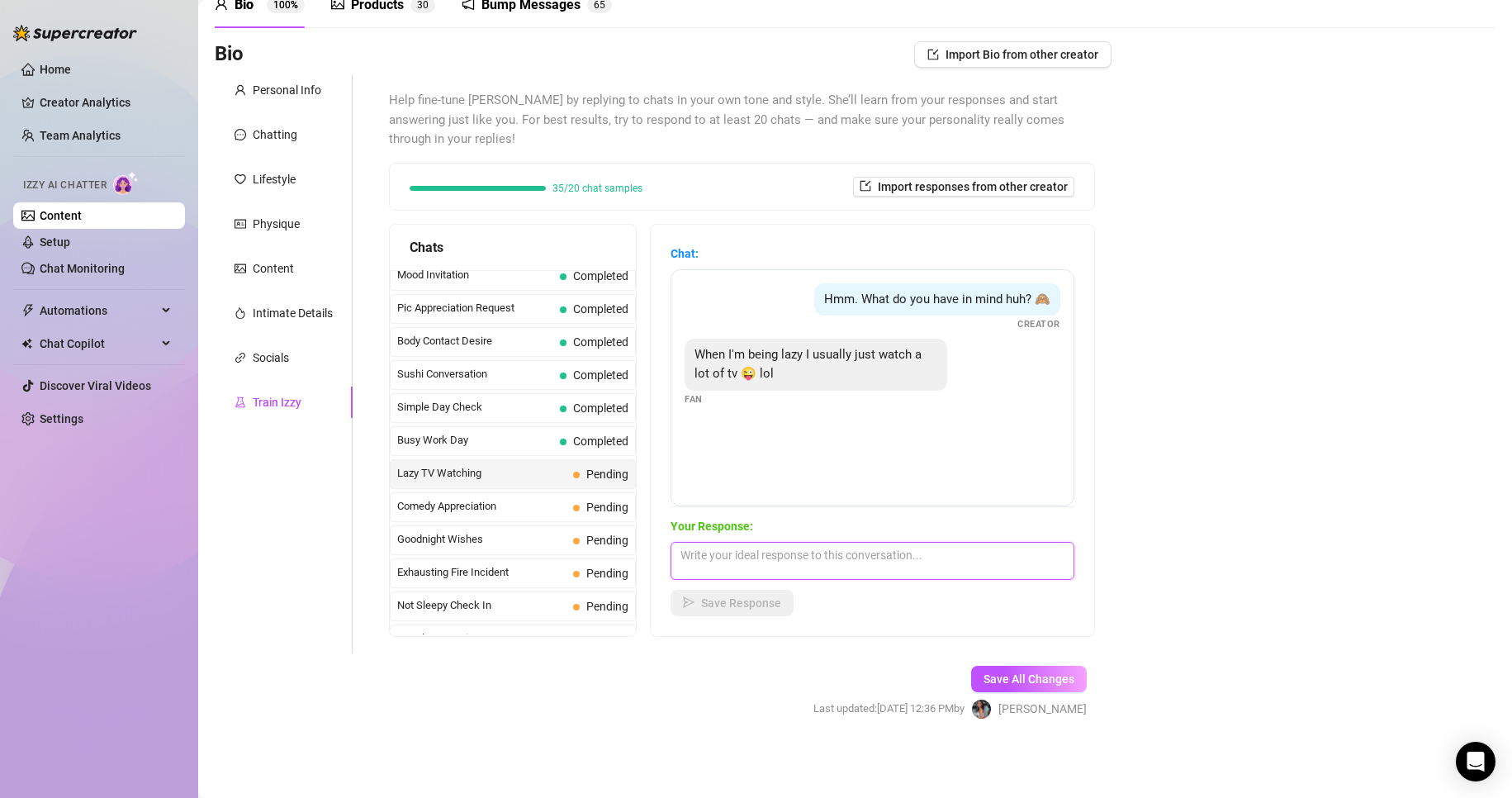
paste textarea "sounds perfect… I’d love to make your lazy day a little more interesting 😈💦""
type textarea "sounds perfect… I’d love to make your lazy day a little more interesting 😈💦"
click at [729, 599] on span "Save Response" at bounding box center [740, 602] width 80 height 13
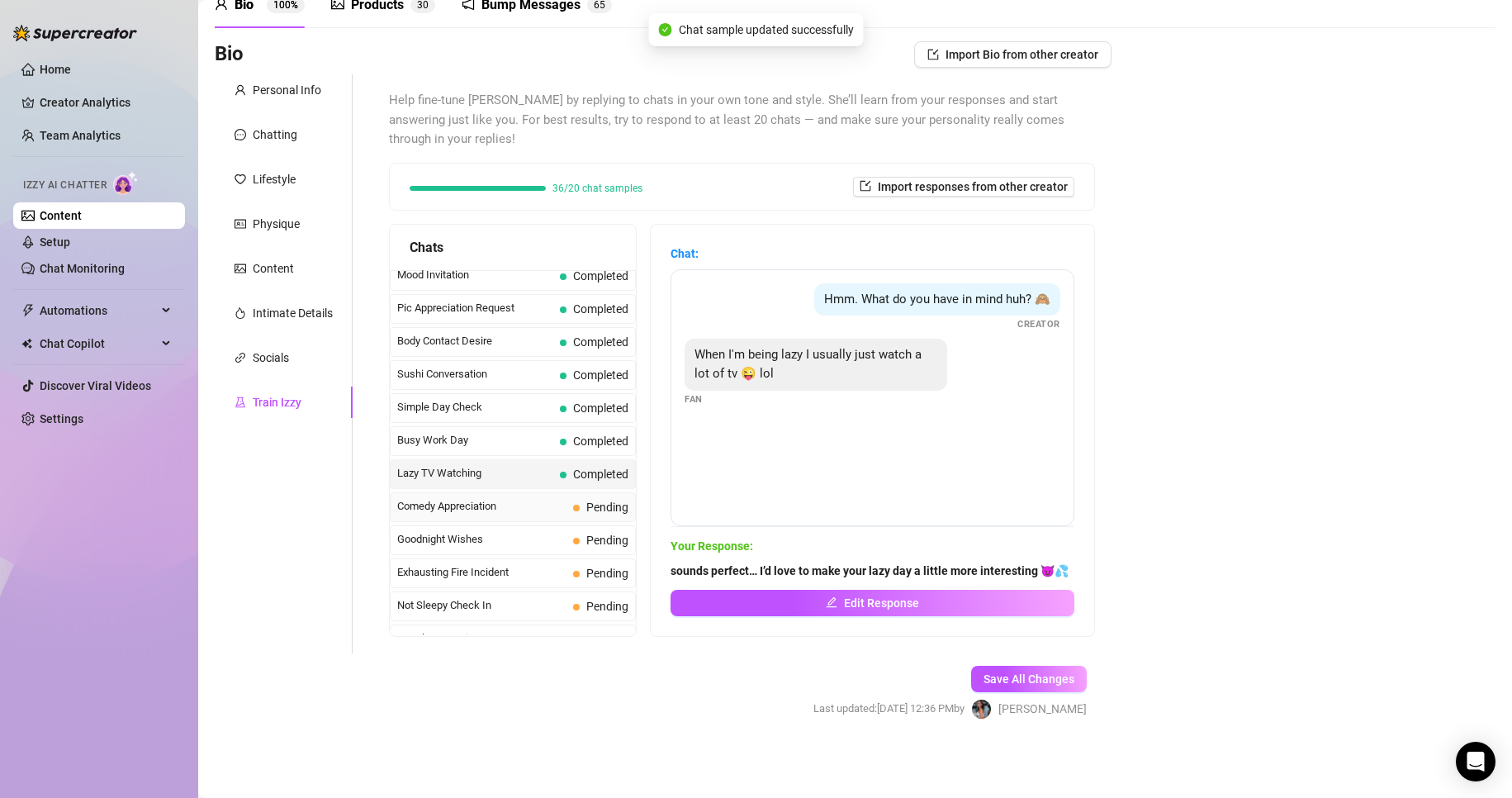
click at [587, 505] on span "Pending" at bounding box center [607, 507] width 42 height 13
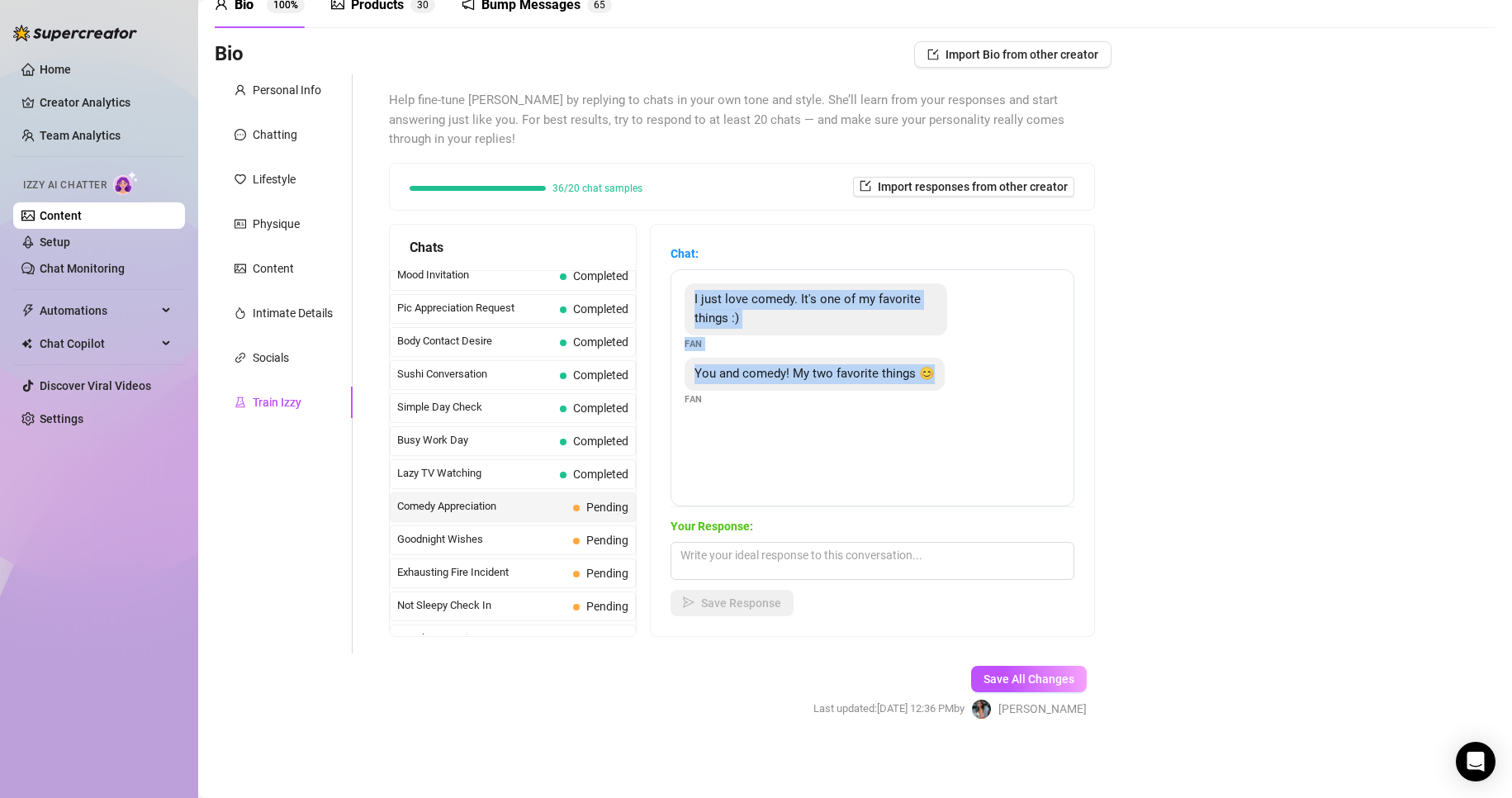
drag, startPoint x: 708, startPoint y: 297, endPoint x: 875, endPoint y: 391, distance: 191.6
click at [875, 391] on div "I just love comedy. It's one of my favorite things :) Fan You and comedy! My tw…" at bounding box center [873, 388] width 404 height 237
click at [1457, 700] on div "Bio Import Bio from other creator Personal Info Chatting Lifestyle Physique Con…" at bounding box center [855, 395] width 1281 height 707
click at [1020, 588] on div "Your Response: Save Response" at bounding box center [873, 567] width 404 height 99
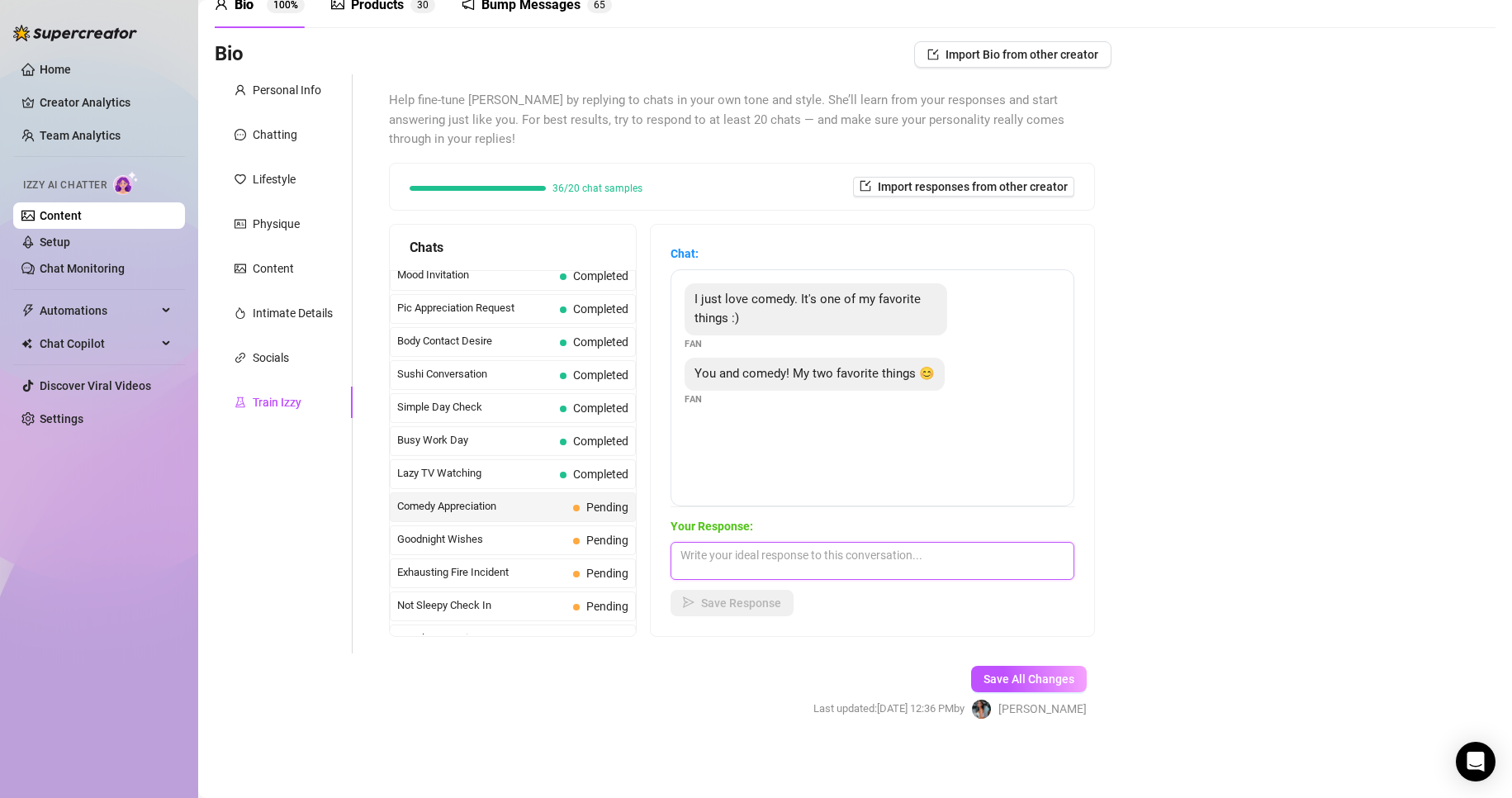
click at [1021, 577] on textarea at bounding box center [873, 560] width 404 height 38
paste textarea "ell, lucky for you, I can make you laugh… and maybe a little naughty too 😈💦""
click at [697, 549] on textarea "ell, lucky for you, I can make you laugh… and maybe a little naughty too 😈💦" at bounding box center [873, 560] width 404 height 38
type textarea "well, lucky for you, I can make you laugh… and maybe a little naughty too 😈💦"
click at [737, 609] on span "Save Response" at bounding box center [740, 602] width 80 height 13
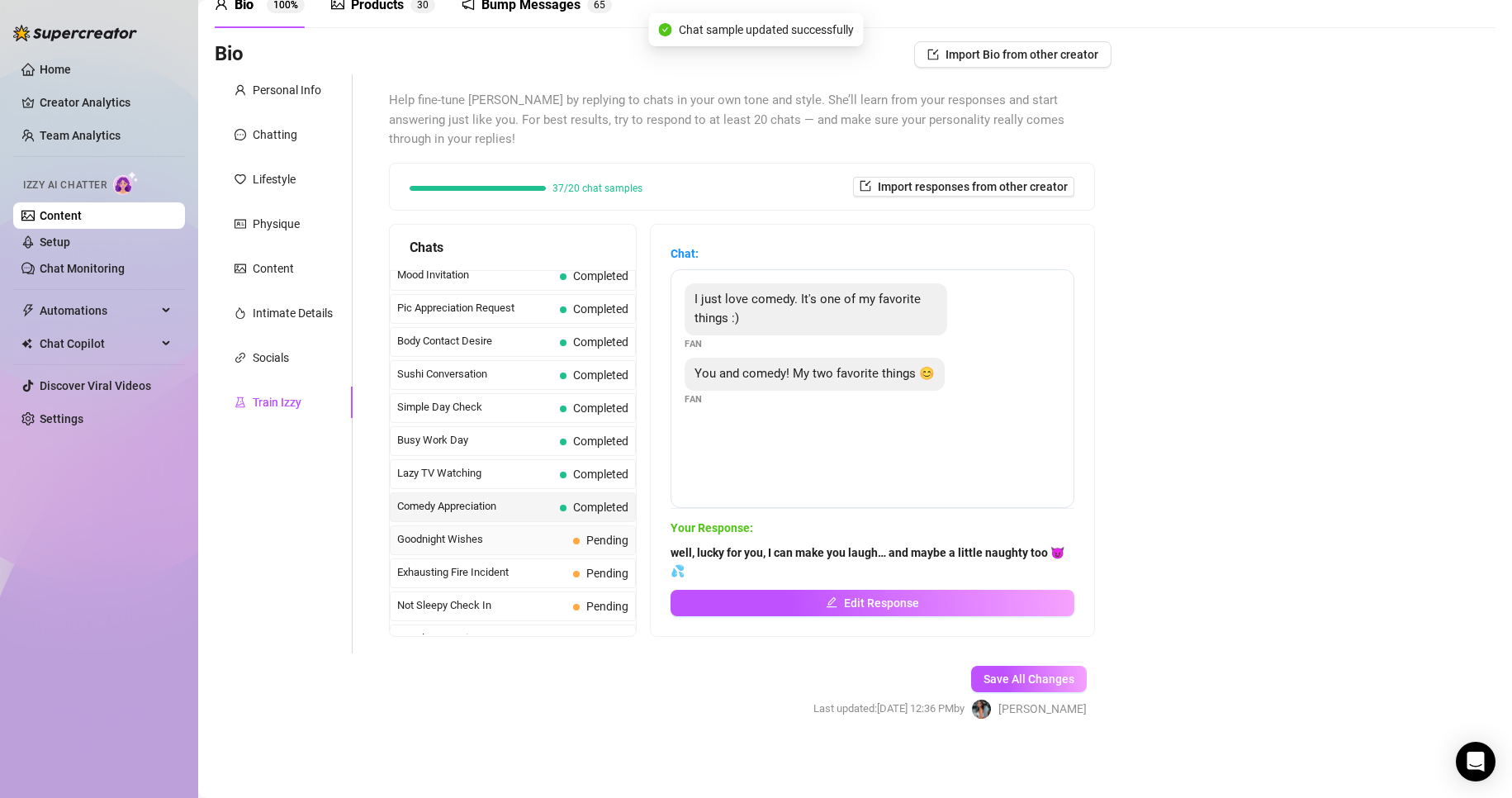
click at [599, 544] on span "Pending" at bounding box center [607, 540] width 42 height 13
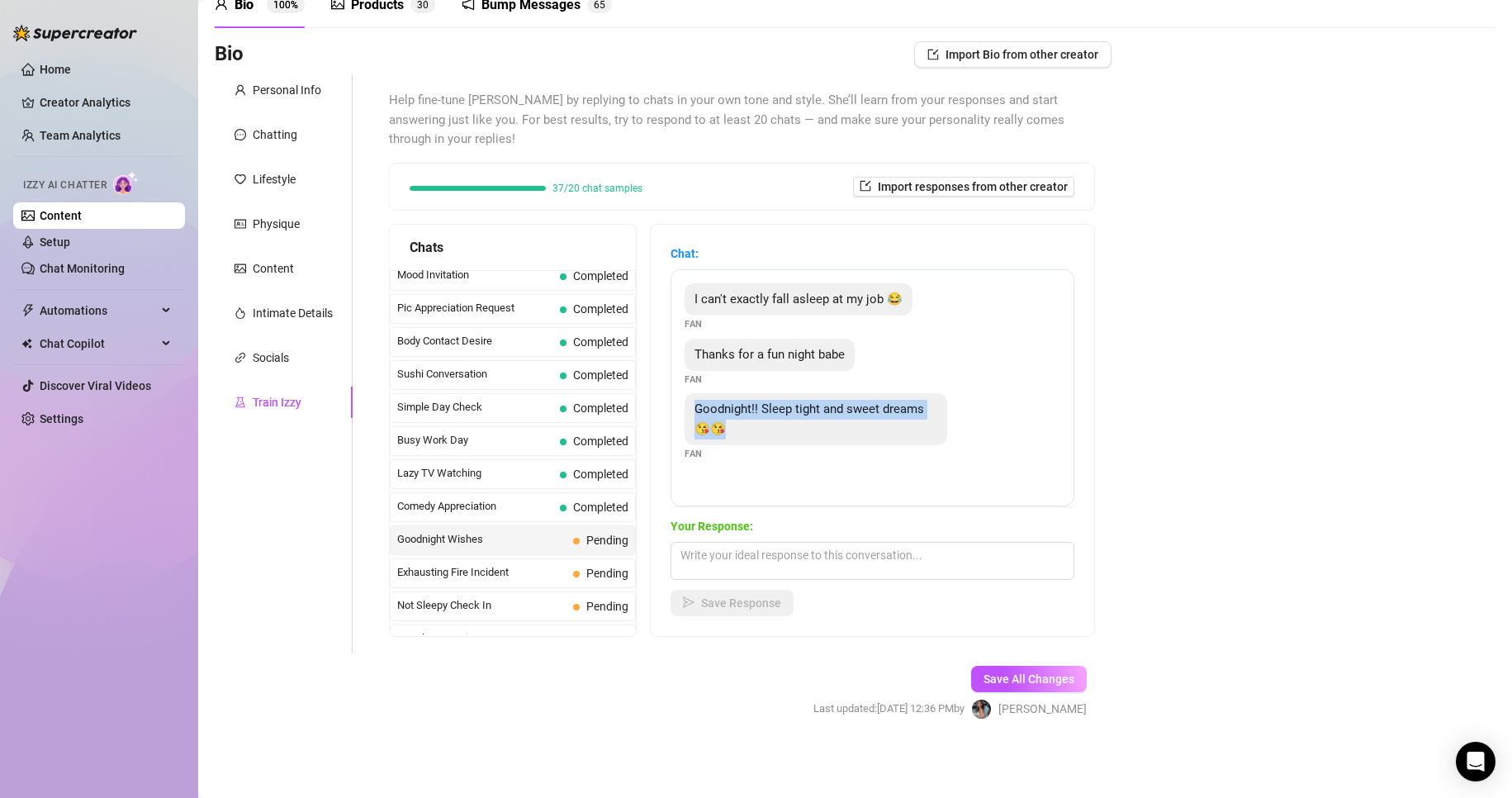
drag, startPoint x: 707, startPoint y: 409, endPoint x: 807, endPoint y: 433, distance: 102.8
click at [807, 433] on div "Goodnight!! Sleep tight and sweet dreams 😘😘" at bounding box center [816, 419] width 263 height 52
click at [1266, 700] on div "Bio Import Bio from other creator Personal Info Chatting Lifestyle Physique Con…" at bounding box center [855, 395] width 1281 height 707
click at [935, 547] on textarea at bounding box center [873, 560] width 404 height 38
paste textarea "Can’t wait to hear from you [DATE] 😏💖""
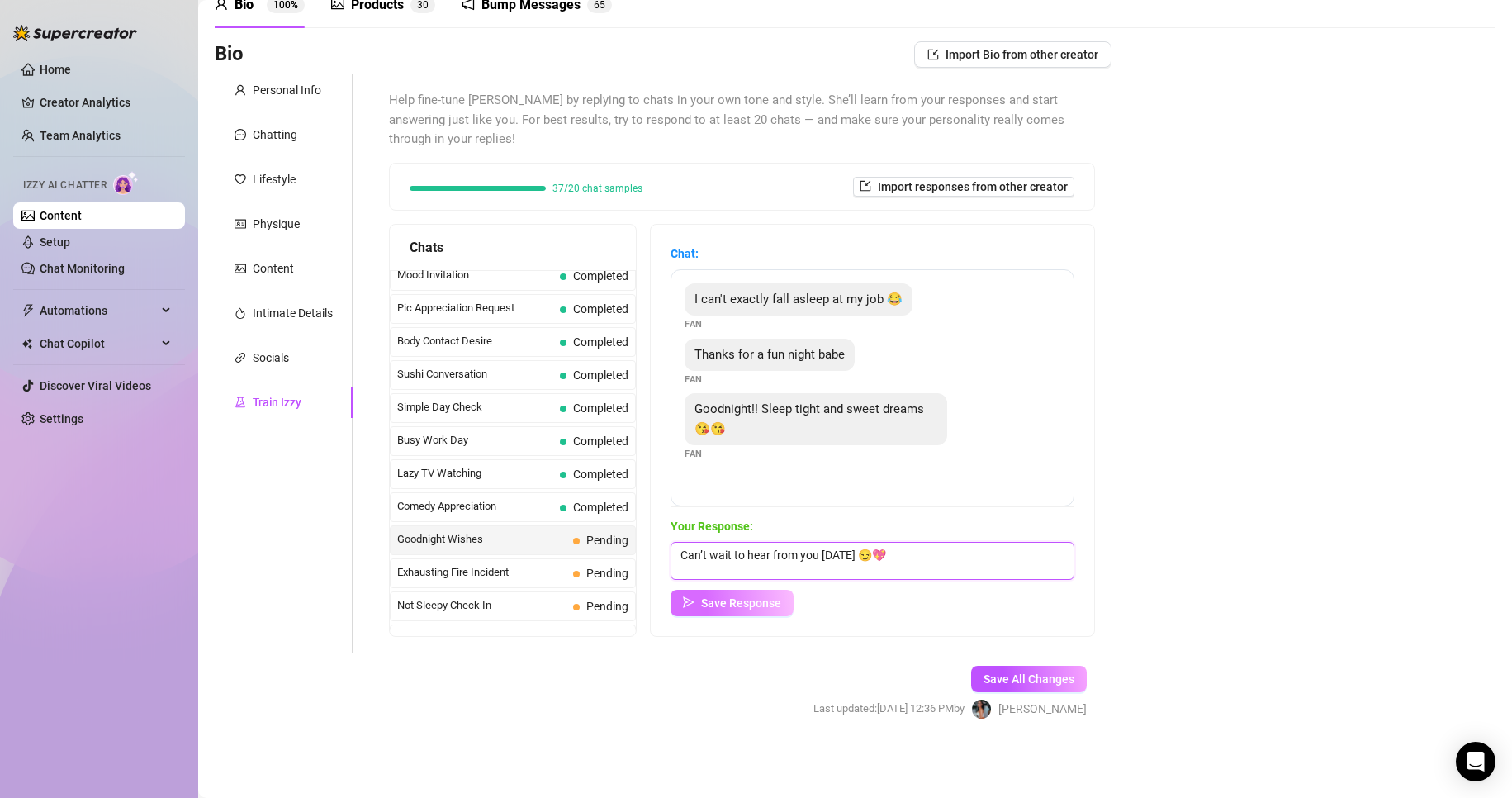
type textarea "Can’t wait to hear from you [DATE] 😏💖"
click at [735, 610] on button "Save Response" at bounding box center [732, 602] width 123 height 27
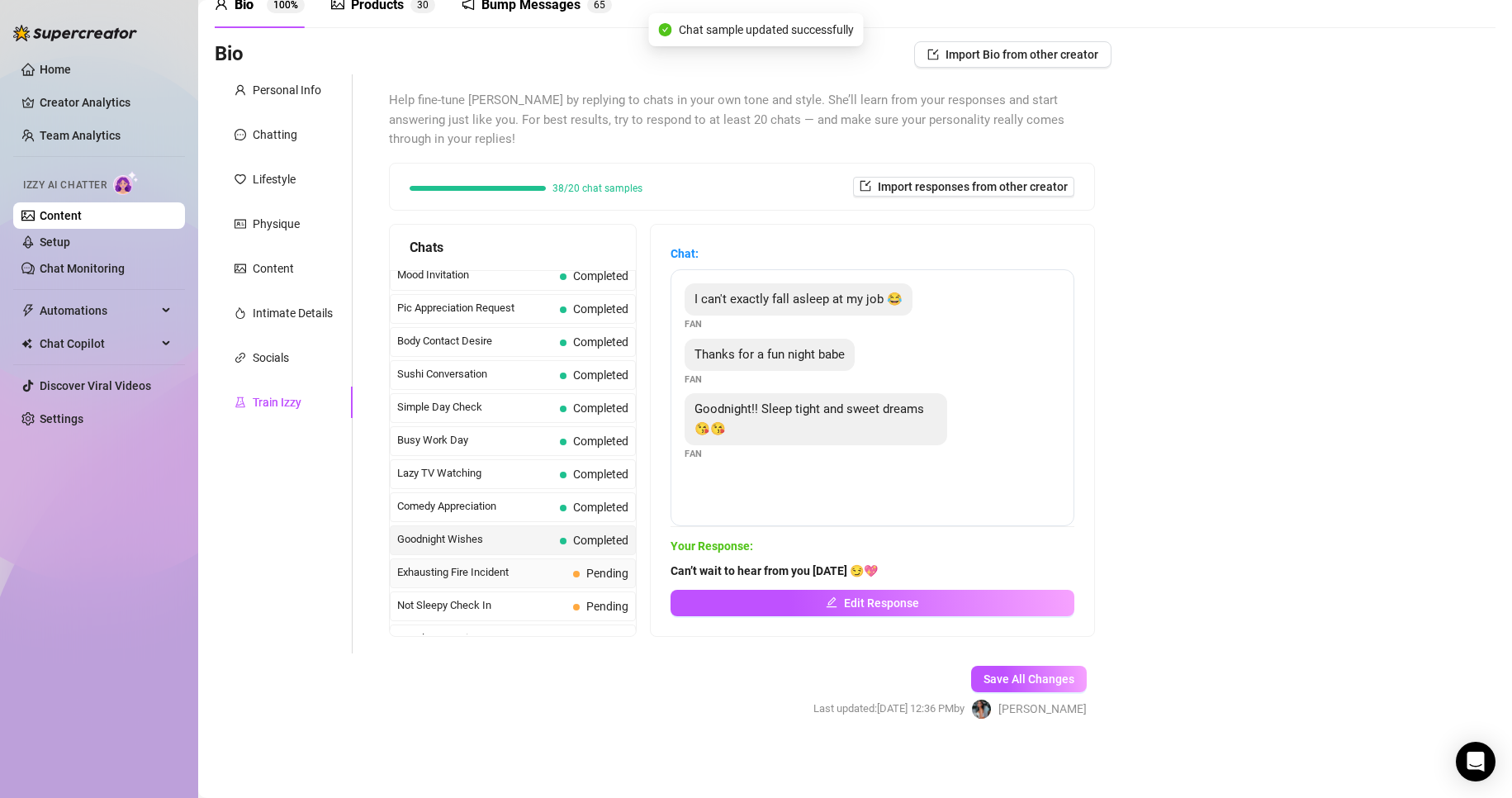
click at [552, 577] on span "Exhausting Fire Incident" at bounding box center [481, 572] width 169 height 17
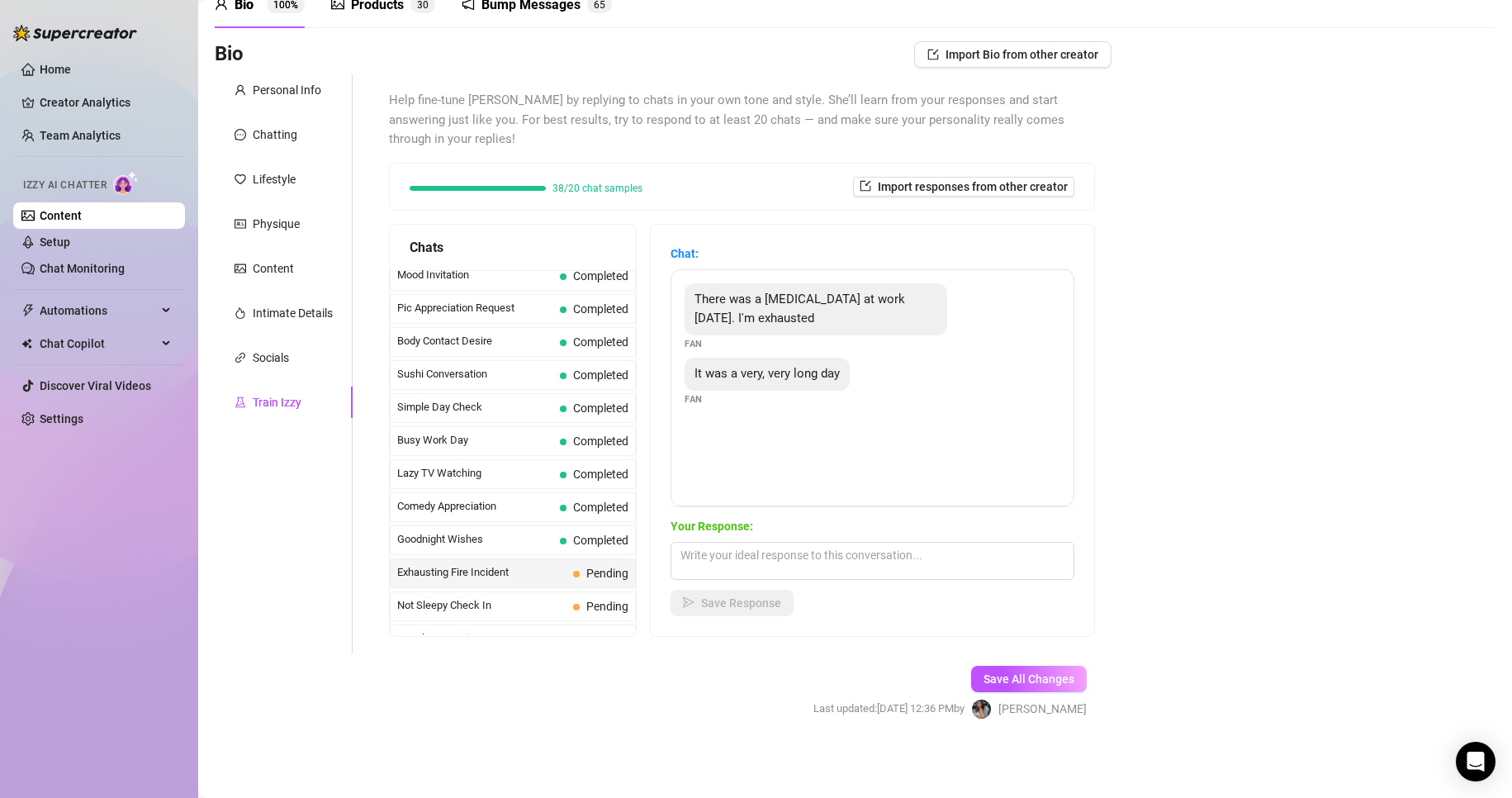
click at [709, 370] on span "It was a very, very long day" at bounding box center [767, 373] width 145 height 15
click at [708, 369] on span "It was a very, very long day" at bounding box center [767, 373] width 145 height 15
drag, startPoint x: 705, startPoint y: 291, endPoint x: 864, endPoint y: 404, distance: 195.1
click at [864, 404] on div "There was a [MEDICAL_DATA] at work [DATE]. I'm exhausted Fan It was a very, ver…" at bounding box center [873, 388] width 404 height 237
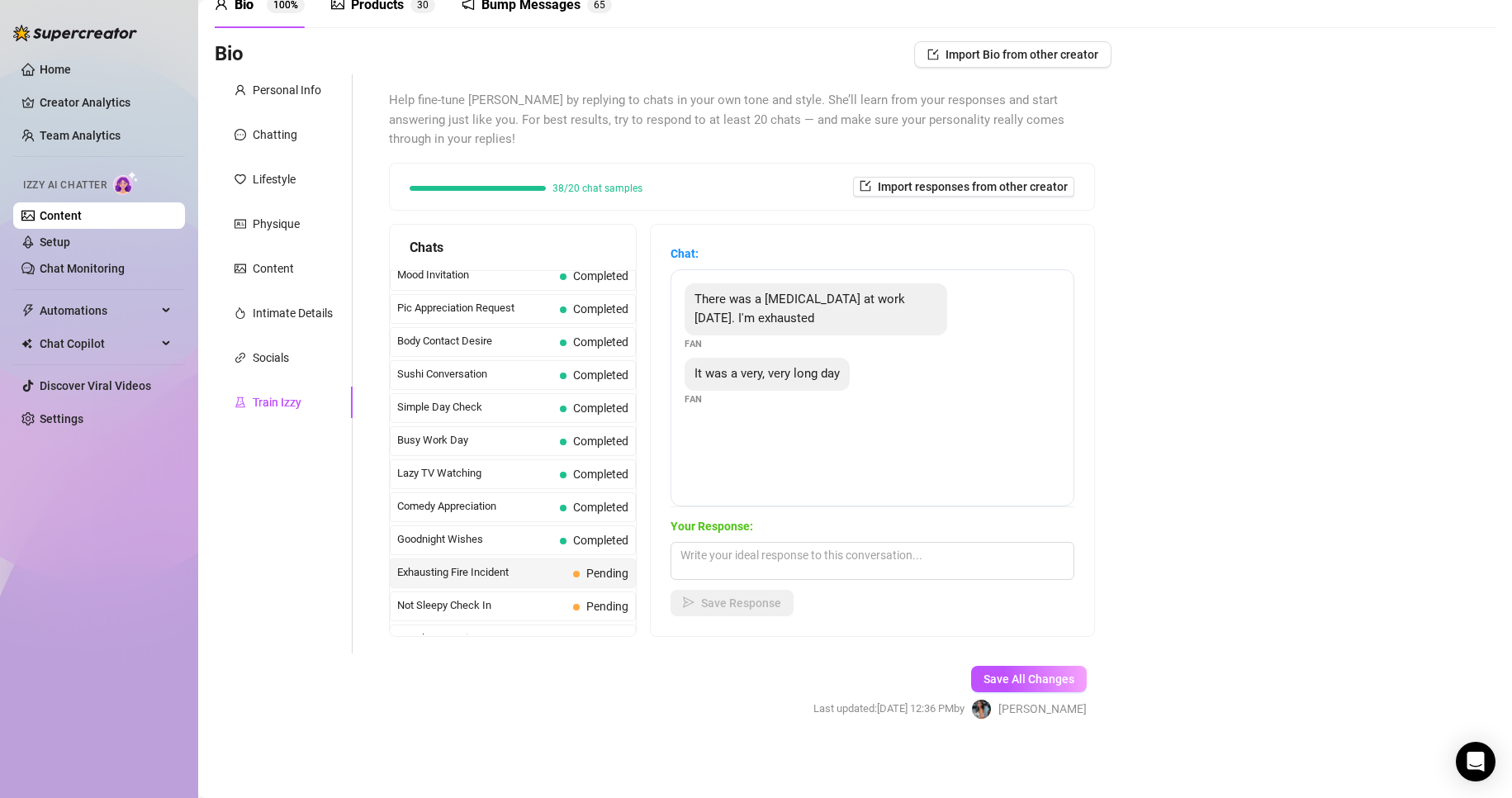
click at [1394, 661] on div "Bio Import Bio from other creator Personal Info Chatting Lifestyle Physique Con…" at bounding box center [855, 395] width 1281 height 707
click at [897, 549] on textarea at bounding box center [873, 560] width 404 height 38
paste textarea "babe, that sounds intense… I’m glad you’re okay 😌💖 You definitely deserve some …"
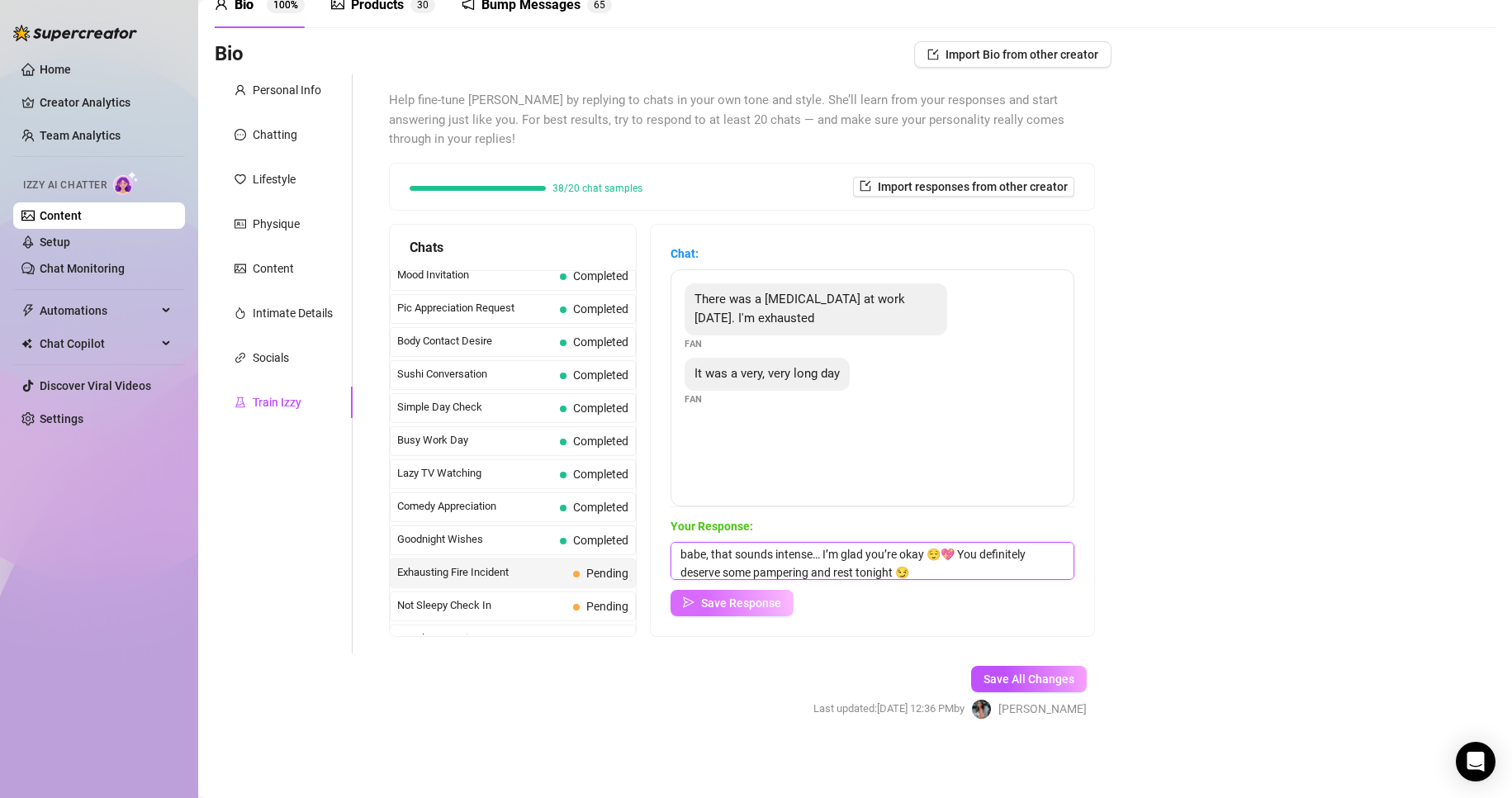
type textarea "babe, that sounds intense… I’m glad you’re okay 😌💖 You definitely deserve some …"
click at [713, 598] on button "Save Response" at bounding box center [732, 602] width 123 height 27
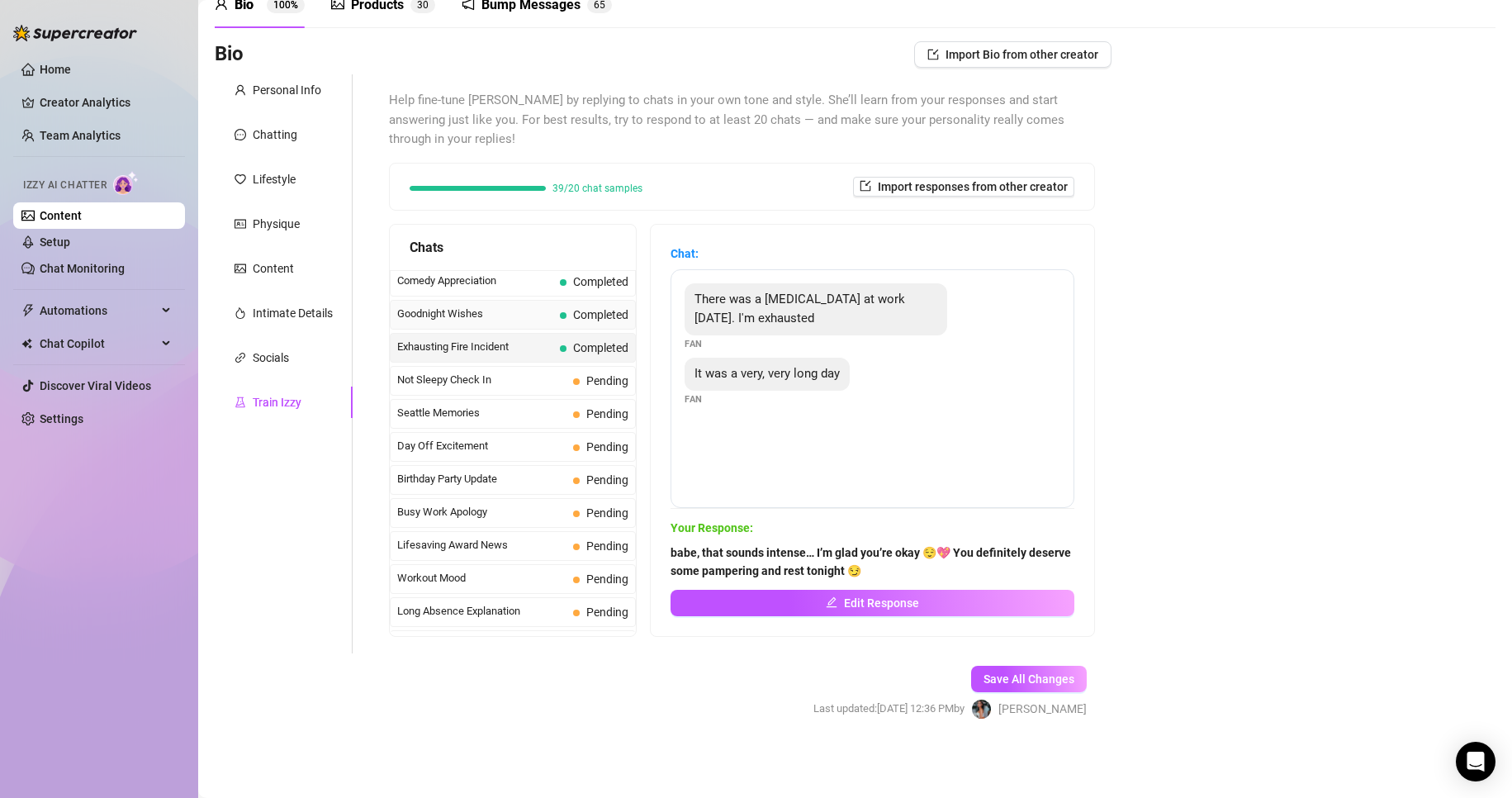
scroll to position [1191, 0]
click at [568, 394] on div "Not Sleepy Check In Pending" at bounding box center [513, 381] width 246 height 29
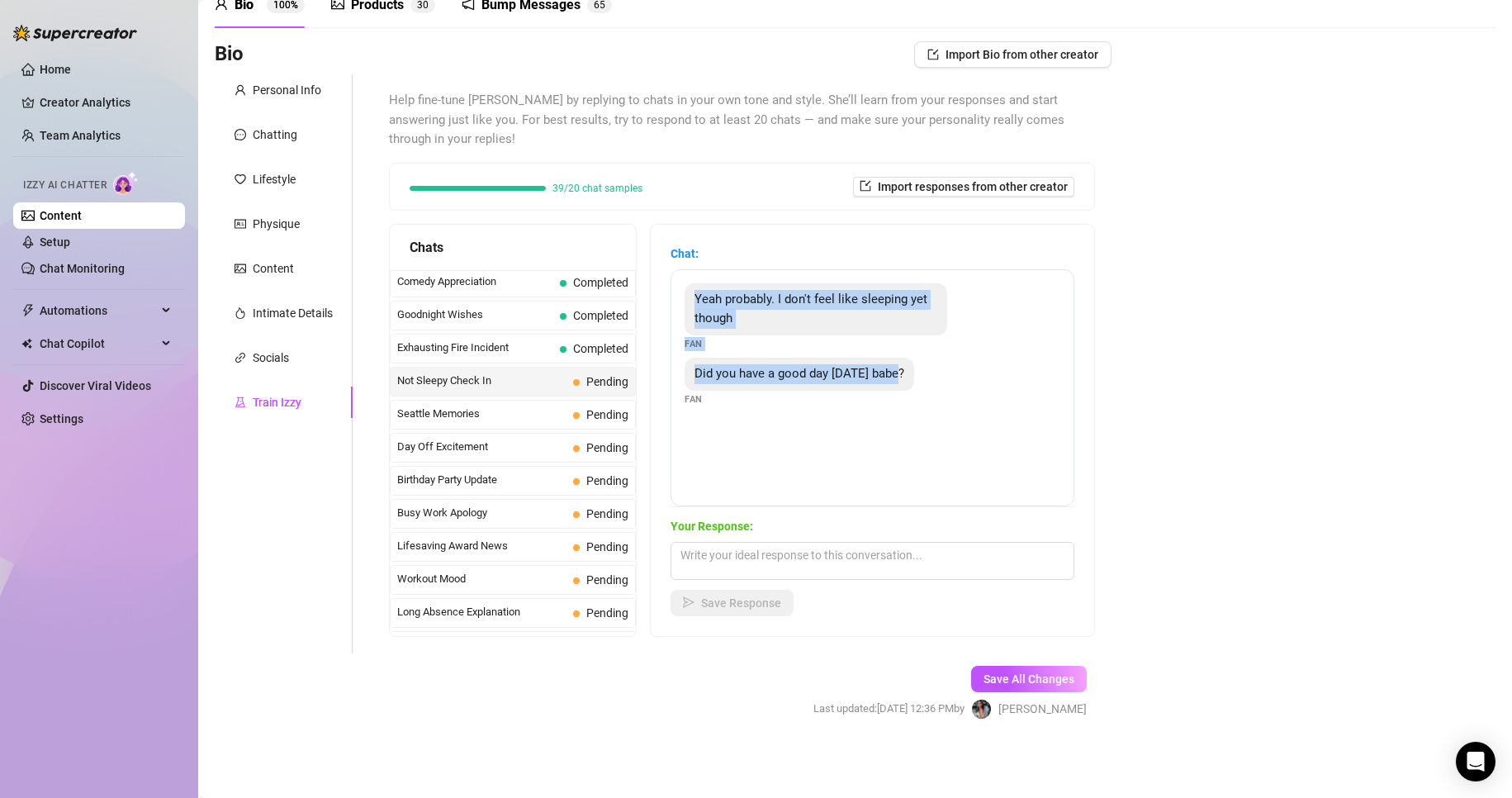
drag, startPoint x: 705, startPoint y: 298, endPoint x: 944, endPoint y: 403, distance: 261.0
click at [944, 403] on div "Yeah probably. I don't feel like sleeping yet though Fan Did you have a good da…" at bounding box center [873, 388] width 404 height 237
click at [1170, 655] on div "Bio Import Bio from other creator Personal Info Chatting Lifestyle Physique Con…" at bounding box center [855, 395] width 1281 height 707
click at [939, 554] on textarea at bounding box center [873, 560] width 404 height 38
paste textarea "Hey 😘 my day was good, but hearing from you just made it better 😏💖… how about y…"
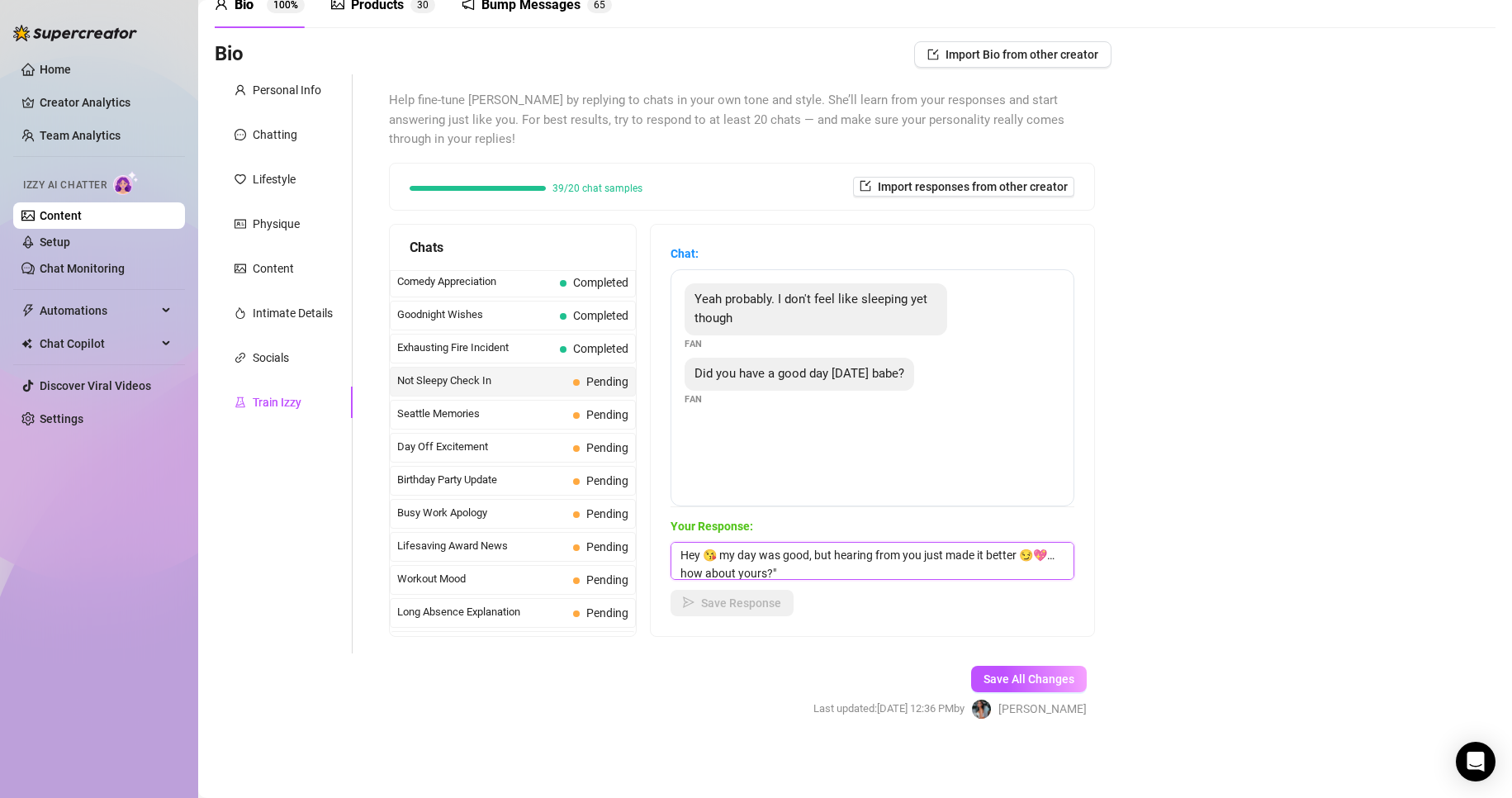
scroll to position [1, 0]
type textarea "Hey 😘 my day was good, but hearing from you just made it better 😏💖… how about y…"
click at [782, 611] on button "Save Response" at bounding box center [732, 602] width 123 height 27
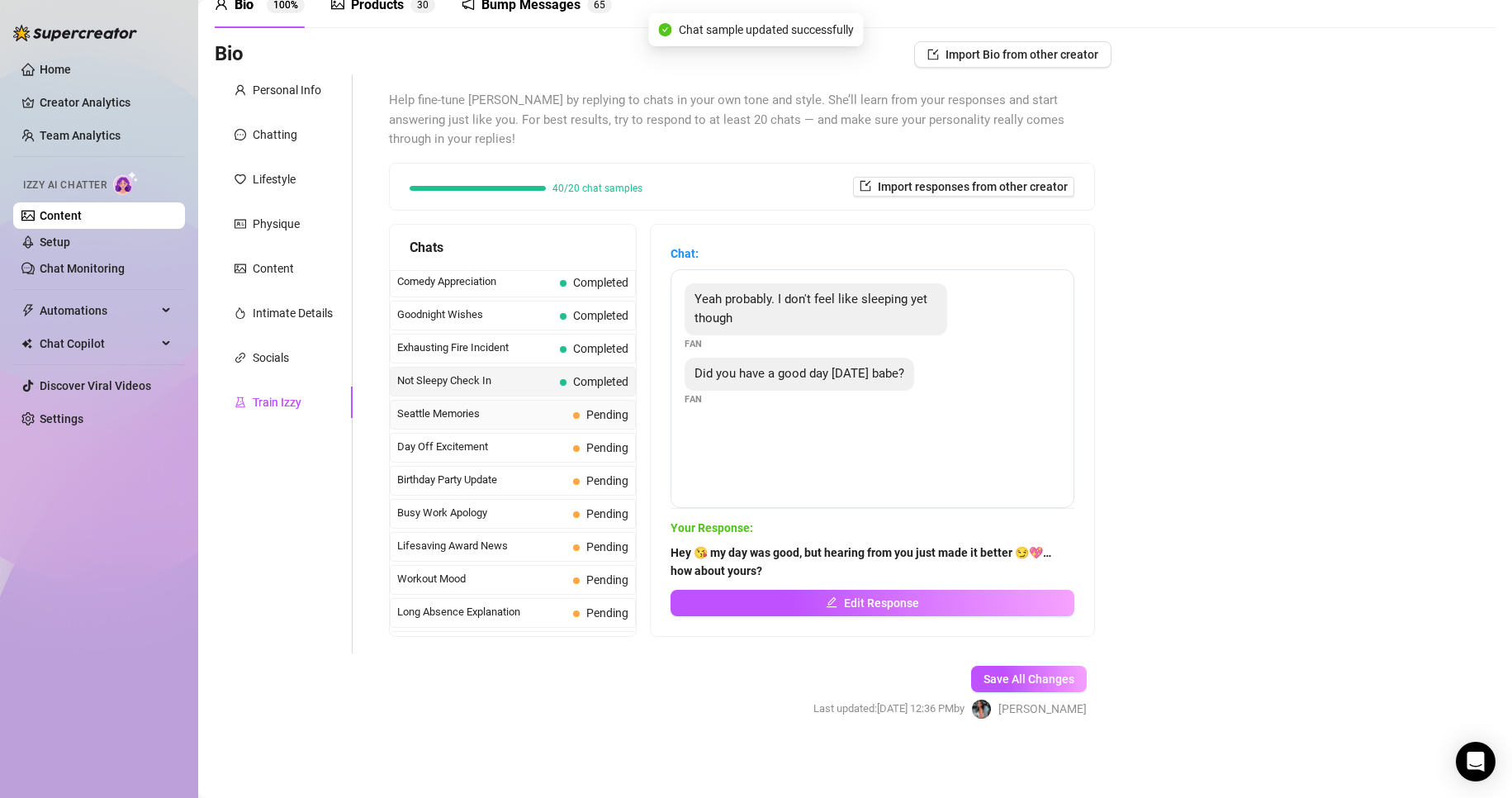
click at [614, 417] on span "Pending" at bounding box center [607, 414] width 42 height 13
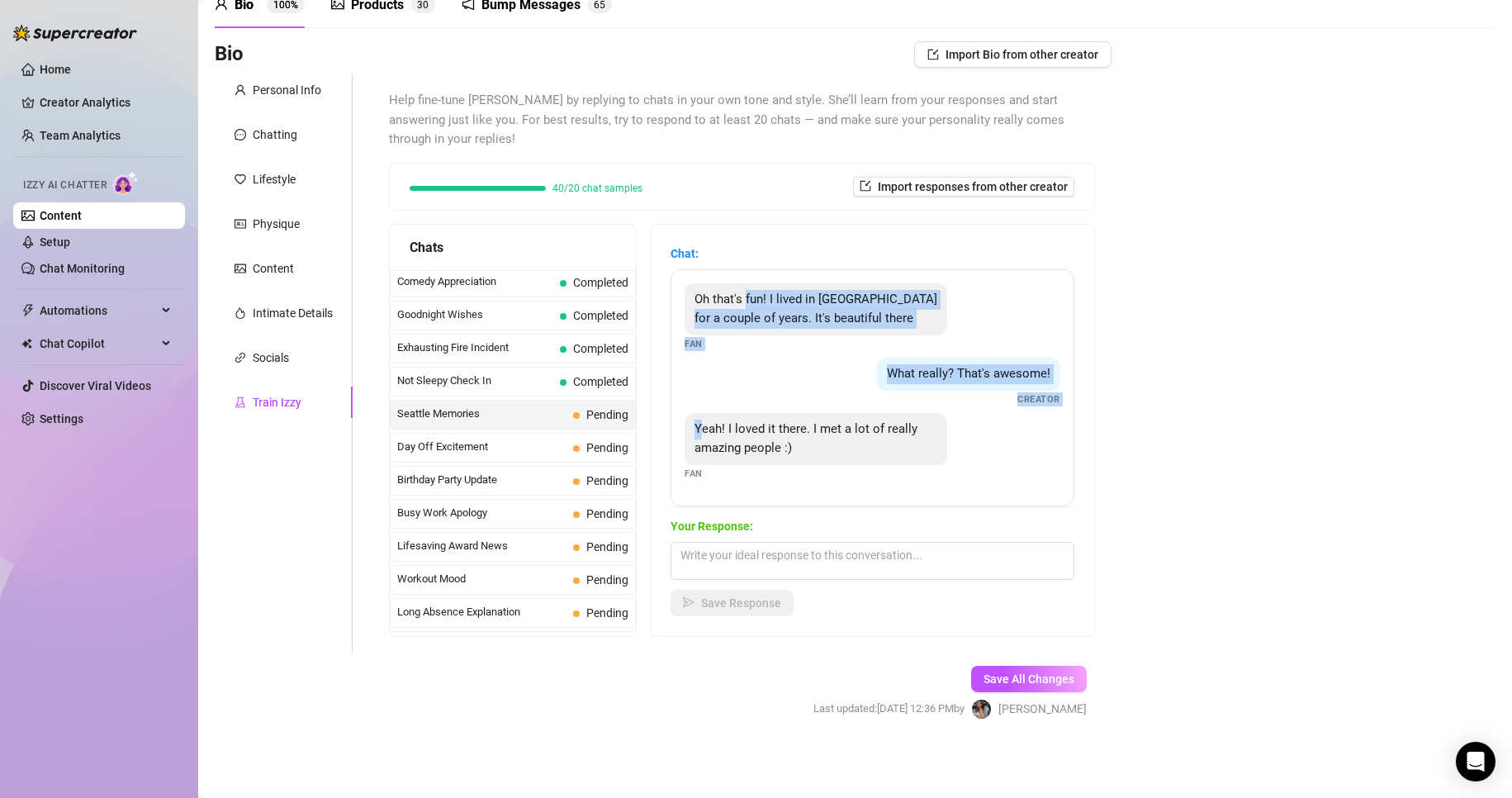
drag, startPoint x: 714, startPoint y: 434, endPoint x: 763, endPoint y: 287, distance: 155.0
click at [763, 287] on div "Oh that's fun! I lived in [GEOGRAPHIC_DATA] for a couple of years. It's beautif…" at bounding box center [873, 388] width 404 height 237
click at [780, 374] on div "What really? That's awesome! Creator" at bounding box center [872, 381] width 376 height 49
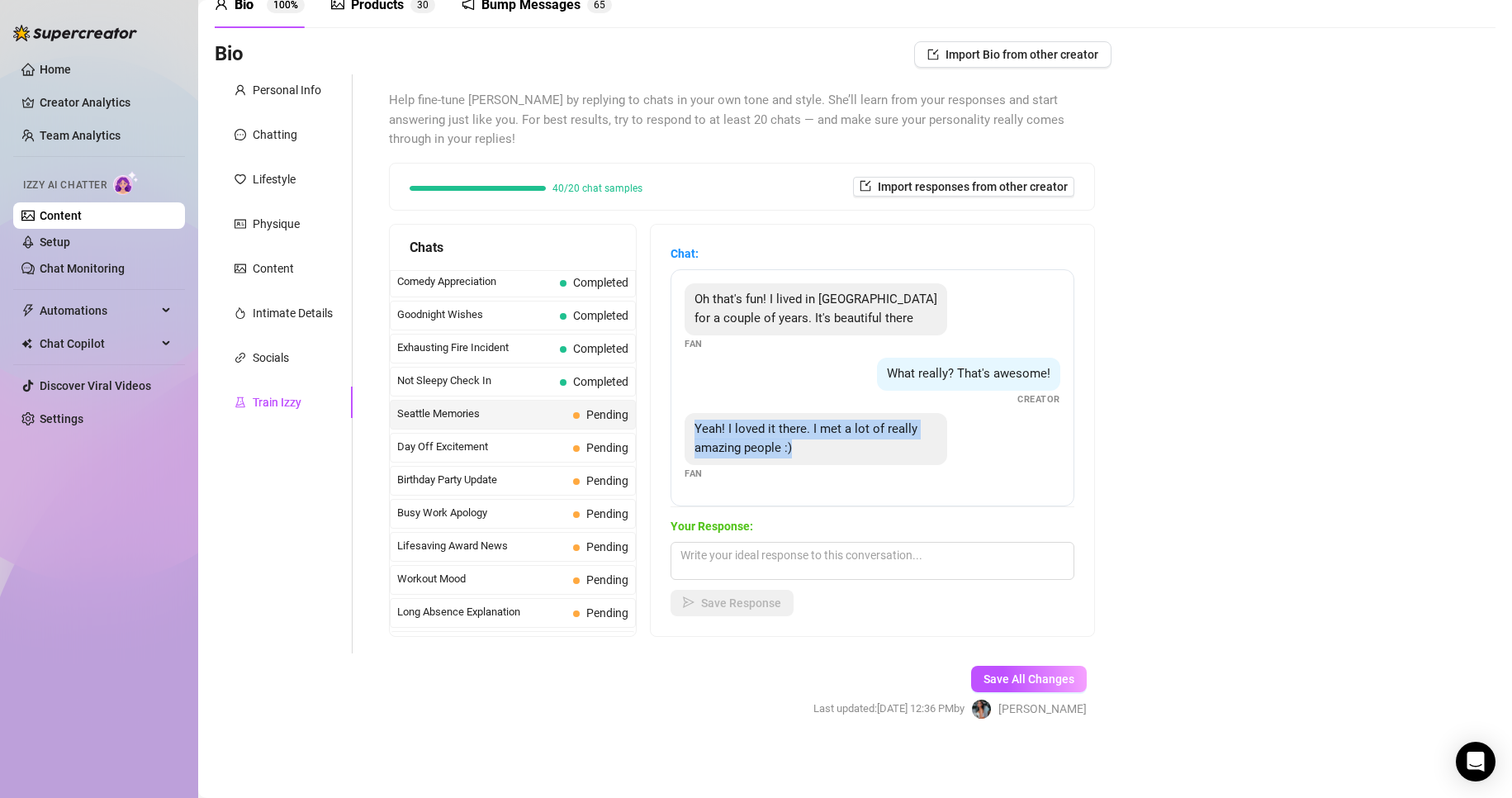
drag, startPoint x: 702, startPoint y: 426, endPoint x: 843, endPoint y: 456, distance: 144.2
click at [843, 456] on div "Yeah! I loved it there. I met a lot of really amazing people :)" at bounding box center [816, 439] width 263 height 52
click at [1212, 620] on div "Bio Import Bio from other creator Personal Info Chatting Lifestyle Physique Con…" at bounding box center [855, 395] width 1281 height 707
click at [987, 563] on textarea at bounding box center [873, 560] width 404 height 38
paste textarea ""Mmm 😏 amazing people, huh? I bet I could make your time there even more unforg…"
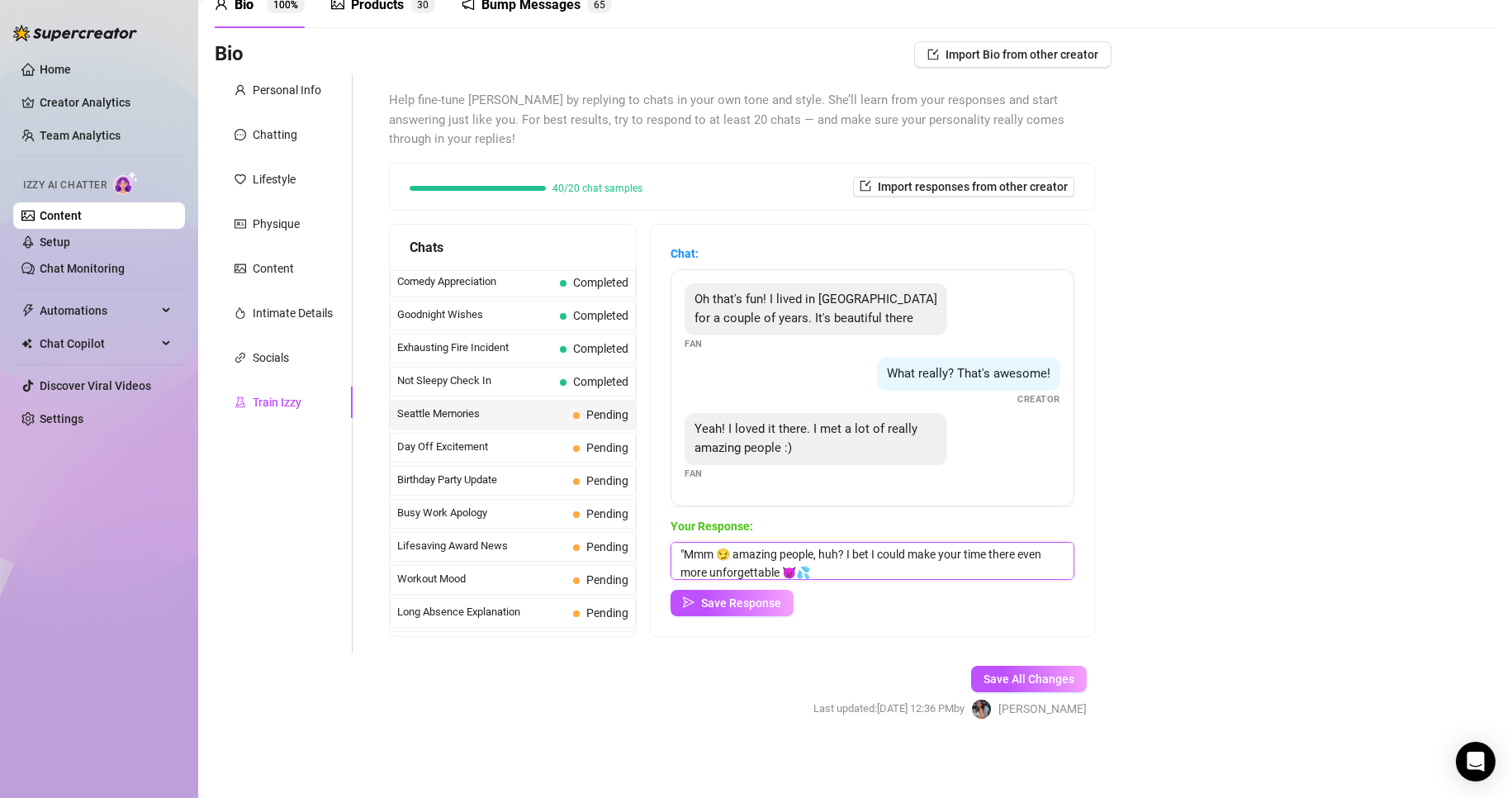
click at [700, 553] on textarea ""Mmm 😏 amazing people, huh? I bet I could make your time there even more unforg…" at bounding box center [873, 560] width 404 height 38
type textarea "Mmm 😏 amazing people, huh? I bet I could make your time there even more unforge…"
click at [726, 599] on span "Save Response" at bounding box center [740, 602] width 80 height 13
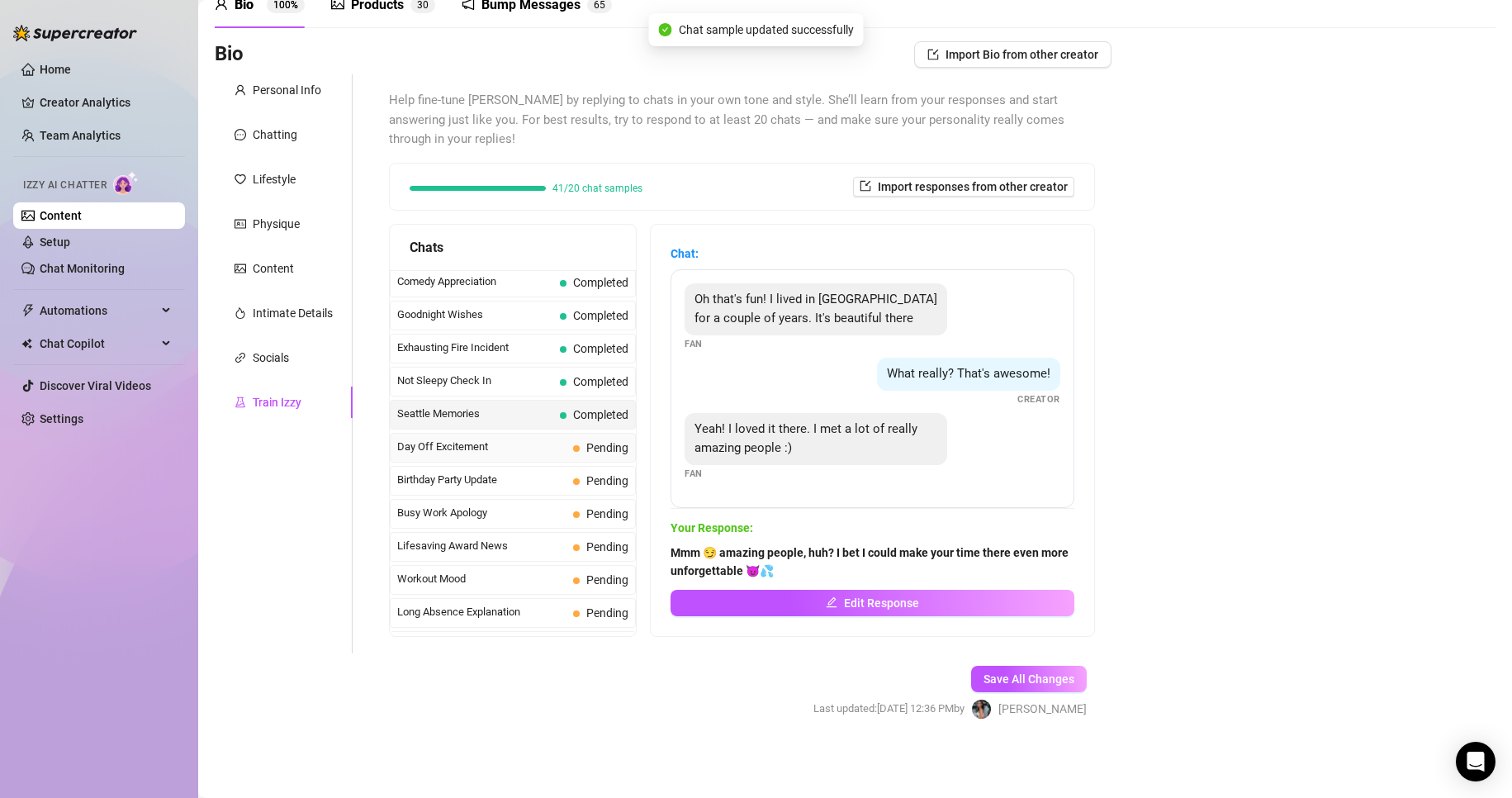
click at [596, 446] on span "Pending" at bounding box center [607, 447] width 42 height 13
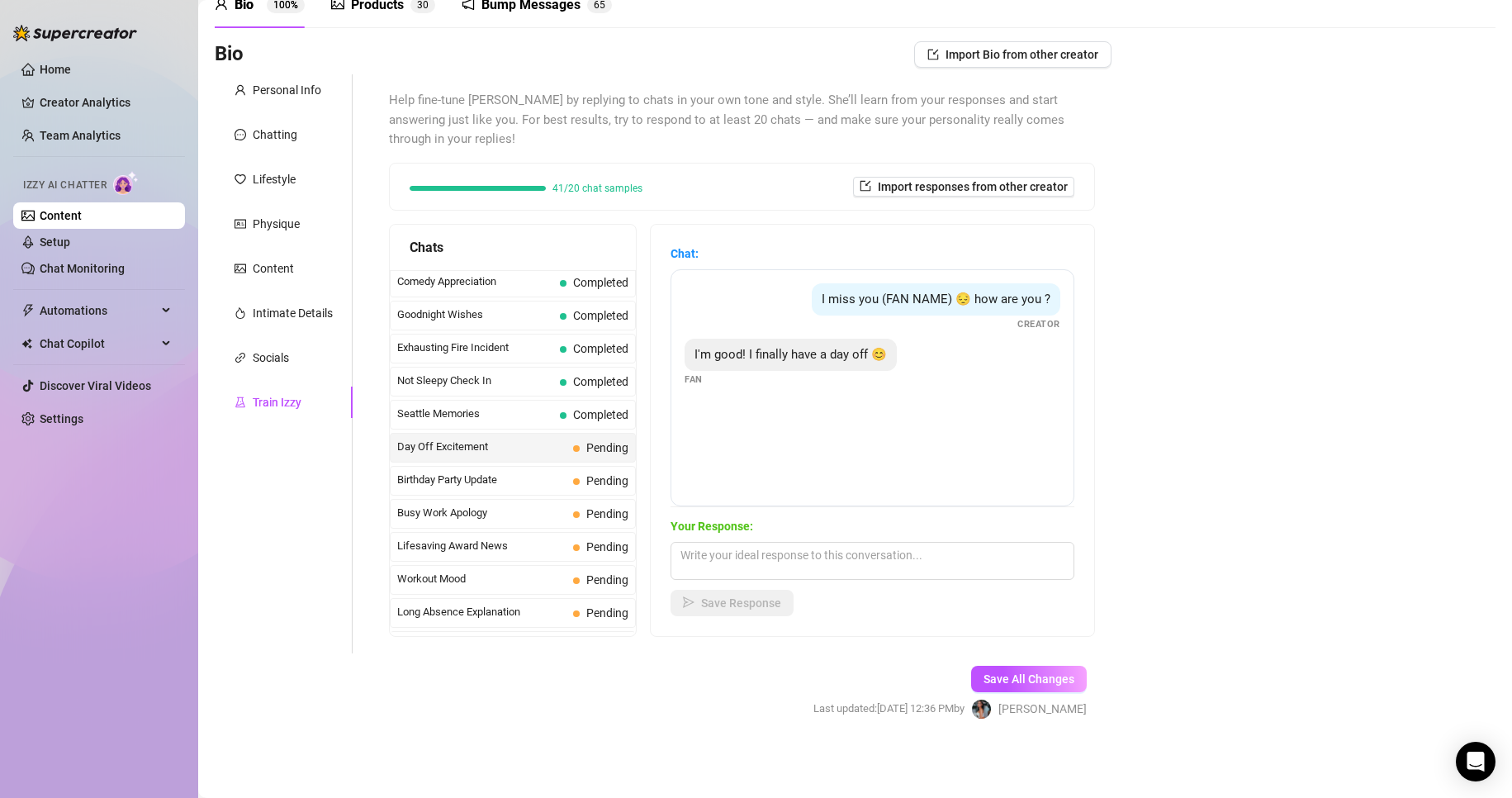
click at [813, 350] on span "I'm good! I finally have a day off 😊" at bounding box center [790, 354] width 192 height 15
click at [1166, 659] on div "Bio Import Bio from other creator Personal Info Chatting Lifestyle Physique Con…" at bounding box center [855, 395] width 1281 height 707
click at [965, 568] on textarea at bounding box center [873, 560] width 404 height 38
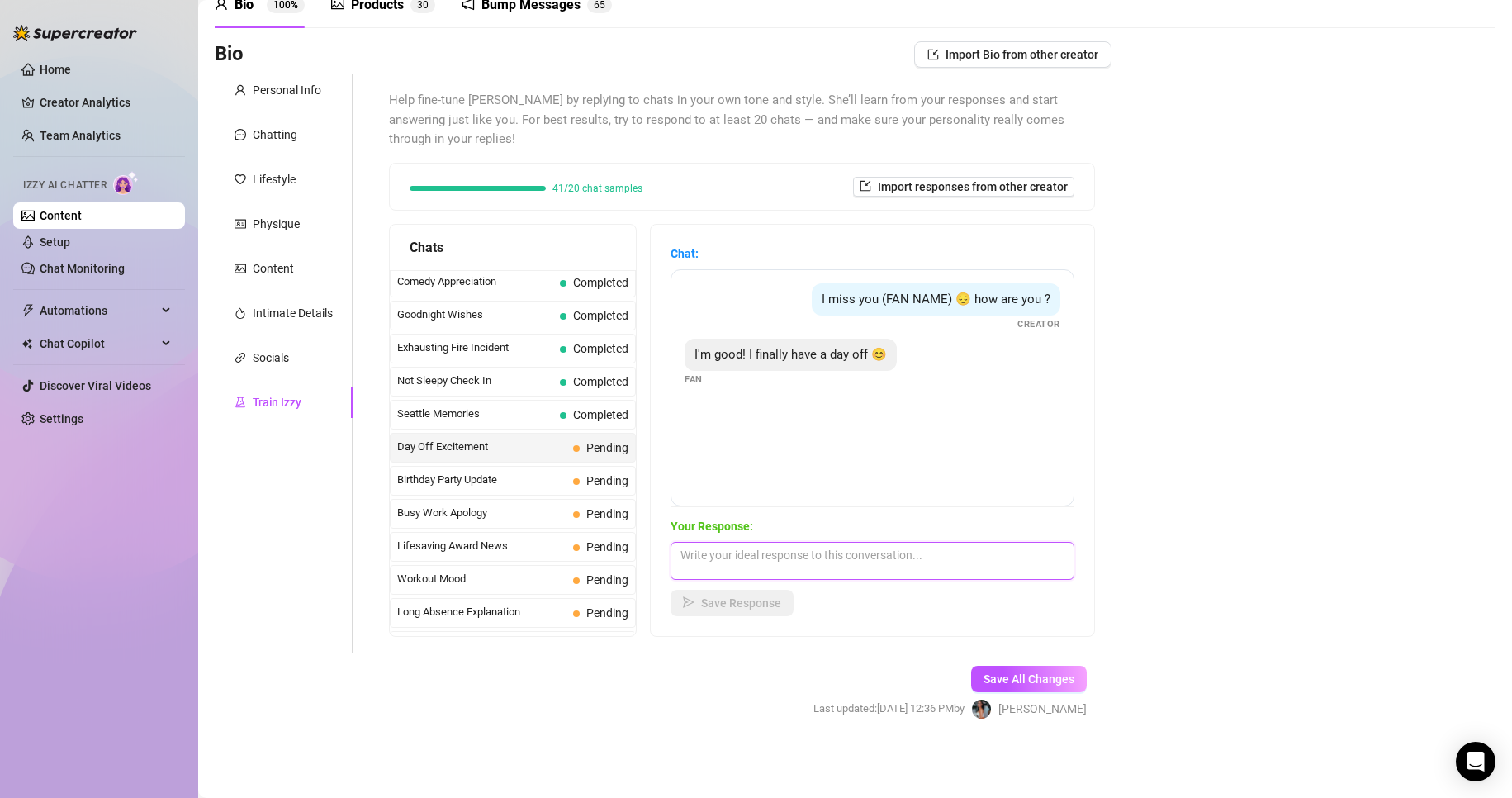
paste textarea "Mmm 😈 that’s a bold claim… think you can really handle it? 😏💦""
click at [1014, 561] on textarea "Mmm 😈 that’s a bold claim… think you can really handle it? 😏💦" at bounding box center [873, 560] width 404 height 38
type textarea "Mmm 😈 that’s a bold claim… think you can really handle it? 💦"
click at [764, 601] on span "Save Response" at bounding box center [740, 602] width 80 height 13
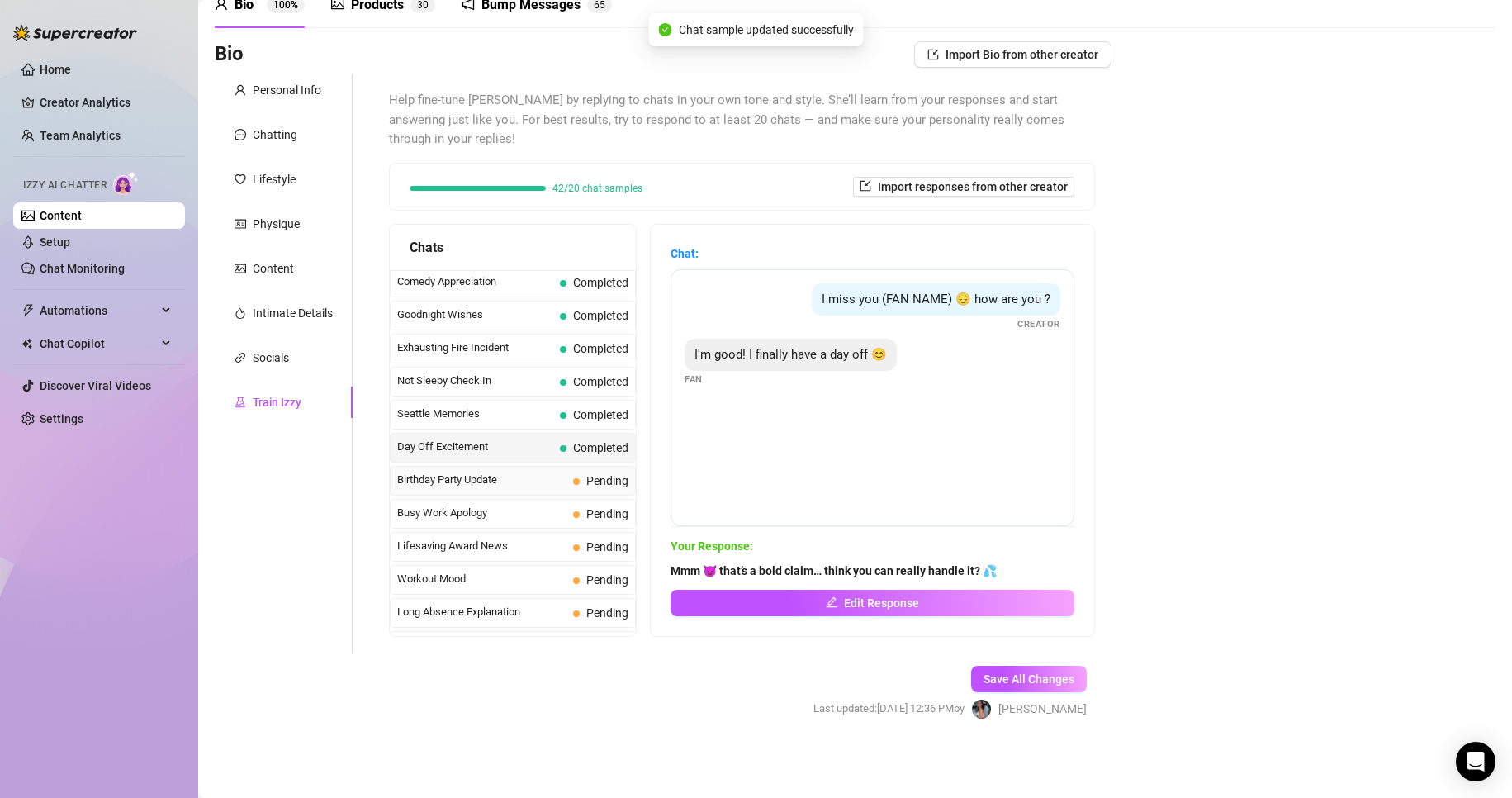
click at [590, 484] on span "Pending" at bounding box center [607, 480] width 42 height 13
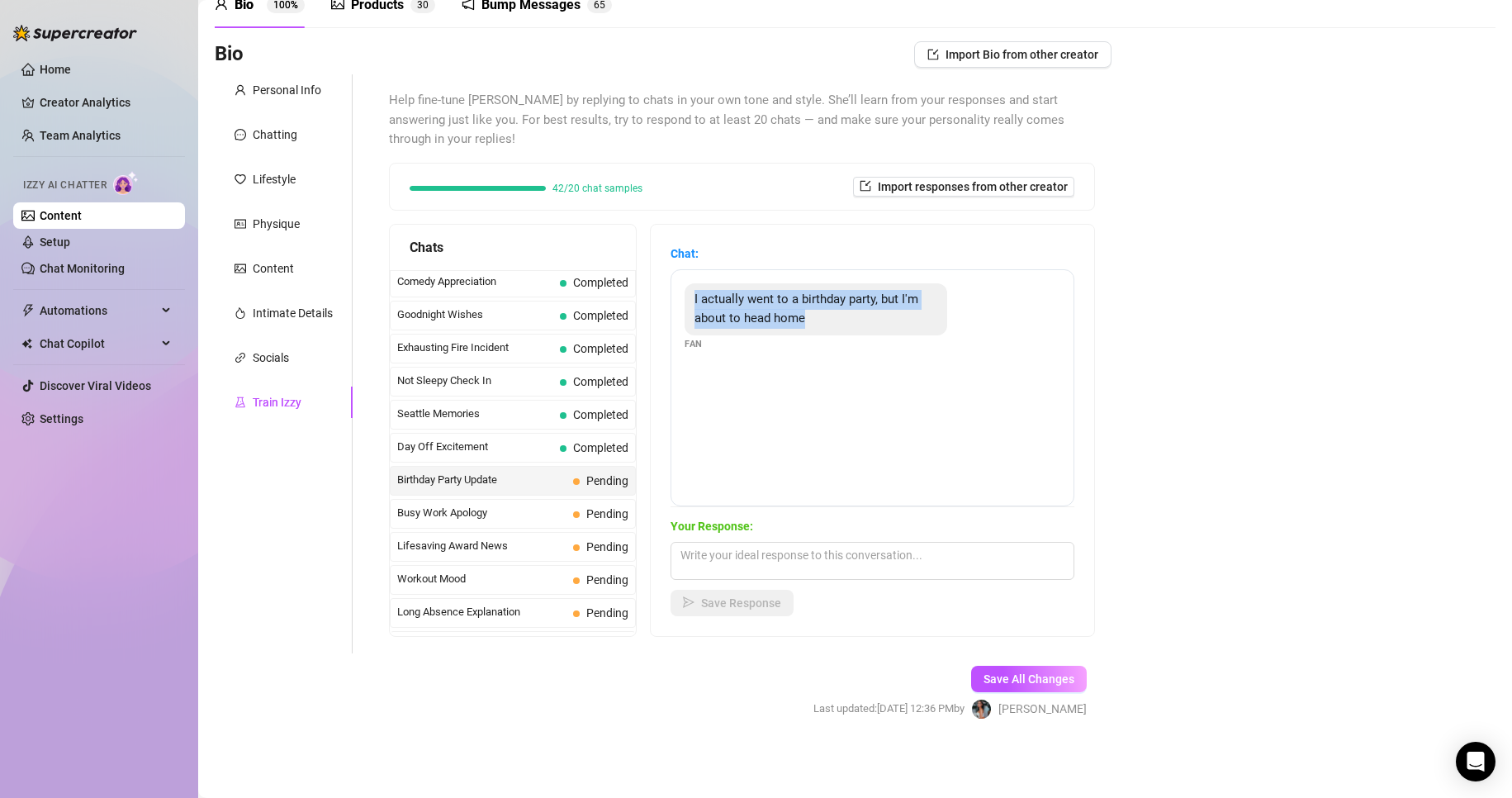
drag, startPoint x: 704, startPoint y: 305, endPoint x: 826, endPoint y: 332, distance: 125.0
click at [826, 332] on div "I actually went to a birthday party, but I'm about to head home" at bounding box center [816, 309] width 263 height 52
click at [886, 613] on div "Save Response" at bounding box center [873, 602] width 404 height 27
click at [869, 552] on textarea at bounding box center [873, 560] width 404 height 38
paste textarea "glad you got to celebrate! Now go home and relax… maybe with me on your mind 😈💦""
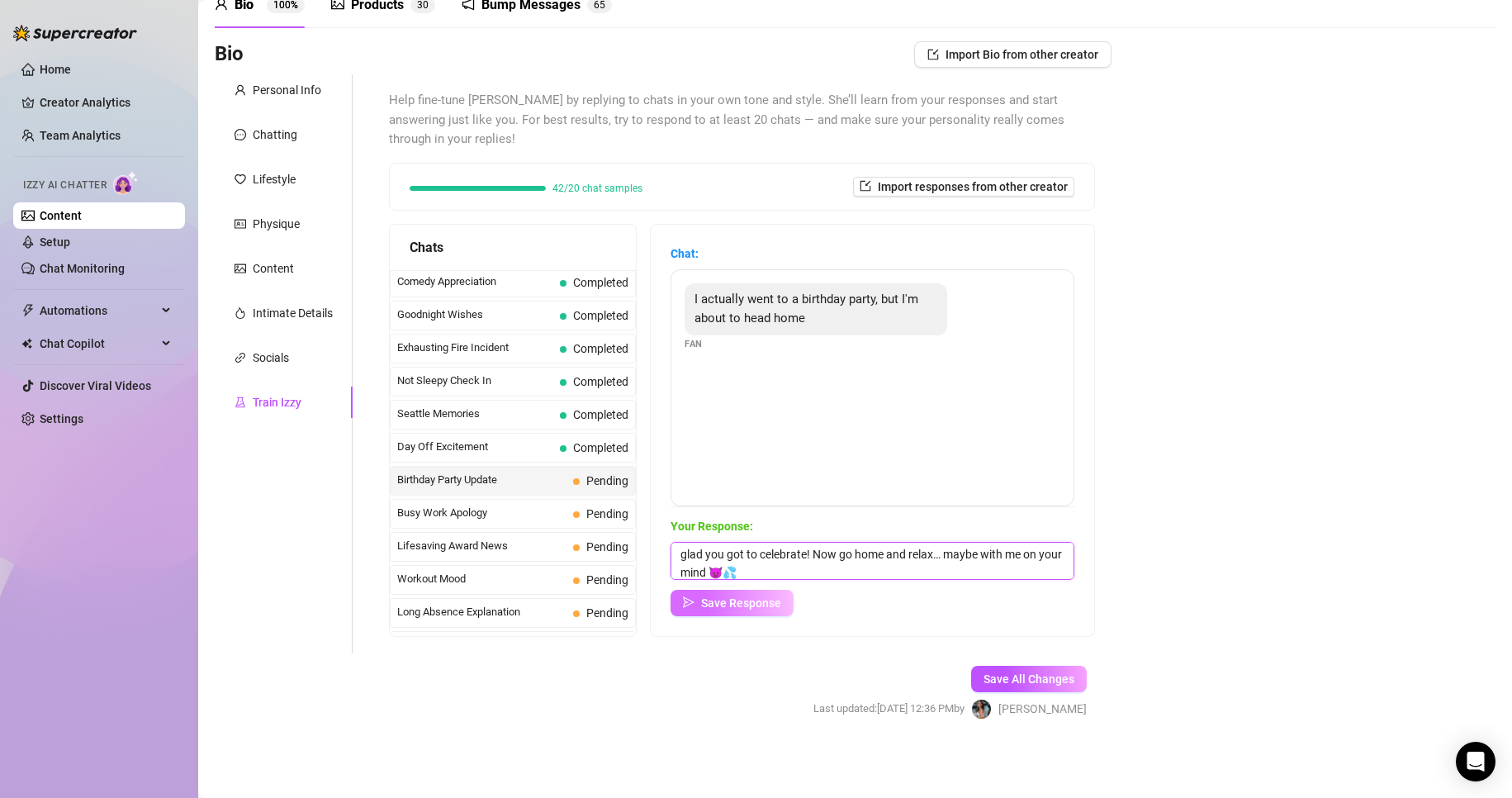
type textarea "glad you got to celebrate! Now go home and relax… maybe with me on your mind 😈💦"
click at [771, 603] on span "Save Response" at bounding box center [740, 602] width 80 height 13
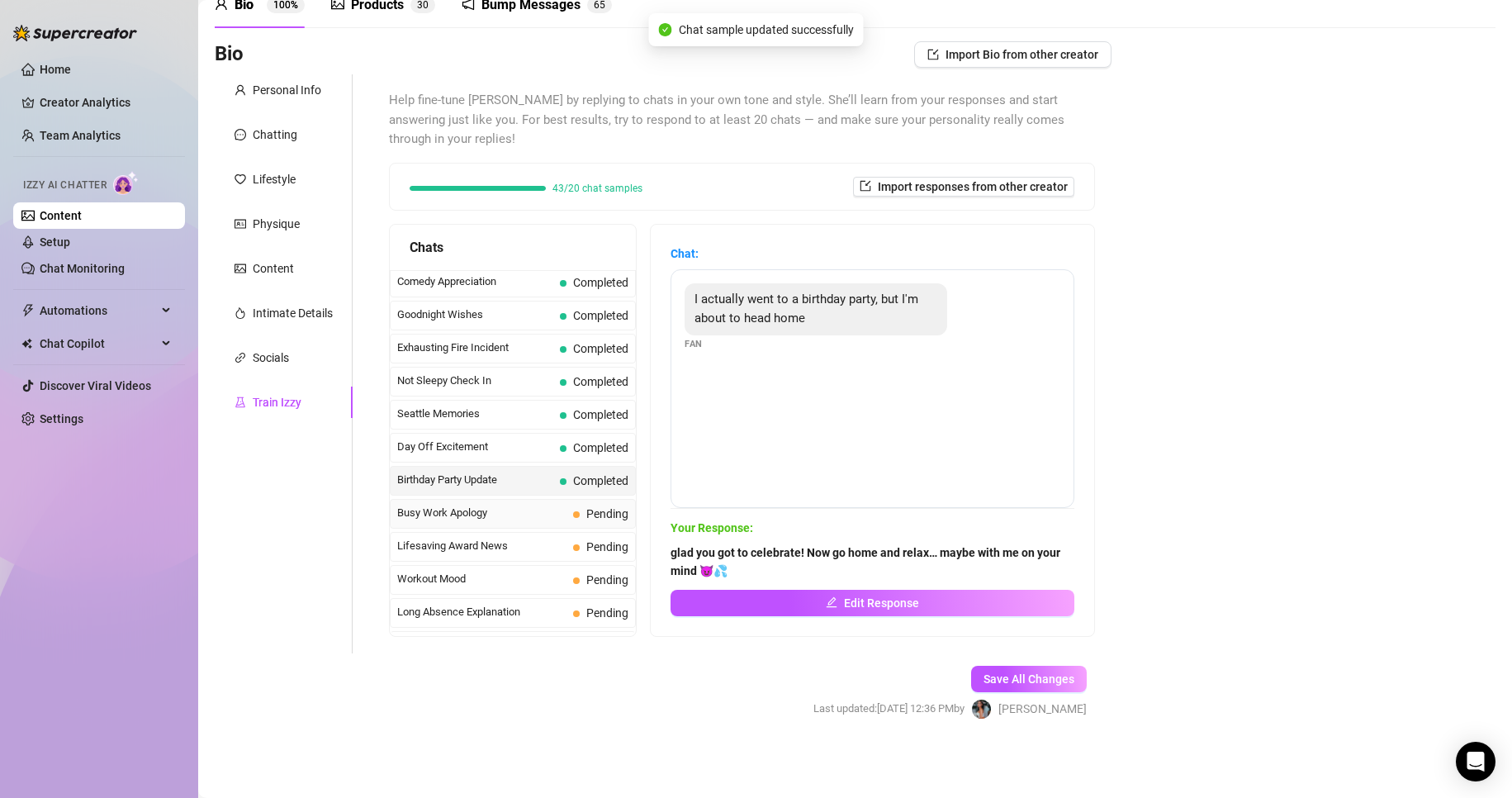
click at [589, 518] on span "Pending" at bounding box center [607, 513] width 42 height 13
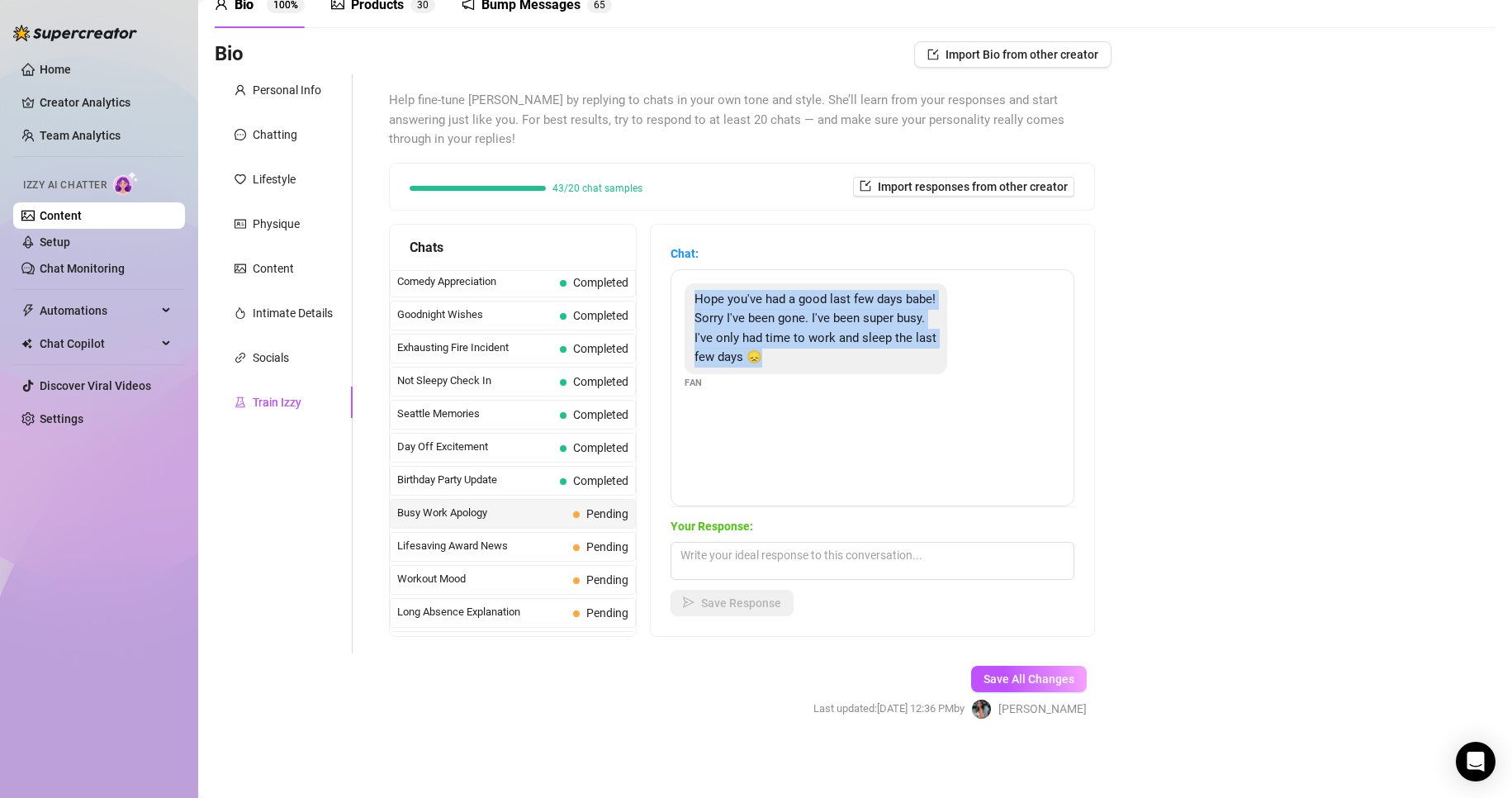
drag, startPoint x: 712, startPoint y: 296, endPoint x: 897, endPoint y: 377, distance: 202.0
click at [897, 377] on div "Hope you've had a good last few days babe! Sorry I've been gone. I've been supe…" at bounding box center [872, 336] width 376 height 107
click at [1411, 658] on div "Bio Import Bio from other creator Personal Info Chatting Lifestyle Physique Con…" at bounding box center [855, 395] width 1281 height 707
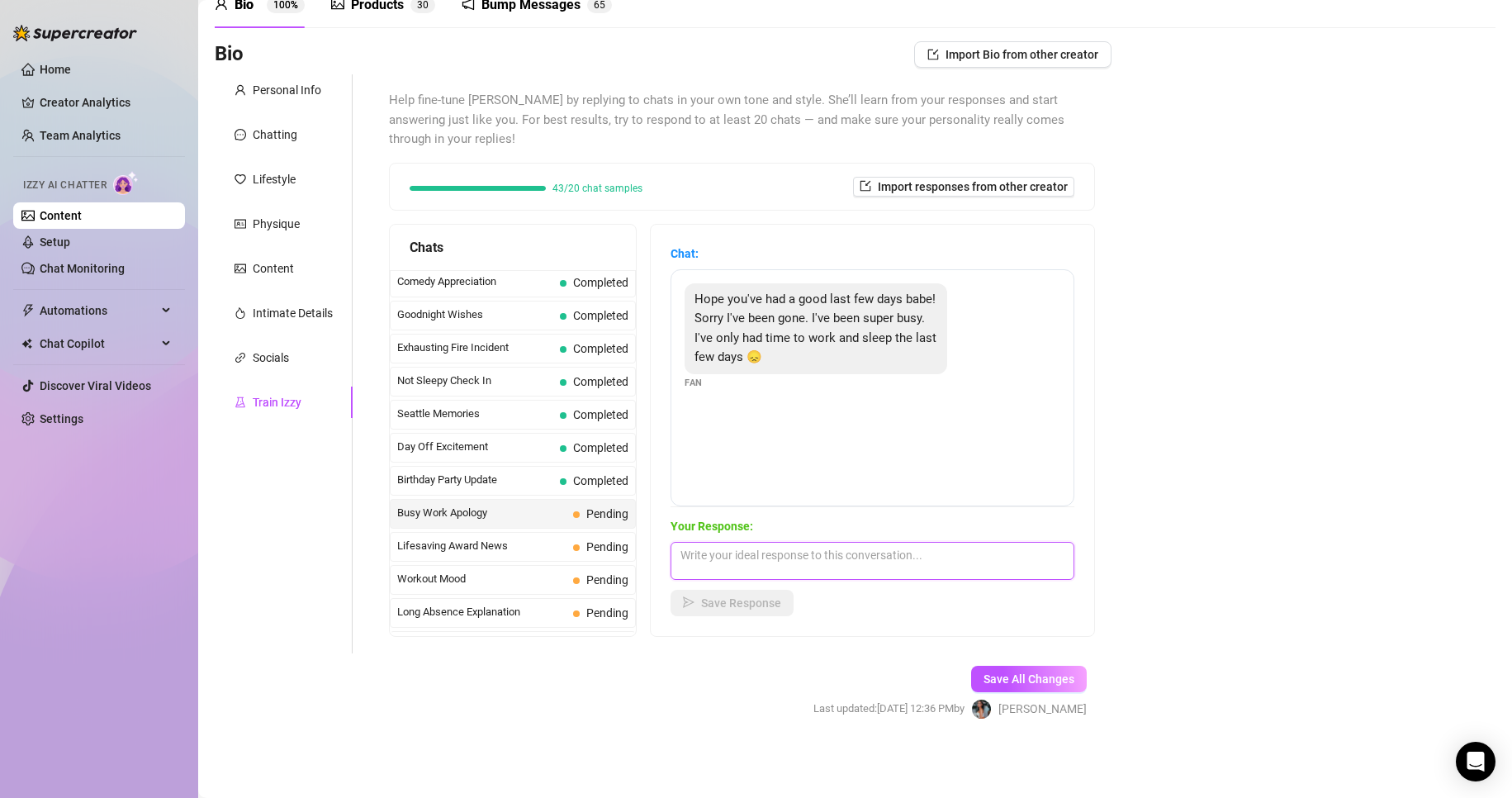
click at [987, 568] on textarea at bounding box center [873, 560] width 404 height 38
paste textarea "Mmm 😏 busy busy… maybe I can help you unwind and make up for lost time 😉💦""
type textarea "Mmm 😏 busy busy… maybe I can help you unwind and make up for lost time 😉💦"
click at [776, 610] on button "Save Response" at bounding box center [732, 602] width 123 height 27
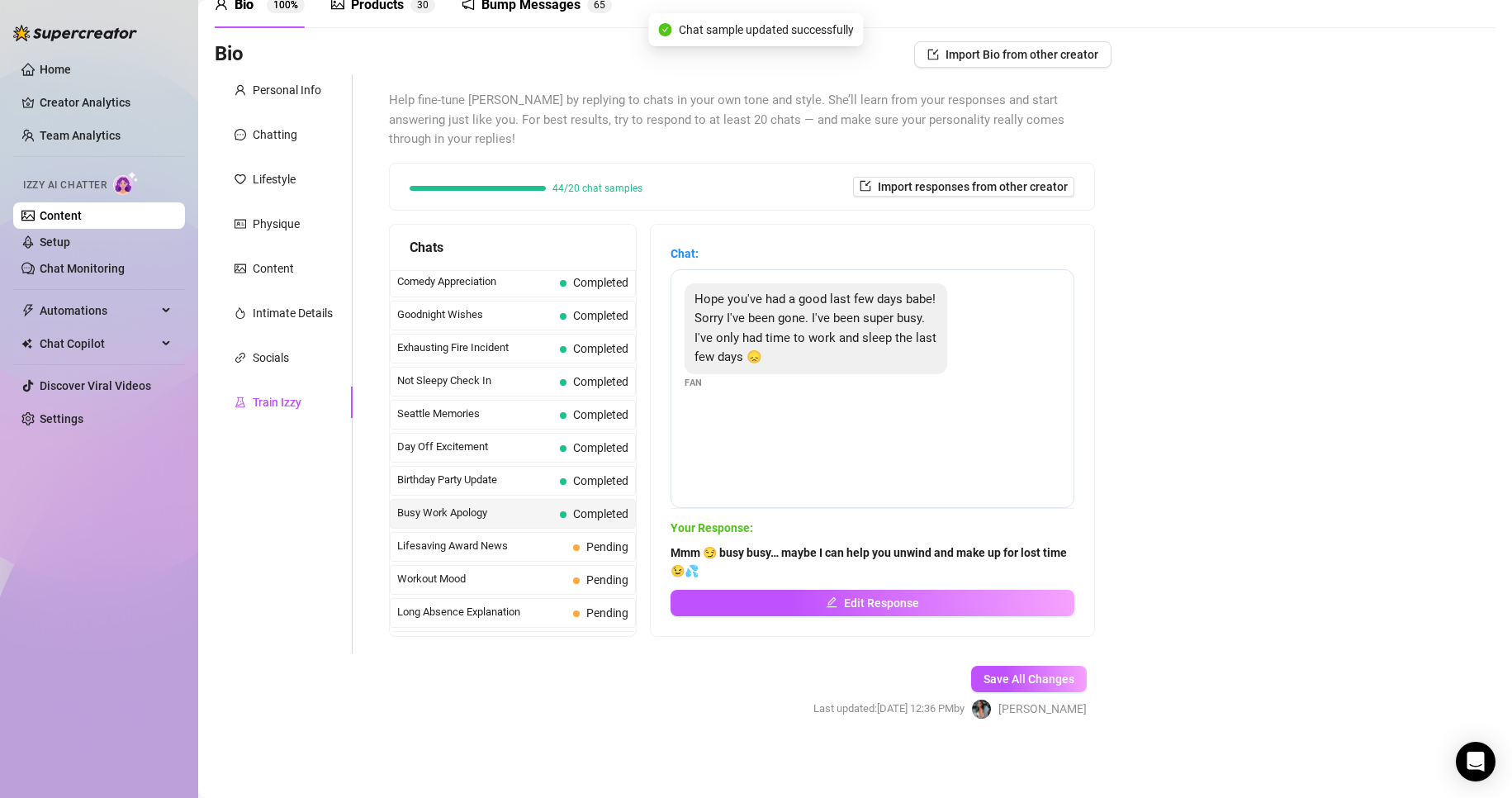
click at [585, 528] on div "Busy Work Apology Completed" at bounding box center [513, 513] width 246 height 29
click at [604, 541] on span "Pending" at bounding box center [607, 546] width 42 height 13
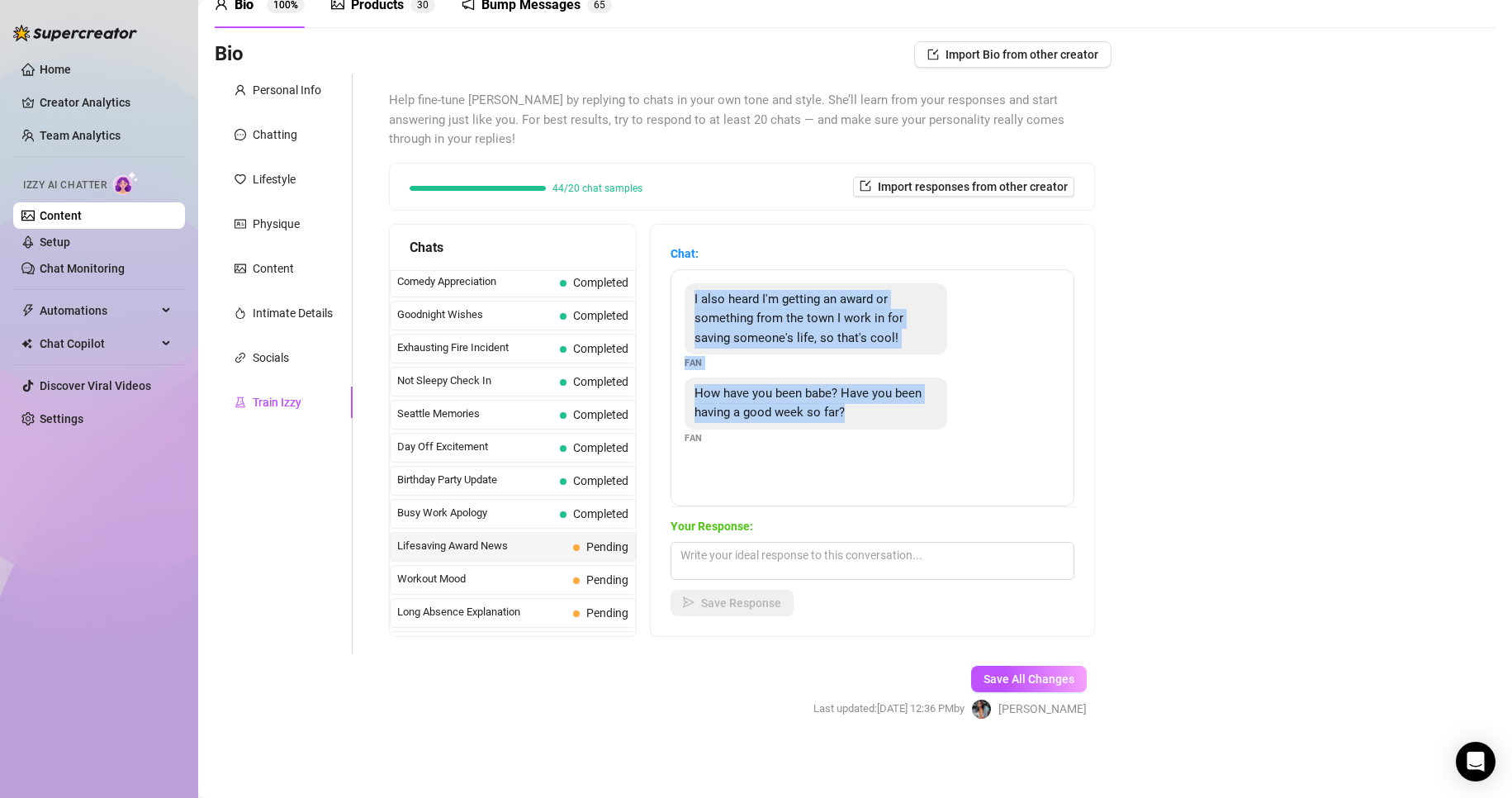
drag, startPoint x: 706, startPoint y: 298, endPoint x: 901, endPoint y: 443, distance: 243.0
click at [901, 443] on div "I also heard I'm getting an award or something from the town I work in for savi…" at bounding box center [873, 388] width 404 height 237
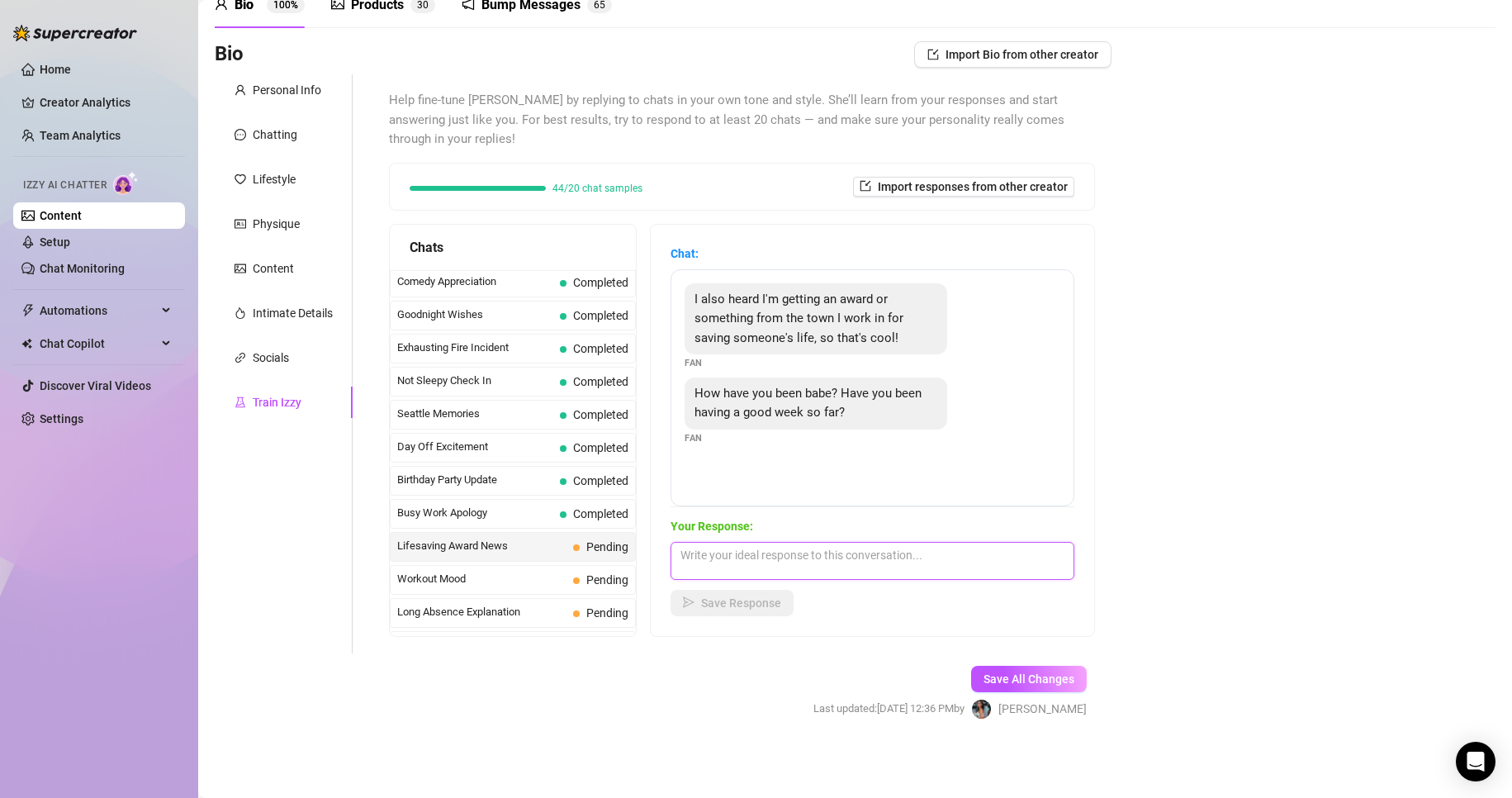
click at [1010, 551] on textarea at bounding box center [873, 560] width 404 height 38
paste textarea "babe, that’s amazing!! I’m so proud of you 😘💖 My week’s been good, but hearing …"
click at [942, 556] on textarea "babe, that’s amazing!! I’m so proud of you 😘💖 My week’s been good, but hearing …" at bounding box center [873, 560] width 404 height 38
type textarea "babe, that’s amazing!! I’m so proud of you 😘 My week’s been good, but hearing t…"
click at [772, 604] on span "Save Response" at bounding box center [740, 602] width 80 height 13
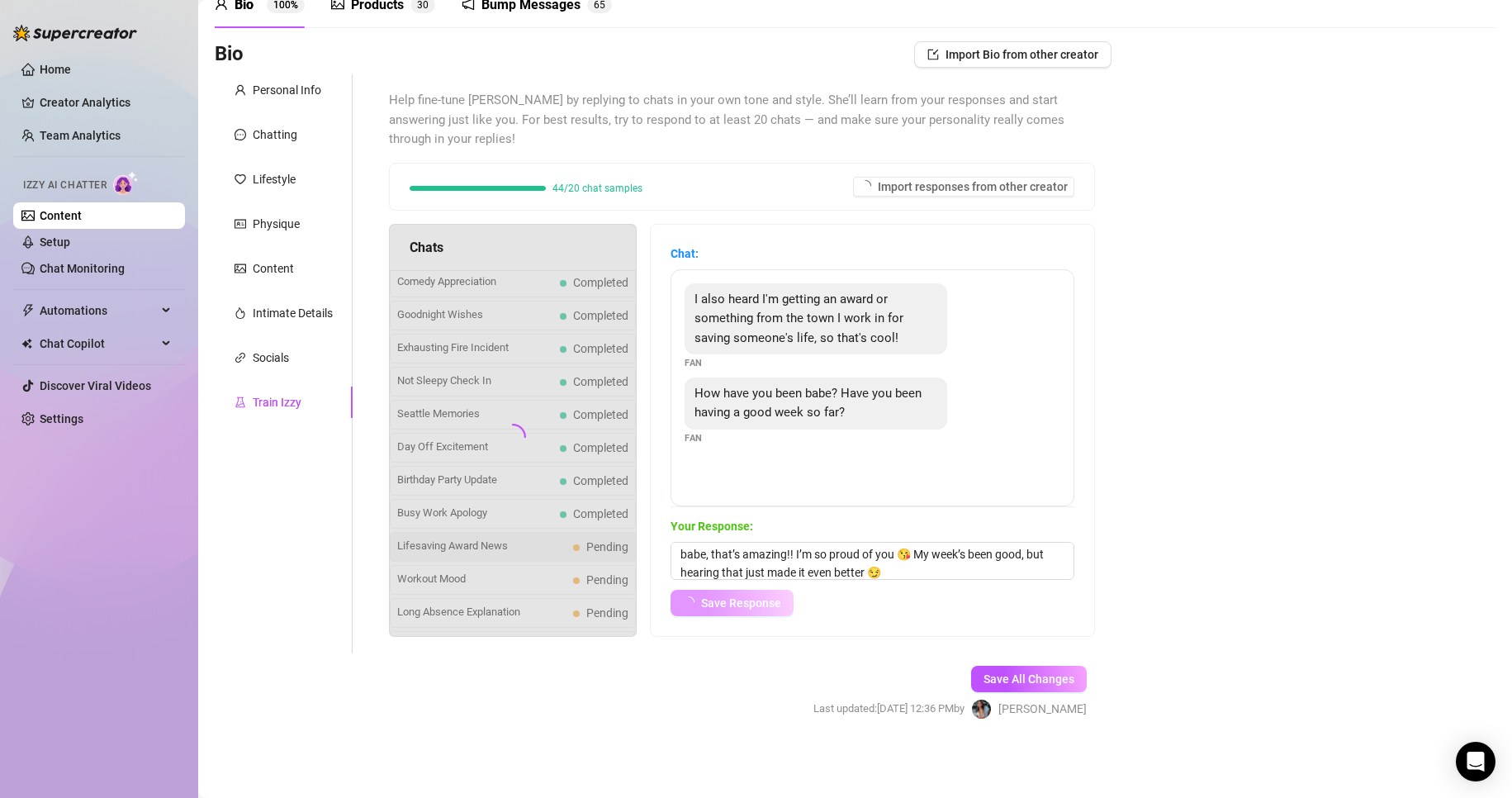
click at [772, 604] on span "Save Response" at bounding box center [740, 602] width 80 height 13
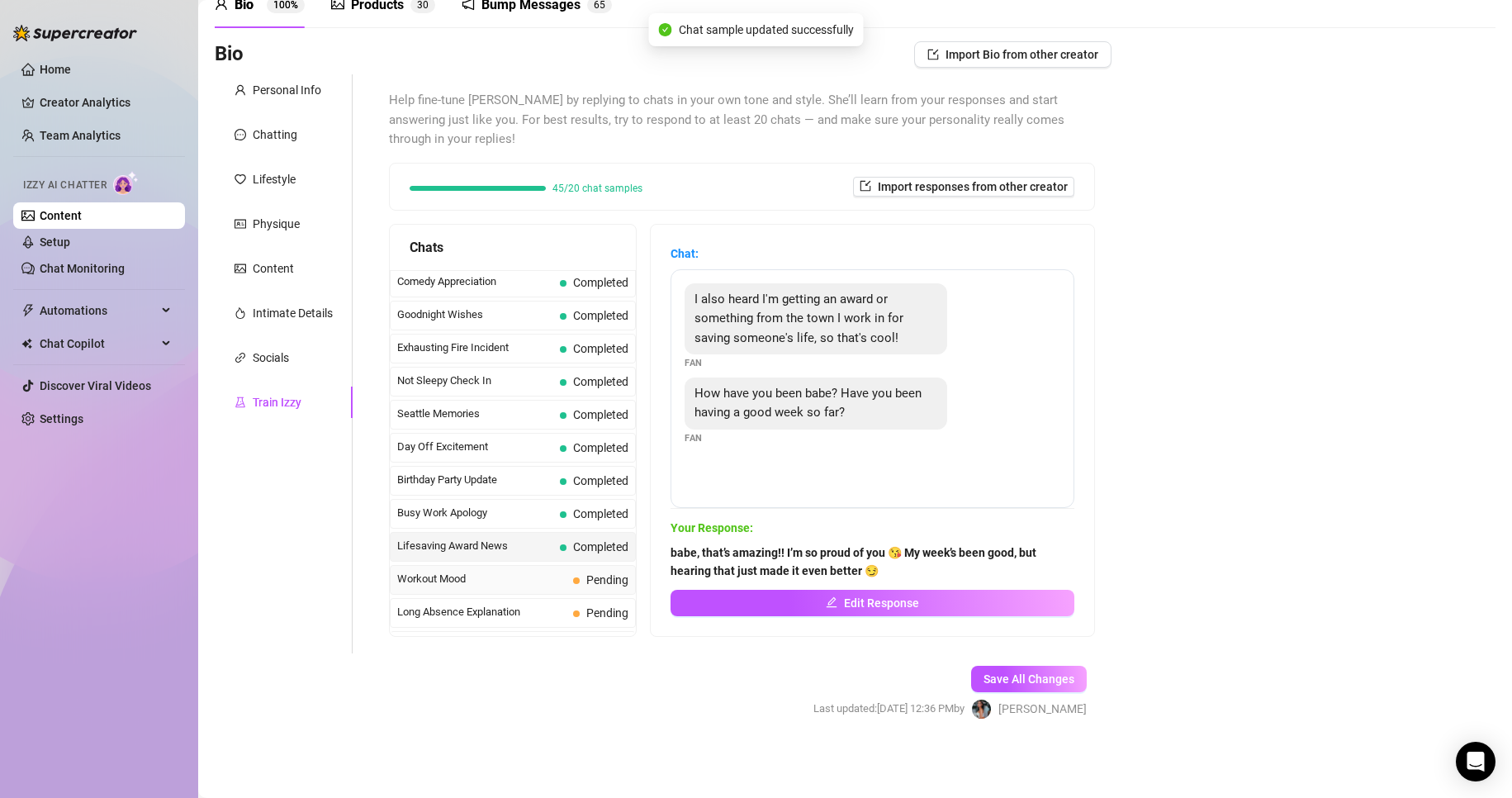
click at [599, 580] on span "Pending" at bounding box center [607, 579] width 42 height 13
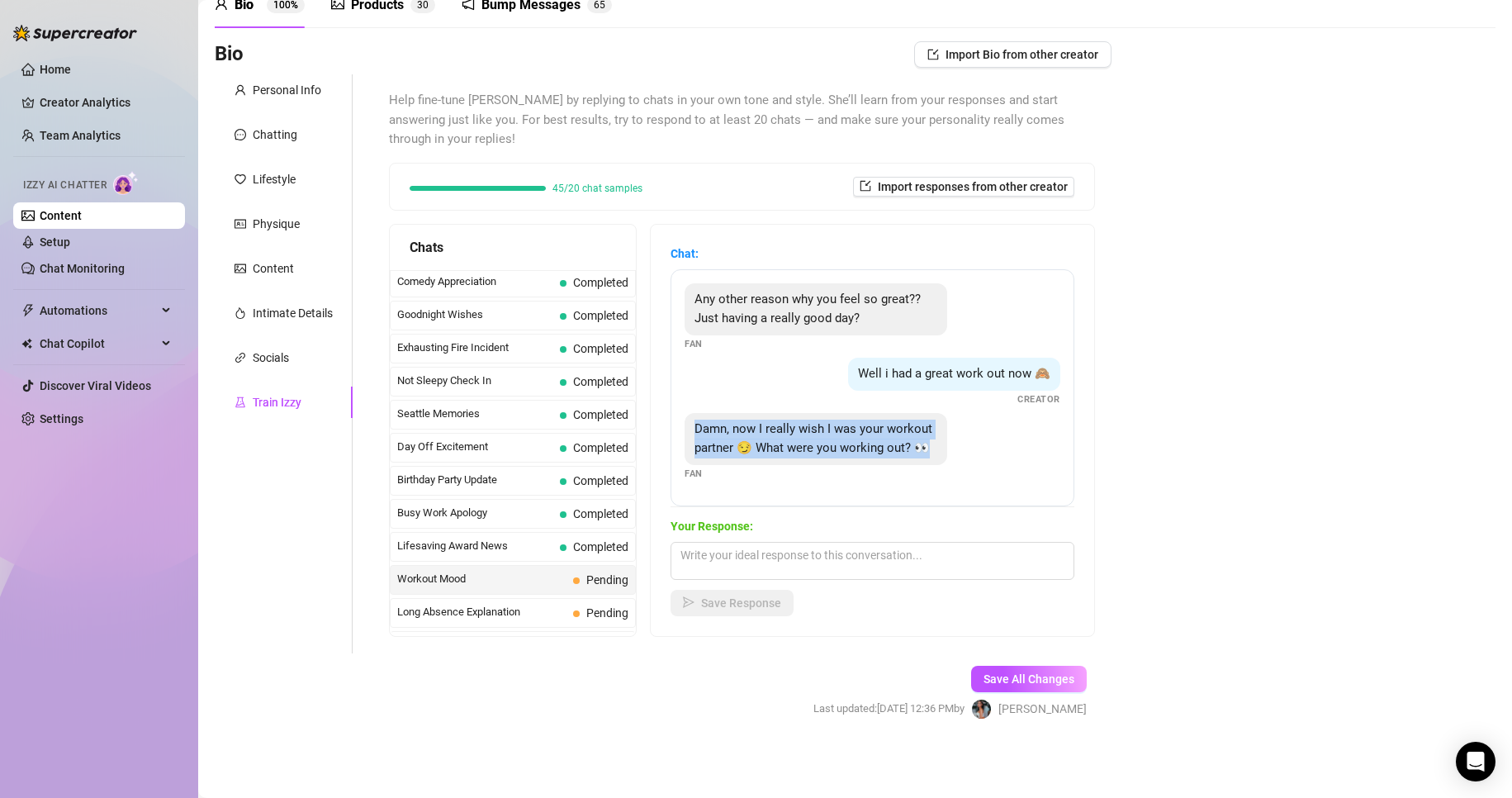
drag, startPoint x: 708, startPoint y: 430, endPoint x: 803, endPoint y: 477, distance: 106.0
click at [803, 465] on div "Damn, now I really wish I was your workout partner 😏 What were you working out?…" at bounding box center [816, 439] width 263 height 52
click at [1126, 643] on div "Bio Import Bio from other creator Personal Info Chatting Lifestyle Physique Con…" at bounding box center [855, 395] width 1281 height 707
click at [945, 569] on textarea at bounding box center [873, 560] width 404 height 38
paste textarea "just some cardio and abs… but I think you’d make it a lot more interesting if y…"
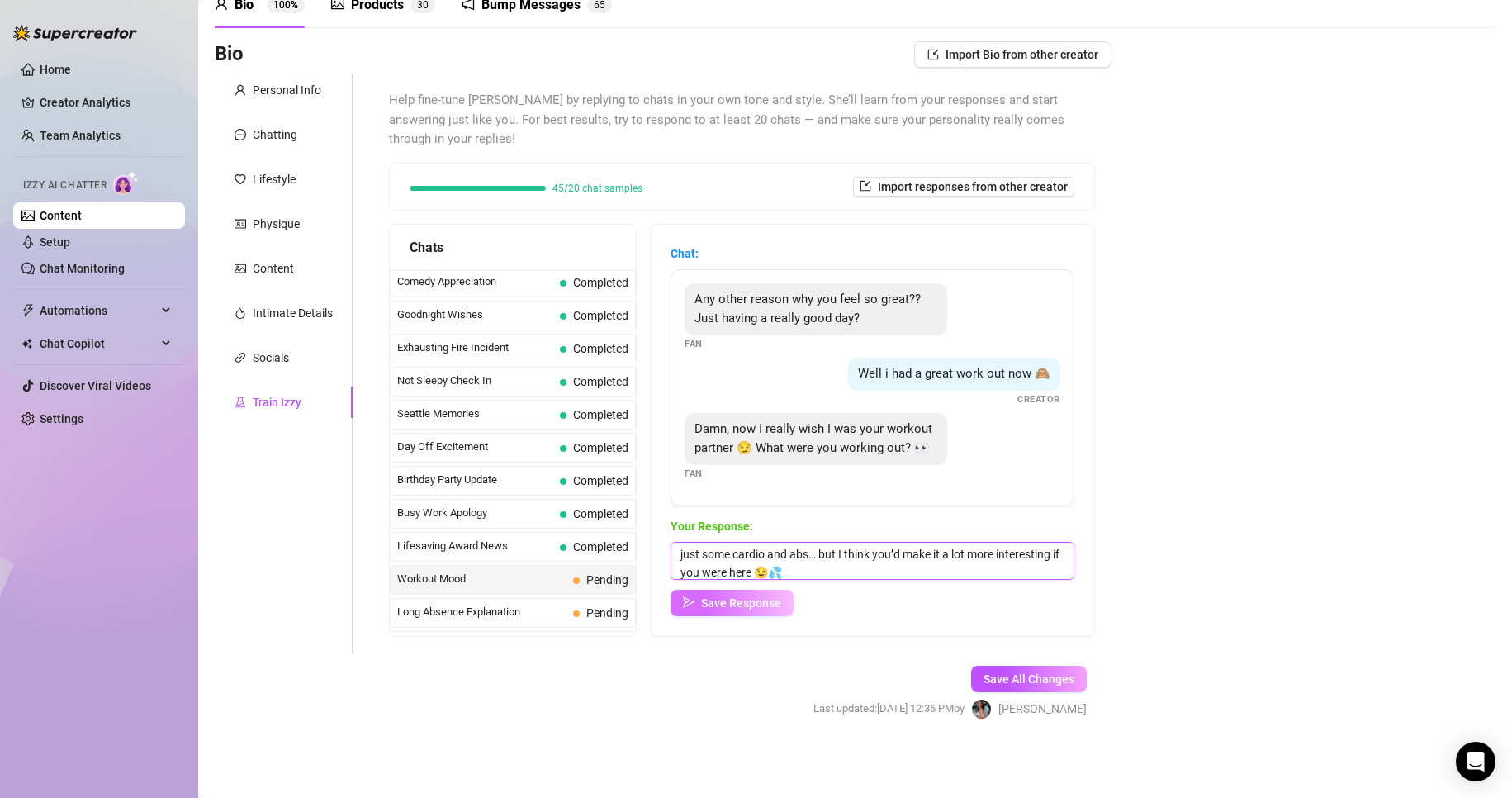
type textarea "just some cardio and abs… but I think you’d make it a lot more interesting if y…"
click at [794, 604] on button "Save Response" at bounding box center [732, 602] width 123 height 27
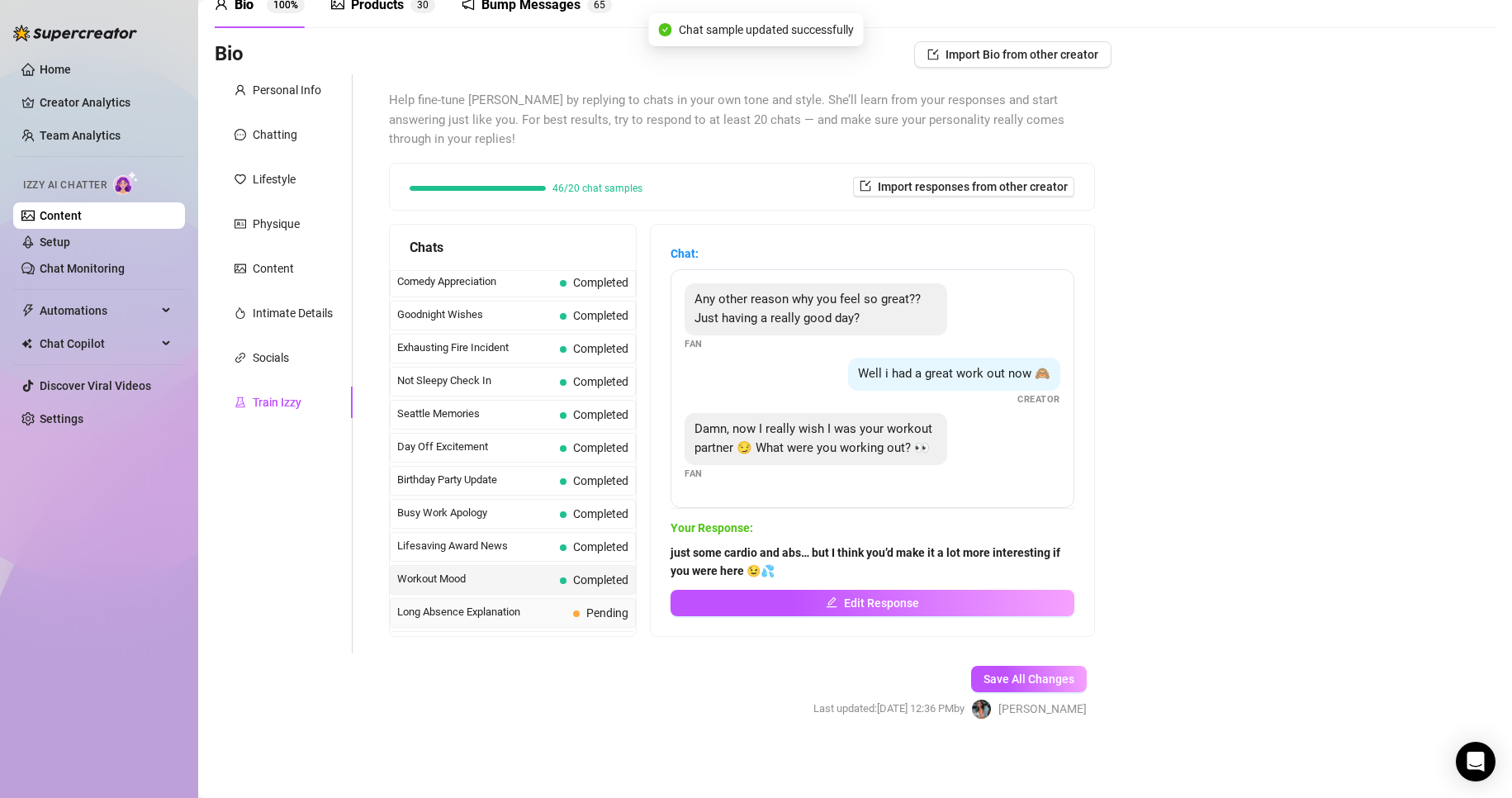
click at [621, 606] on span "Pending" at bounding box center [607, 613] width 42 height 13
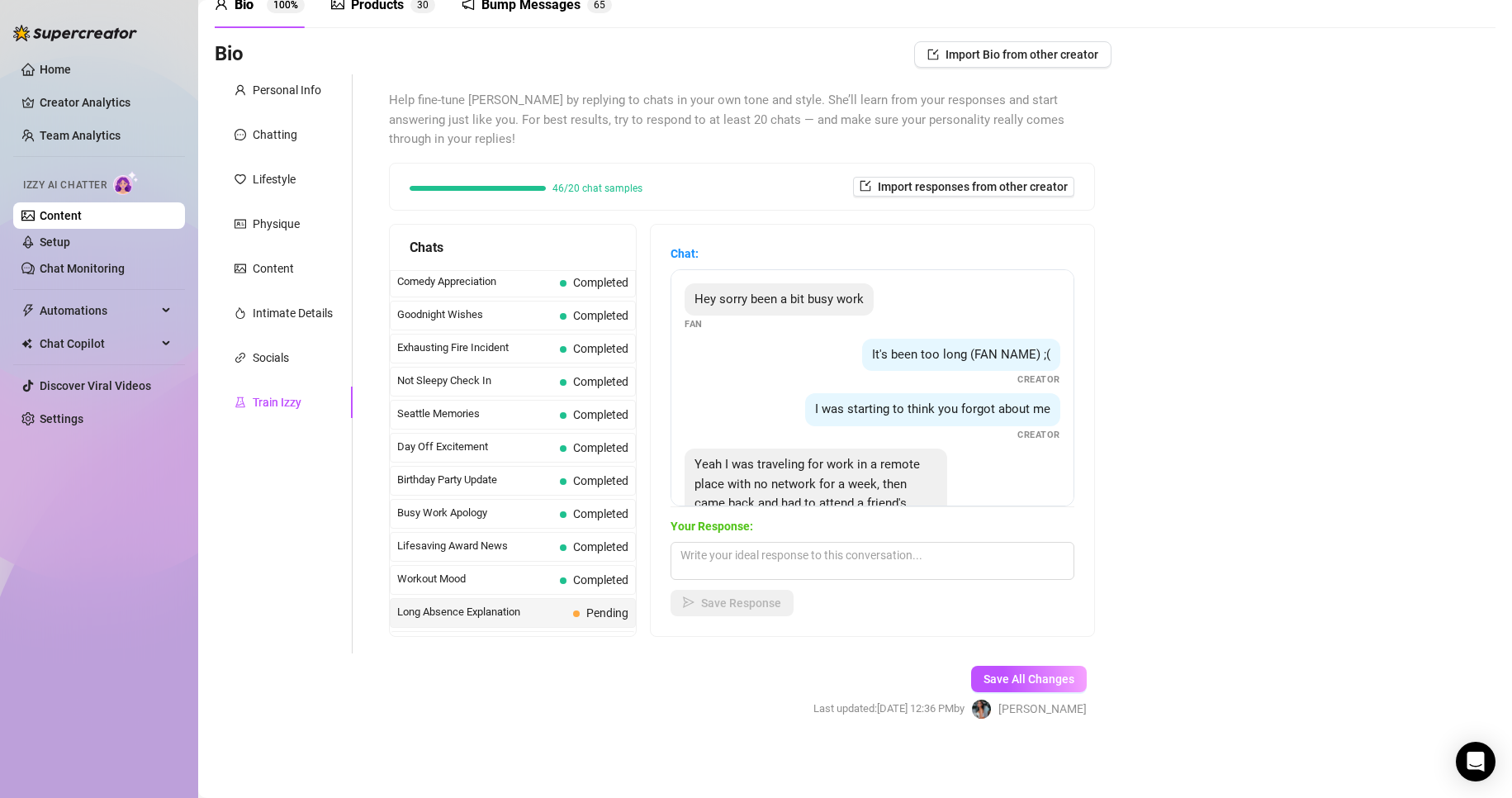
click at [852, 493] on div "Yeah I was traveling for work in a remote place with no network for a week, the…" at bounding box center [816, 493] width 263 height 91
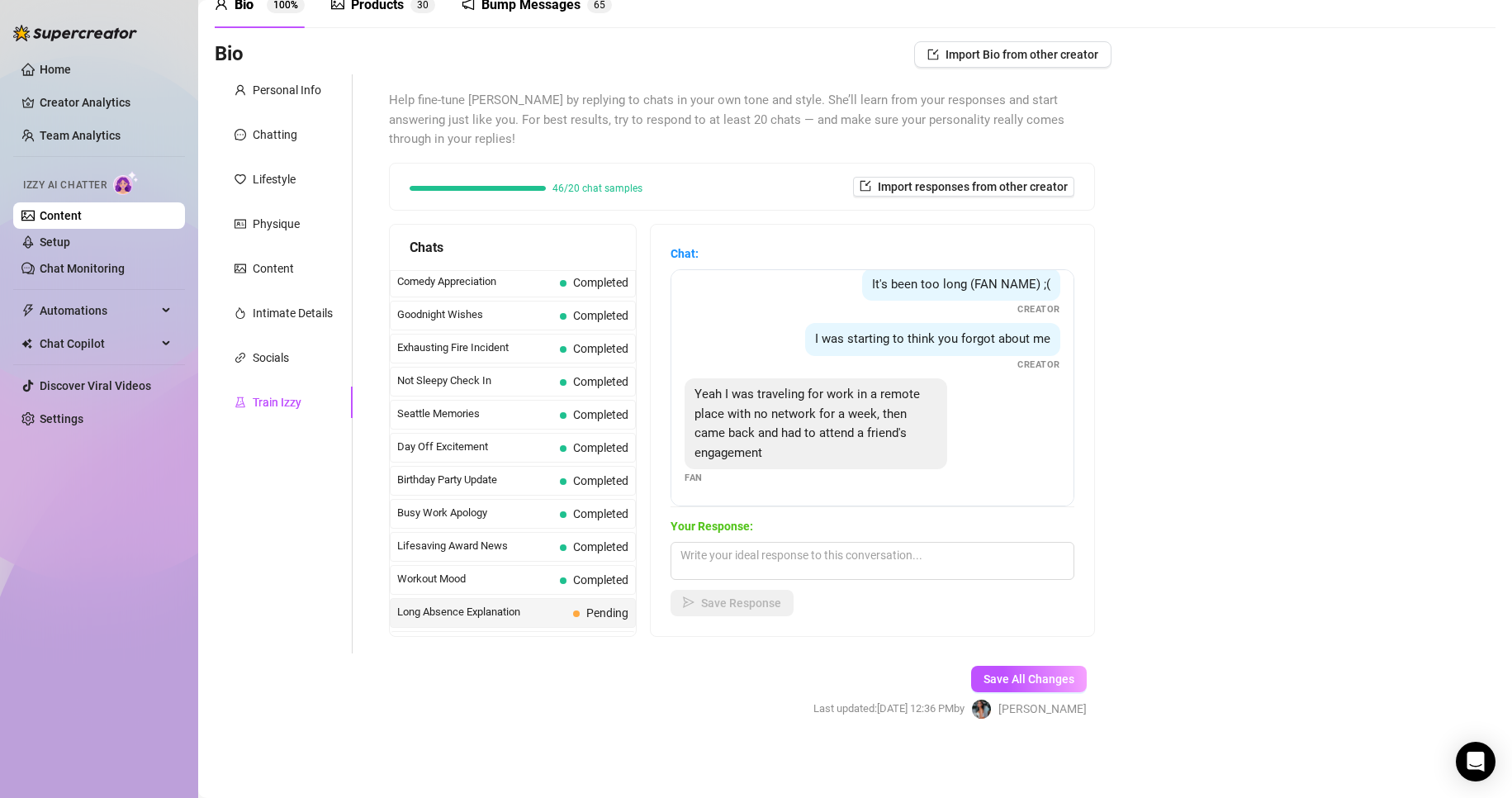
scroll to position [1482, 0]
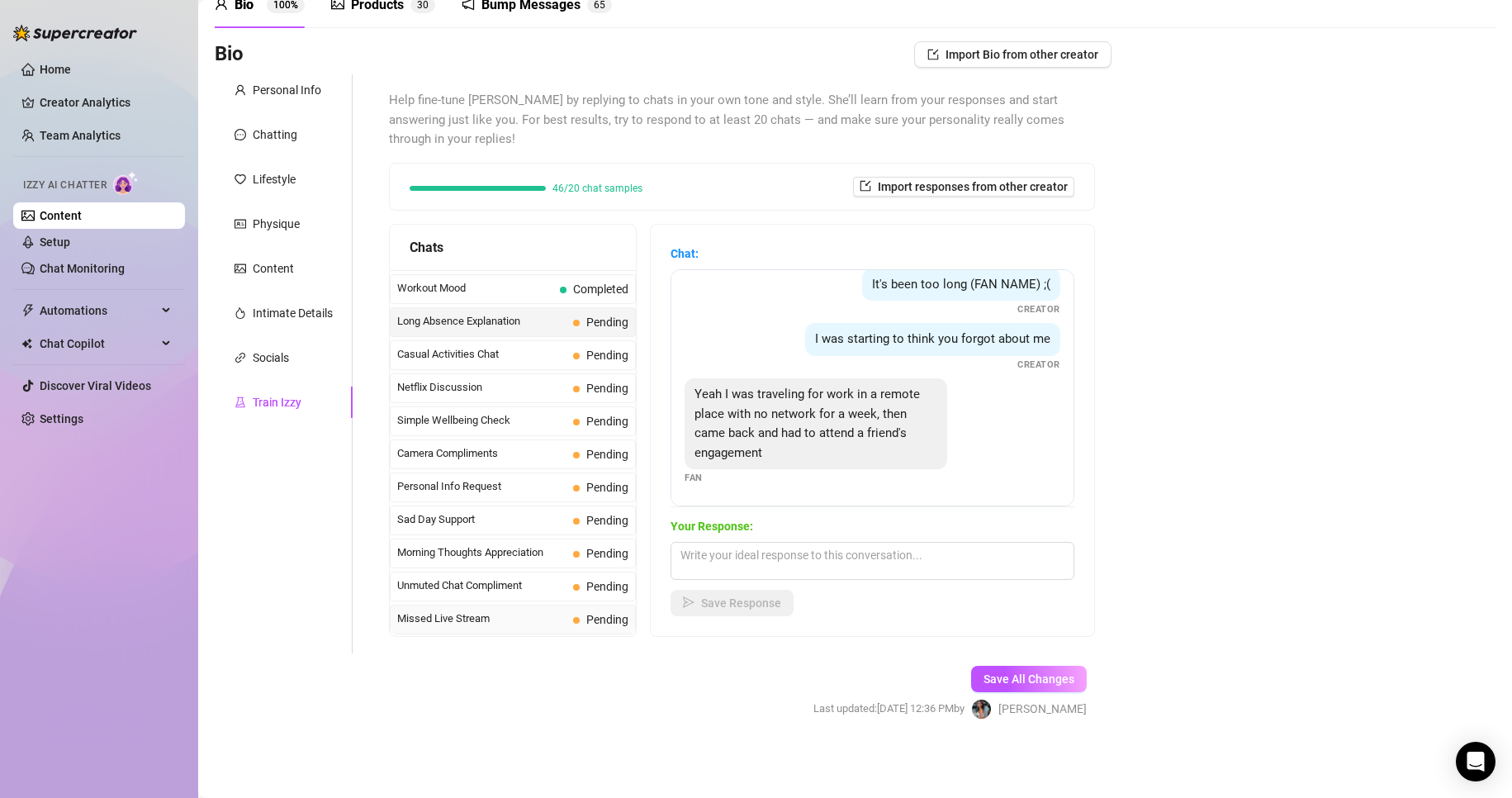
click at [626, 618] on span "Pending" at bounding box center [607, 619] width 42 height 13
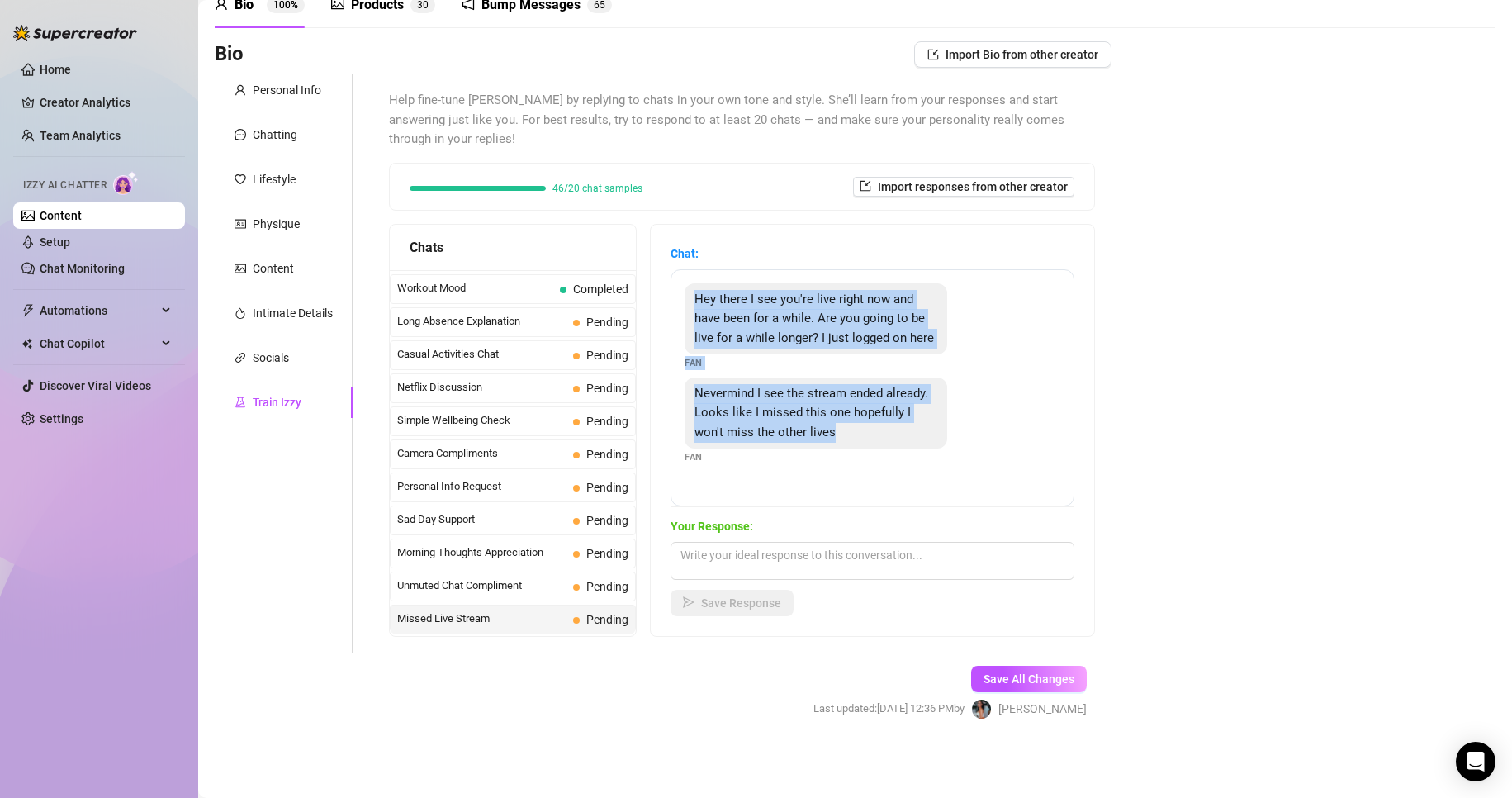
drag, startPoint x: 708, startPoint y: 304, endPoint x: 934, endPoint y: 484, distance: 288.9
click at [934, 484] on div "Hey there I see you're live right now and have been for a while. Are you going …" at bounding box center [873, 388] width 404 height 237
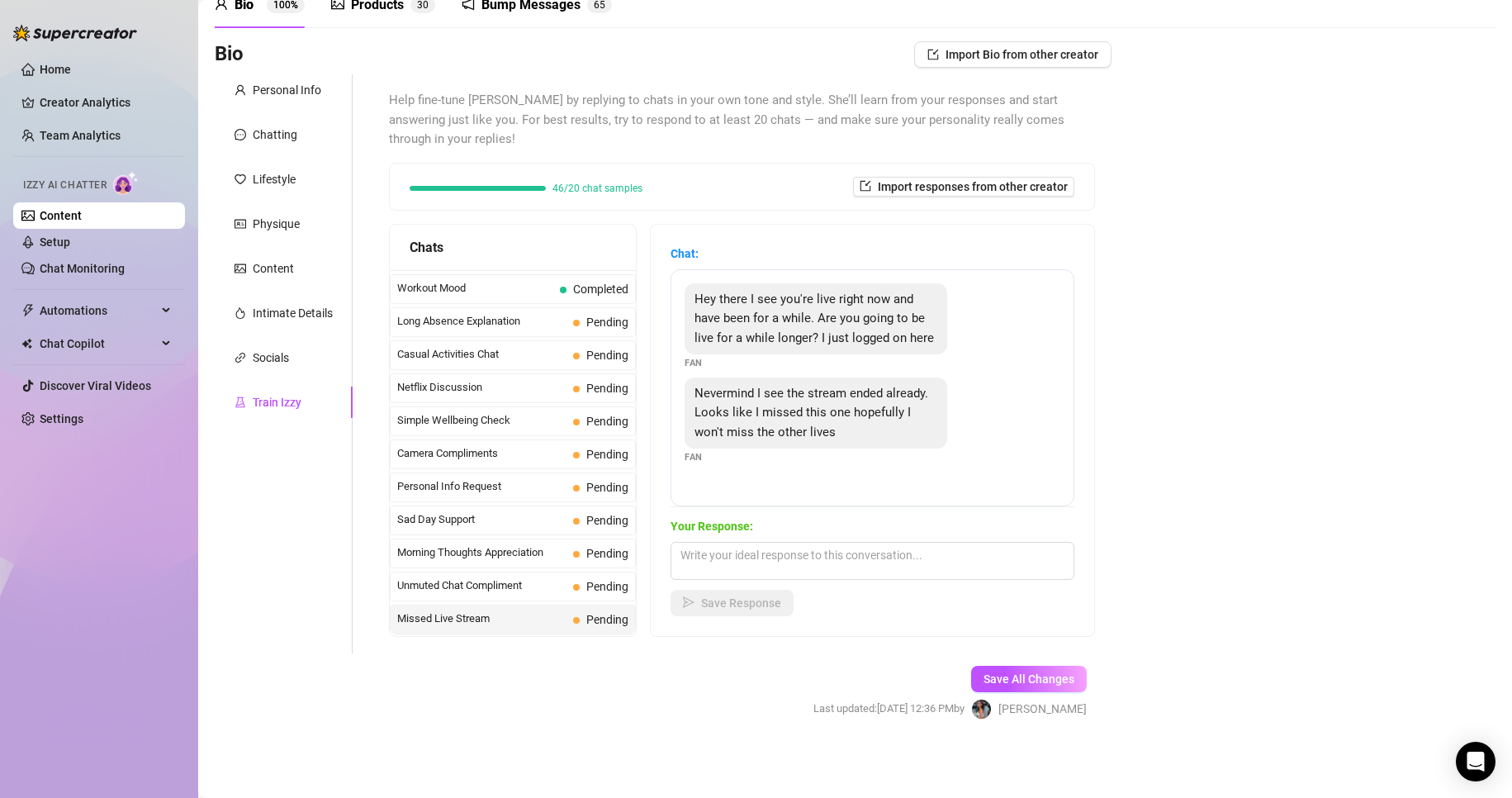
click at [1290, 664] on div "Bio Import Bio from other creator Personal Info Chatting Lifestyle Physique Con…" at bounding box center [855, 395] width 1281 height 707
click at [929, 560] on textarea at bounding box center [873, 560] width 404 height 38
paste textarea "almost missed me, huh? Don’t worry… I’ll make it worth staying for next time 😈💦""
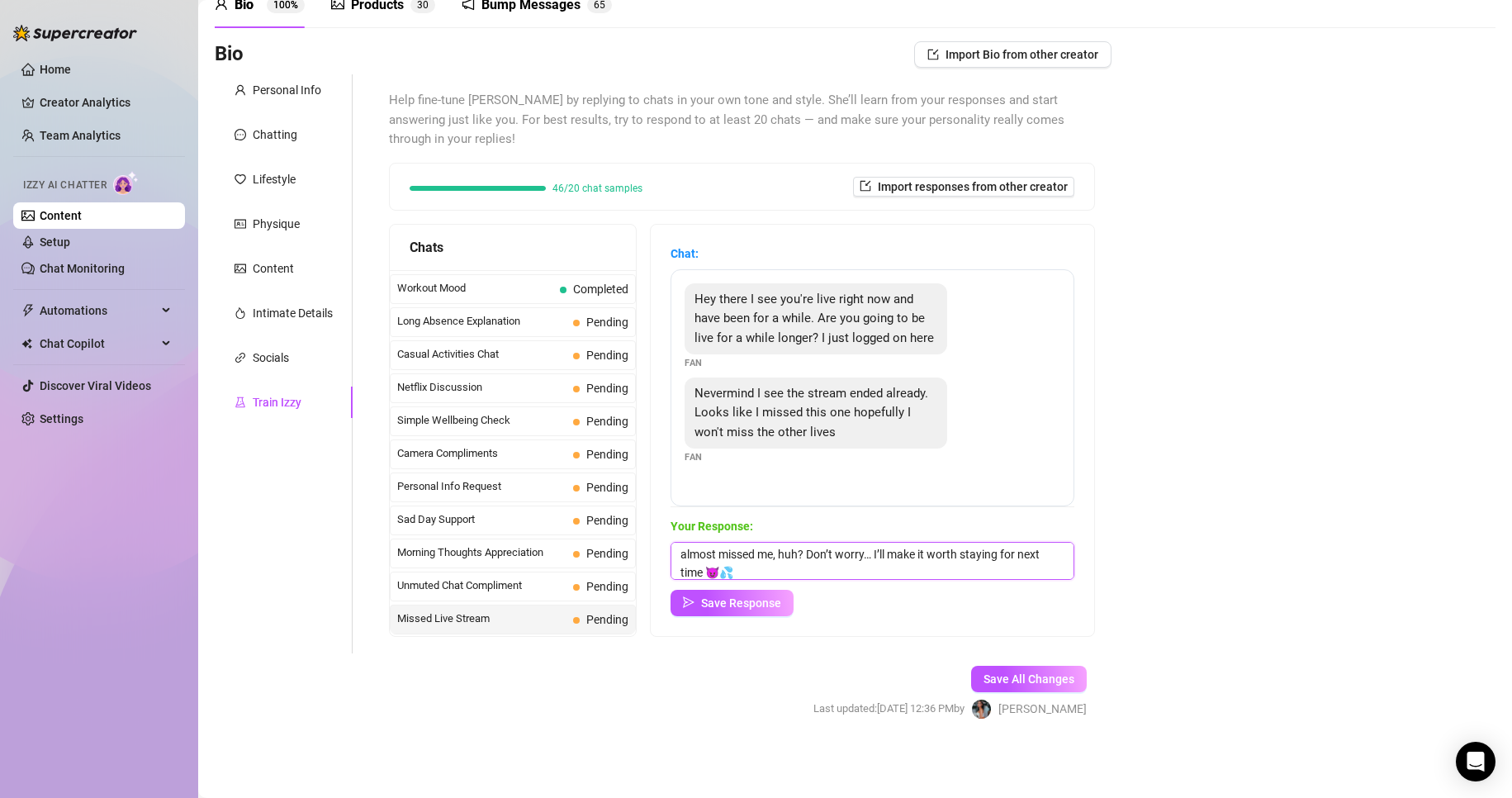
type textarea "almost missed me, huh? Don’t worry… I’ll make it worth staying for next time 😈💦"
click at [734, 618] on div "Chat: Hey there I see you're live right now and have been for a while. Are you …" at bounding box center [873, 431] width 444 height 411
click at [759, 607] on span "Save Response" at bounding box center [740, 602] width 80 height 13
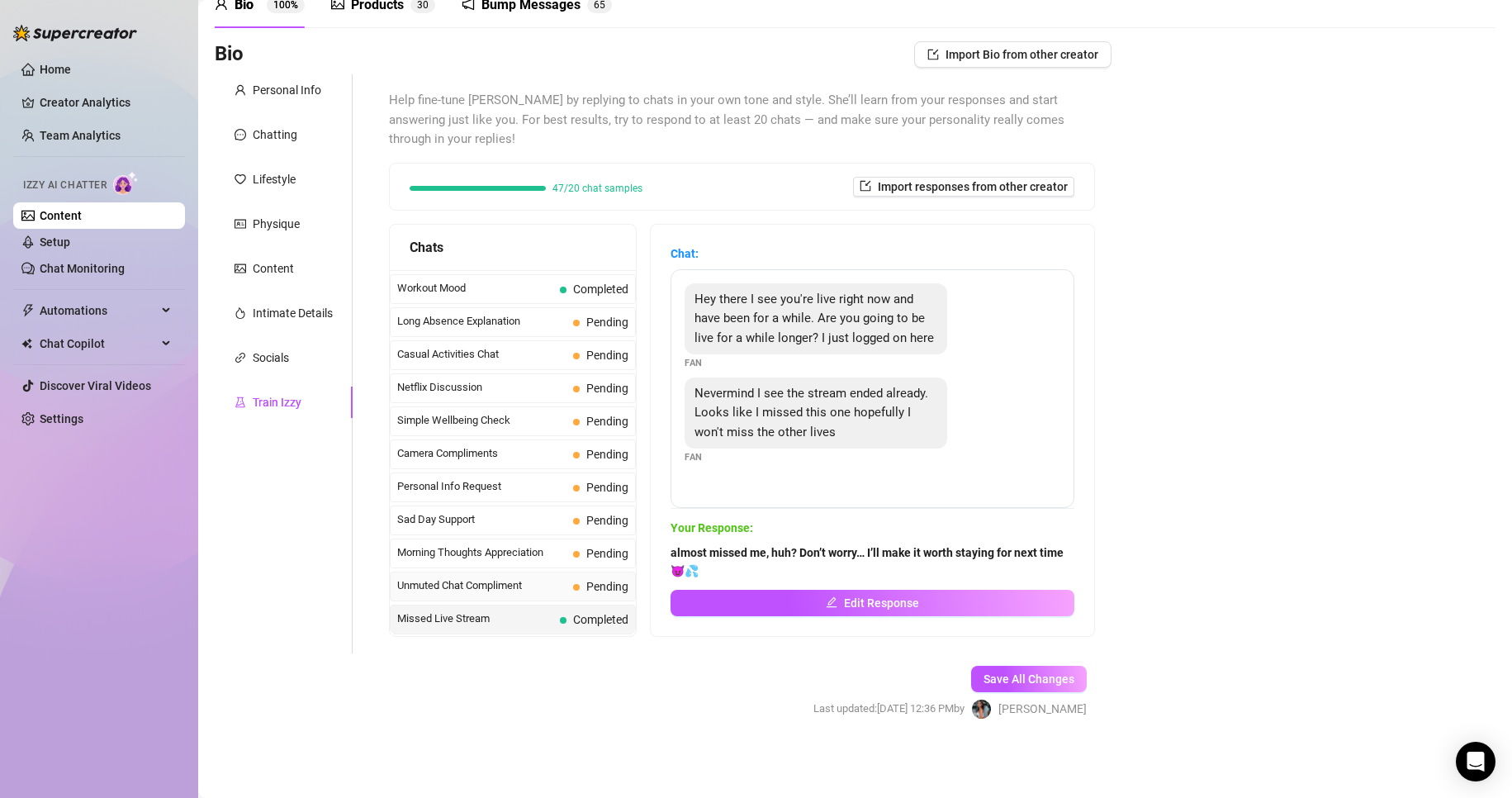
click at [593, 589] on span "Pending" at bounding box center [607, 586] width 42 height 13
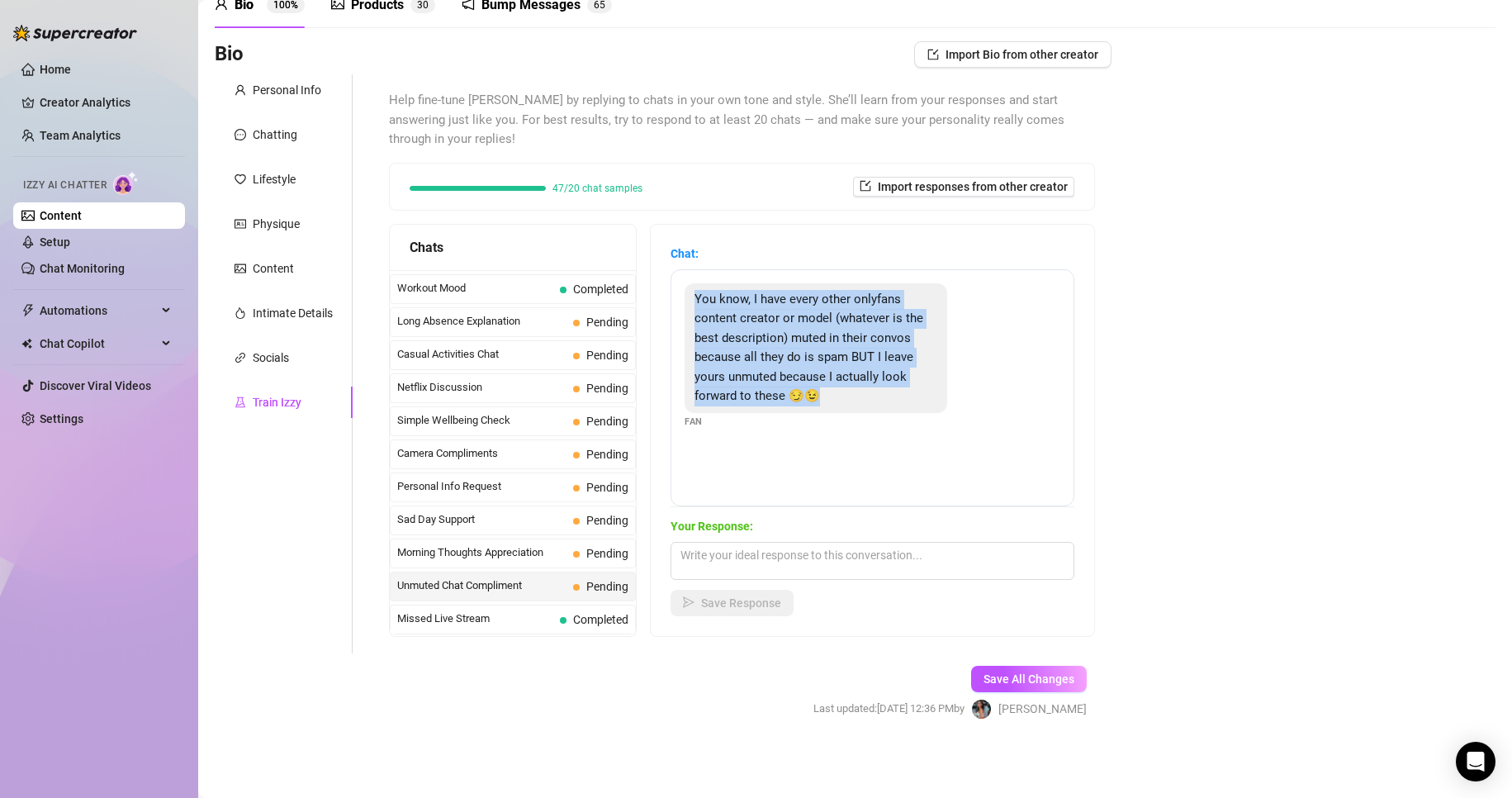
drag, startPoint x: 708, startPoint y: 298, endPoint x: 937, endPoint y: 475, distance: 289.4
click at [937, 475] on div "You know, I have every other onlyfans content creator or model (whatever is the…" at bounding box center [873, 388] width 404 height 237
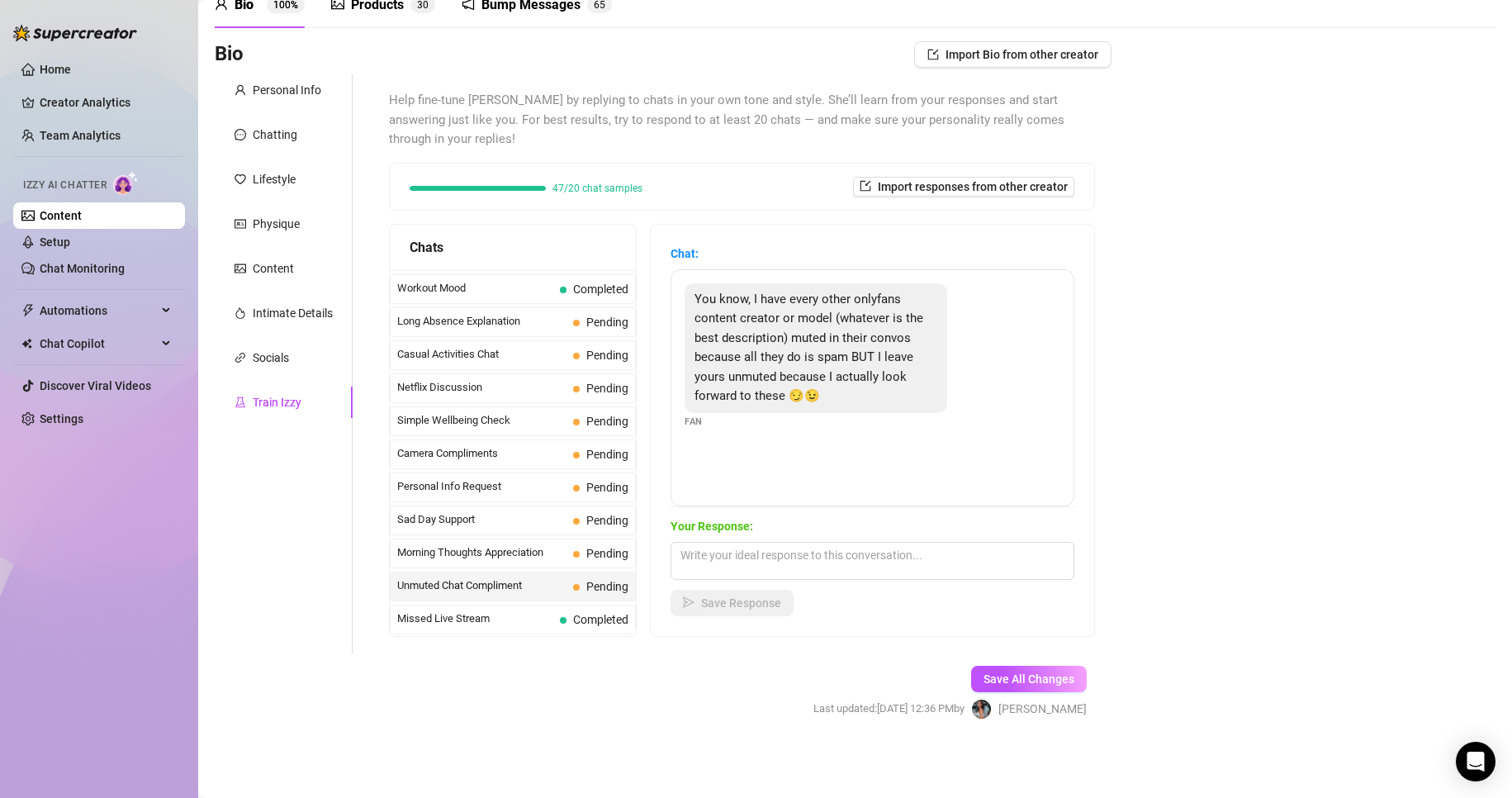
click at [1177, 725] on div "Bio Import Bio from other creator Personal Info Chatting Lifestyle Physique Con…" at bounding box center [855, 395] width 1281 height 707
click at [777, 556] on textarea at bounding box center [873, 560] width 404 height 38
paste textarea "you just made my day 😈💦 I’ll have to make sure you never regret leaving me unmu…"
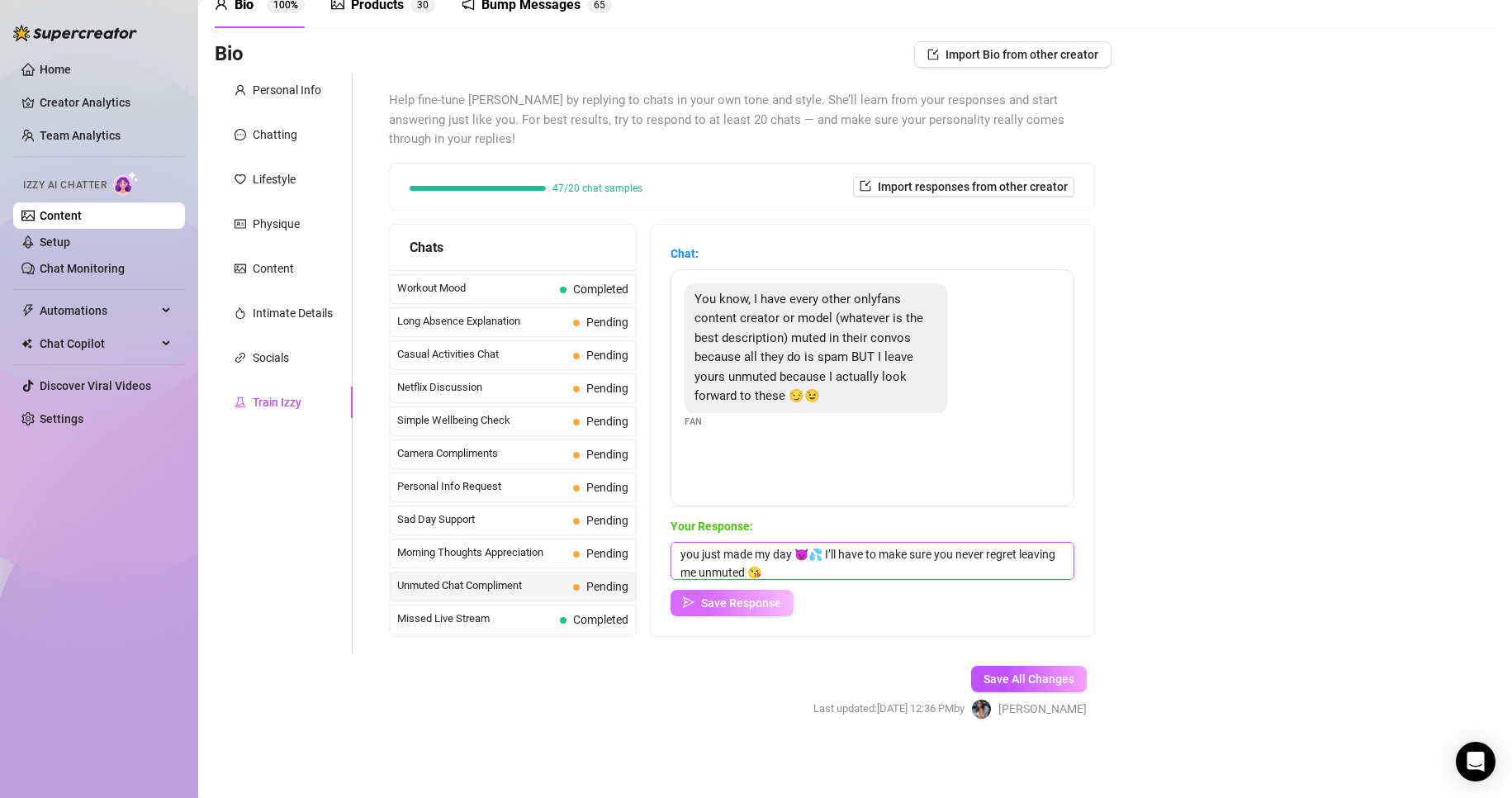
type textarea "you just made my day 😈💦 I’ll have to make sure you never regret leaving me unmu…"
click at [742, 600] on span "Save Response" at bounding box center [740, 602] width 80 height 13
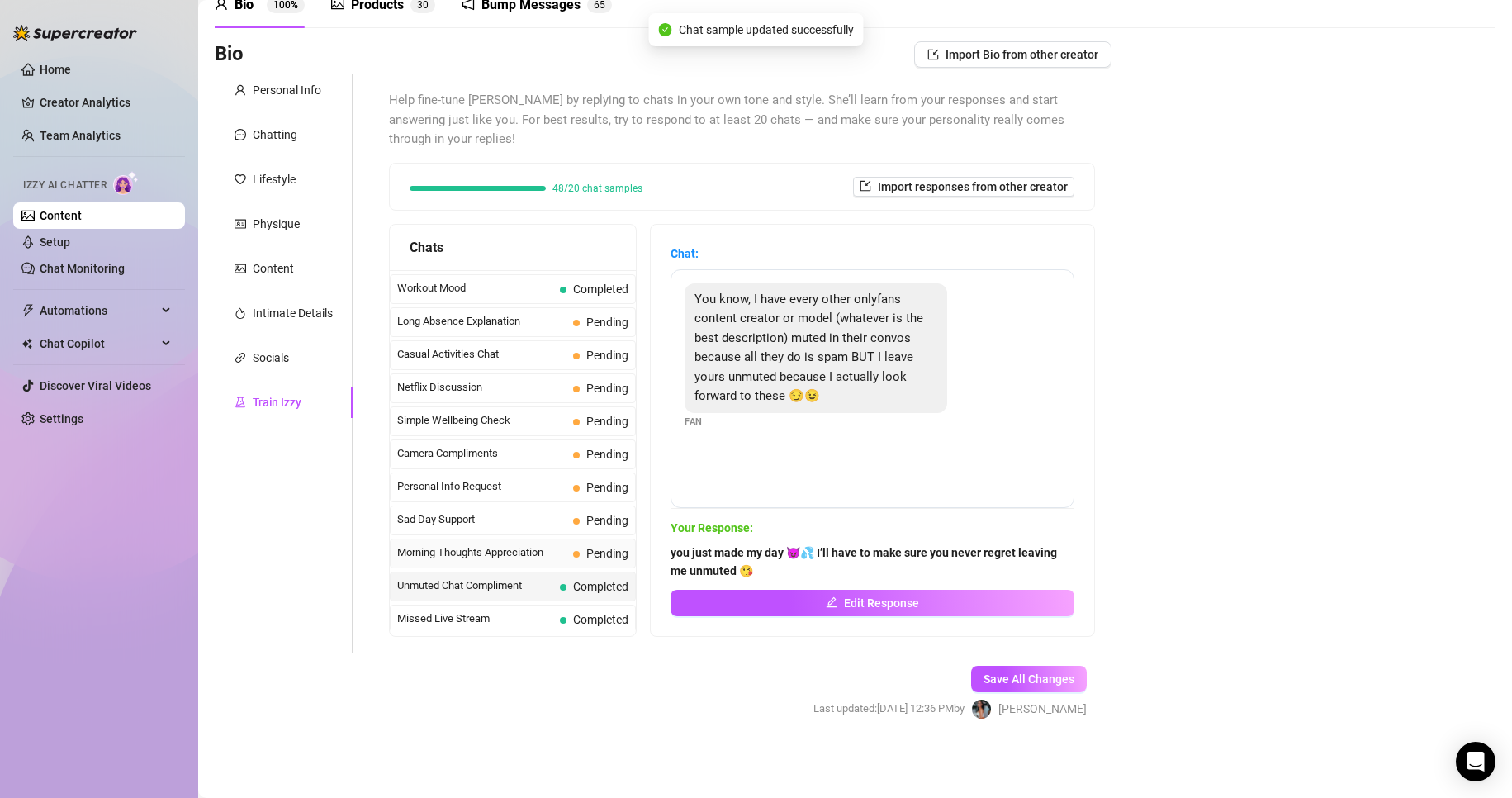
click at [602, 547] on span "Pending" at bounding box center [607, 553] width 42 height 13
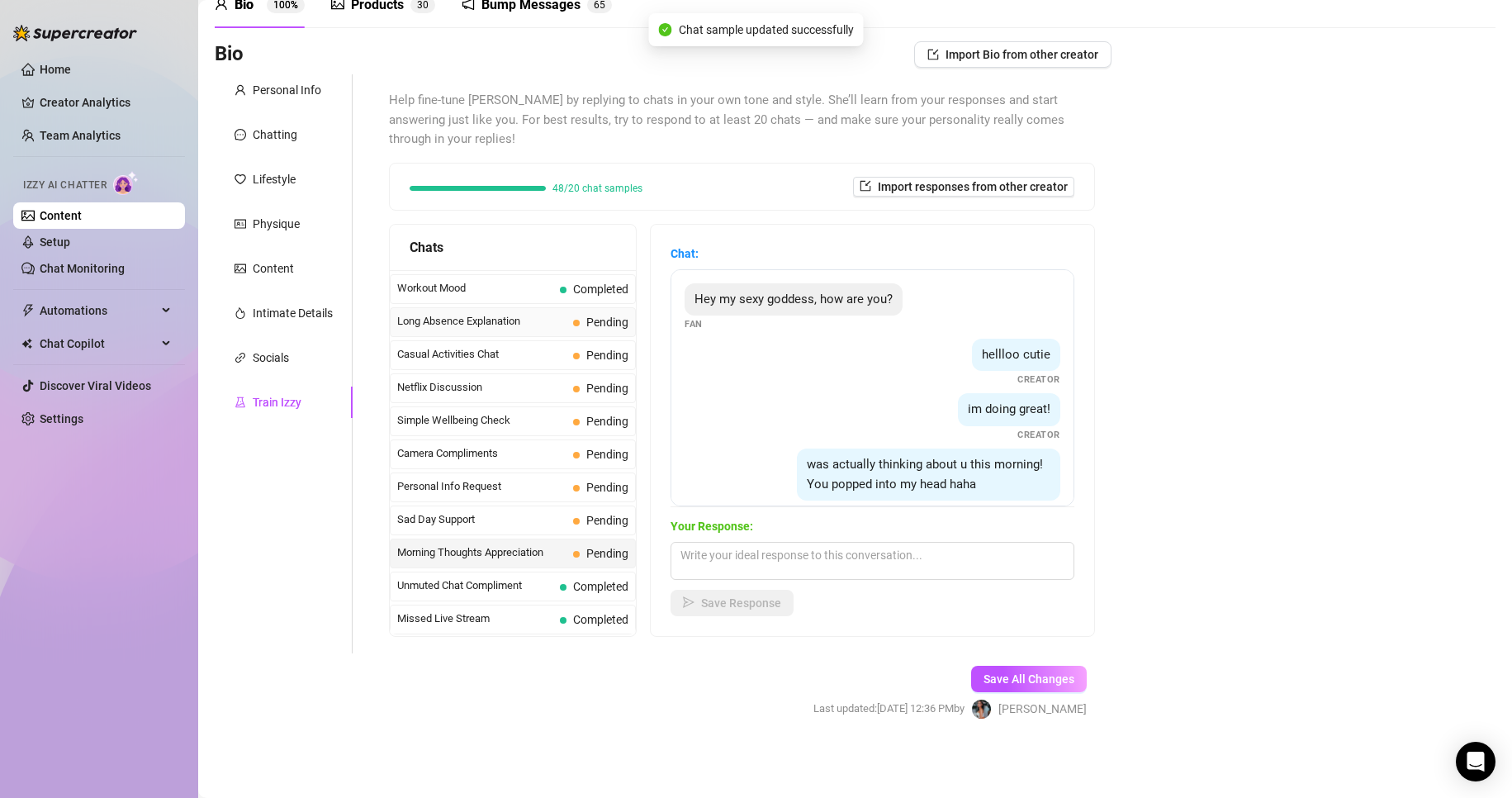
click at [577, 321] on span at bounding box center [576, 322] width 6 height 6
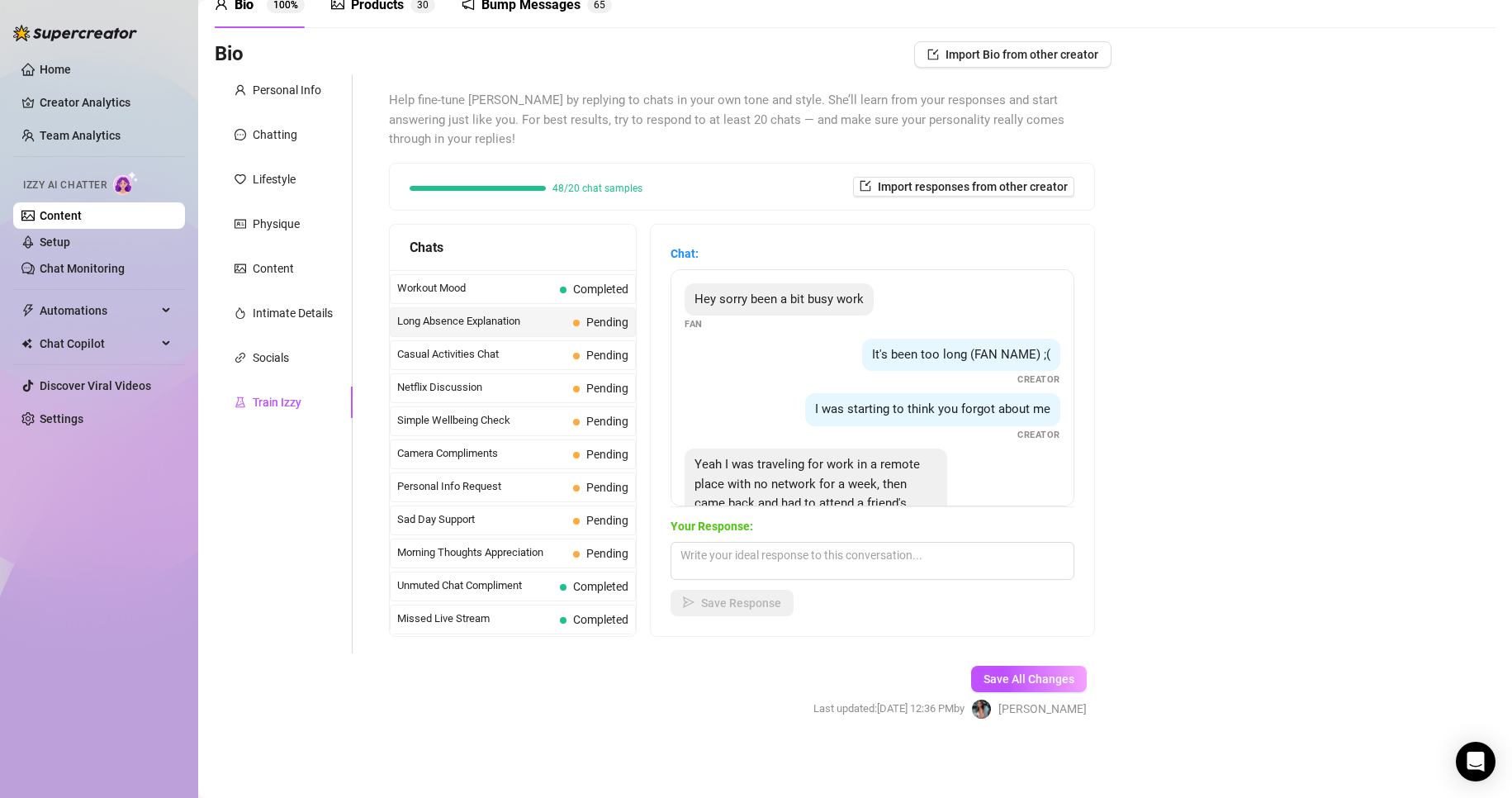
scroll to position [89, 0]
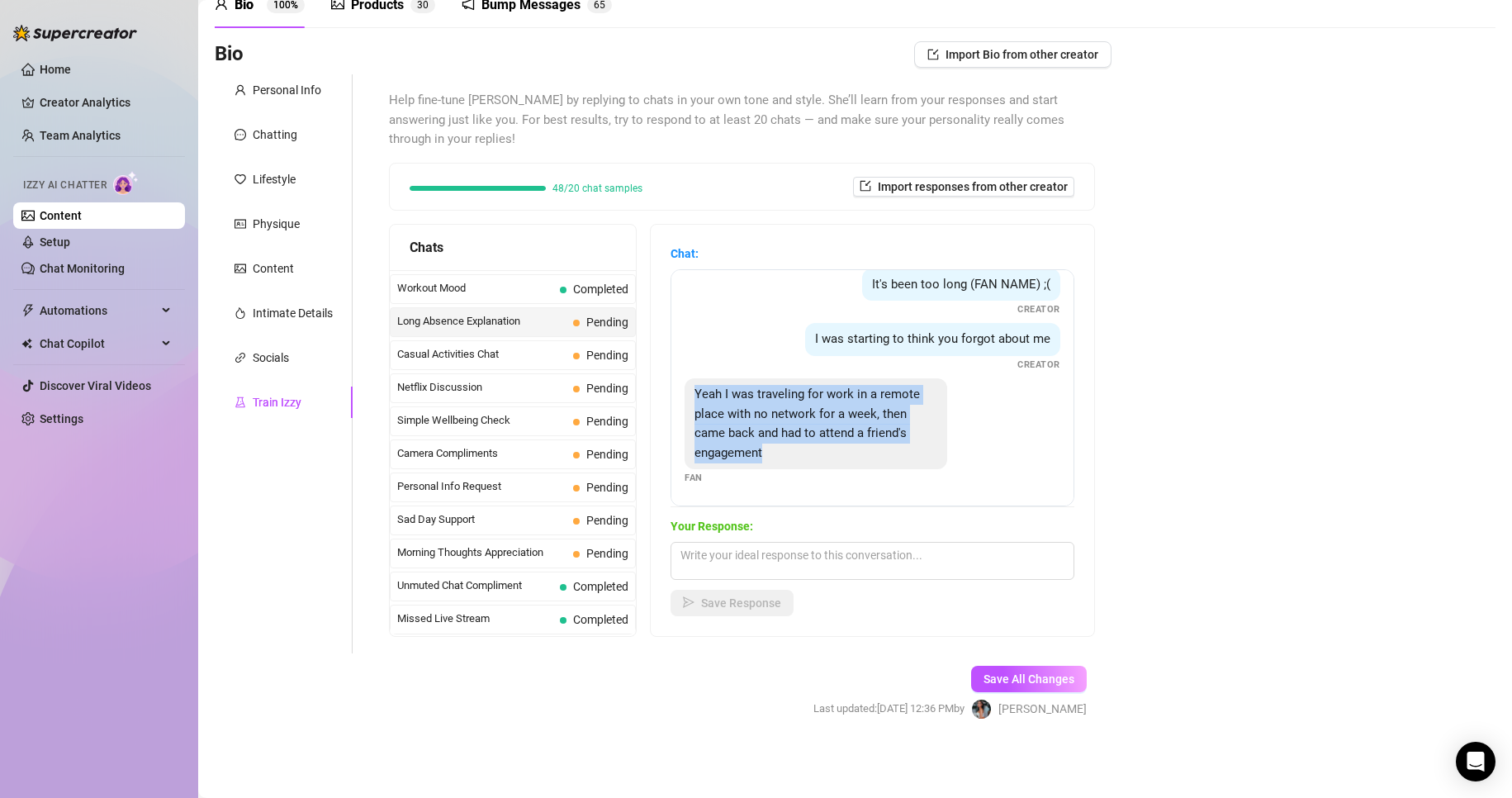
drag, startPoint x: 706, startPoint y: 390, endPoint x: 889, endPoint y: 469, distance: 199.3
click at [889, 469] on div "Yeah I was traveling for work in a remote place with no network for a week, the…" at bounding box center [816, 423] width 263 height 91
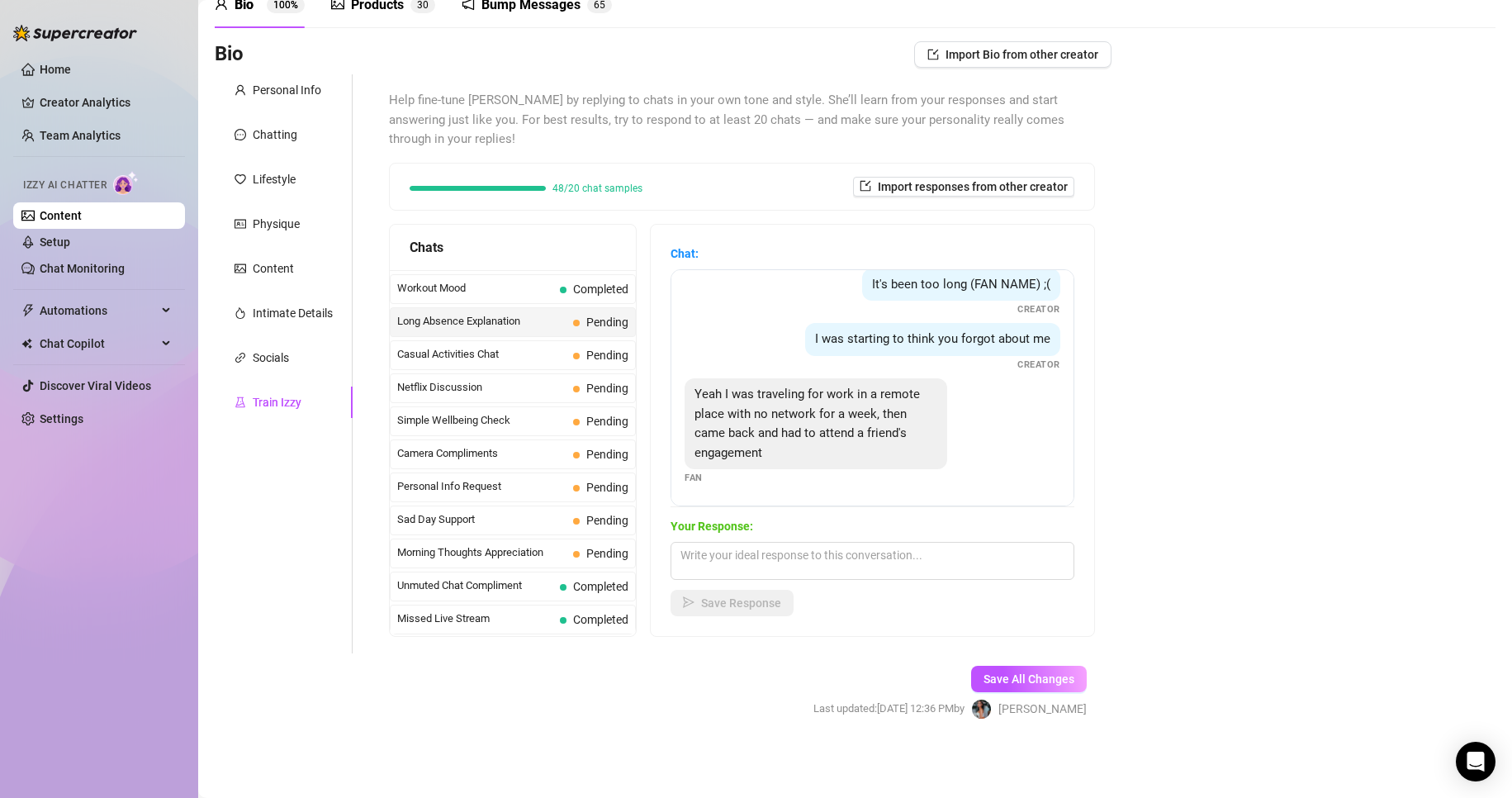
click at [1205, 647] on div "Bio Import Bio from other creator Personal Info Chatting Lifestyle Physique Con…" at bounding box center [855, 395] width 1281 height 707
click at [946, 565] on textarea at bounding box center [873, 560] width 404 height 38
paste textarea "a week away with no contact? You owe me some extra attention now 😈💦 How was eve…"
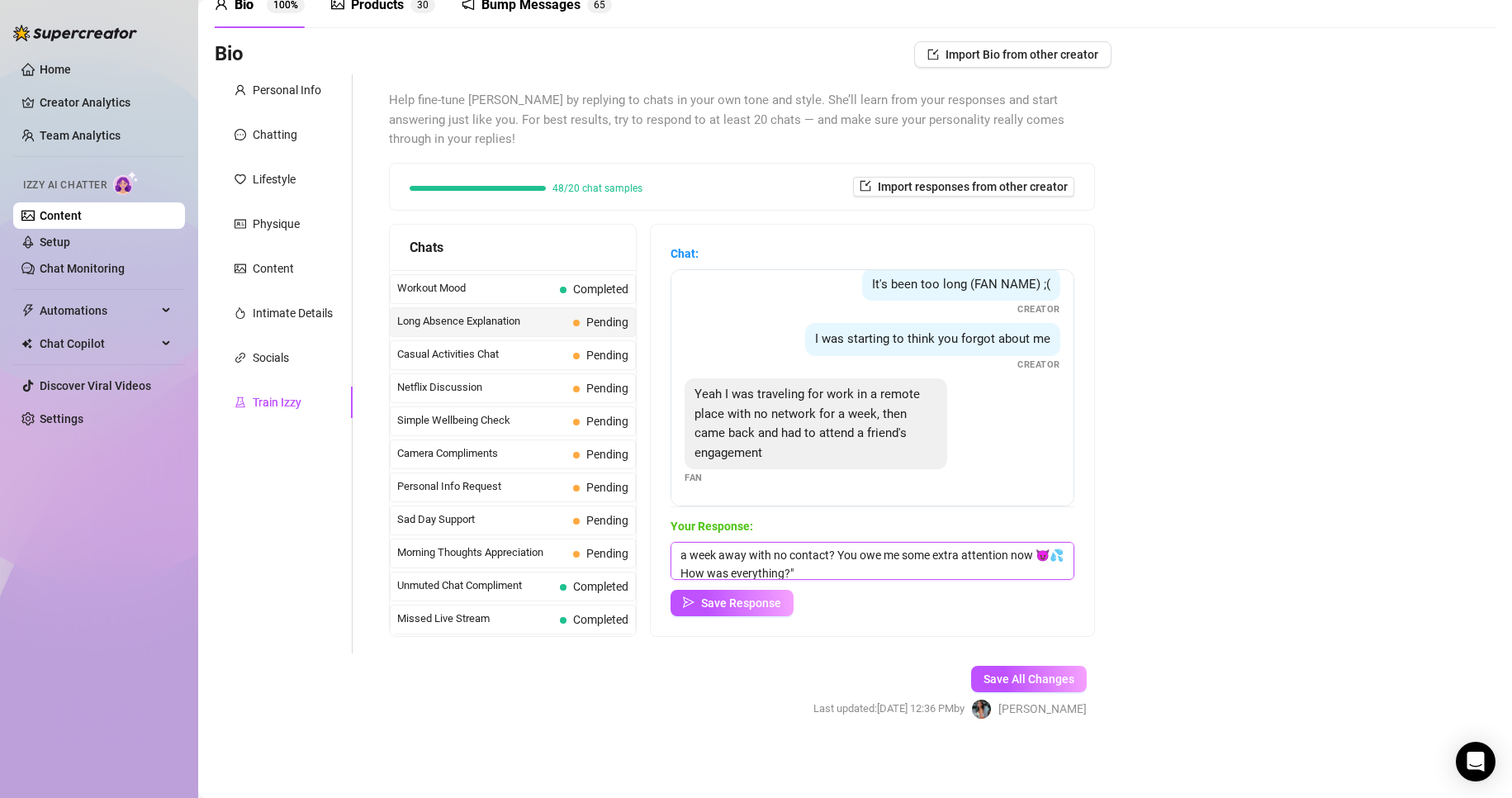
scroll to position [1, 0]
type textarea "a week away with no contact? You owe me some extra attention now 😈💦 How was eve…"
click at [776, 602] on span "Save Response" at bounding box center [740, 602] width 80 height 13
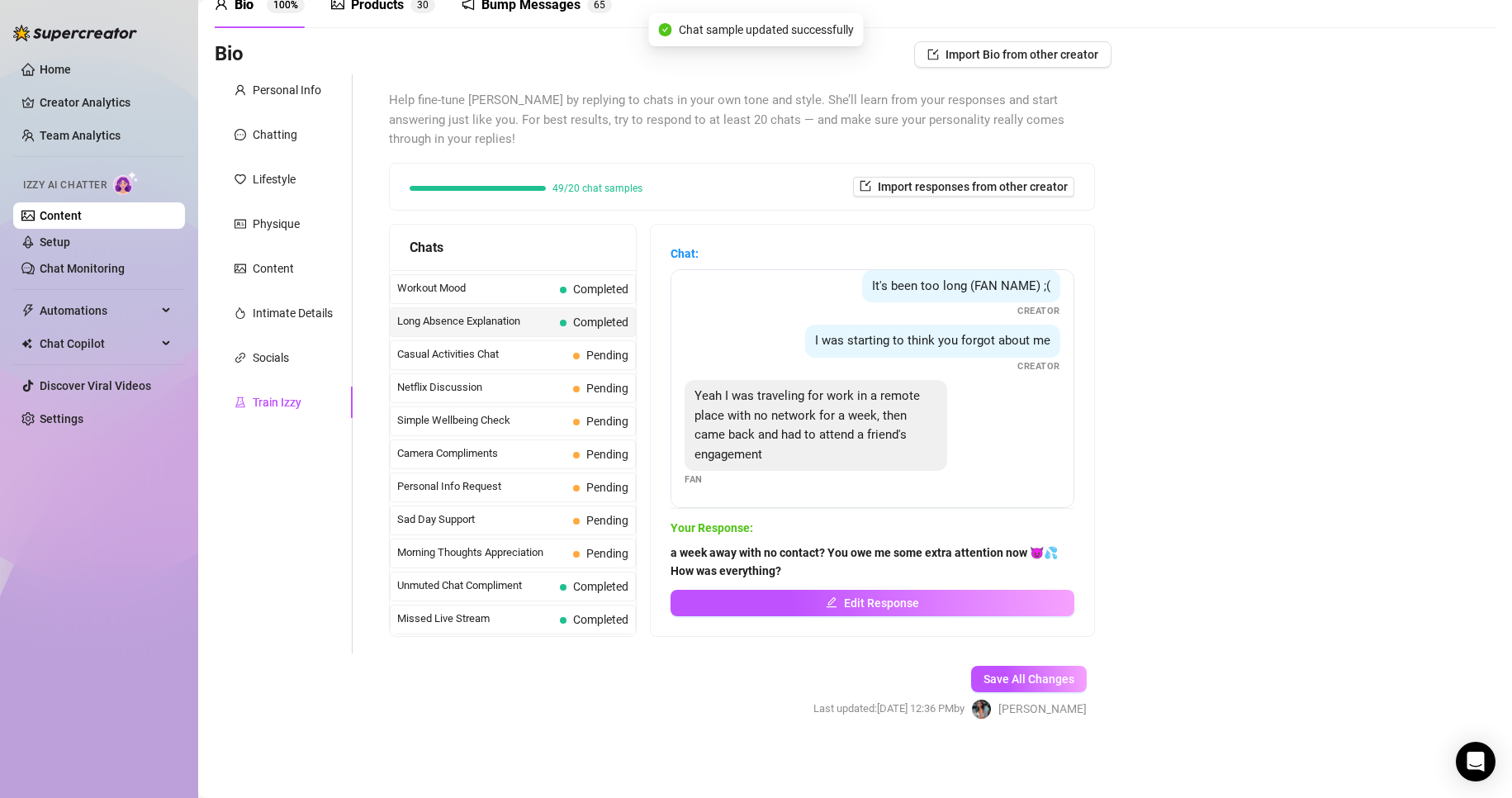
scroll to position [88, 0]
click at [618, 545] on span "Pending" at bounding box center [601, 554] width 55 height 18
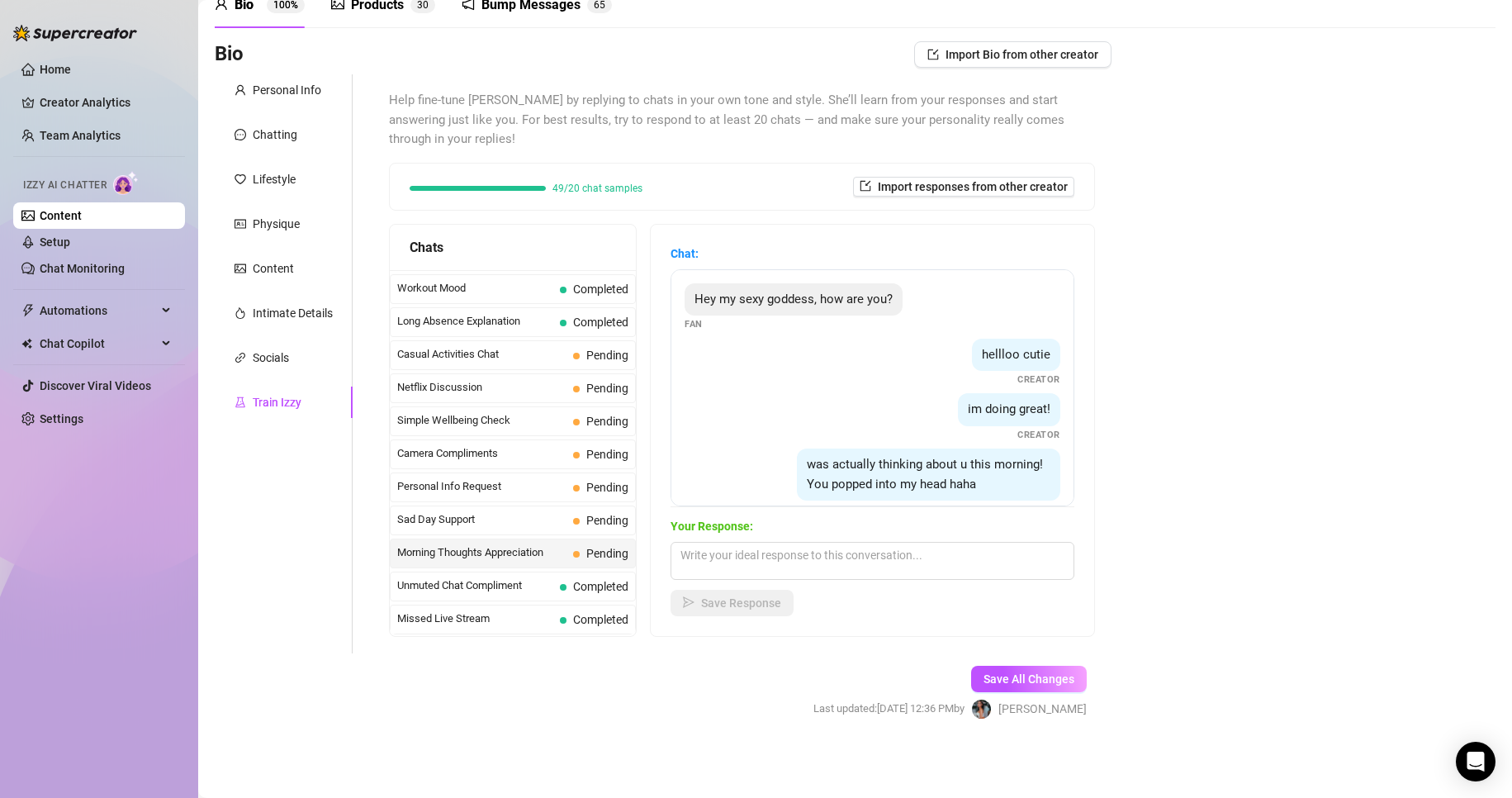
scroll to position [161, 0]
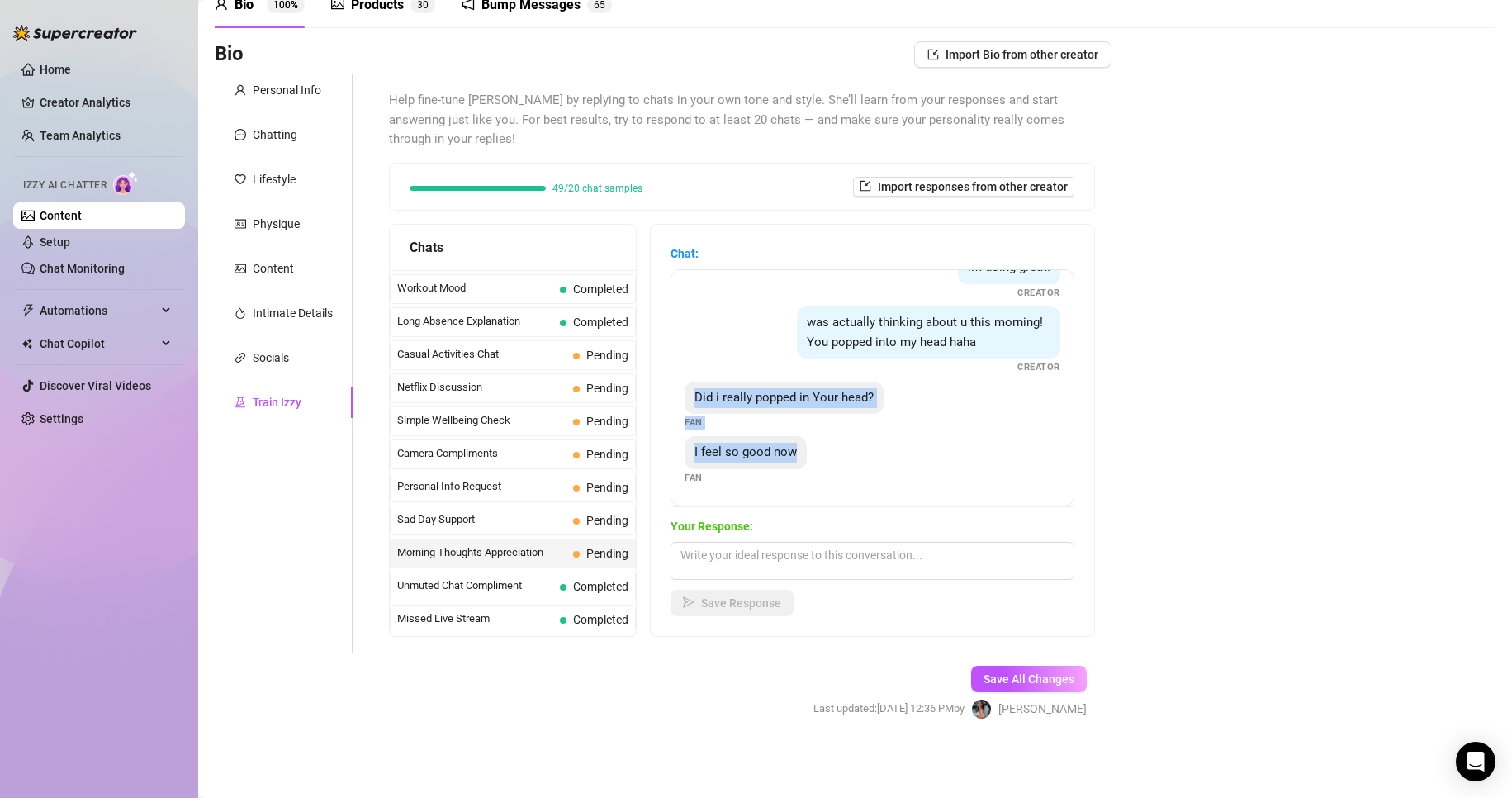
drag, startPoint x: 712, startPoint y: 397, endPoint x: 847, endPoint y: 490, distance: 163.9
click at [847, 490] on div "Hey my sexy goddess, how are you? Fan hellloo cutie Creator im doing great! Cre…" at bounding box center [873, 388] width 404 height 237
click at [1290, 656] on div "Bio Import Bio from other creator Personal Info Chatting Lifestyle Physique Con…" at bounding box center [855, 395] width 1281 height 707
click at [1020, 561] on textarea at bounding box center [873, 560] width 404 height 38
paste textarea "ou popped in my head too 😈💦 I’m glad I made your morning 😘""
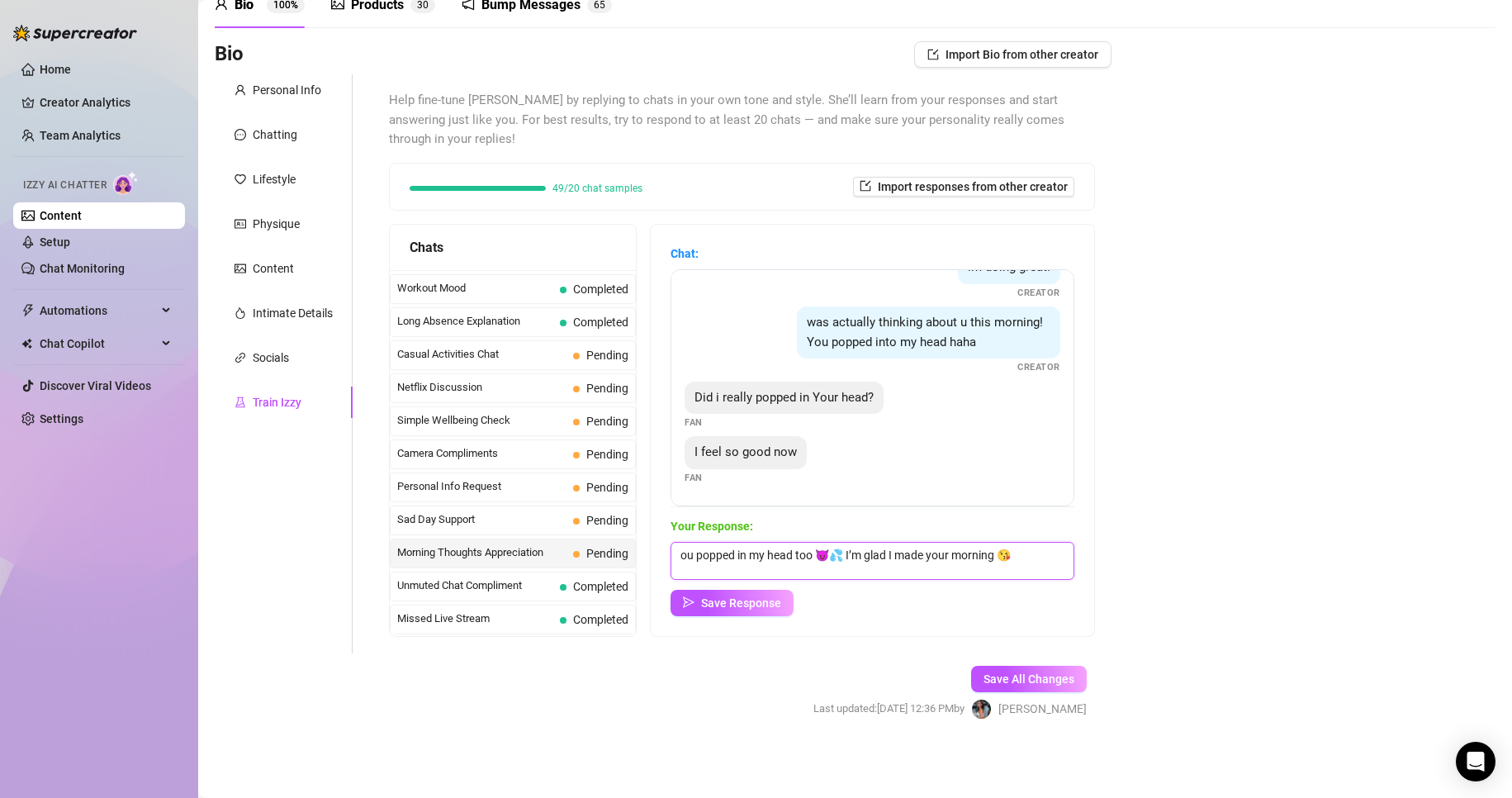
click at [697, 549] on textarea "ou popped in my head too 😈💦 I’m glad I made your morning 😘" at bounding box center [873, 560] width 404 height 38
type textarea "you popped in my head too 😈💦 I’m glad I made your morning 😘"
click at [749, 601] on span "Save Response" at bounding box center [740, 602] width 80 height 13
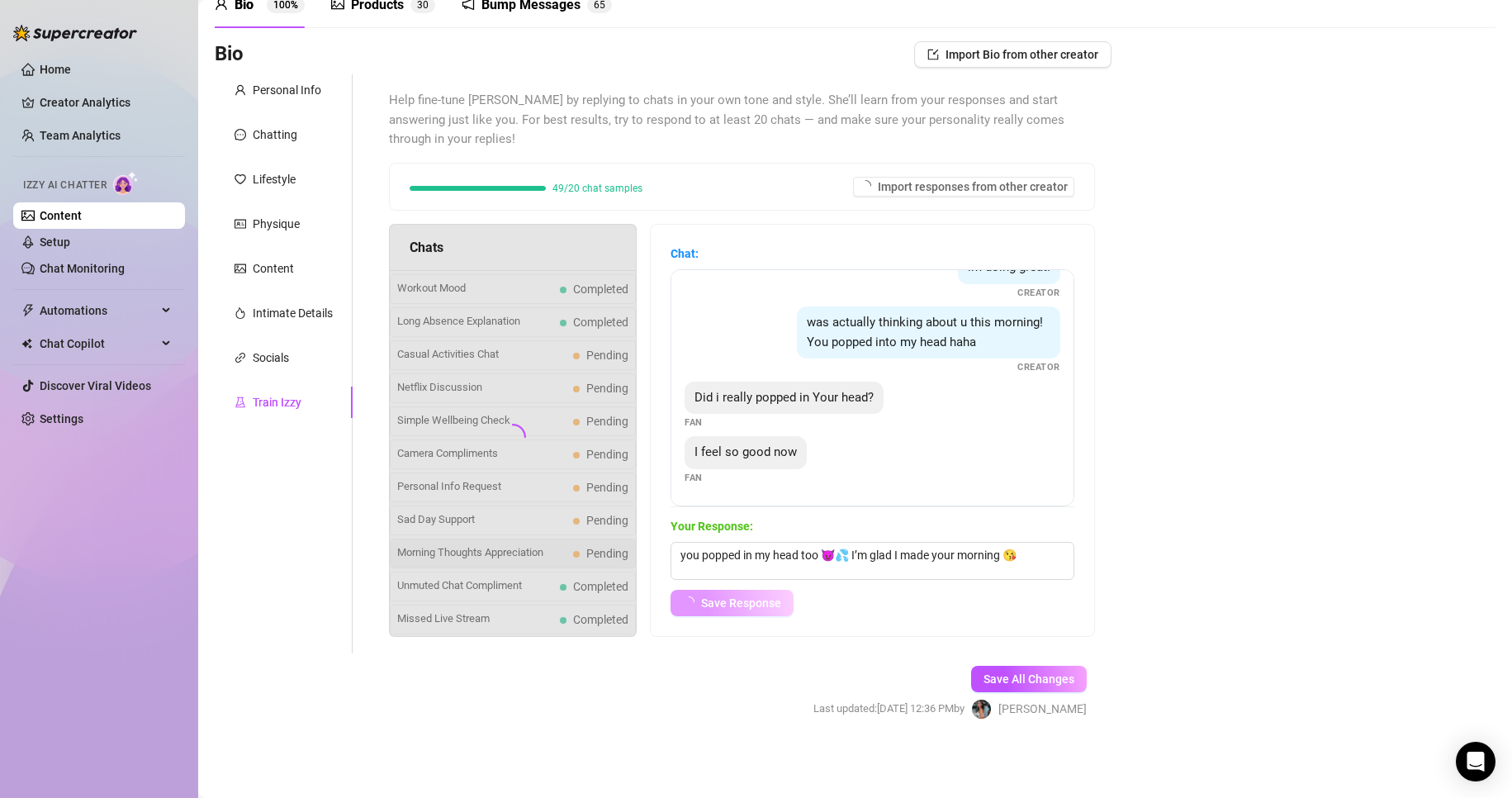
scroll to position [141, 0]
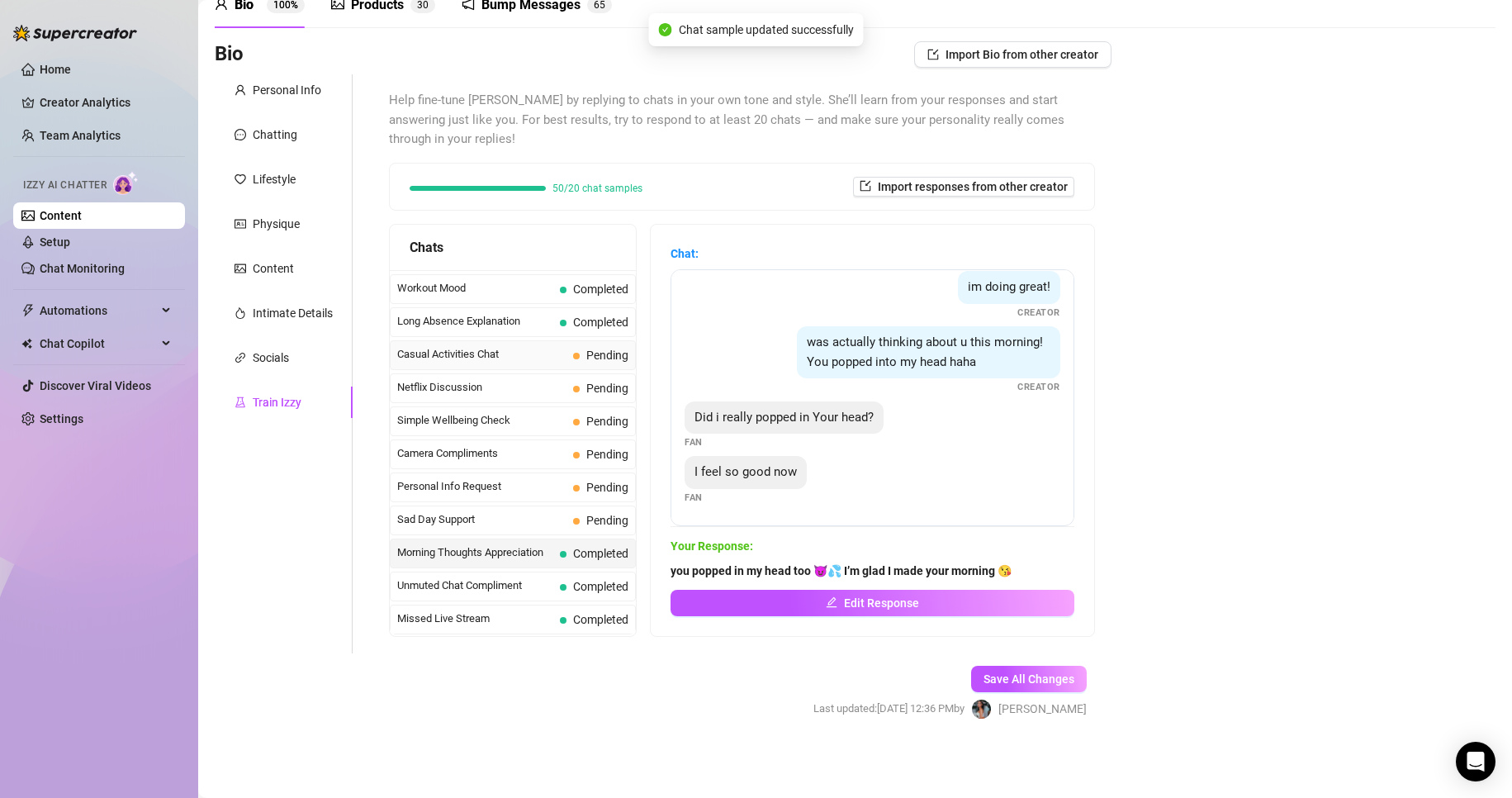
click at [581, 361] on span "Pending" at bounding box center [601, 355] width 55 height 18
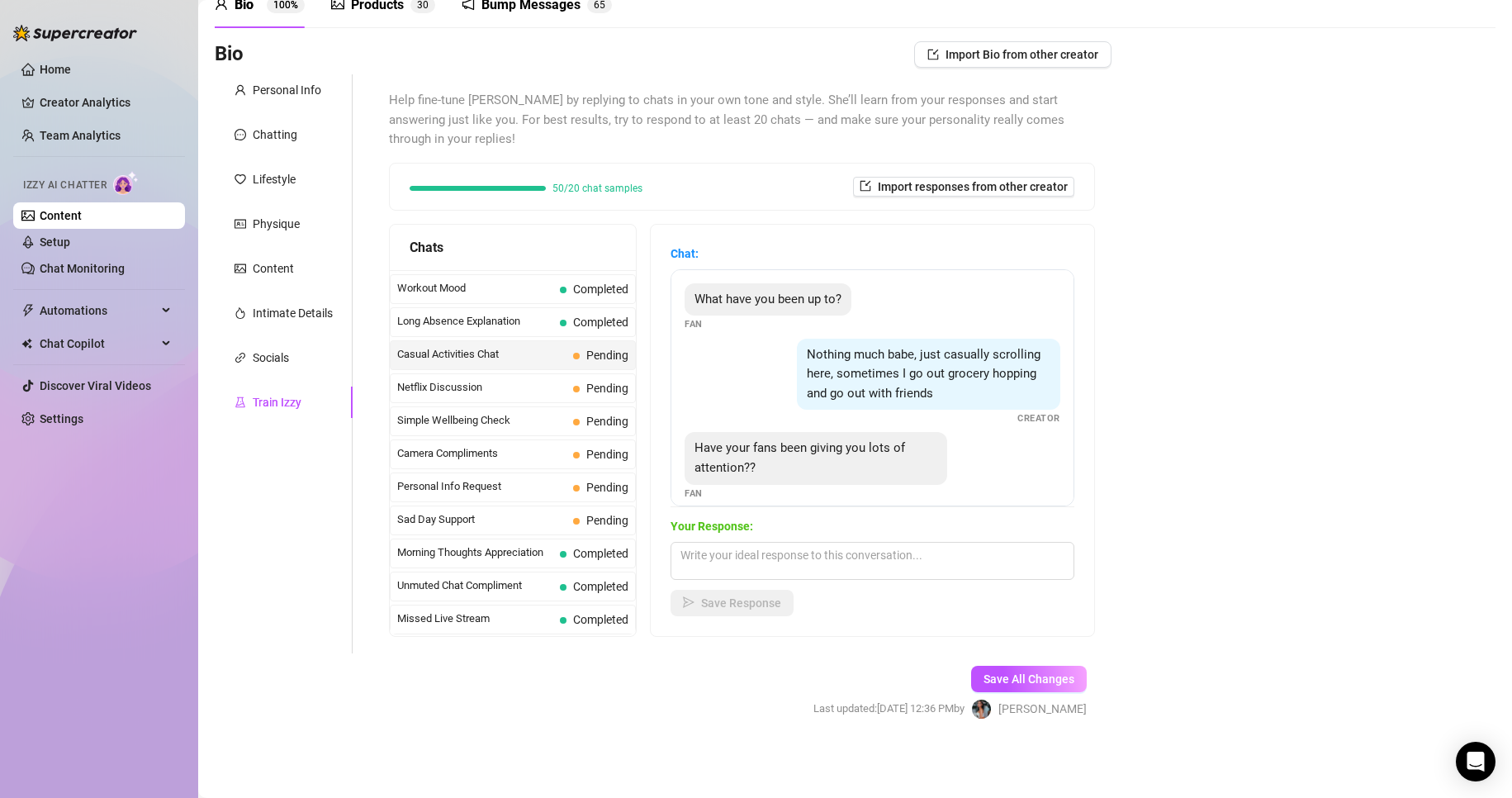
click at [745, 421] on div "Nothing much babe, just casually scrolling here, sometimes I go out grocery hop…" at bounding box center [872, 382] width 376 height 87
drag, startPoint x: 710, startPoint y: 467, endPoint x: 809, endPoint y: 487, distance: 101.0
click at [809, 484] on div "Have your fans been giving you lots of attention??" at bounding box center [816, 457] width 263 height 52
click at [594, 361] on span "Pending" at bounding box center [607, 354] width 42 height 13
click at [1329, 688] on div "Bio Import Bio from other creator Personal Info Chatting Lifestyle Physique Con…" at bounding box center [855, 395] width 1281 height 707
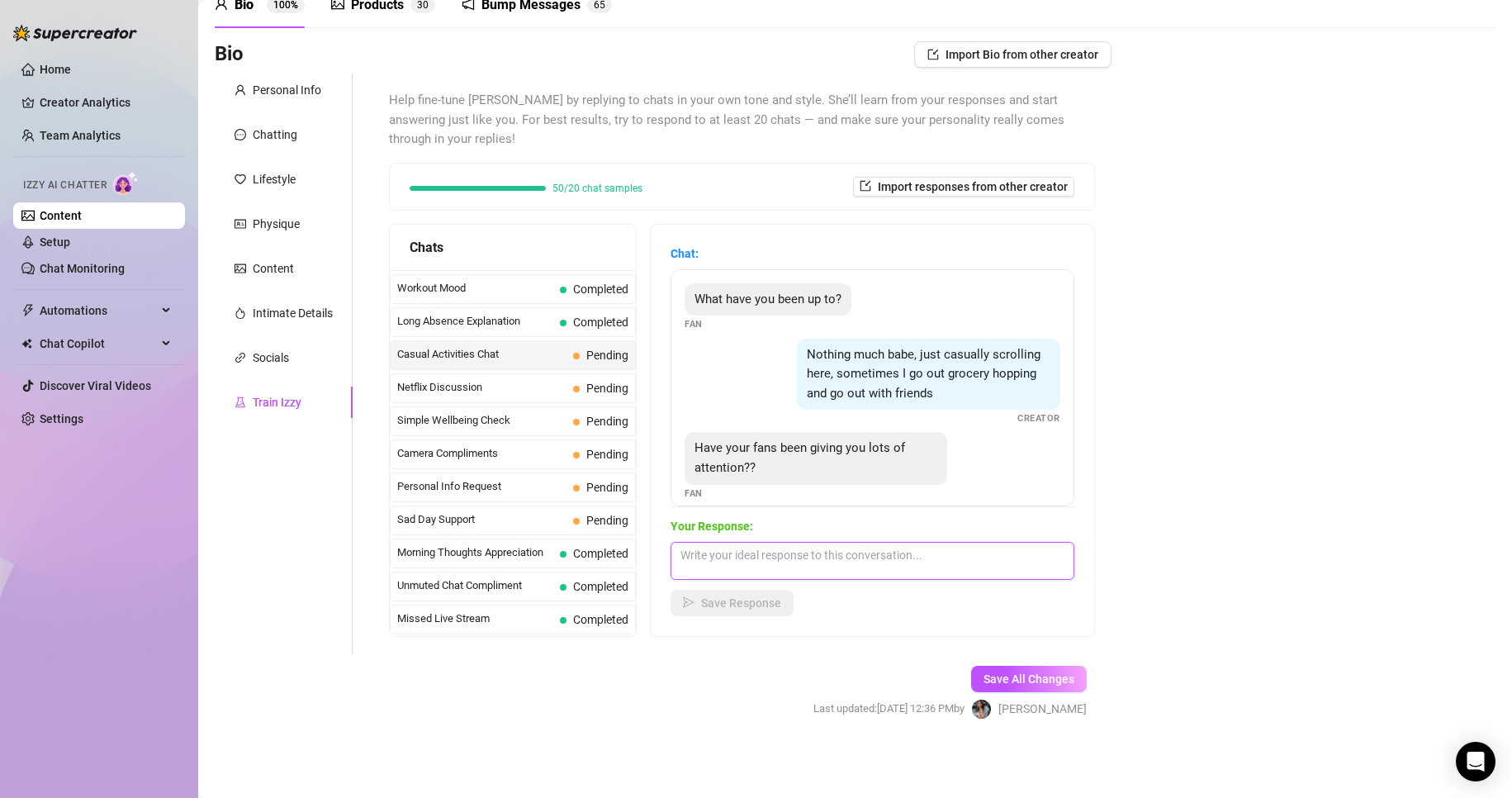
click at [863, 576] on textarea at bounding box center [873, 560] width 404 height 38
paste textarea "yeah, they’re keeping me busy 😅… but you’re still my favorite 😉""
type textarea "yeah, they’re keeping me busy 😅… but you’re still my favorite 😉"
click at [752, 606] on span "Save Response" at bounding box center [740, 602] width 80 height 13
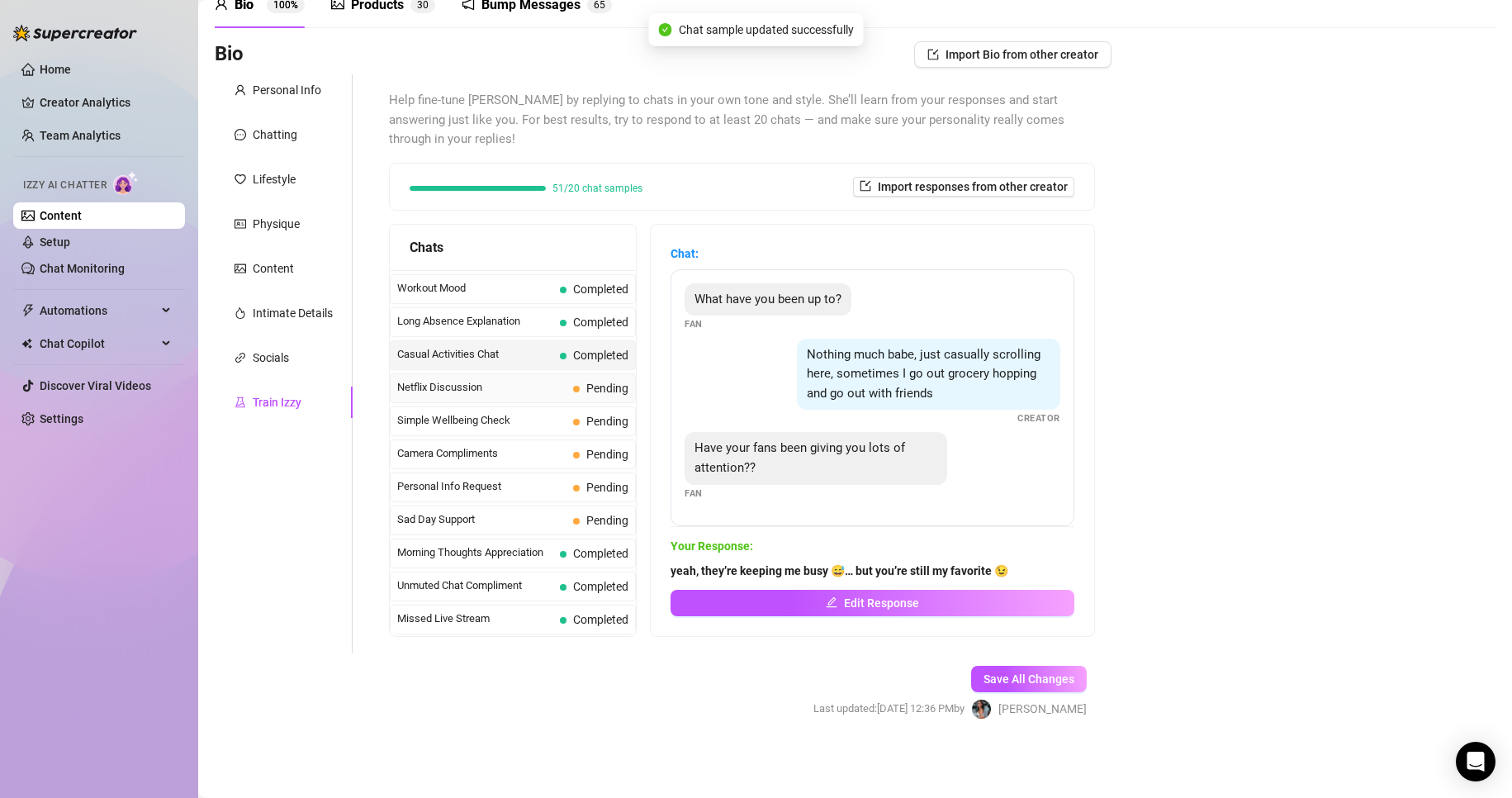
click at [561, 382] on span "Netflix Discussion" at bounding box center [481, 388] width 169 height 17
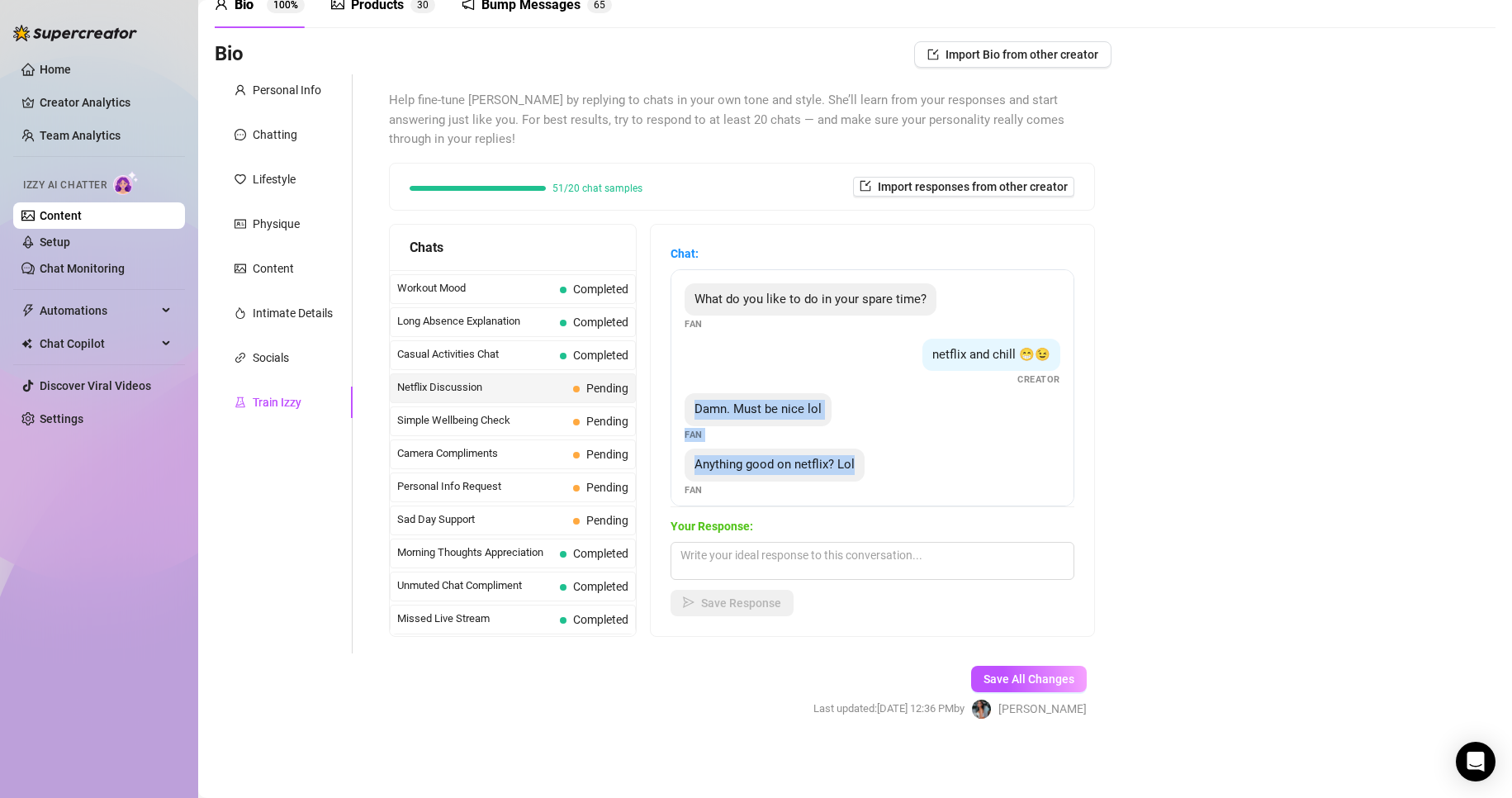
scroll to position [31, 0]
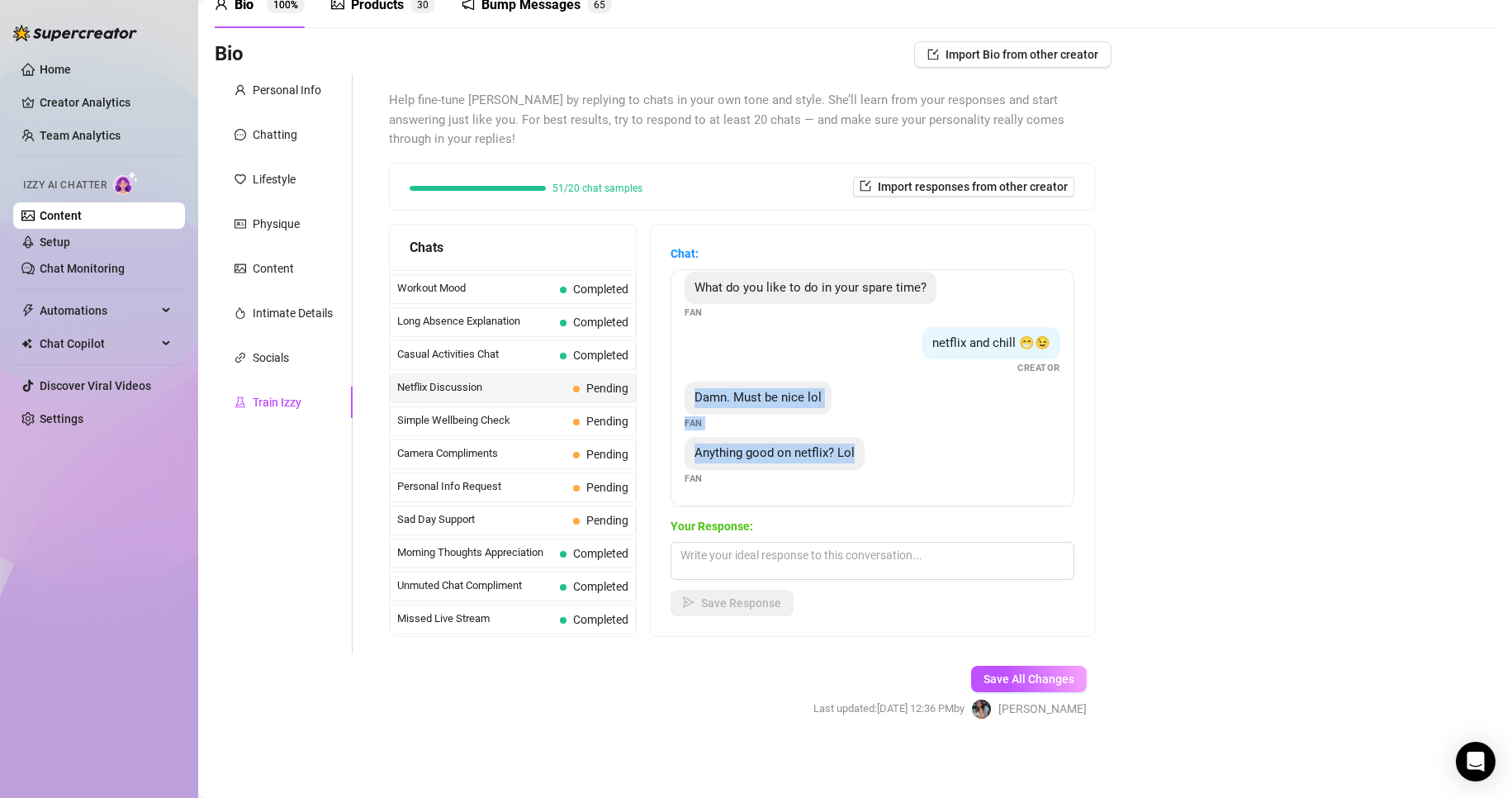
drag, startPoint x: 702, startPoint y: 425, endPoint x: 943, endPoint y: 509, distance: 255.2
click at [943, 509] on div "Chat: What do you like to do in your spare time? Fan netflix and chill 😁😉 Creat…" at bounding box center [873, 430] width 404 height 372
click at [1095, 651] on div "Help fine-tune [PERSON_NAME] by replying to chats in your own tone and style. S…" at bounding box center [742, 364] width 739 height 579
click at [924, 557] on textarea at bounding box center [873, 560] width 404 height 38
paste textarea "Lol 😅 yeah, I’ve been watching some guilty pleasures 😏… what about you, anythin…"
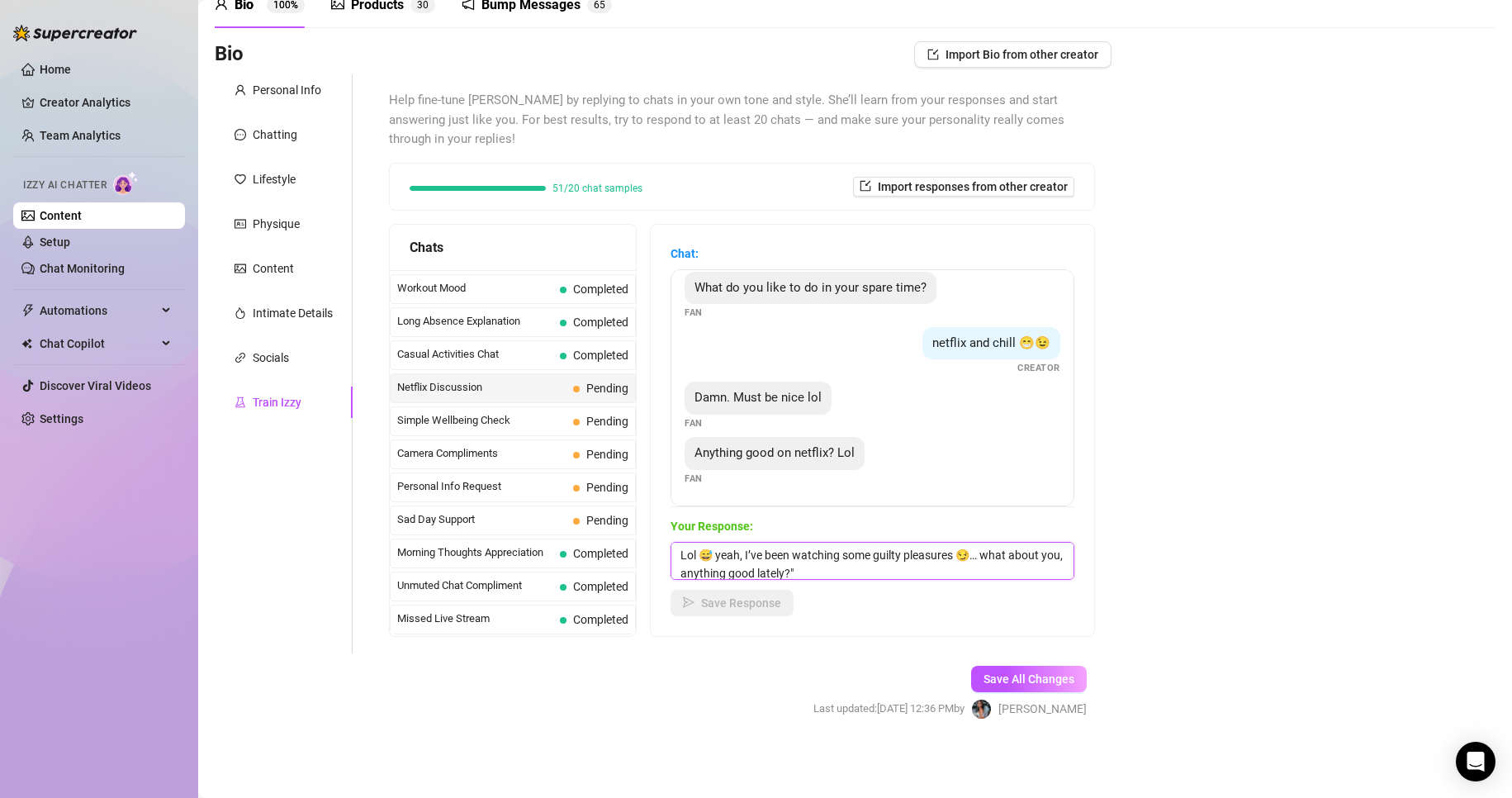
scroll to position [1, 0]
click at [700, 555] on textarea "Lol 😅 yeah, I’ve been watching some guilty pleasures 😏… what about you, anythin…" at bounding box center [873, 560] width 404 height 38
click at [730, 559] on textarea "lol 😅 yeah, I’ve been watching some guilty pleasures 😏… what about you, anythin…" at bounding box center [873, 560] width 404 height 38
click at [870, 565] on textarea "lol yeah, I’ve been watching some guilty pleasures 😏… what about you, anything …" at bounding box center [873, 560] width 404 height 38
type textarea "lol yeah, I’ve been watching some guilty pleasures 😏… what about you, anything …"
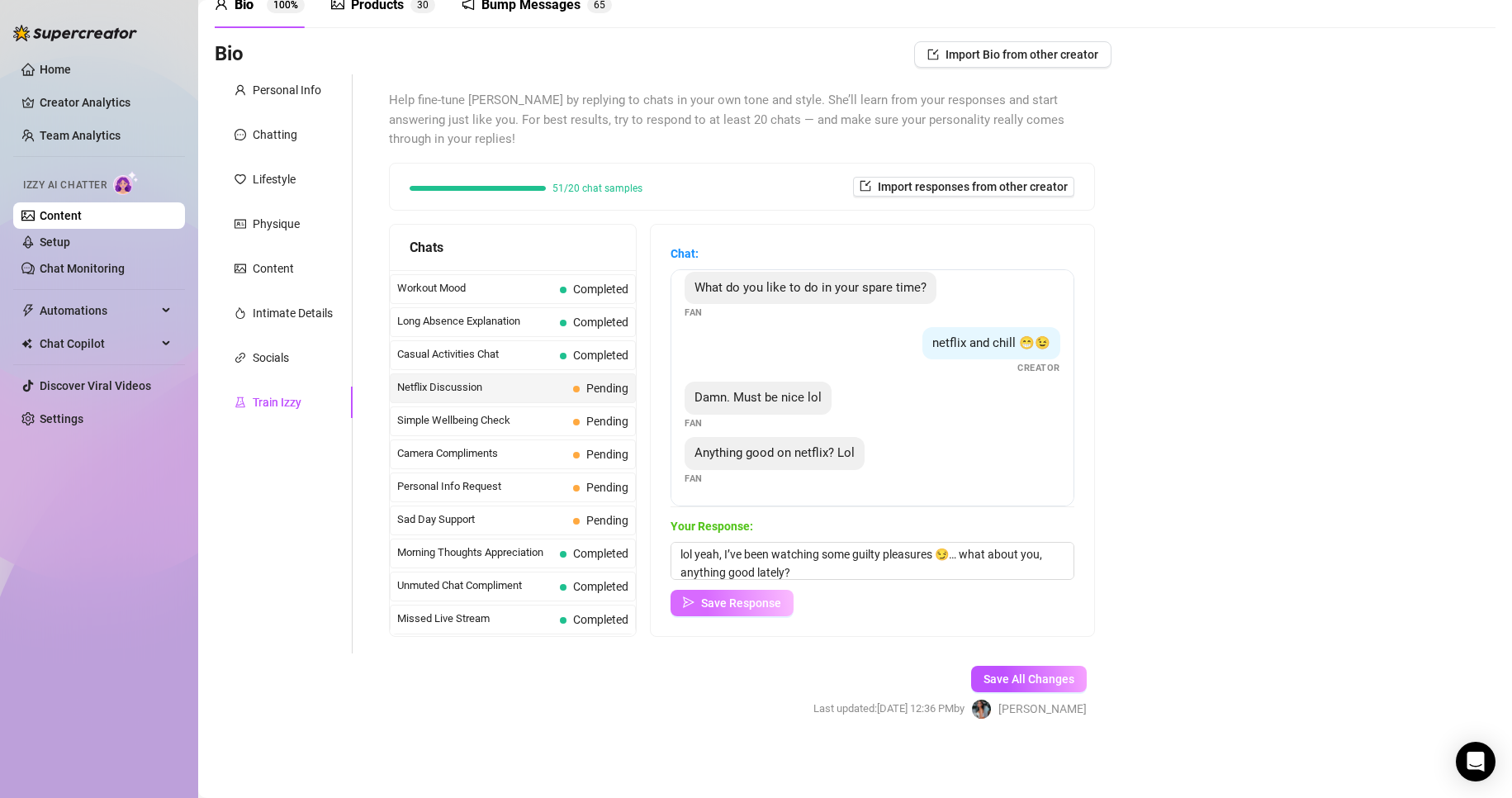
click at [749, 602] on span "Save Response" at bounding box center [740, 602] width 80 height 13
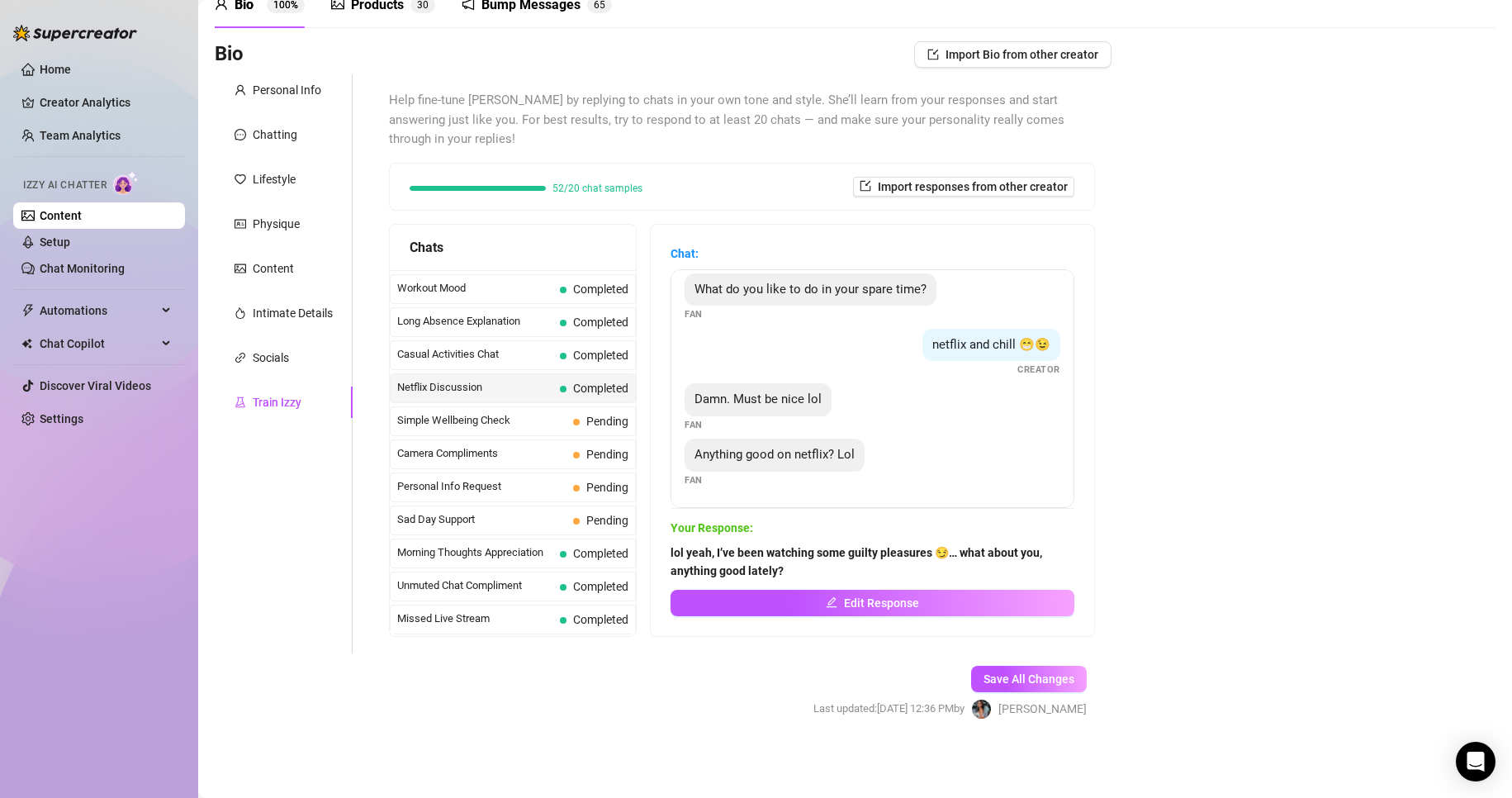
scroll to position [29, 0]
click at [593, 509] on div "Sad Day Support Pending" at bounding box center [513, 520] width 246 height 29
